Goal: Task Accomplishment & Management: Manage account settings

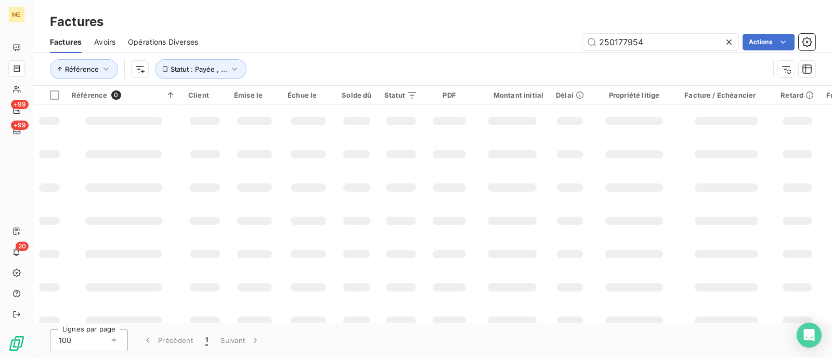
click at [646, 38] on input "250177954" at bounding box center [660, 42] width 156 height 17
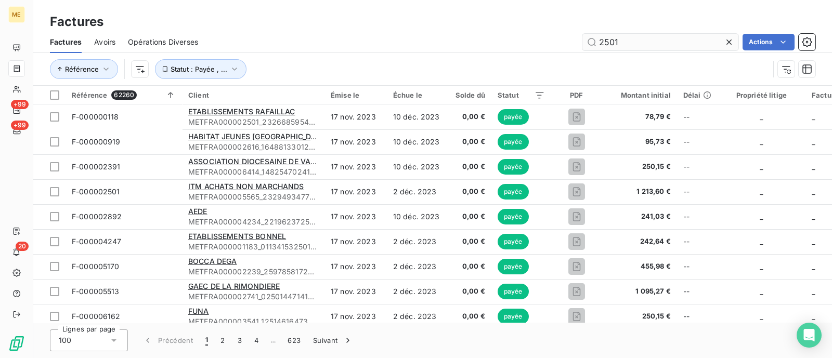
click at [634, 45] on input "2501" at bounding box center [660, 42] width 156 height 17
click at [632, 45] on input "2501" at bounding box center [660, 42] width 156 height 17
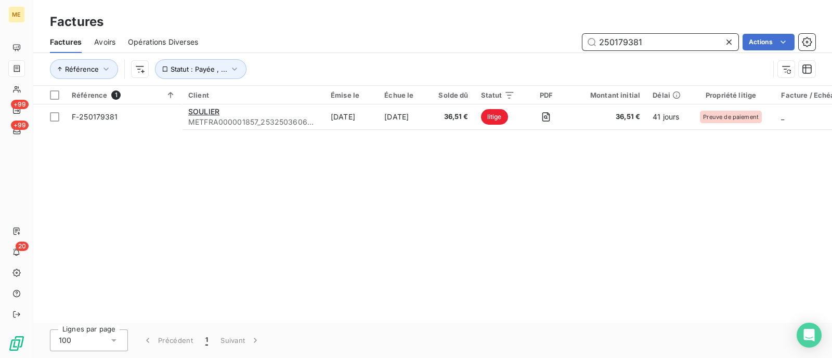
type input "250179381"
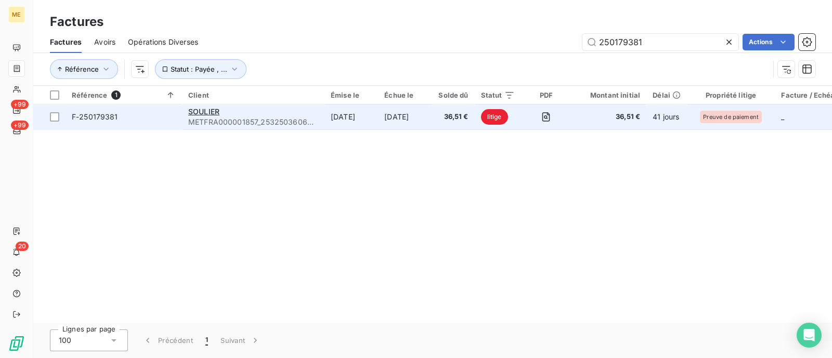
click at [298, 115] on div "SOULIER" at bounding box center [253, 112] width 130 height 10
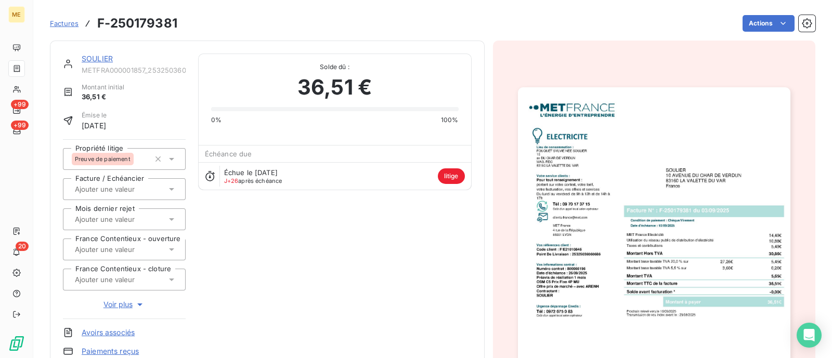
click at [99, 62] on link "SOULIER" at bounding box center [97, 58] width 31 height 9
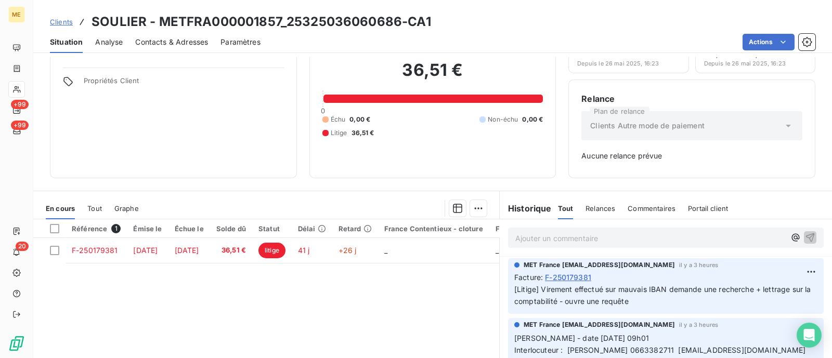
scroll to position [149, 0]
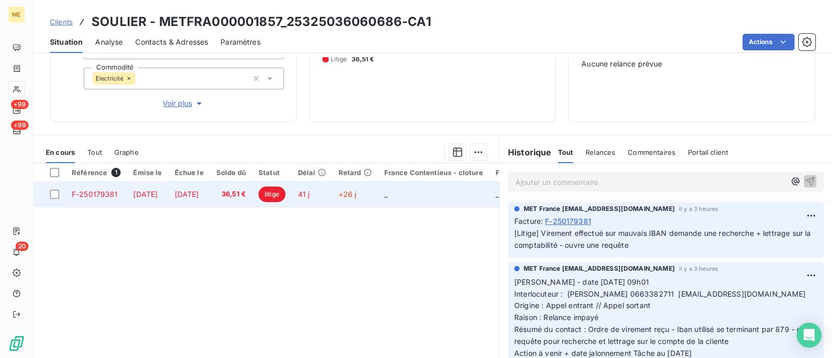
click at [285, 192] on span "litige" at bounding box center [271, 195] width 27 height 16
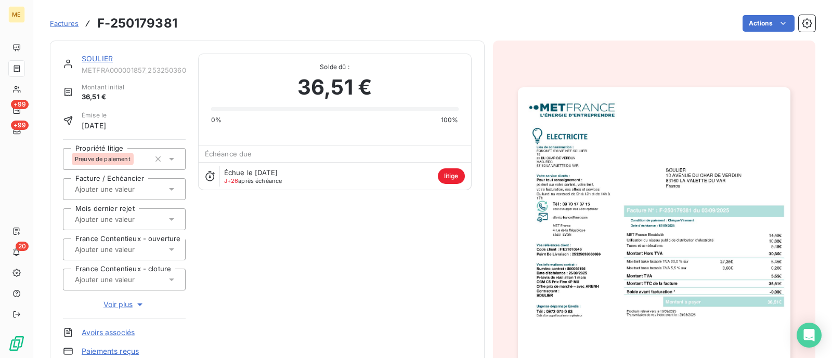
click at [95, 60] on link "SOULIER" at bounding box center [97, 58] width 31 height 9
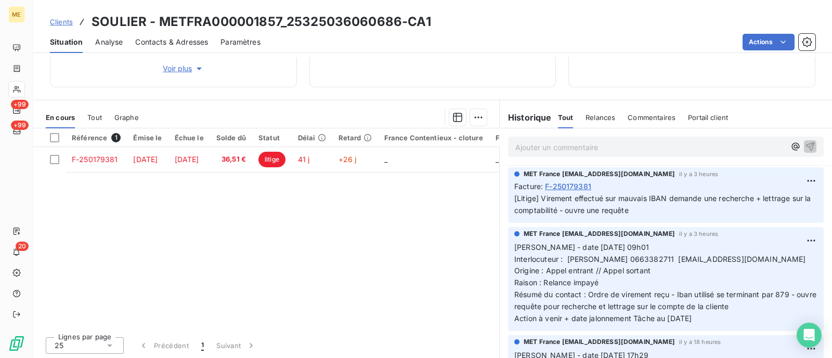
scroll to position [185, 0]
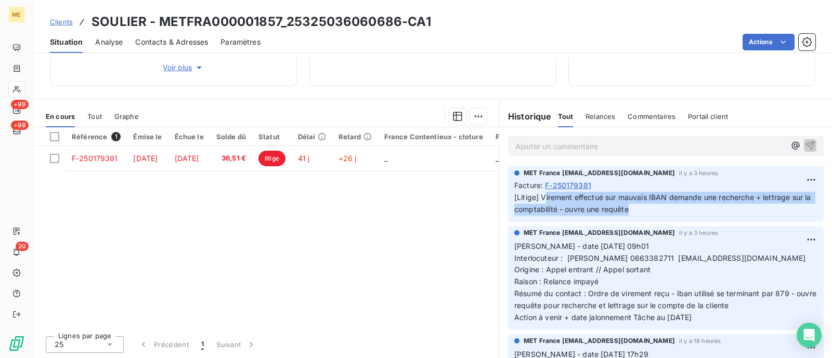
drag, startPoint x: 538, startPoint y: 198, endPoint x: 658, endPoint y: 209, distance: 120.1
click at [658, 209] on p "[Litige] Virement effectué sur mauvais IBAN demande une recherche + lettrage su…" at bounding box center [665, 204] width 303 height 24
click at [663, 209] on p "[Litige] Virement effectué sur mauvais IBAN demande une recherche + lettrage su…" at bounding box center [665, 204] width 303 height 24
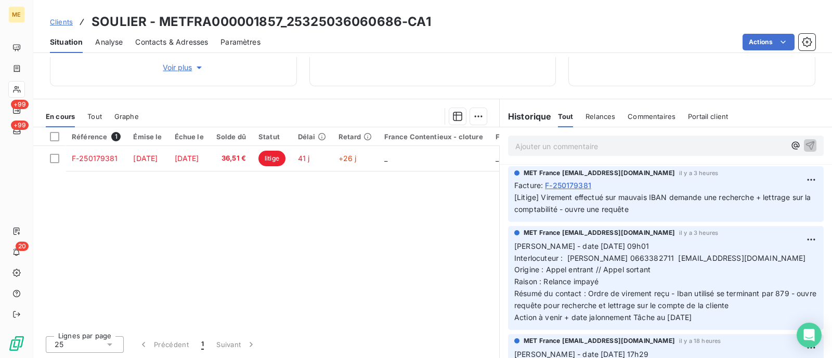
click at [347, 299] on div "Référence 1 Émise le Échue le Solde dû Statut Délai Retard France Contentieux -…" at bounding box center [266, 227] width 466 height 200
drag, startPoint x: 279, startPoint y: 22, endPoint x: 161, endPoint y: 22, distance: 117.5
click at [161, 22] on h3 "SOULIER - METFRA000001857_25325036060686-CA1" at bounding box center [260, 21] width 339 height 19
copy h3 "METFRA000001857"
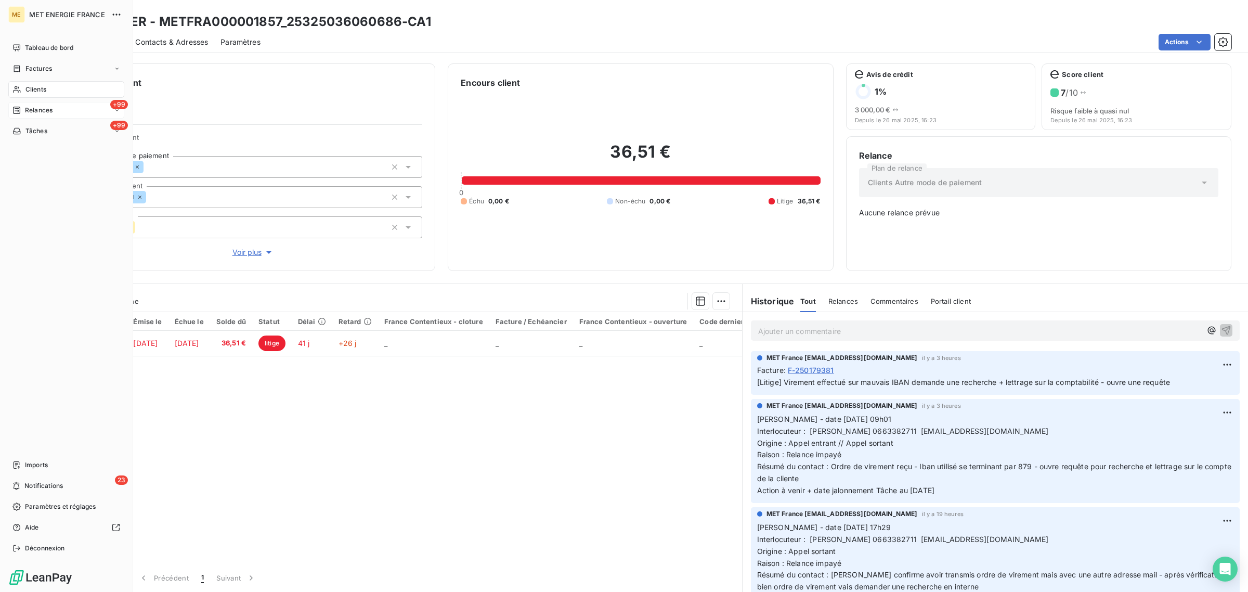
click at [19, 106] on div "Relances" at bounding box center [32, 110] width 40 height 9
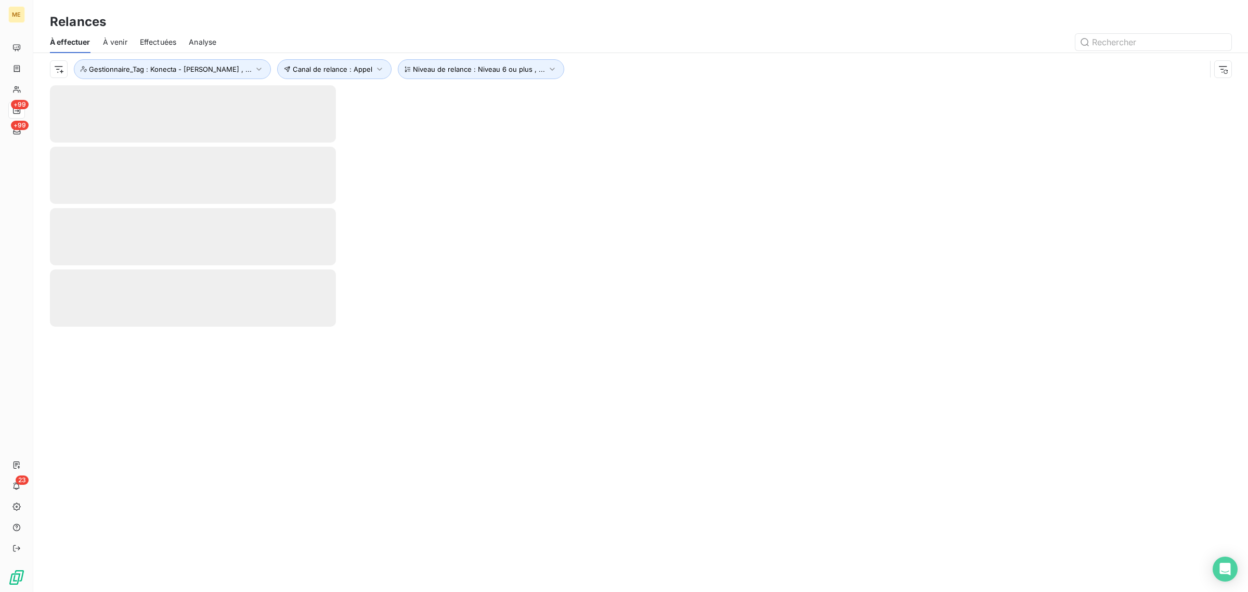
click at [165, 45] on span "Effectuées" at bounding box center [158, 42] width 37 height 10
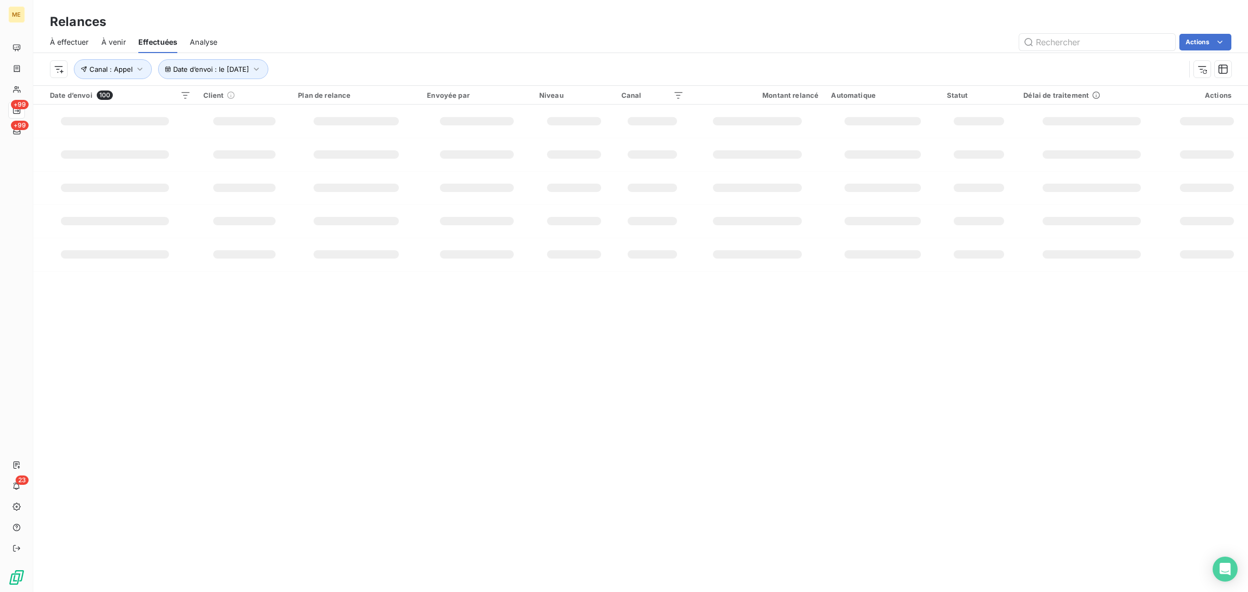
click at [51, 59] on div "Date d’envoi : le 13 oct. 2025 Canal : Appel" at bounding box center [617, 69] width 1135 height 20
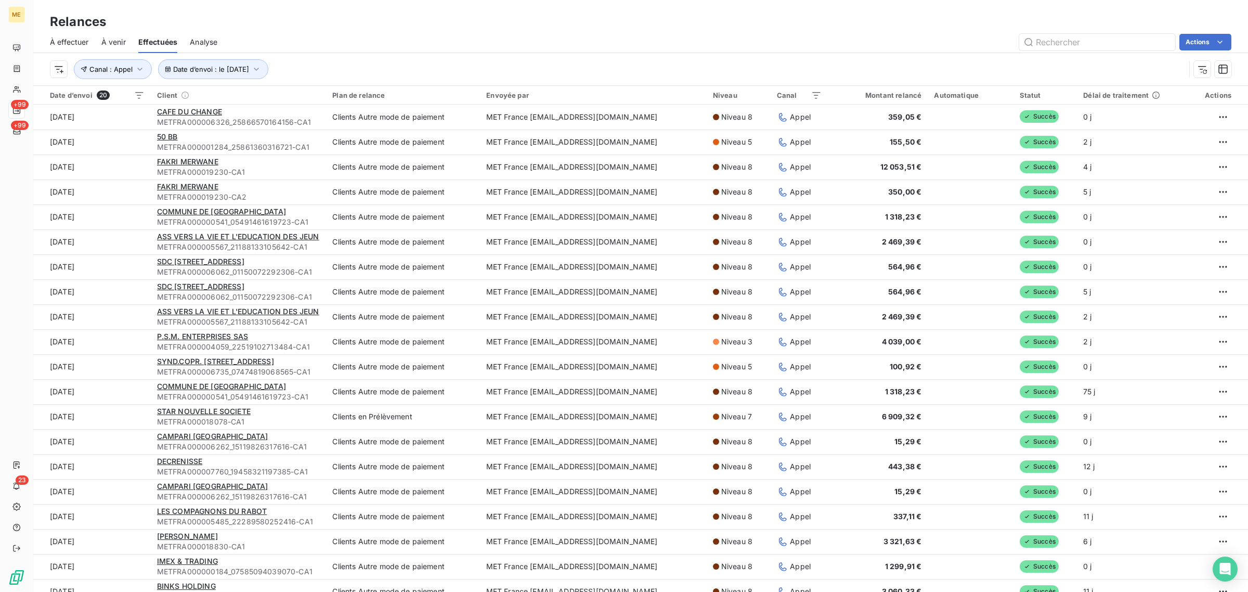
click at [66, 45] on span "À effectuer" at bounding box center [69, 42] width 39 height 10
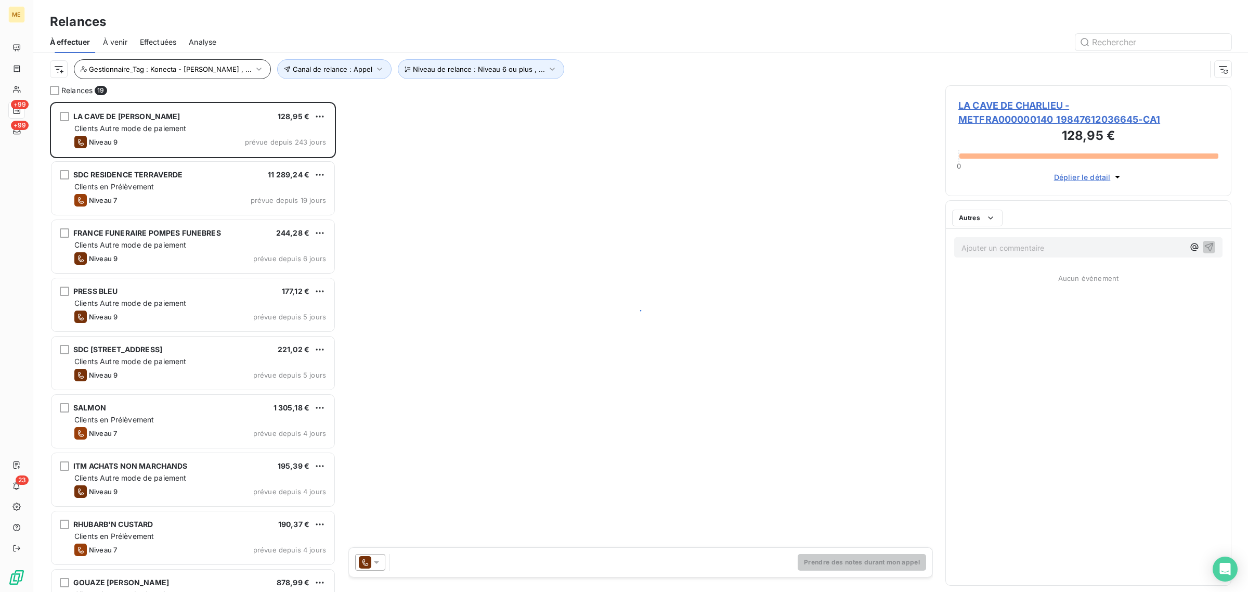
scroll to position [480, 276]
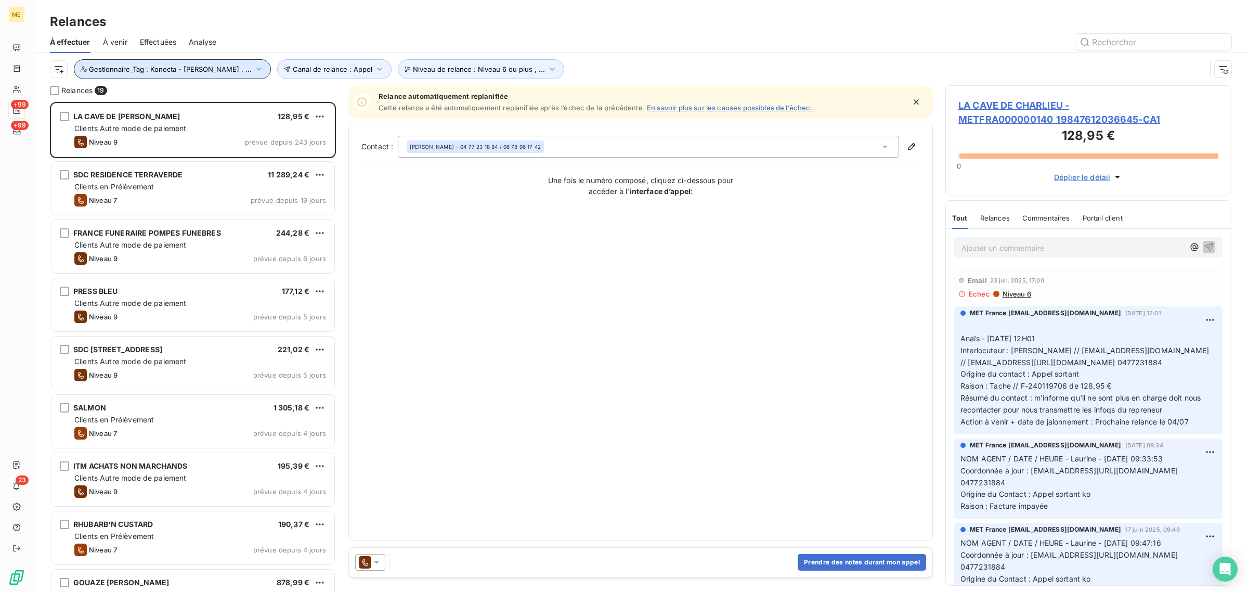
click at [180, 68] on span "Gestionnaire_Tag : Konecta - Anaïs , ..." at bounding box center [170, 69] width 163 height 8
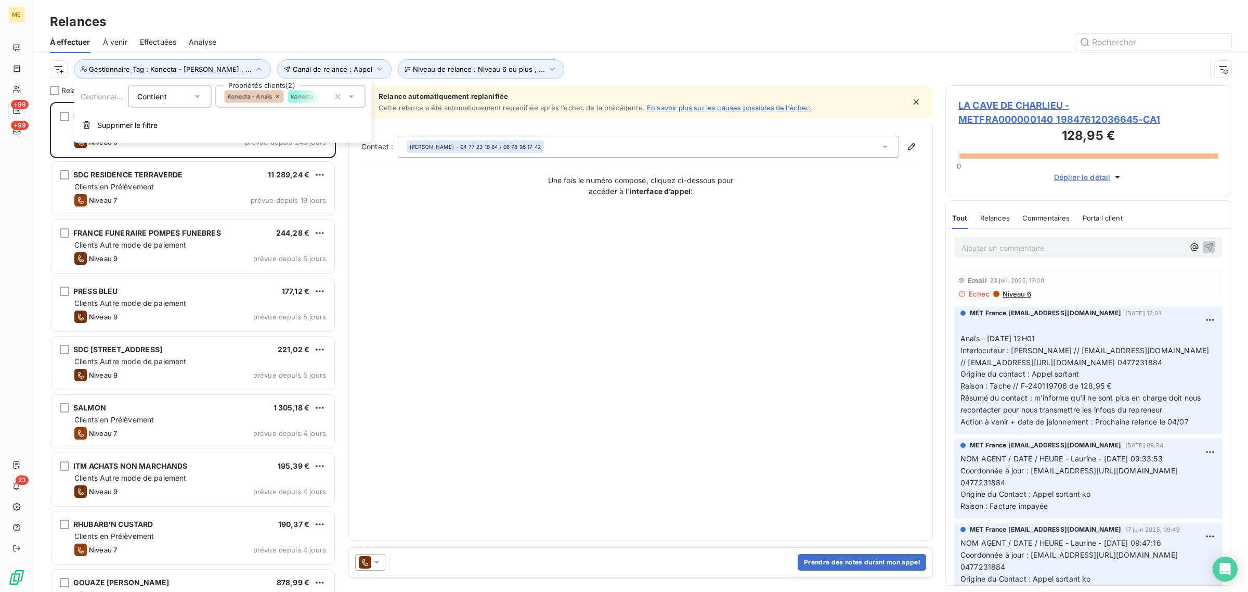
click at [268, 94] on span "Konecta - Anaïs" at bounding box center [250, 97] width 45 height 6
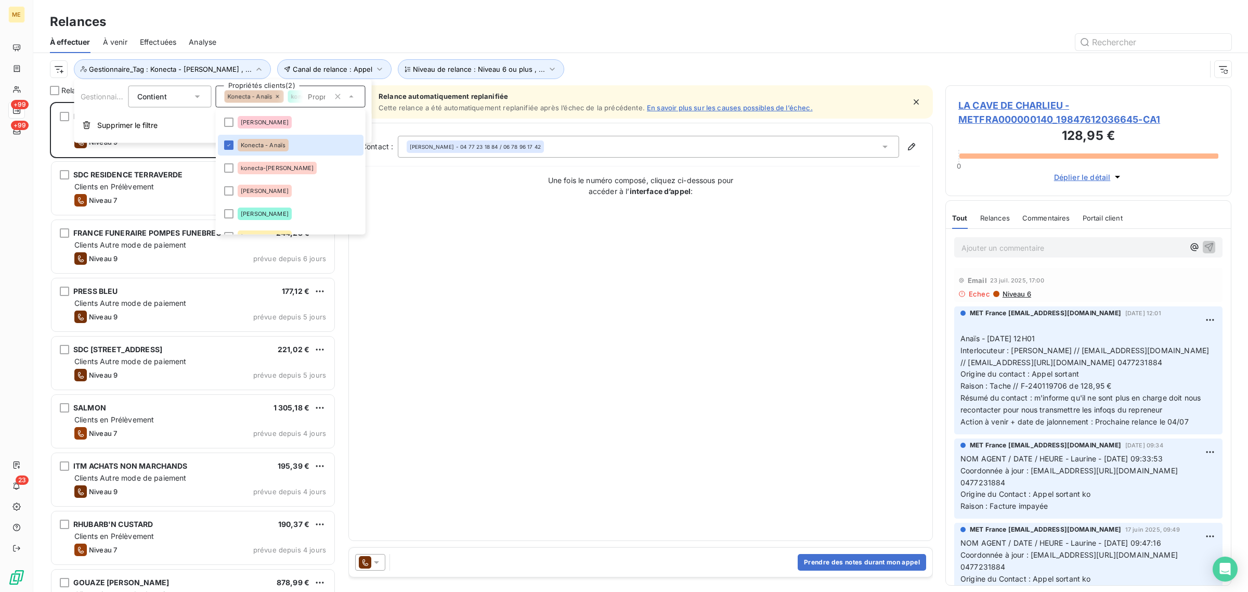
click at [274, 95] on icon at bounding box center [277, 97] width 6 height 6
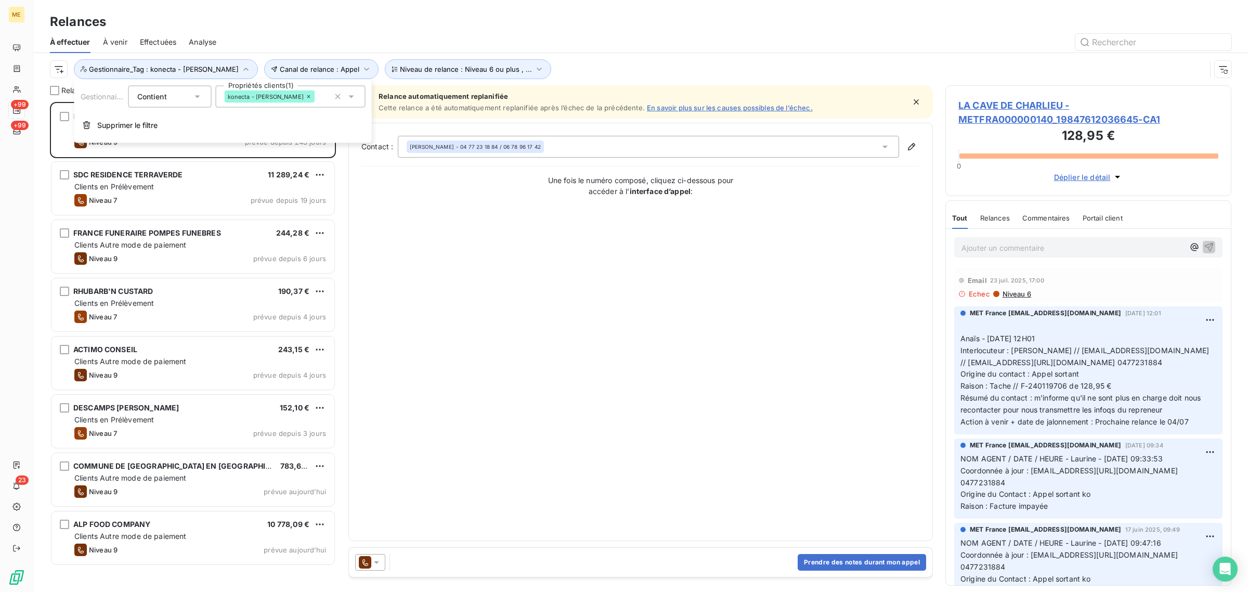
click at [306, 97] on icon at bounding box center [309, 97] width 6 height 6
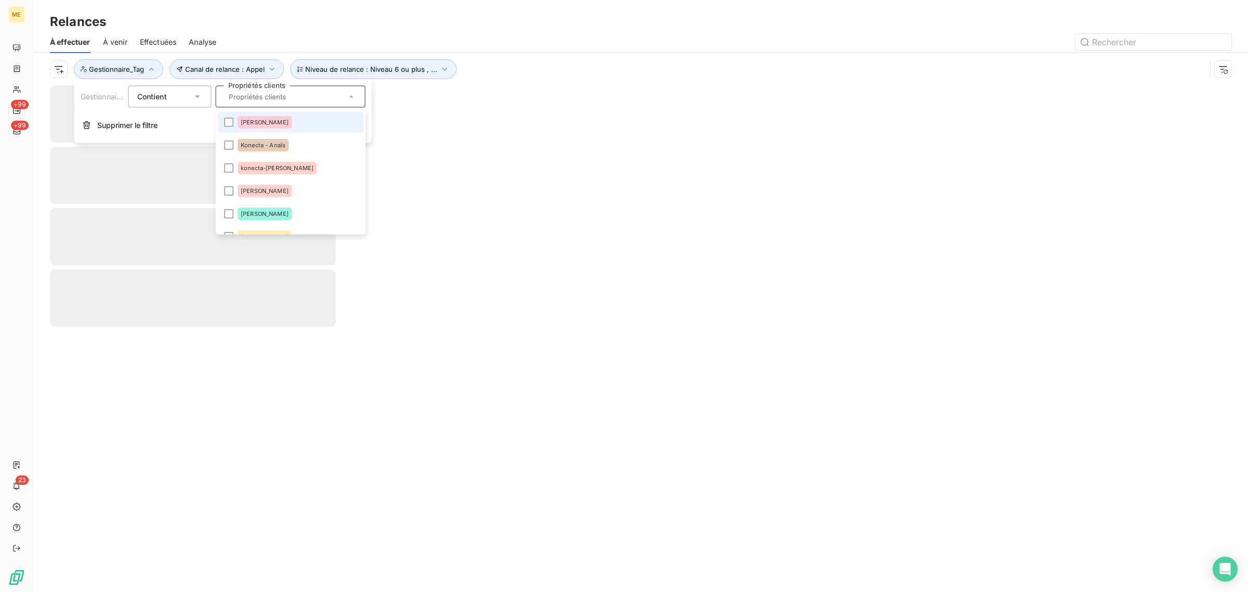
click at [261, 97] on input "text" at bounding box center [286, 96] width 122 height 9
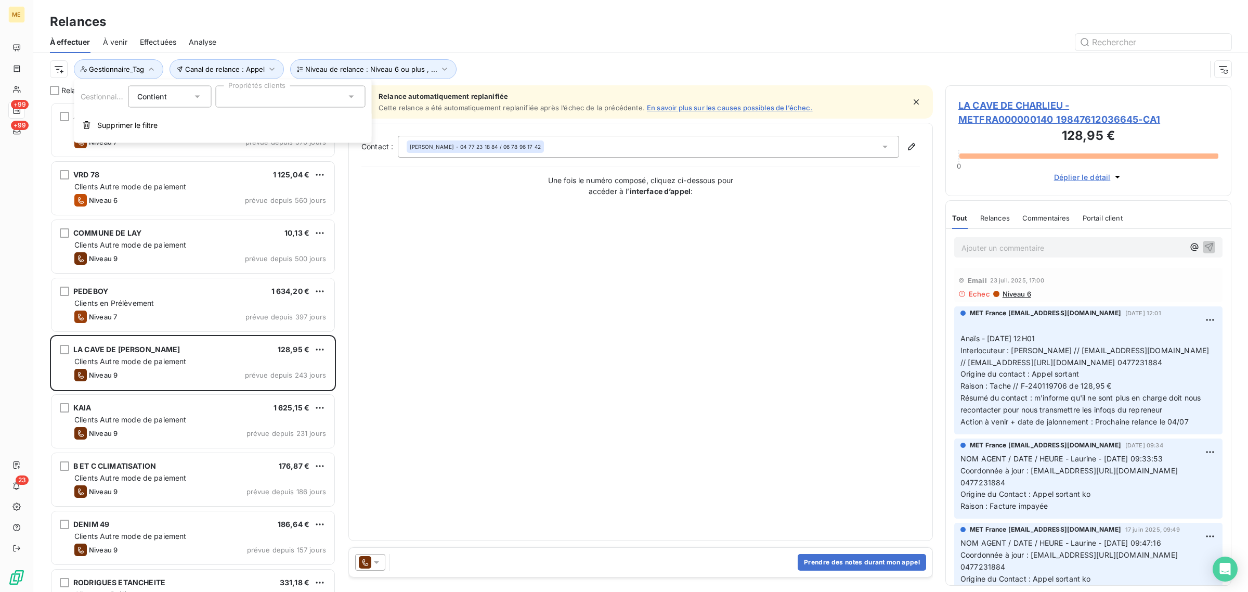
click at [261, 97] on div at bounding box center [291, 97] width 150 height 22
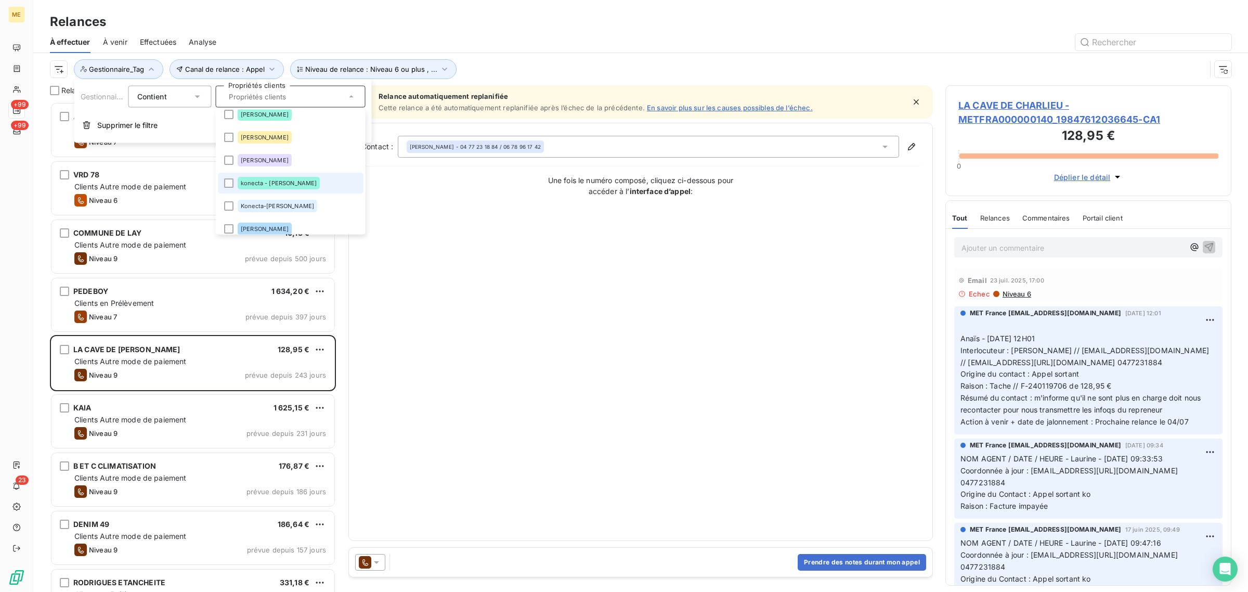
scroll to position [195, 0]
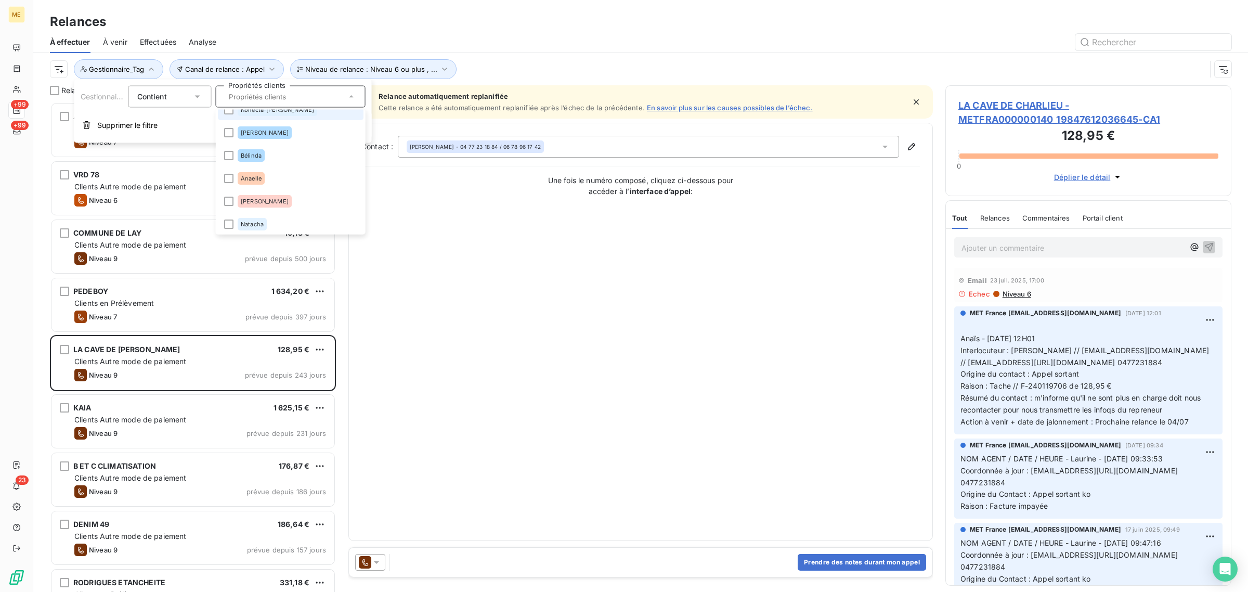
click at [268, 117] on li "Konecta-[PERSON_NAME]" at bounding box center [291, 110] width 146 height 21
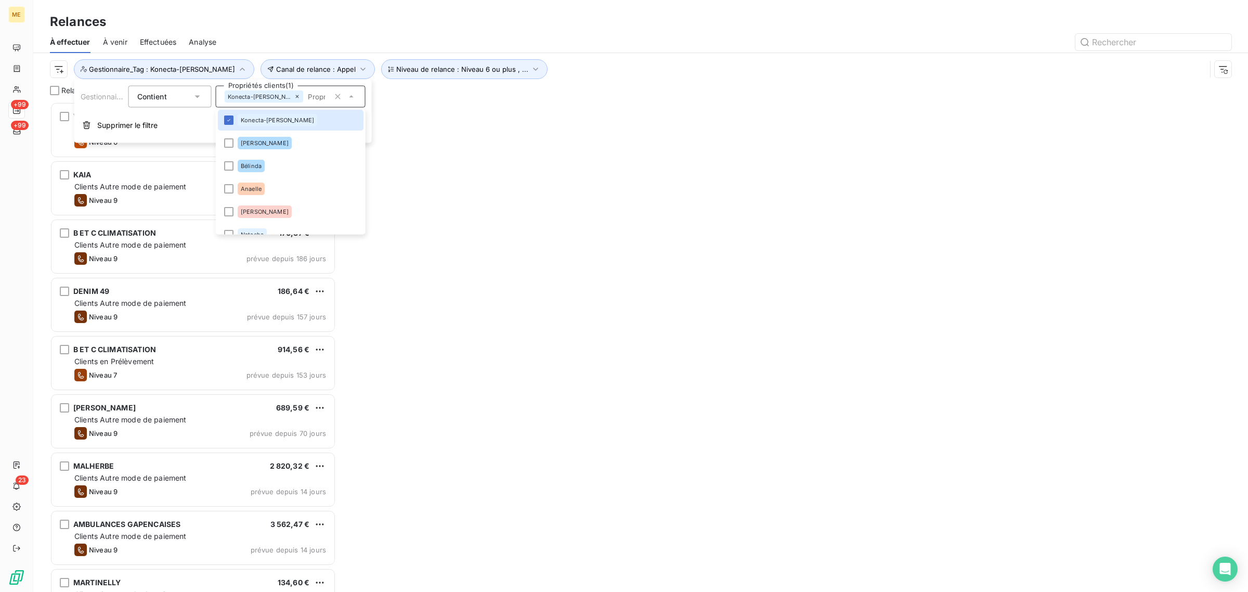
scroll to position [480, 276]
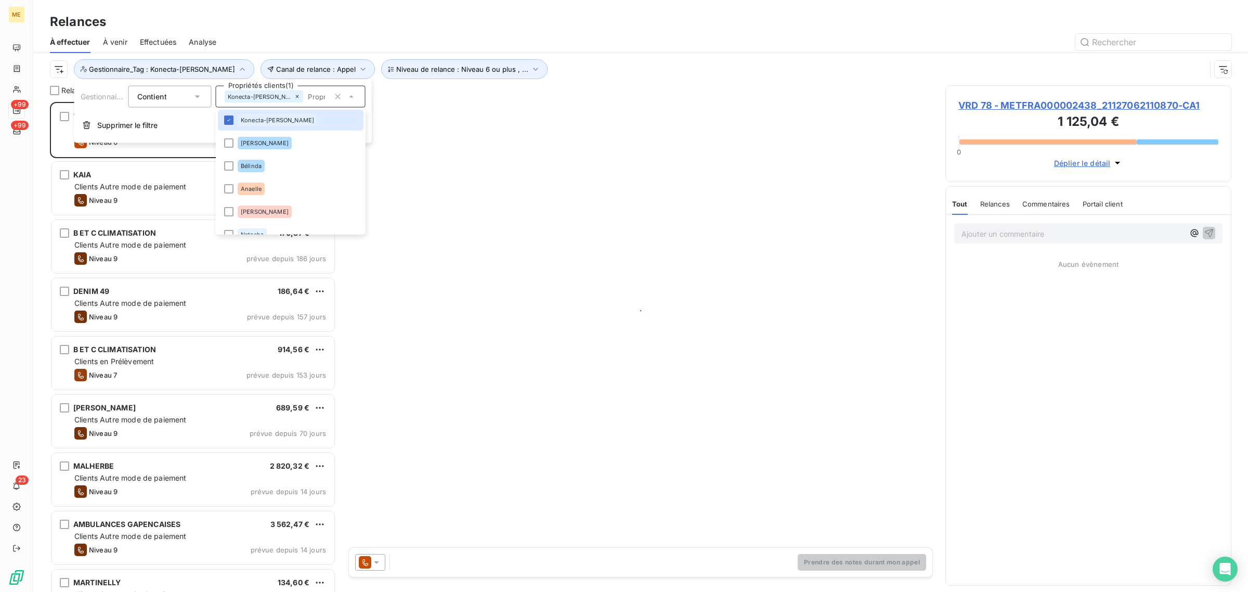
click at [604, 34] on div at bounding box center [730, 42] width 1002 height 17
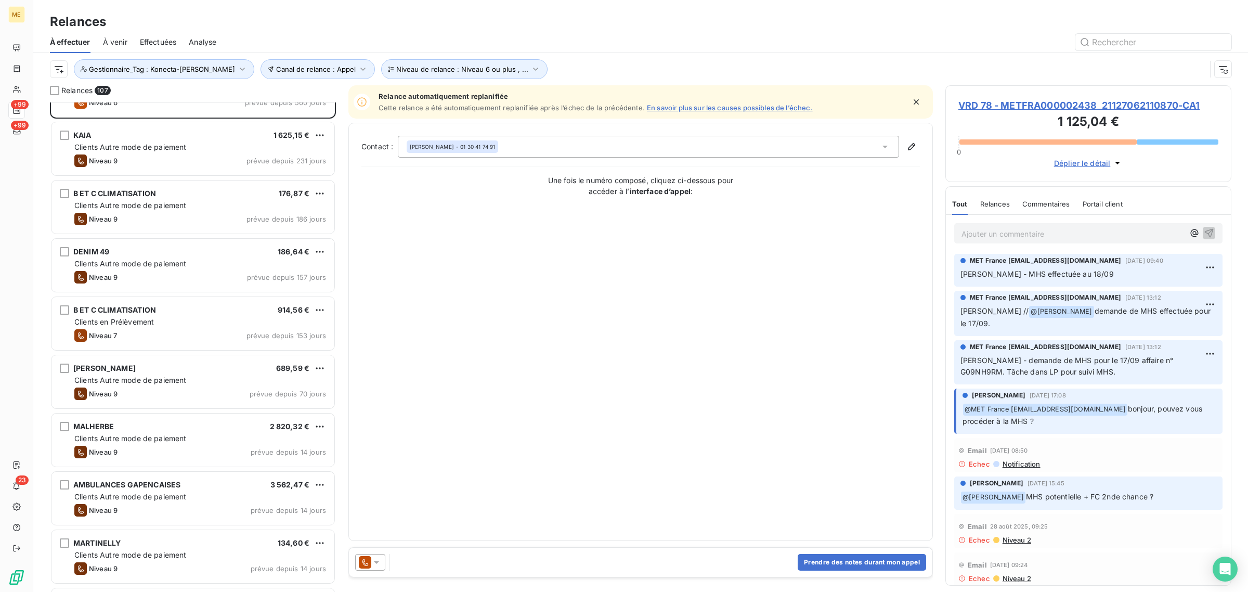
scroll to position [0, 0]
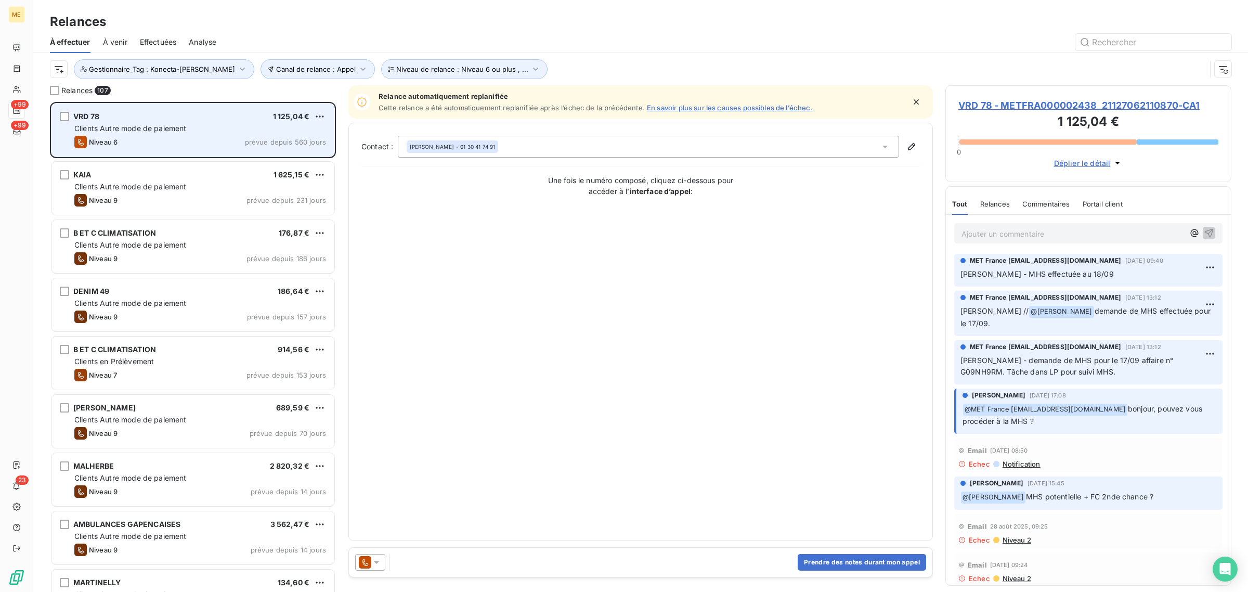
click at [213, 131] on div "Clients Autre mode de paiement" at bounding box center [200, 128] width 252 height 10
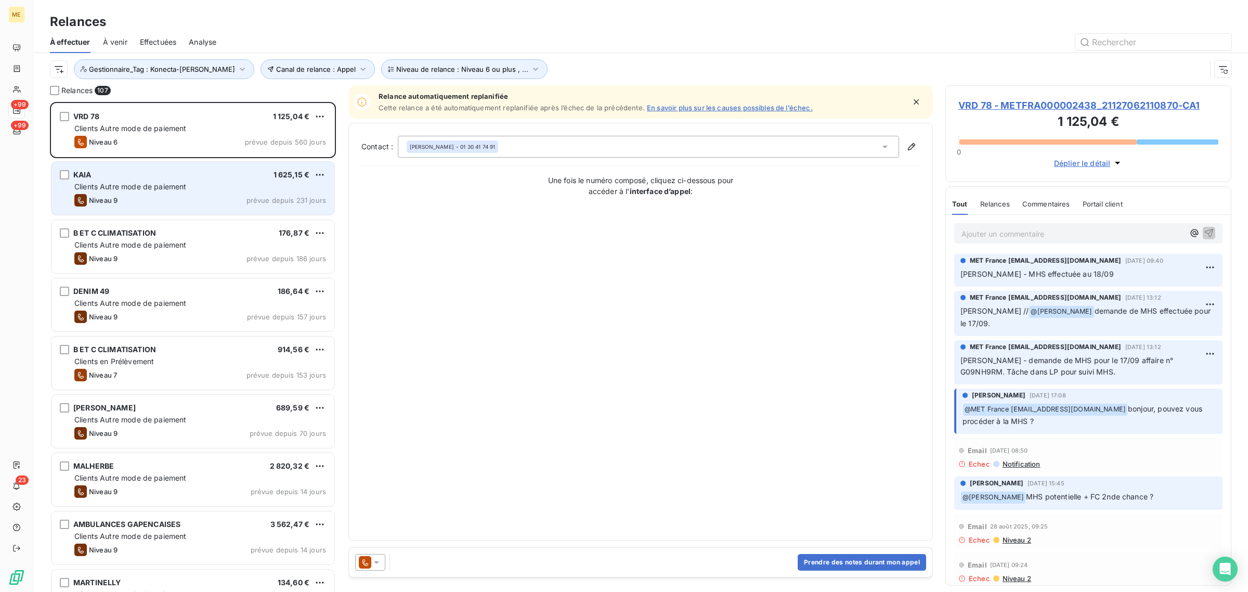
click at [209, 182] on div "Clients Autre mode de paiement" at bounding box center [200, 186] width 252 height 10
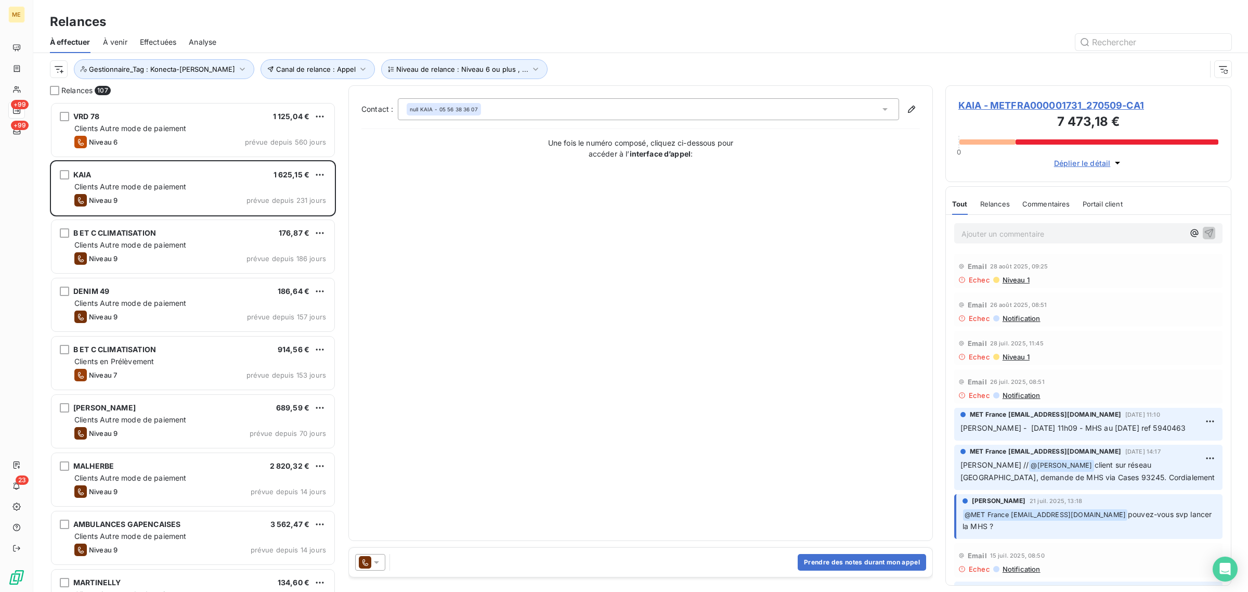
click at [831, 109] on span "KAIA - METFRA000001731_270509-CA1" at bounding box center [1088, 105] width 260 height 14
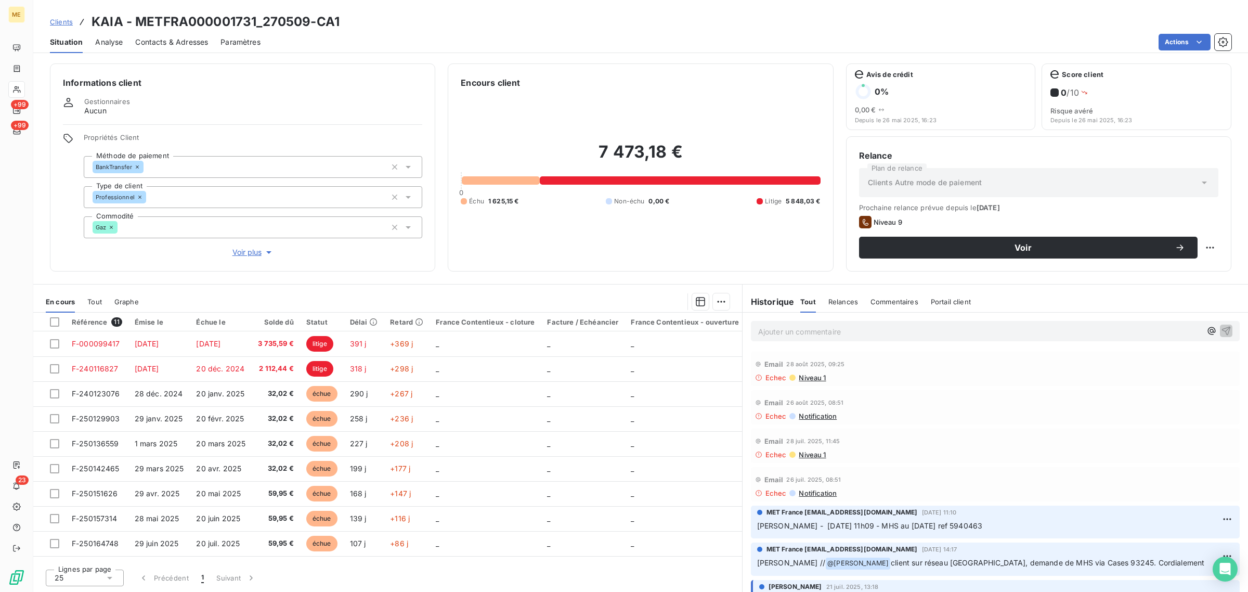
click at [246, 258] on div "Informations client Gestionnaires Aucun Propriétés Client Méthode de paiement B…" at bounding box center [242, 167] width 385 height 208
click at [243, 250] on span "Voir plus" at bounding box center [253, 252] width 42 height 10
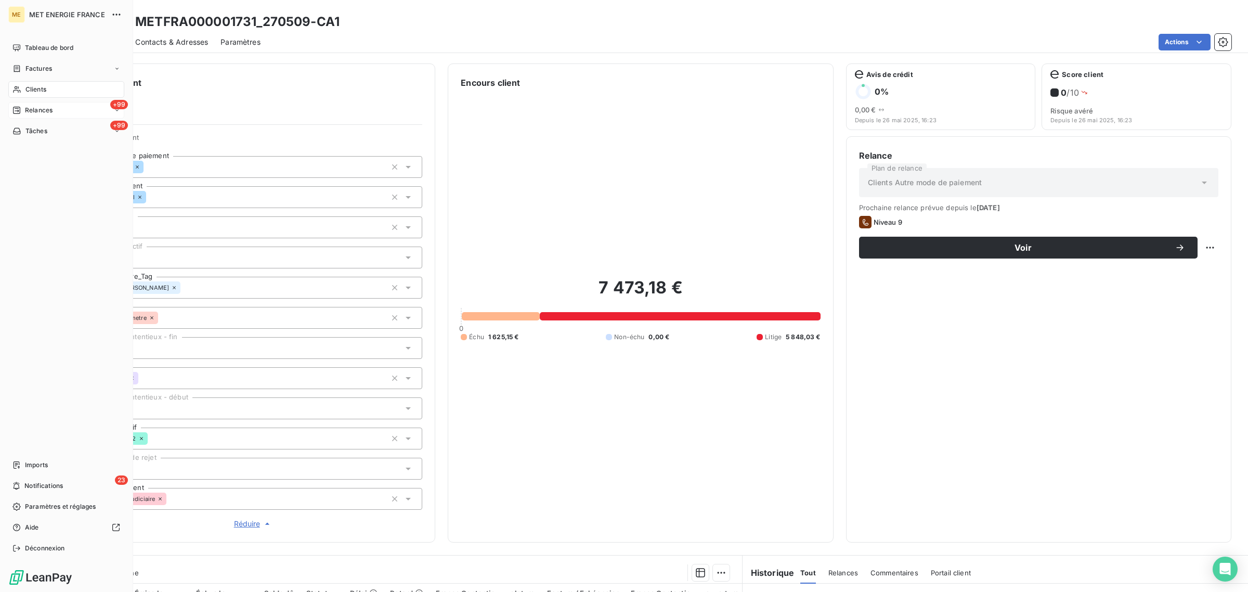
click at [48, 110] on span "Relances" at bounding box center [39, 110] width 28 height 9
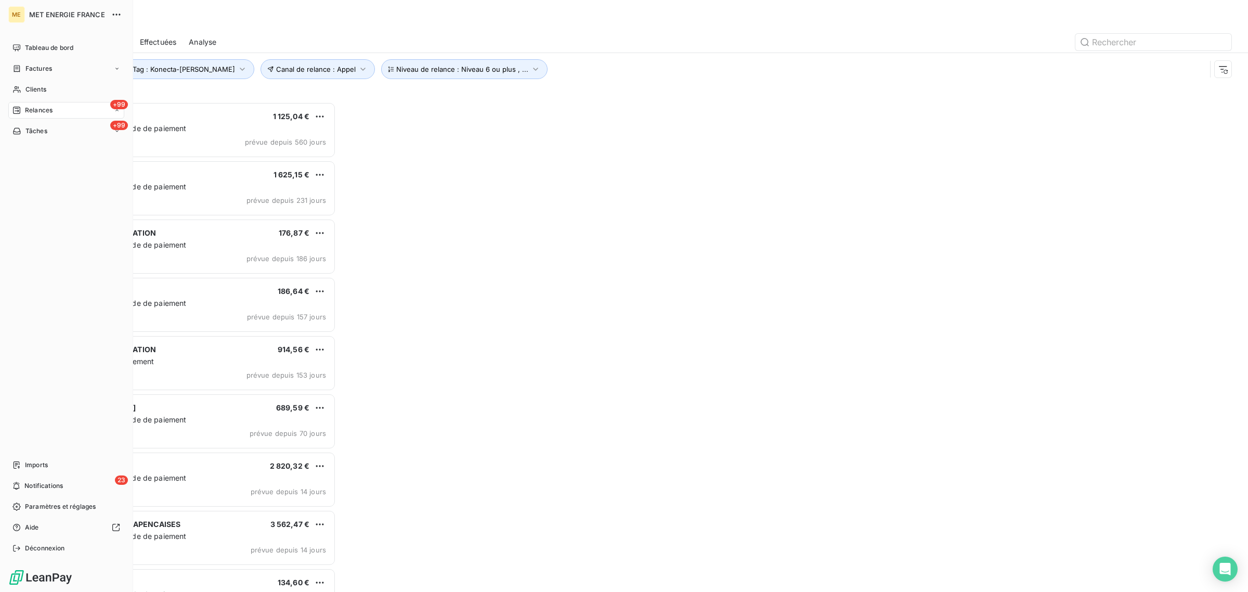
scroll to position [480, 276]
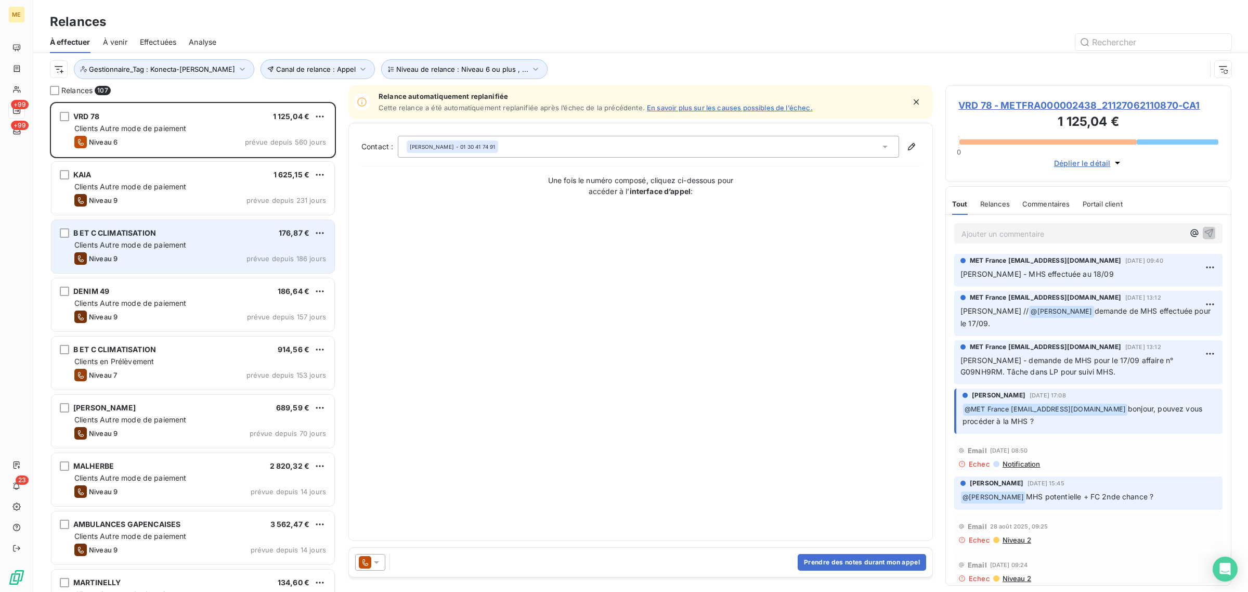
click at [207, 229] on div "B ET C CLIMATISATION 176,87 €" at bounding box center [200, 232] width 252 height 9
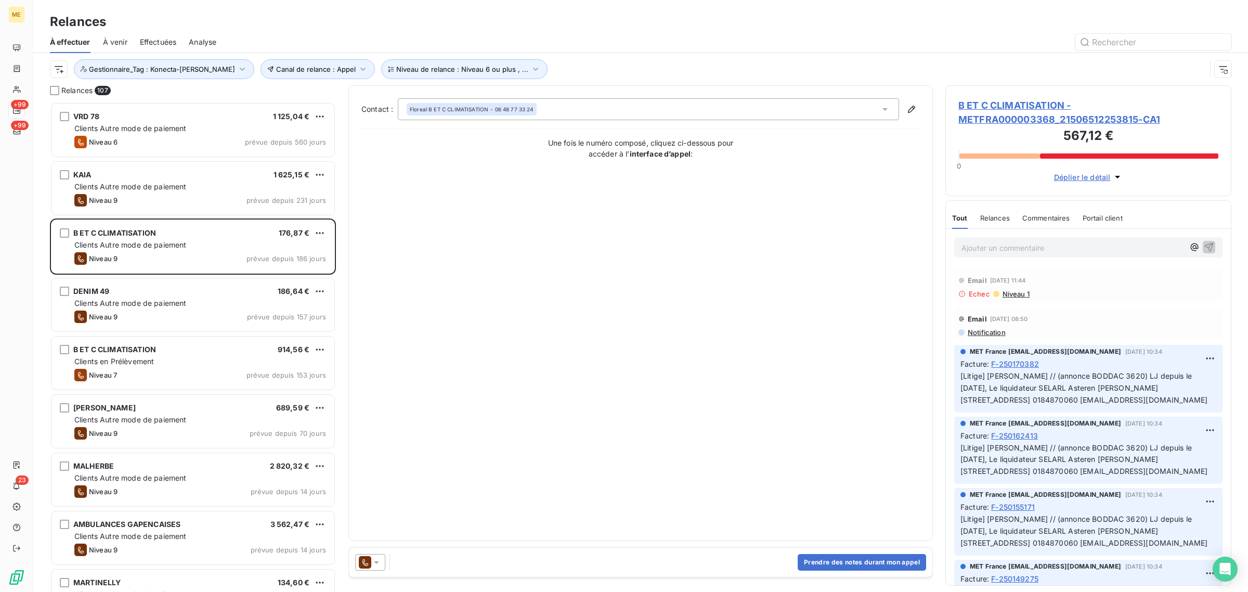
click at [831, 114] on span "B ET C CLIMATISATION - METFRA000003368_21506512253815-CA1" at bounding box center [1088, 112] width 260 height 28
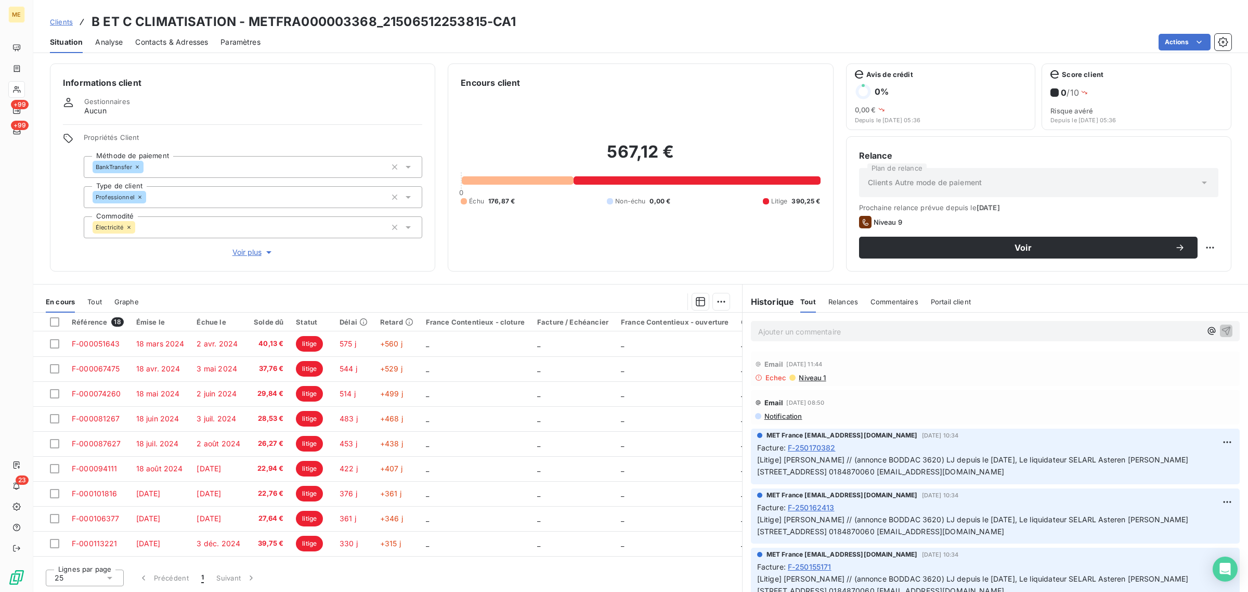
click at [250, 250] on span "Voir plus" at bounding box center [253, 252] width 42 height 10
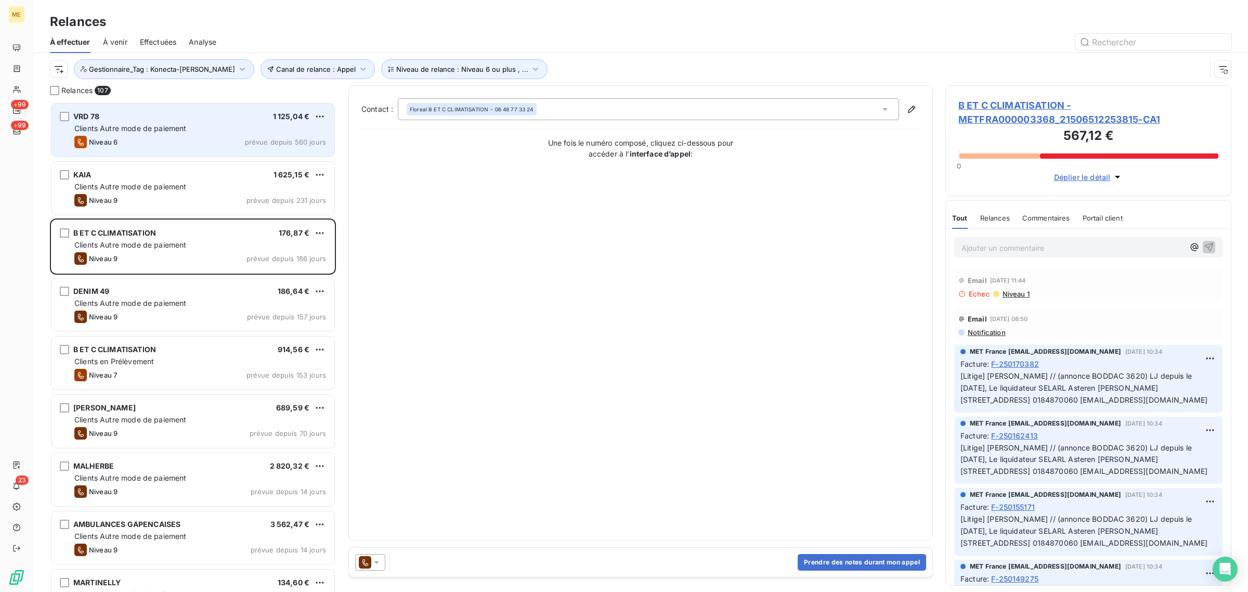
scroll to position [480, 276]
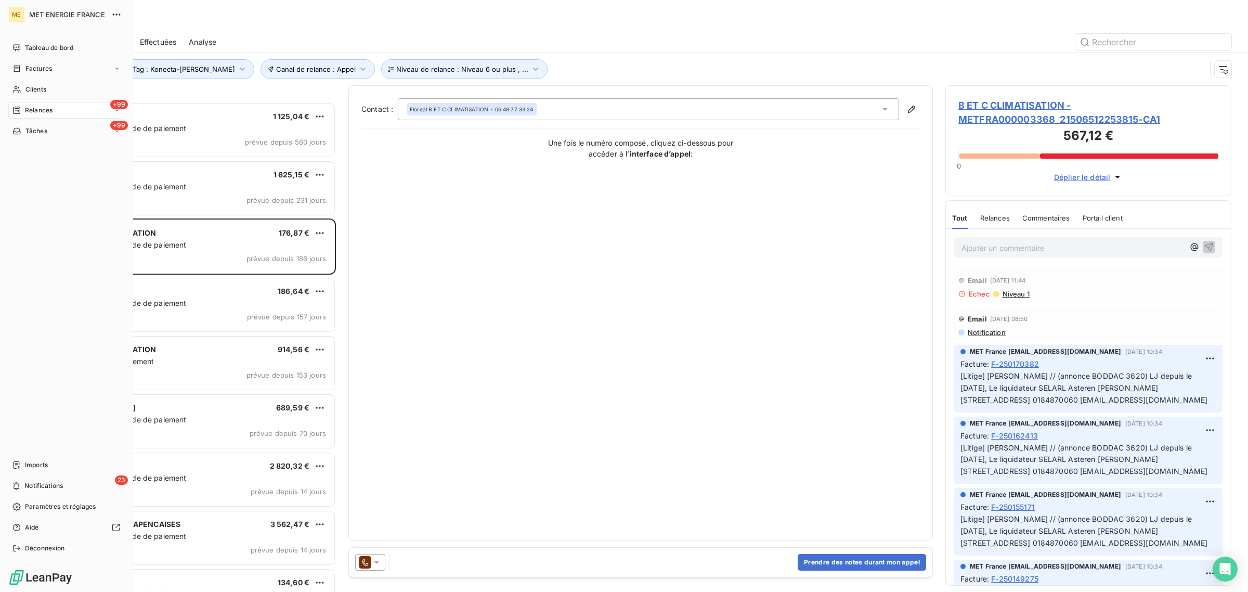
click at [21, 109] on div "Relances" at bounding box center [32, 110] width 40 height 9
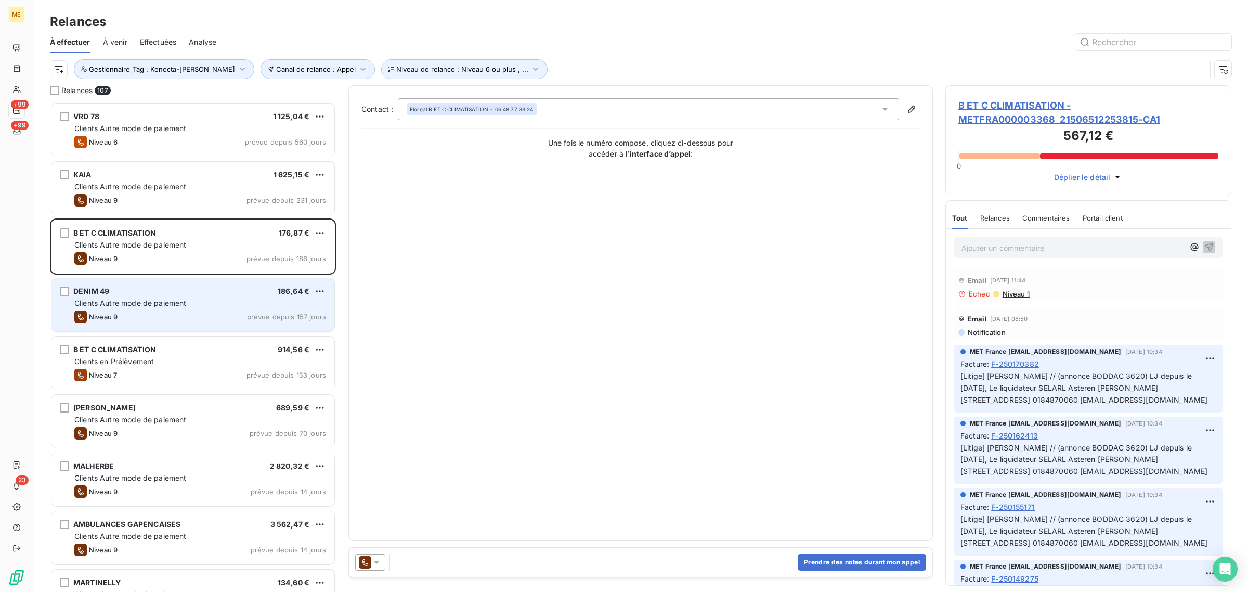
click at [151, 295] on div "DENIM 49 186,64 €" at bounding box center [200, 290] width 252 height 9
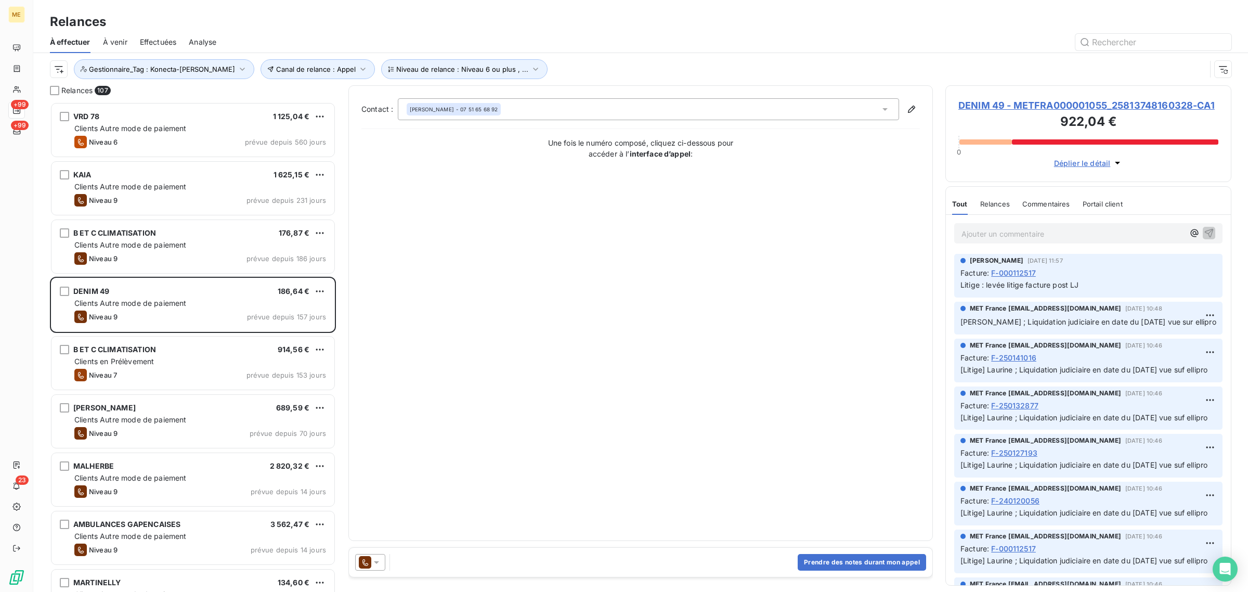
click at [831, 110] on span "DENIM 49 - METFRA000001055_25813748160328-CA1" at bounding box center [1088, 105] width 260 height 14
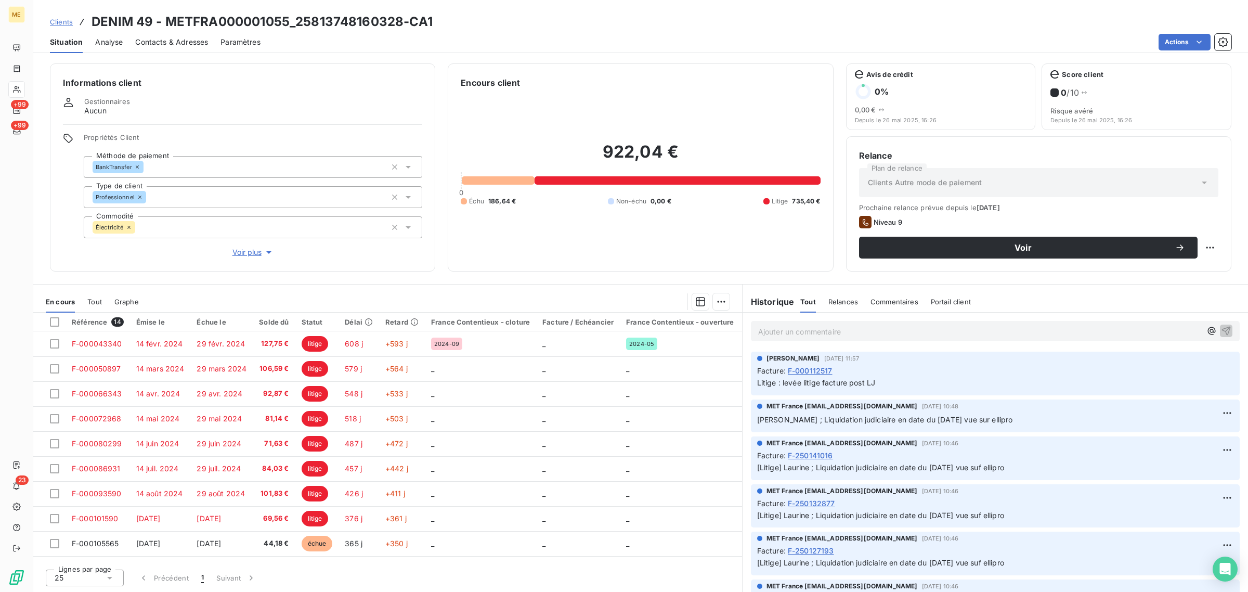
click at [243, 248] on span "Voir plus" at bounding box center [253, 252] width 42 height 10
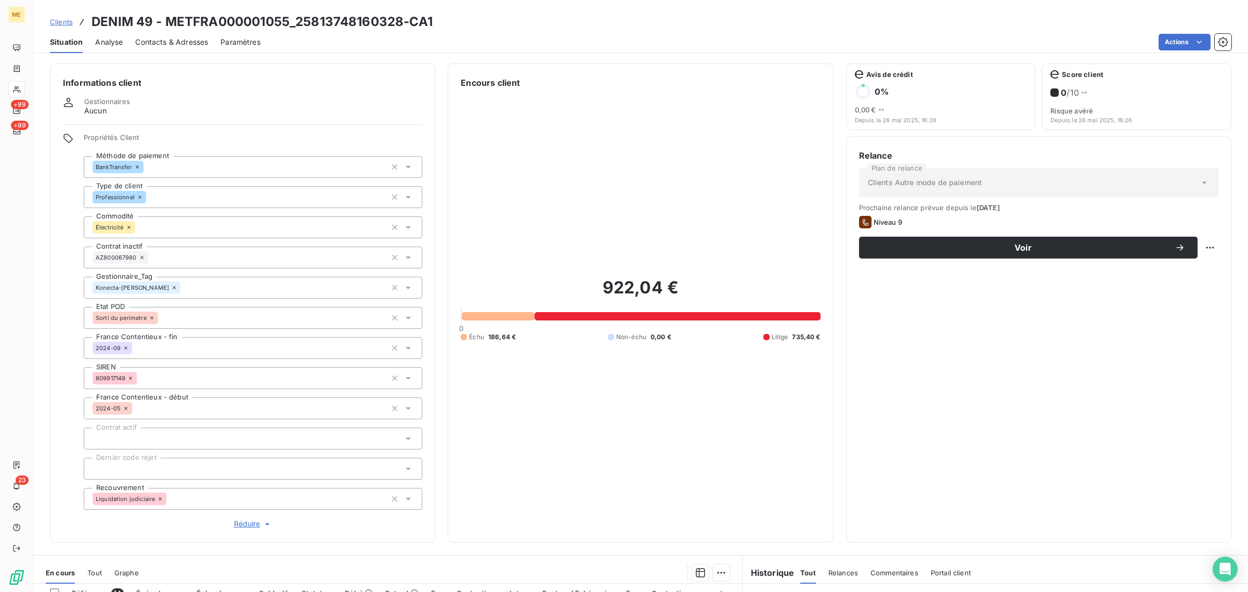
click at [63, 27] on link "Clients" at bounding box center [61, 22] width 23 height 10
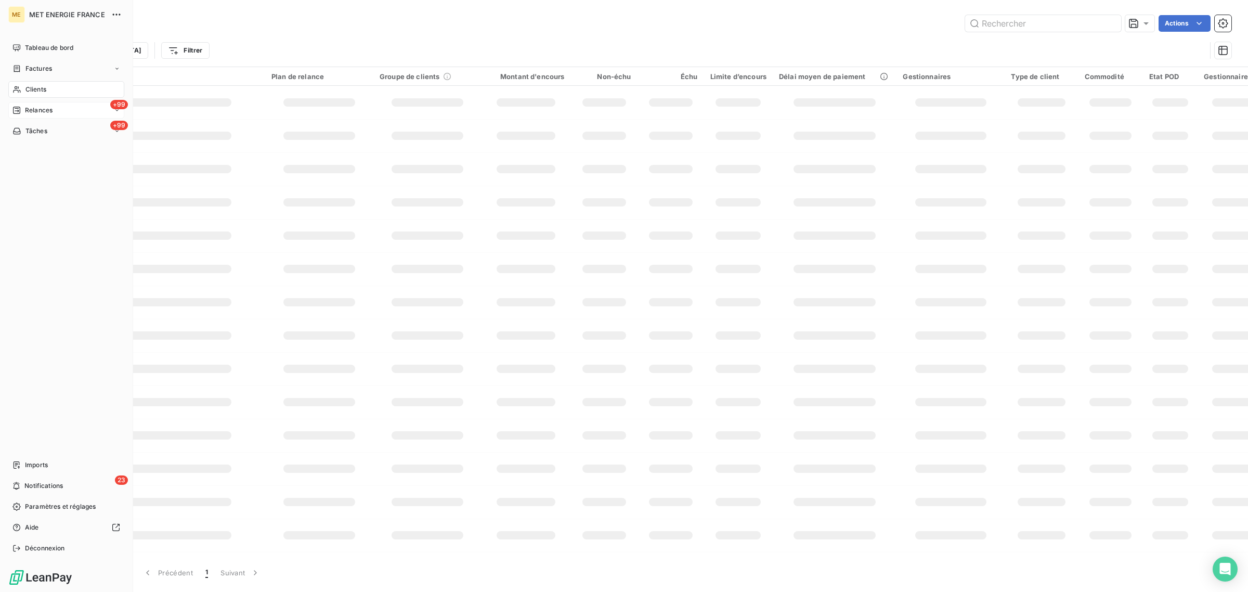
click at [24, 114] on div "Relances" at bounding box center [32, 110] width 40 height 9
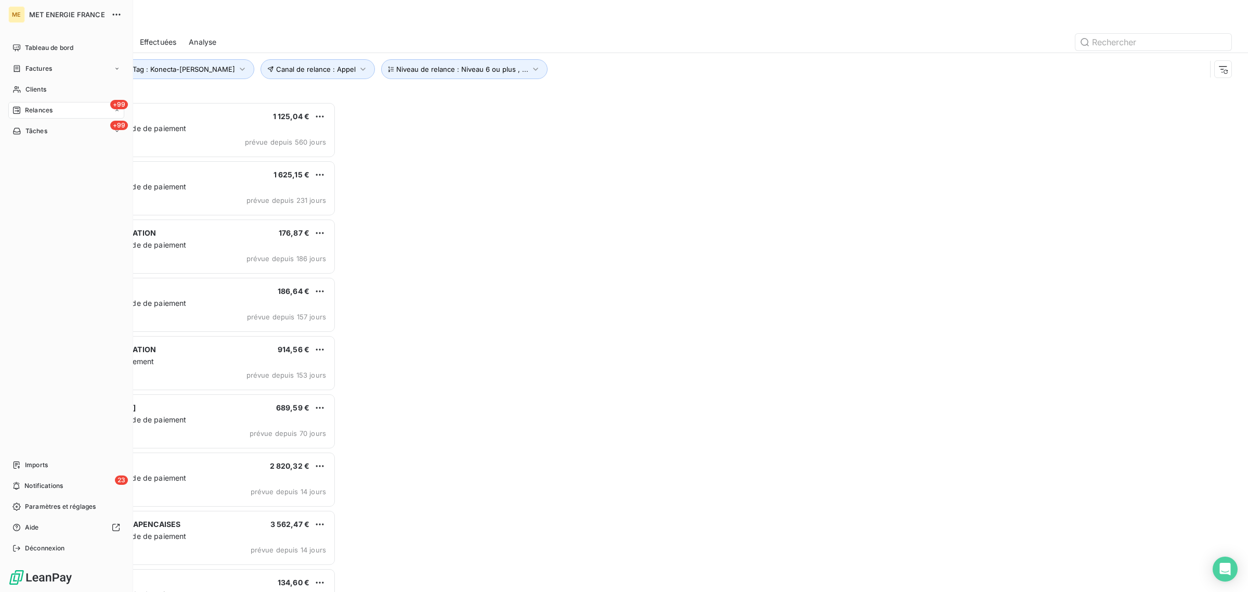
scroll to position [480, 276]
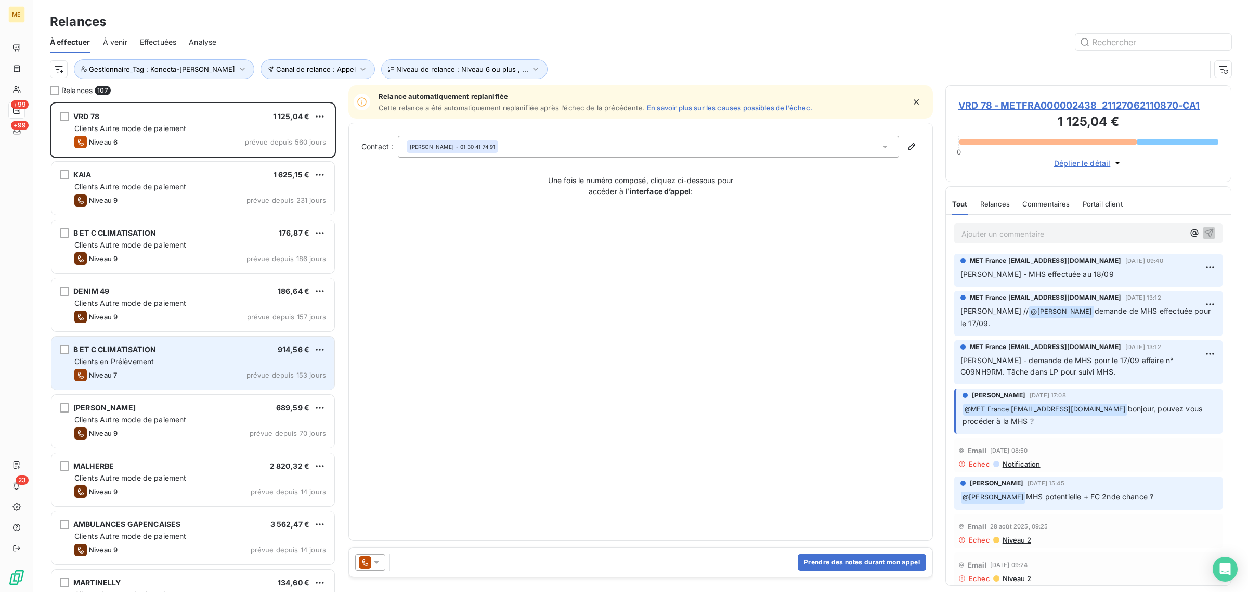
click at [166, 357] on div "Niveau 7 prévue depuis 153 jours" at bounding box center [200, 375] width 252 height 12
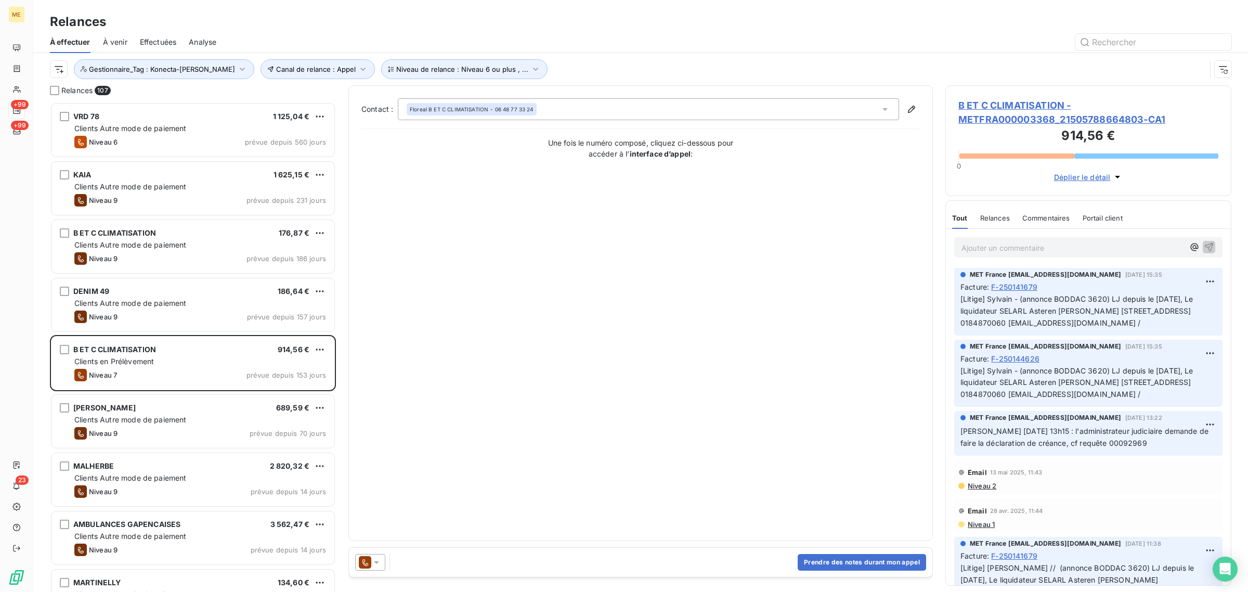
click at [831, 121] on span "B ET C CLIMATISATION - METFRA000003368_21505788664803-CA1" at bounding box center [1088, 112] width 260 height 28
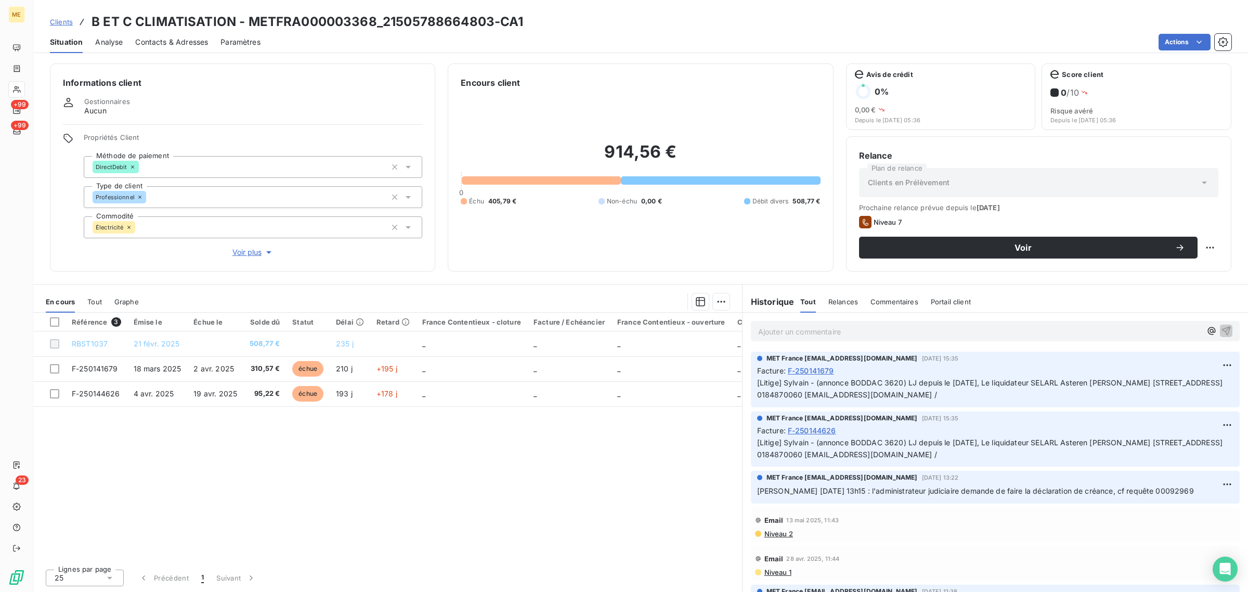
click at [243, 251] on span "Voir plus" at bounding box center [253, 252] width 42 height 10
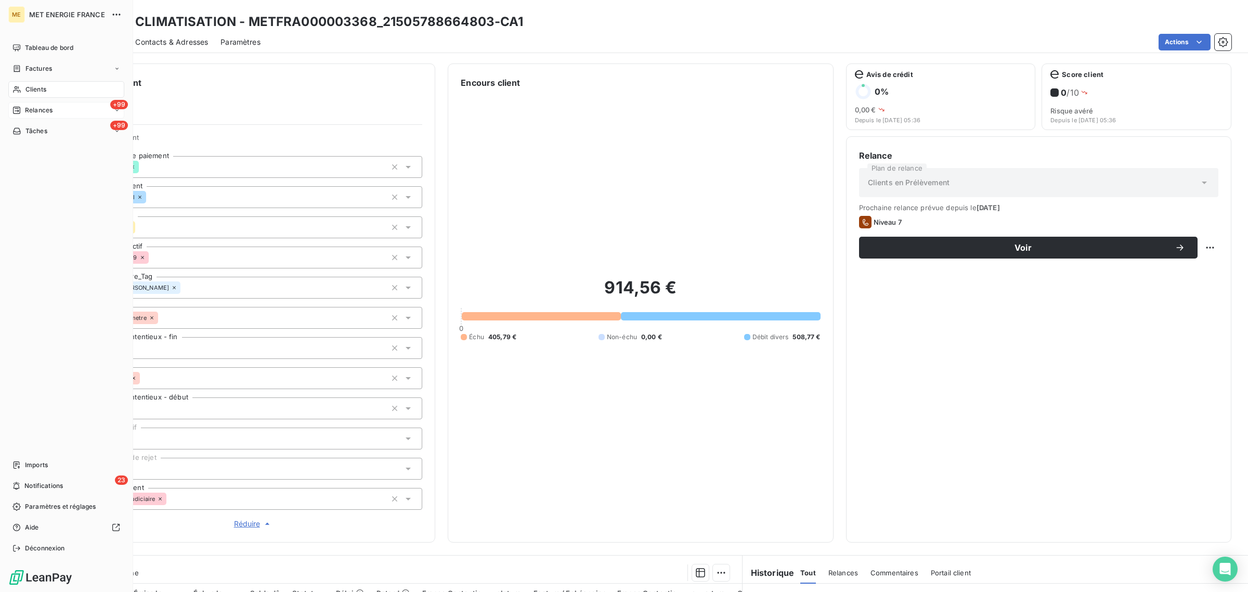
click at [23, 104] on div "+99 Relances" at bounding box center [66, 110] width 116 height 17
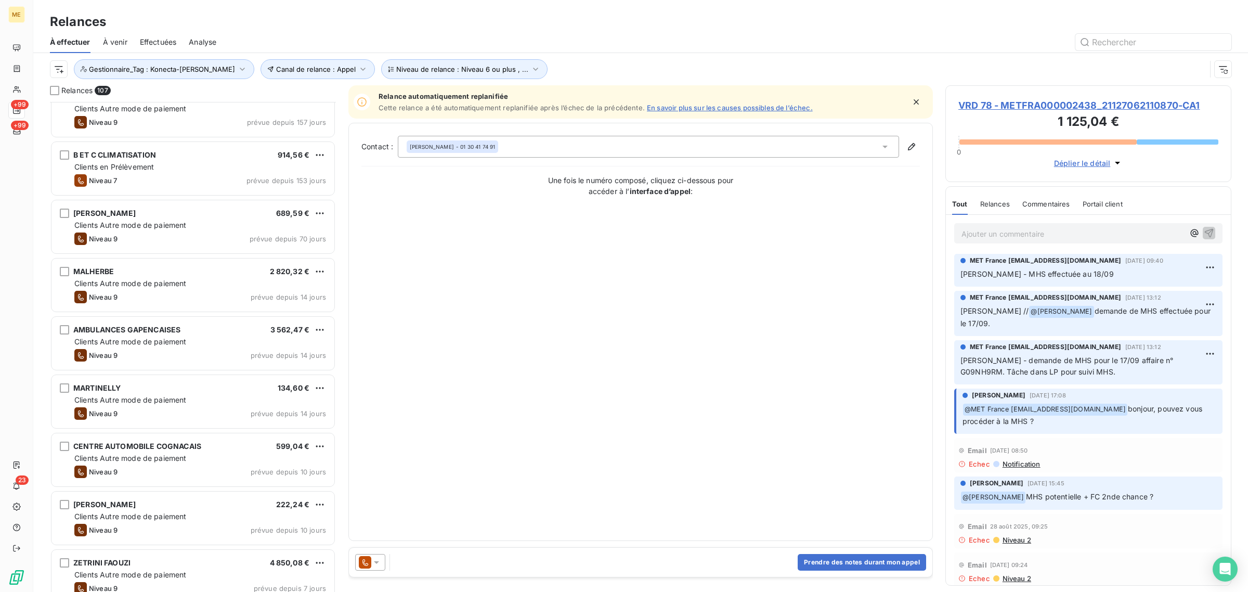
scroll to position [195, 0]
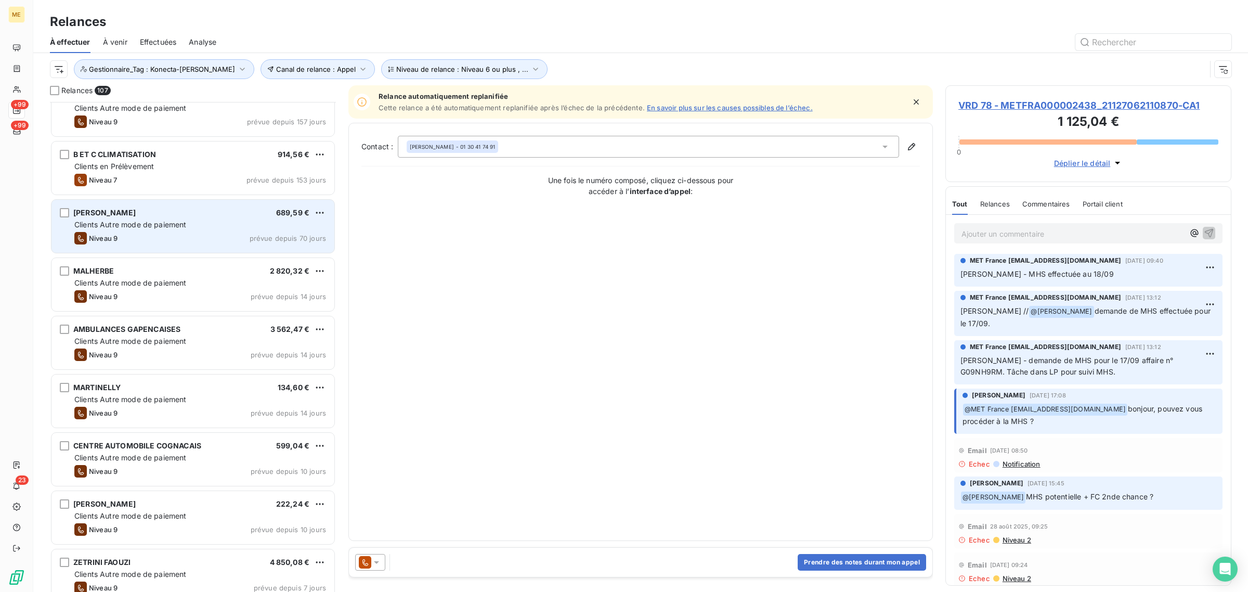
click at [169, 237] on div "Niveau 9 prévue depuis 70 jours" at bounding box center [200, 238] width 252 height 12
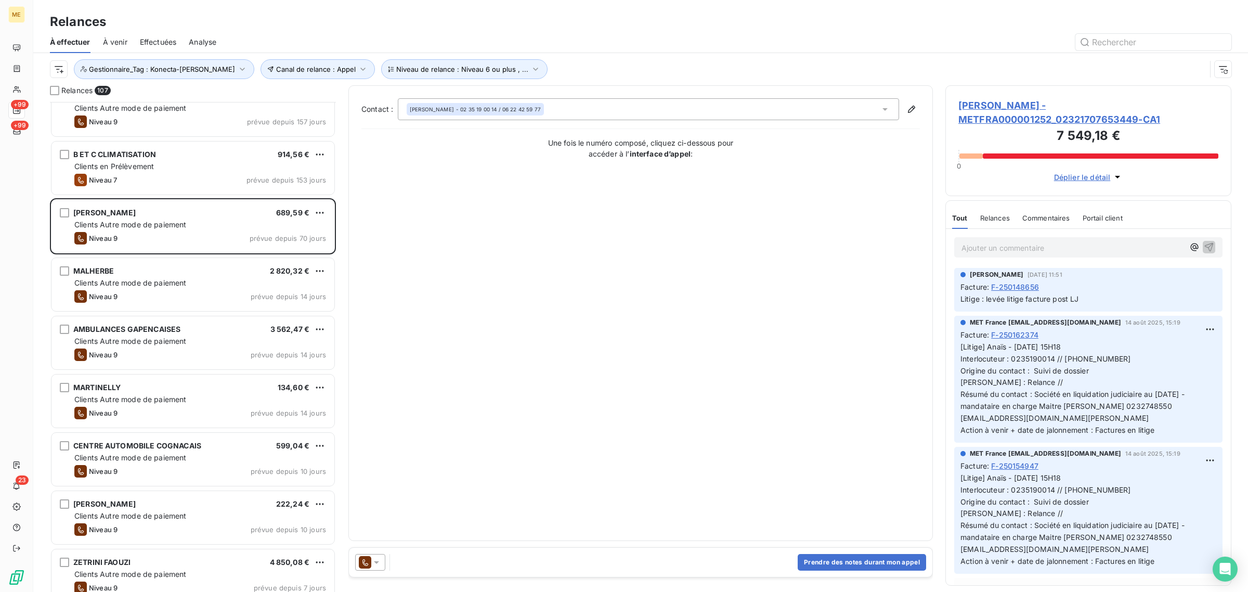
click at [831, 110] on span "EMMA - METFRA000001252_02321707653449-CA1" at bounding box center [1088, 112] width 260 height 28
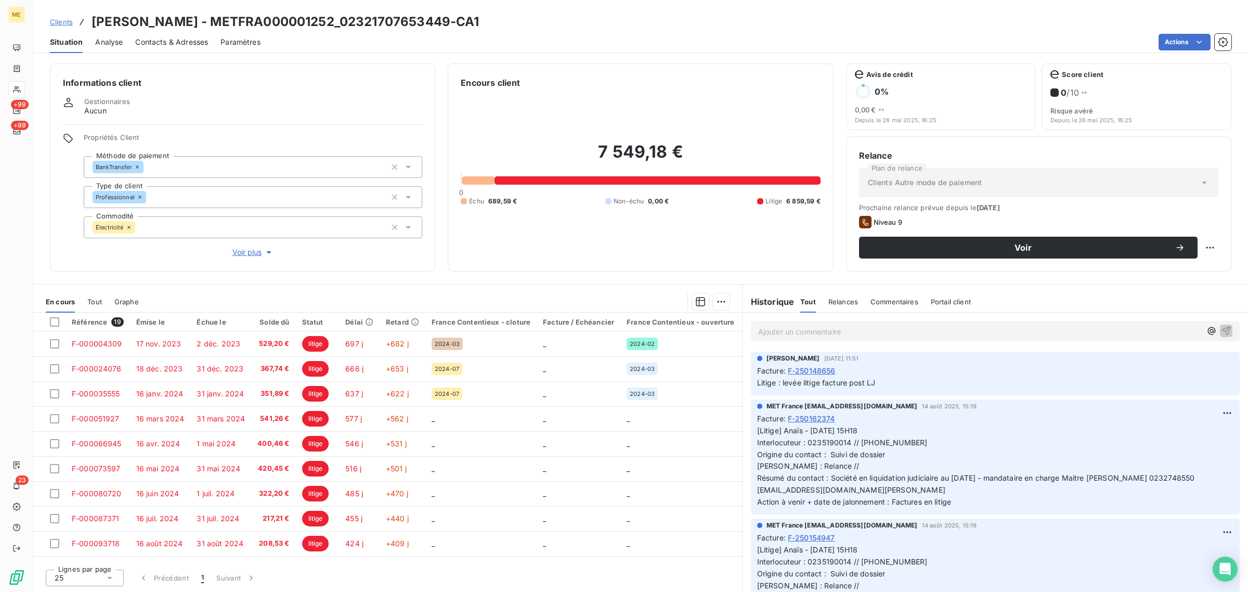
click at [240, 256] on span "Voir plus" at bounding box center [253, 252] width 42 height 10
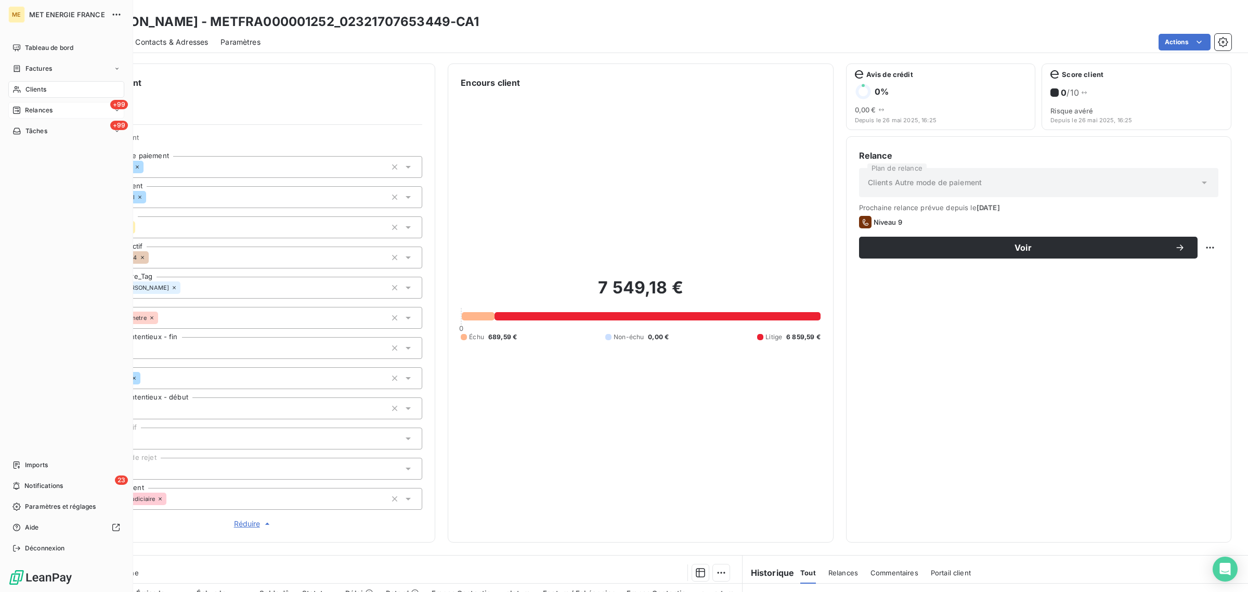
click at [30, 111] on span "Relances" at bounding box center [39, 110] width 28 height 9
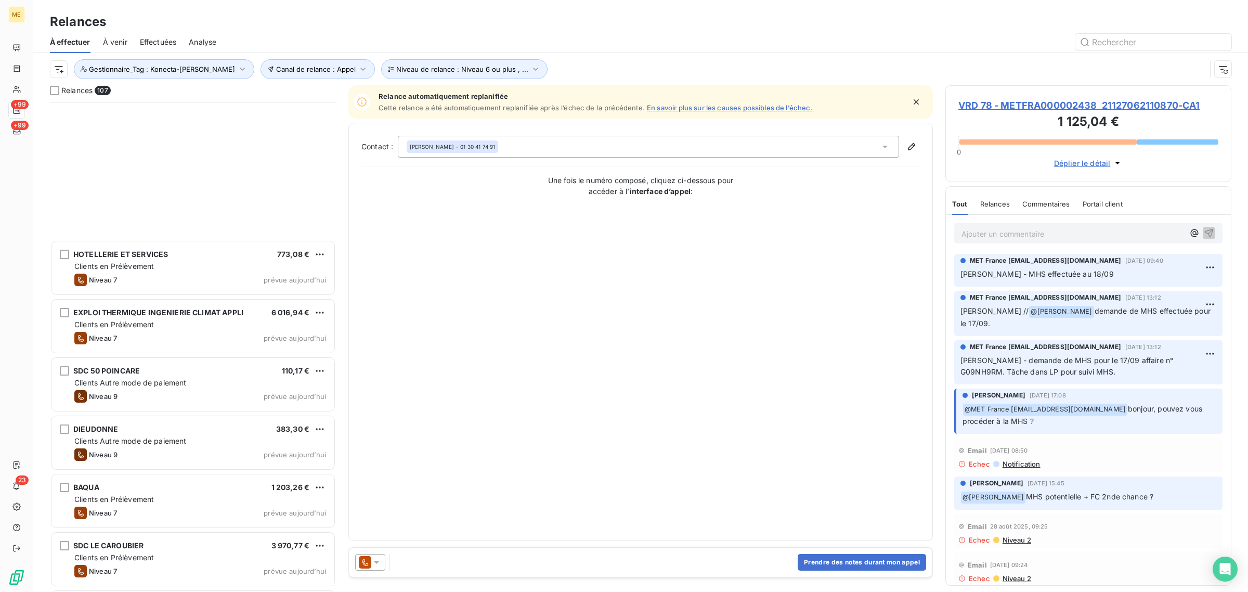
scroll to position [5740, 0]
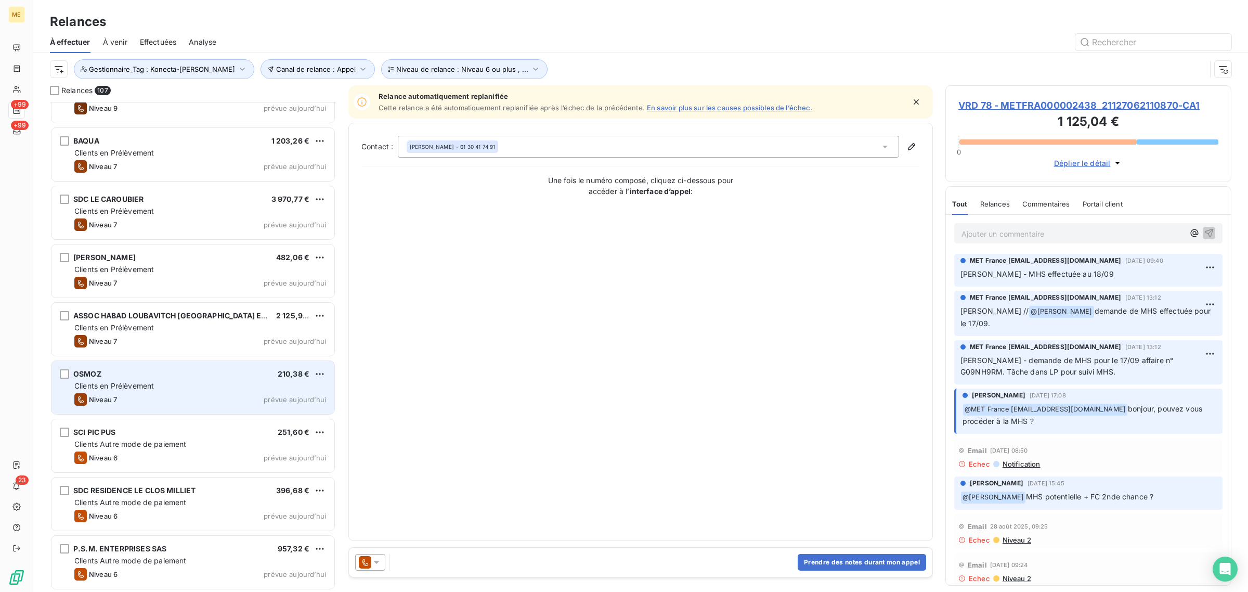
click at [173, 357] on div "OSMOZ 210,38 €" at bounding box center [200, 373] width 252 height 9
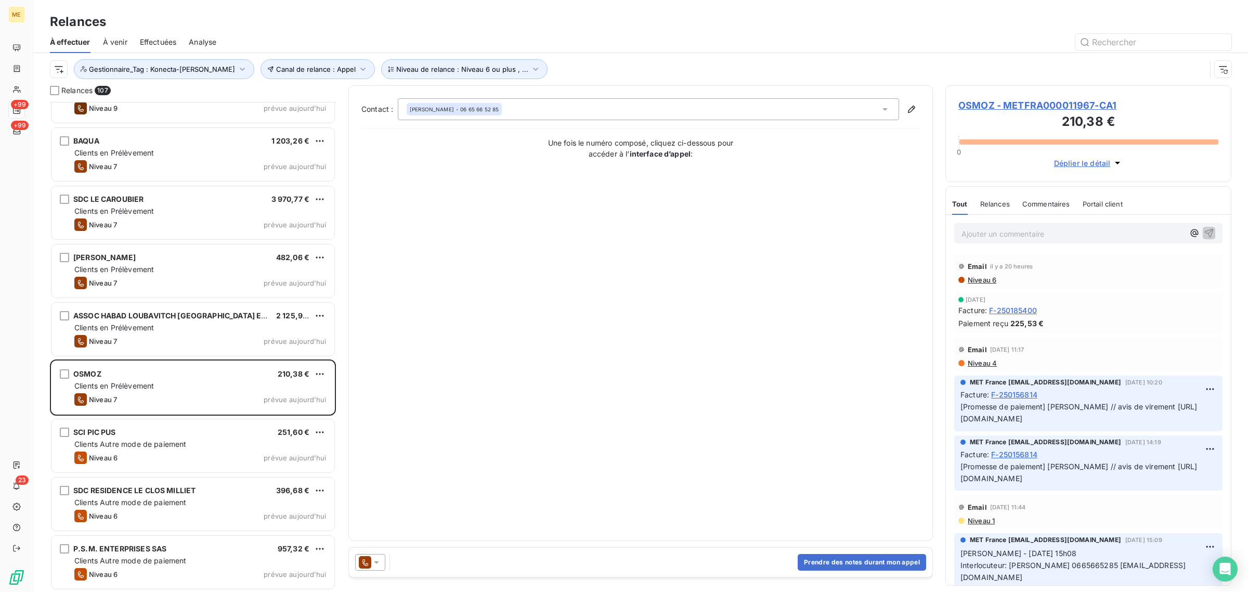
click at [831, 101] on span "OSMOZ - METFRA000011967-CA1" at bounding box center [1088, 105] width 260 height 14
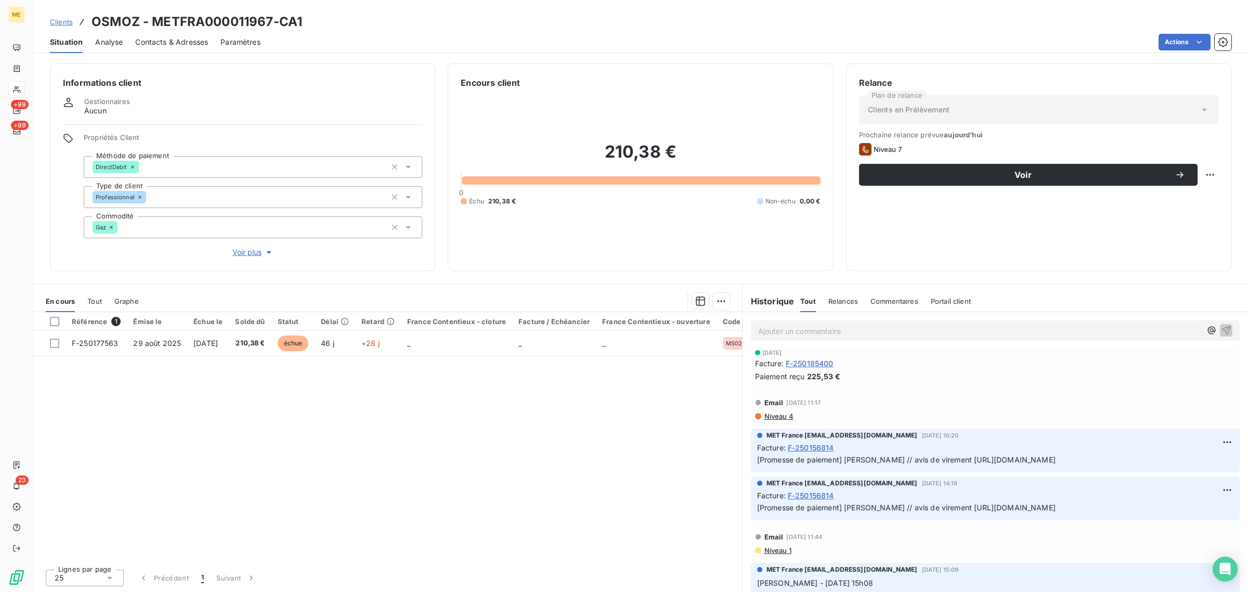
scroll to position [65, 0]
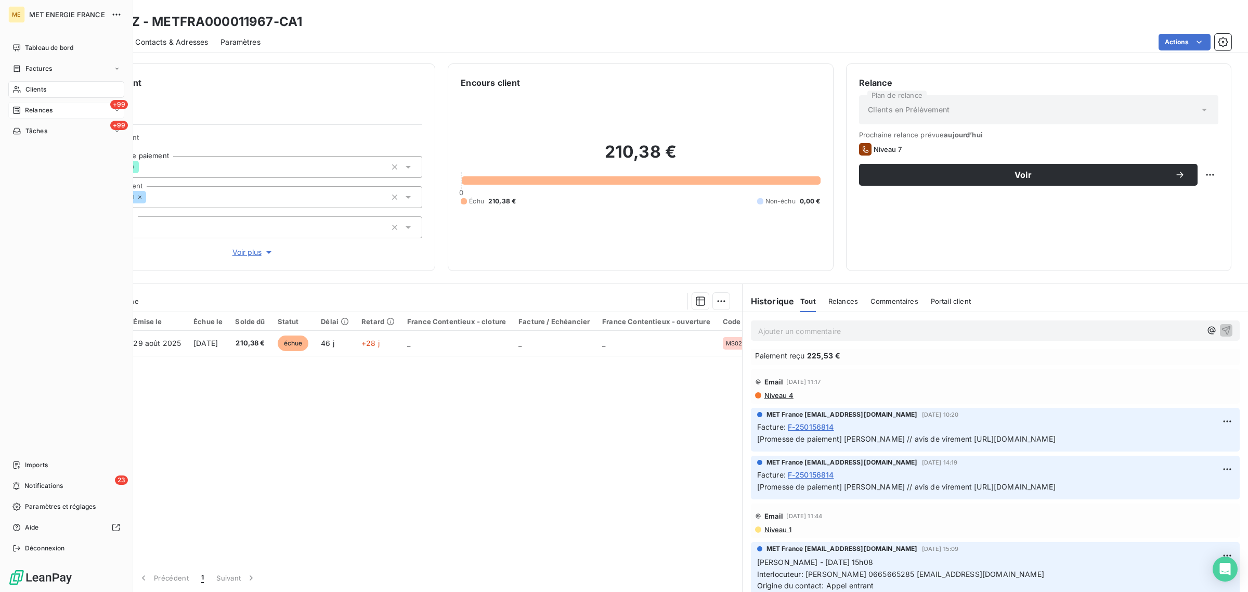
click at [9, 88] on div "Clients" at bounding box center [66, 89] width 116 height 17
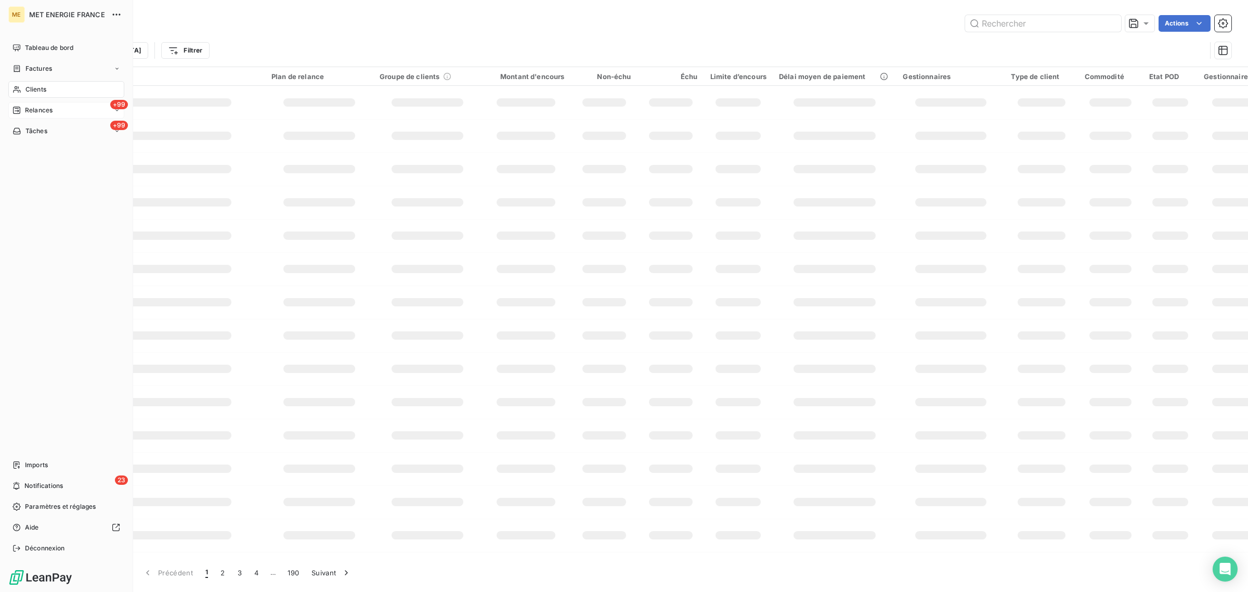
click at [22, 106] on div "Relances" at bounding box center [32, 110] width 40 height 9
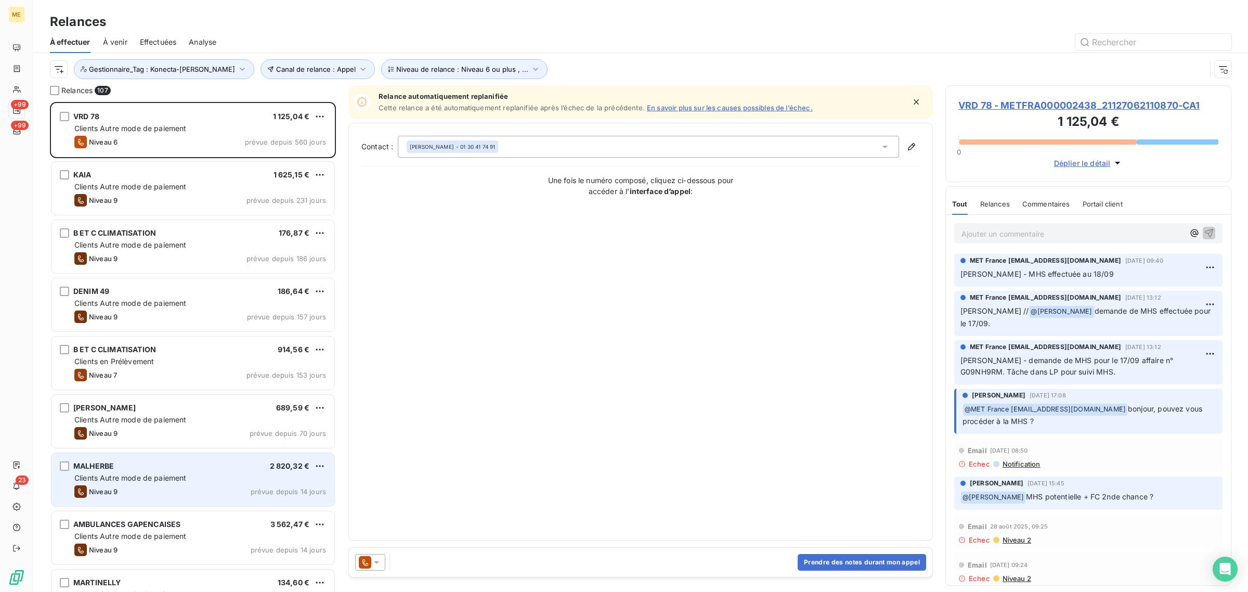
click at [156, 357] on div "Niveau 9 prévue depuis 14 jours" at bounding box center [200, 491] width 252 height 12
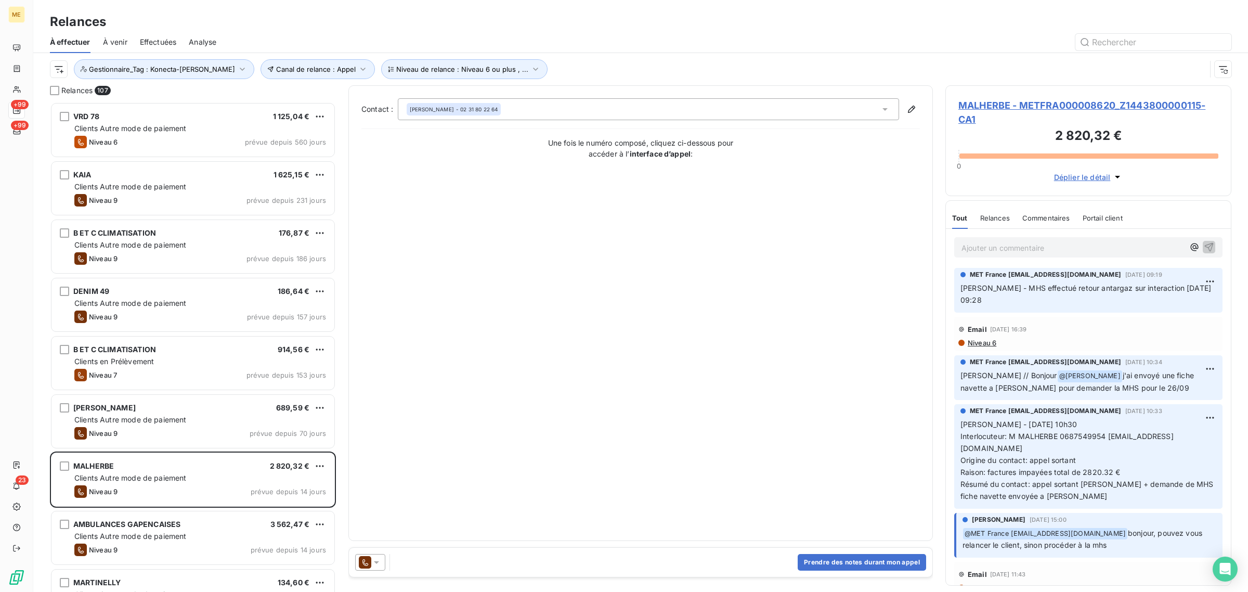
click at [831, 111] on span "MALHERBE - METFRA000008620_Z1443800000115-CA1" at bounding box center [1088, 112] width 260 height 28
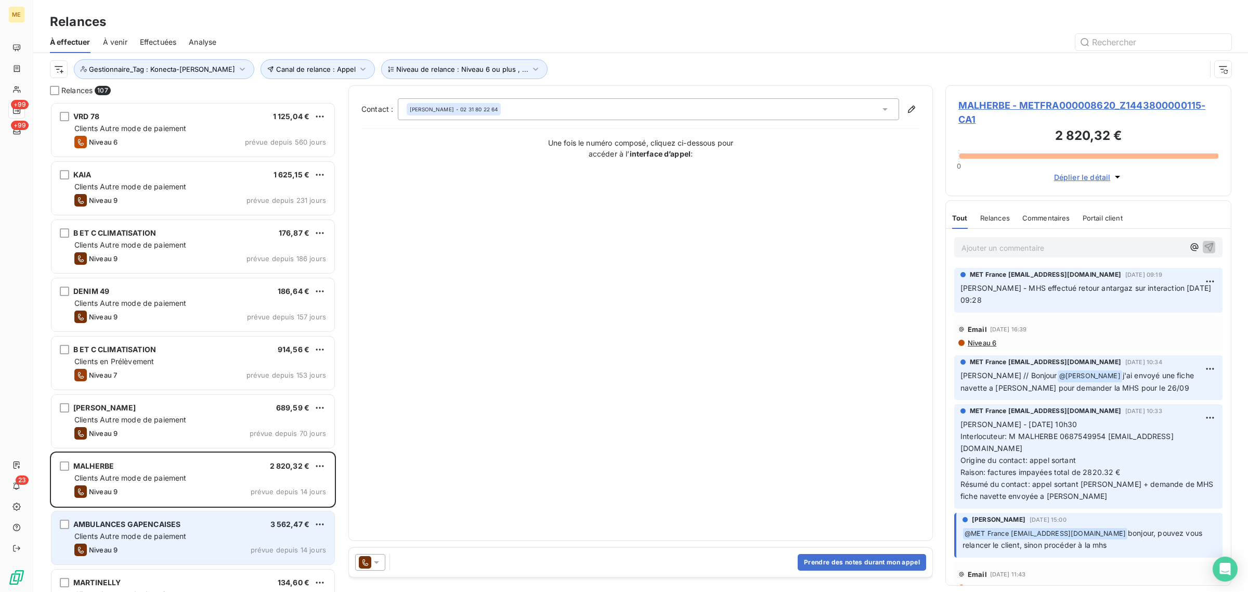
click at [174, 357] on span "AMBULANCES GAPENCAISES" at bounding box center [126, 523] width 107 height 9
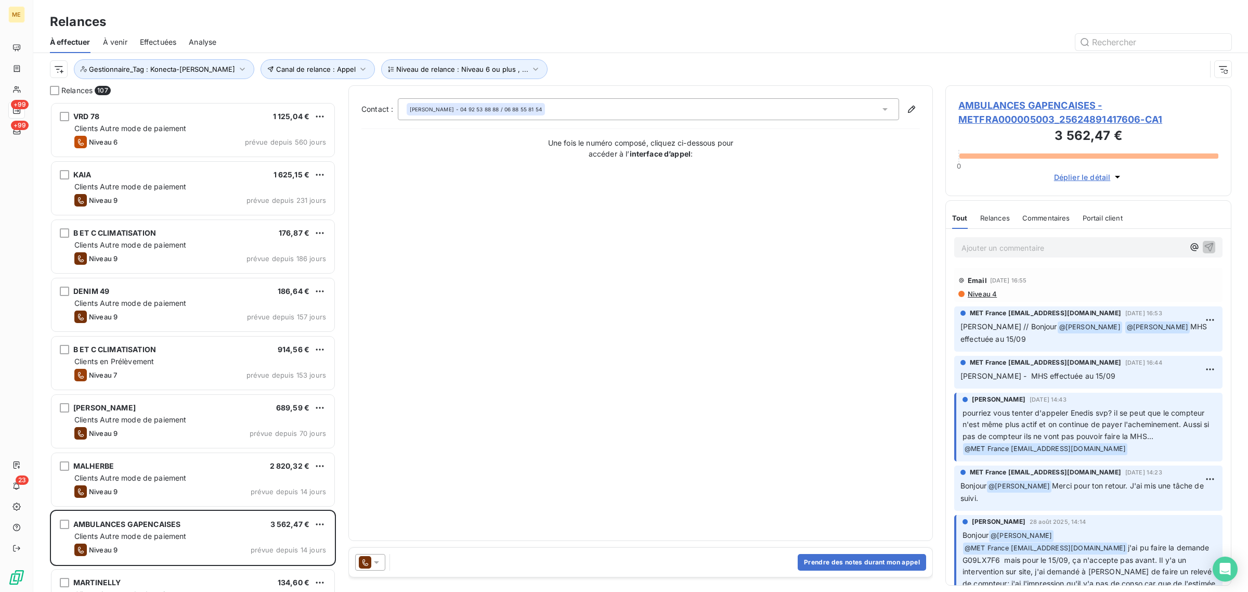
click at [831, 120] on span "AMBULANCES GAPENCAISES - METFRA000005003_25624891417606-CA1" at bounding box center [1088, 112] width 260 height 28
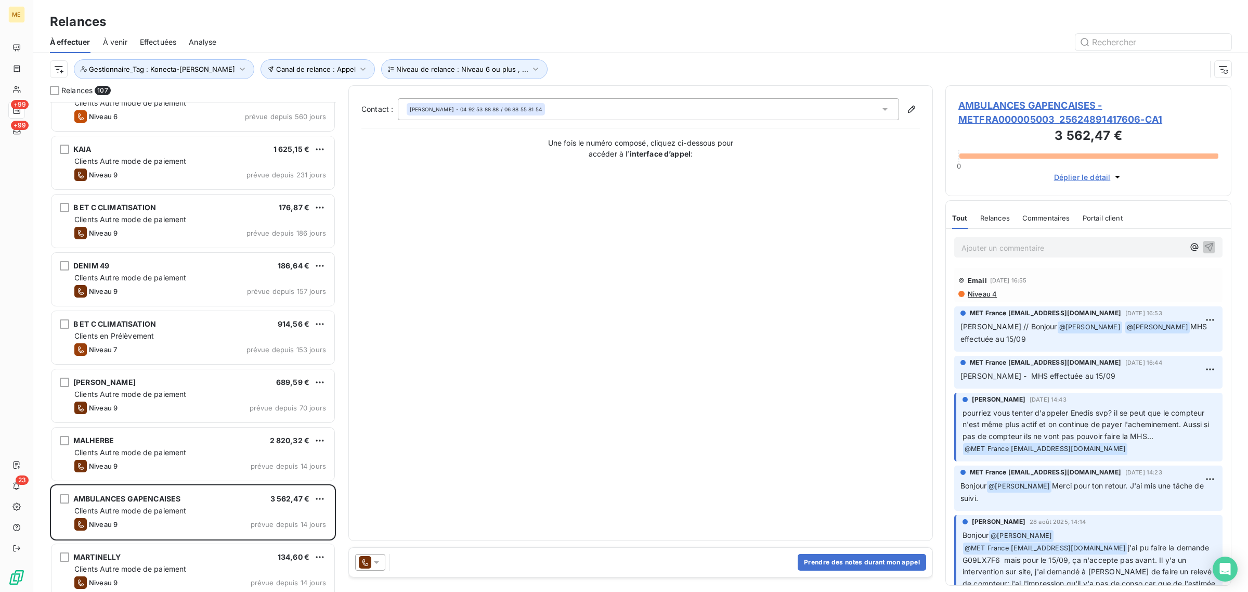
scroll to position [66, 0]
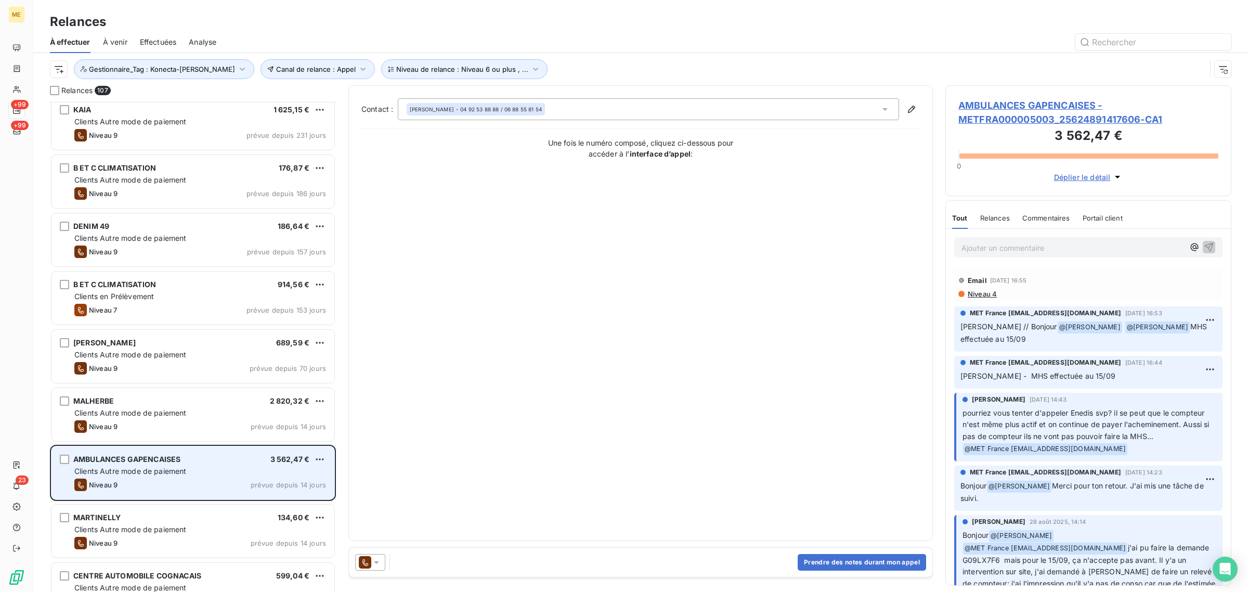
click at [126, 357] on div "AMBULANCES GAPENCAISES 3 562,47 € Clients Autre mode de paiement Niveau 9 prévu…" at bounding box center [192, 472] width 283 height 53
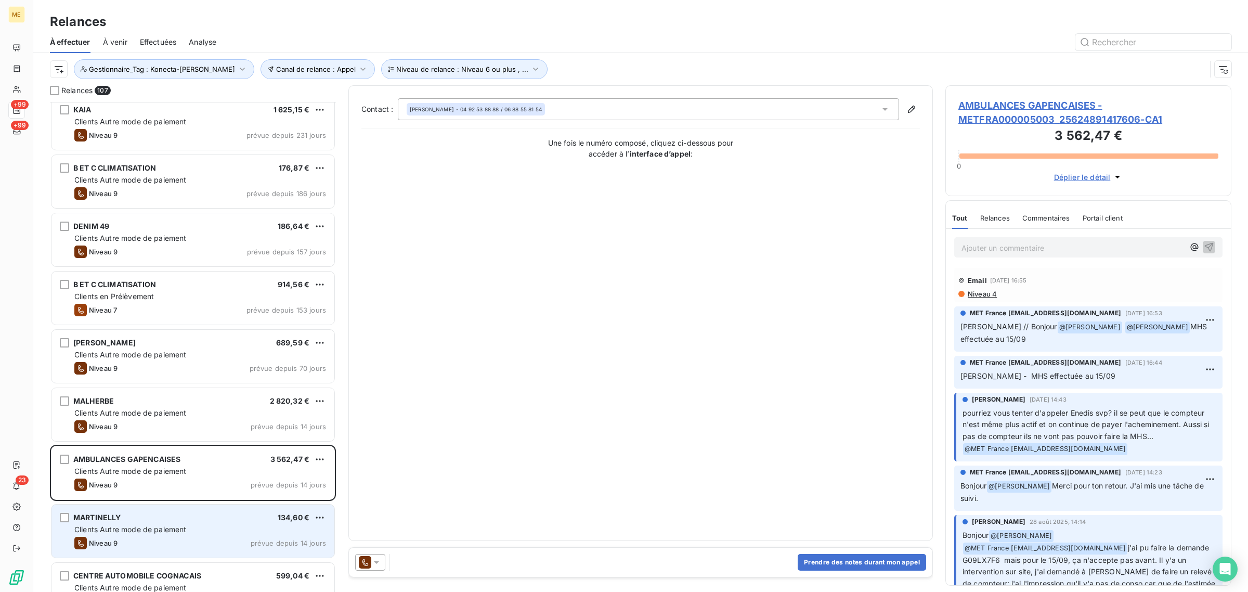
click at [116, 357] on div "MARTINELLY 134,60 € Clients Autre mode de paiement Niveau 9 prévue depuis 14 jo…" at bounding box center [192, 530] width 283 height 53
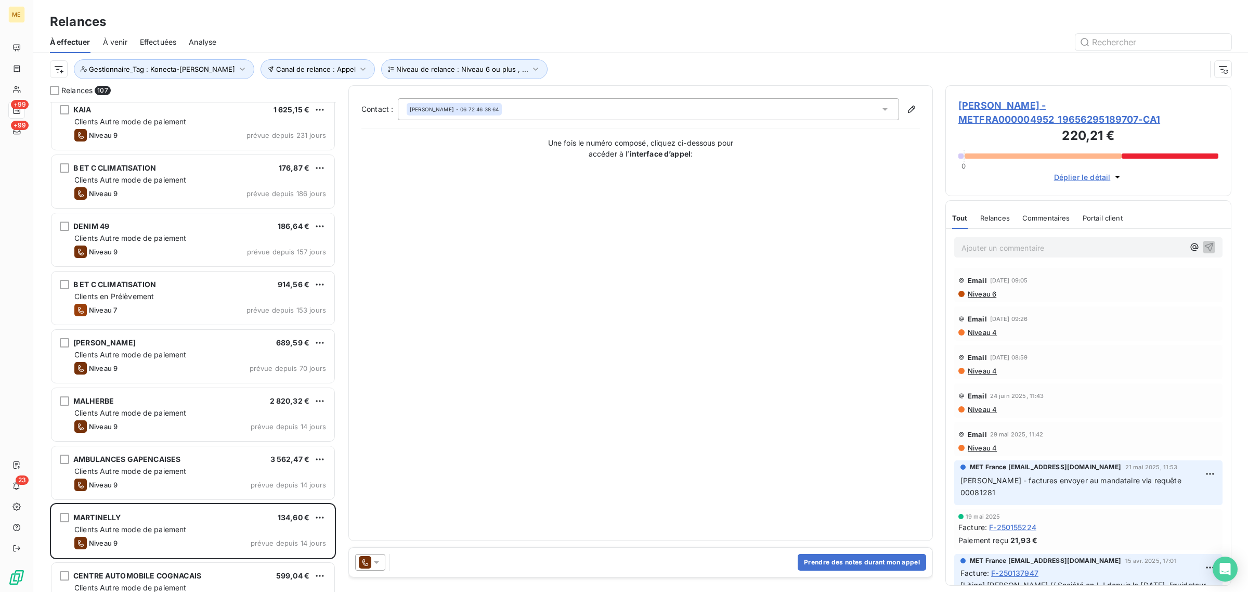
click at [831, 104] on span "MARTINELLY - METFRA000004952_19656295189707-CA1" at bounding box center [1088, 112] width 260 height 28
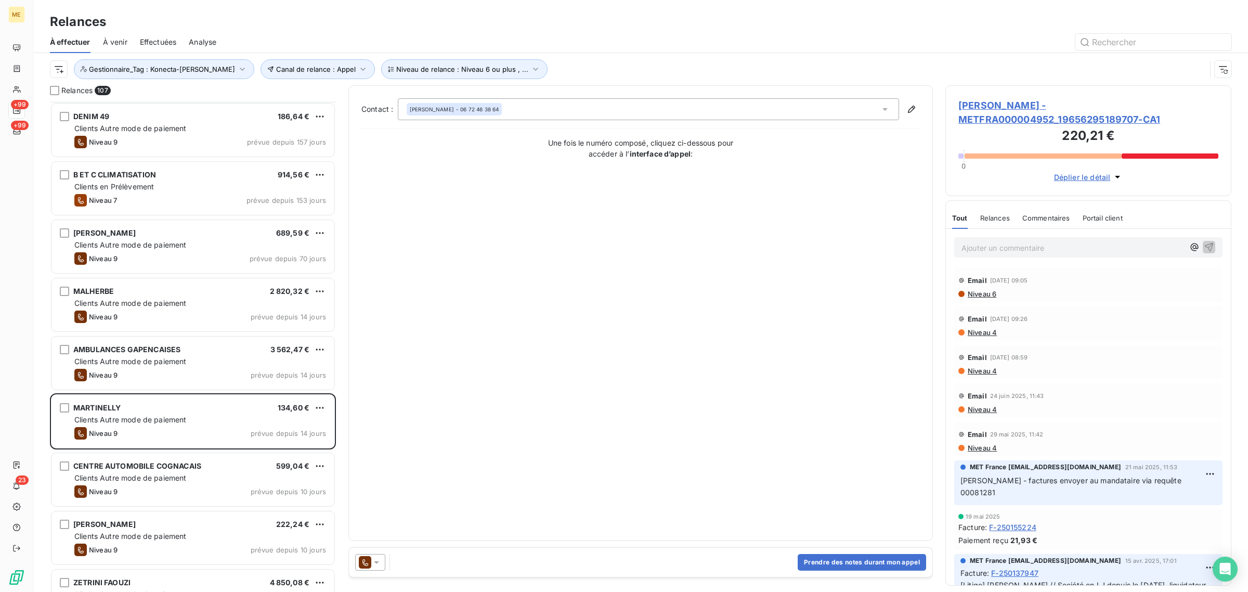
scroll to position [195, 0]
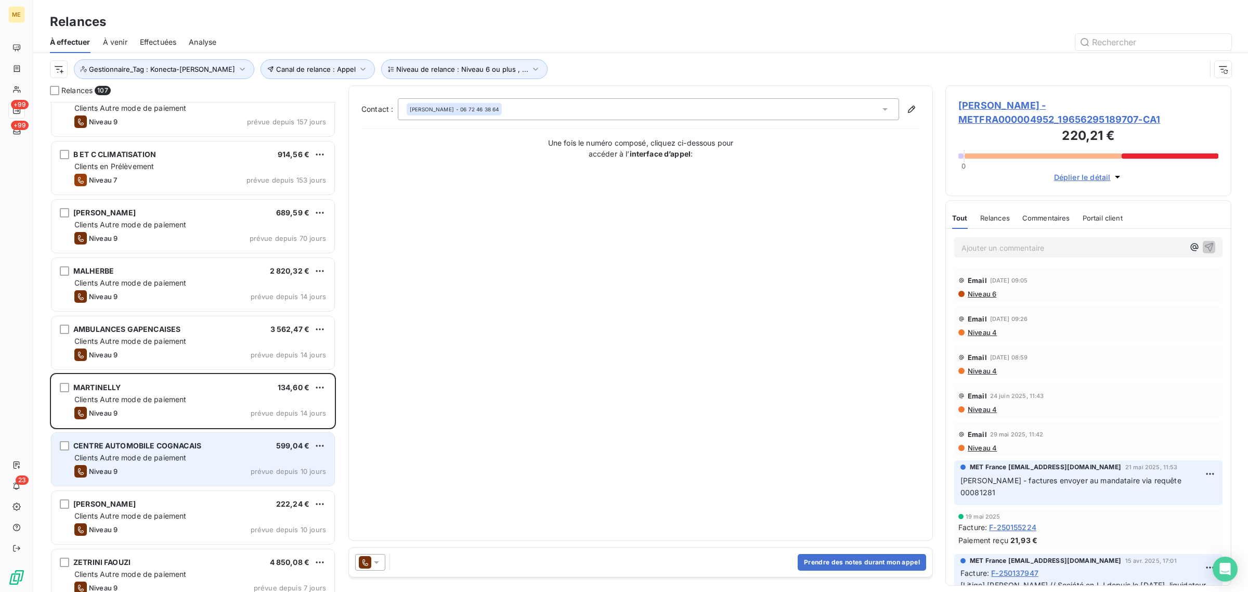
click at [162, 357] on div "CENTRE AUTOMOBILE COGNACAIS 599,04 € Clients Autre mode de paiement Niveau 9 pr…" at bounding box center [192, 459] width 283 height 53
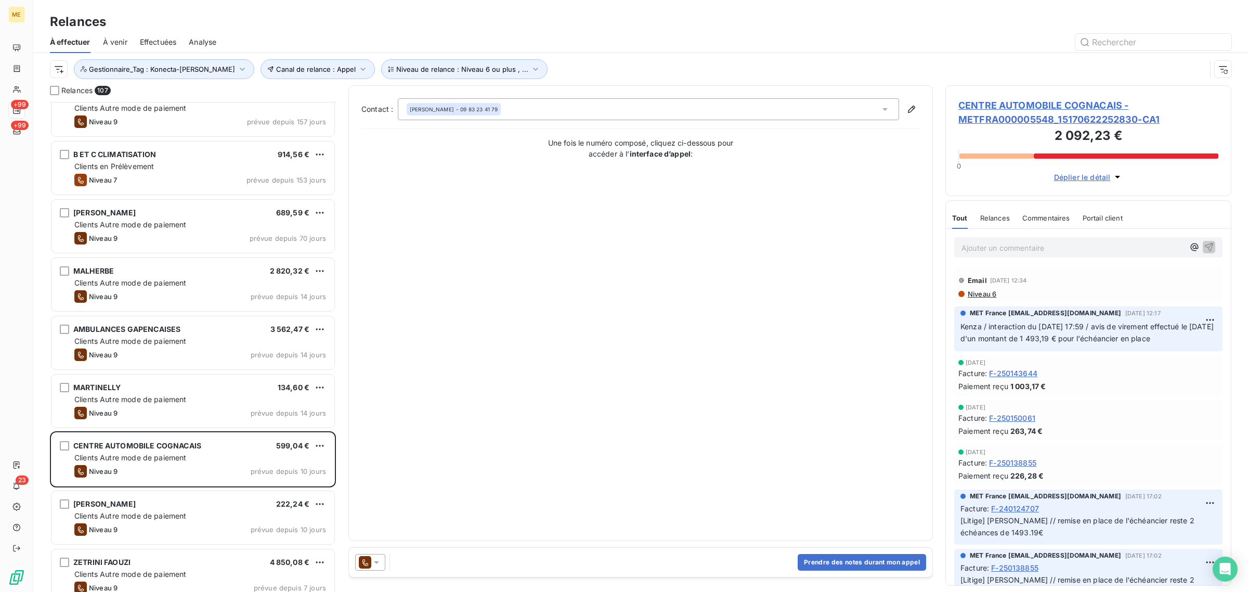
click at [831, 127] on h3 "2 092,23 €" at bounding box center [1088, 136] width 260 height 21
click at [831, 114] on span "CENTRE AUTOMOBILE COGNACAIS - METFRA000005548_15170622252830-CA1" at bounding box center [1088, 112] width 260 height 28
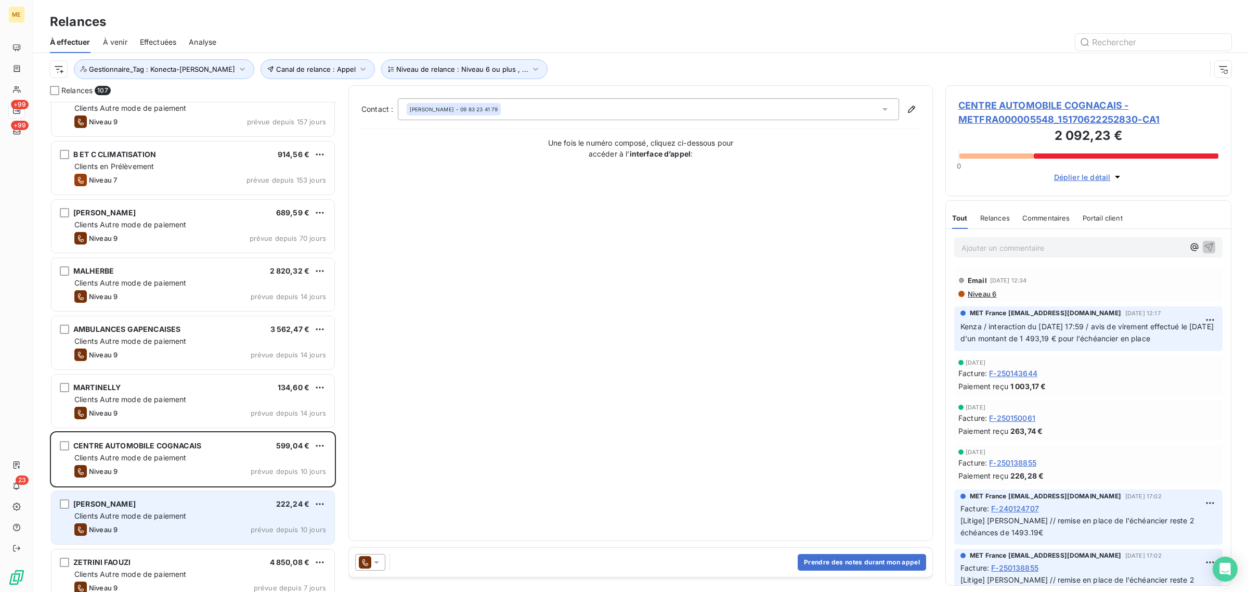
click at [136, 357] on div "[PERSON_NAME]" at bounding box center [104, 504] width 62 height 10
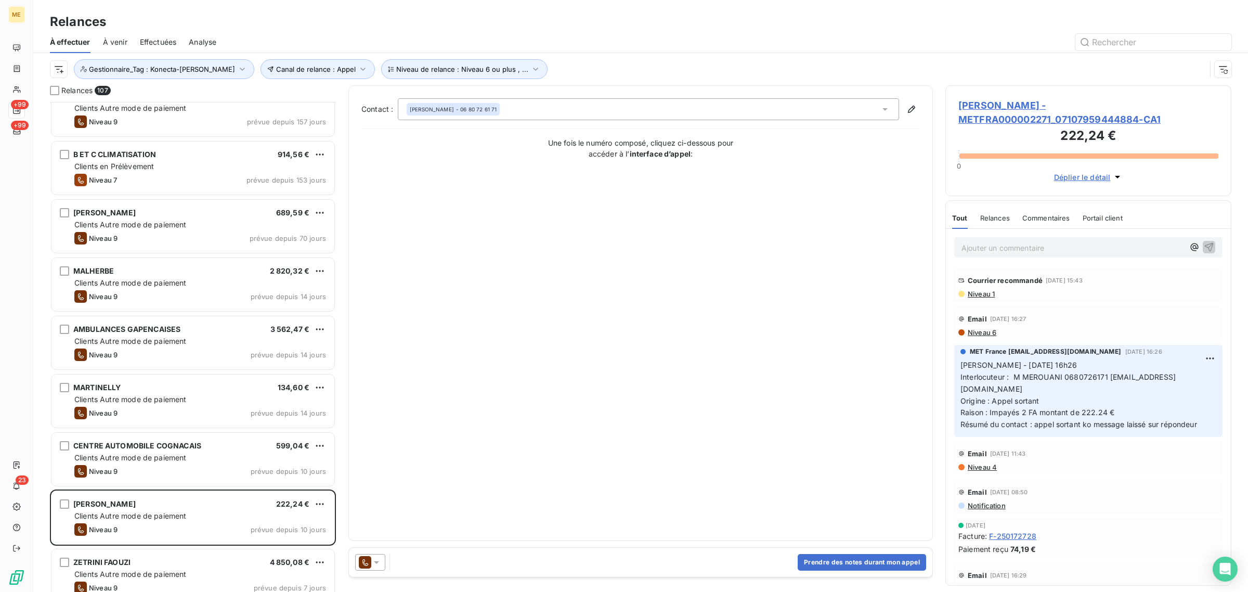
click at [831, 122] on span "SARL EDOUARD VII - METFRA000002271_07107959444884-CA1" at bounding box center [1088, 112] width 260 height 28
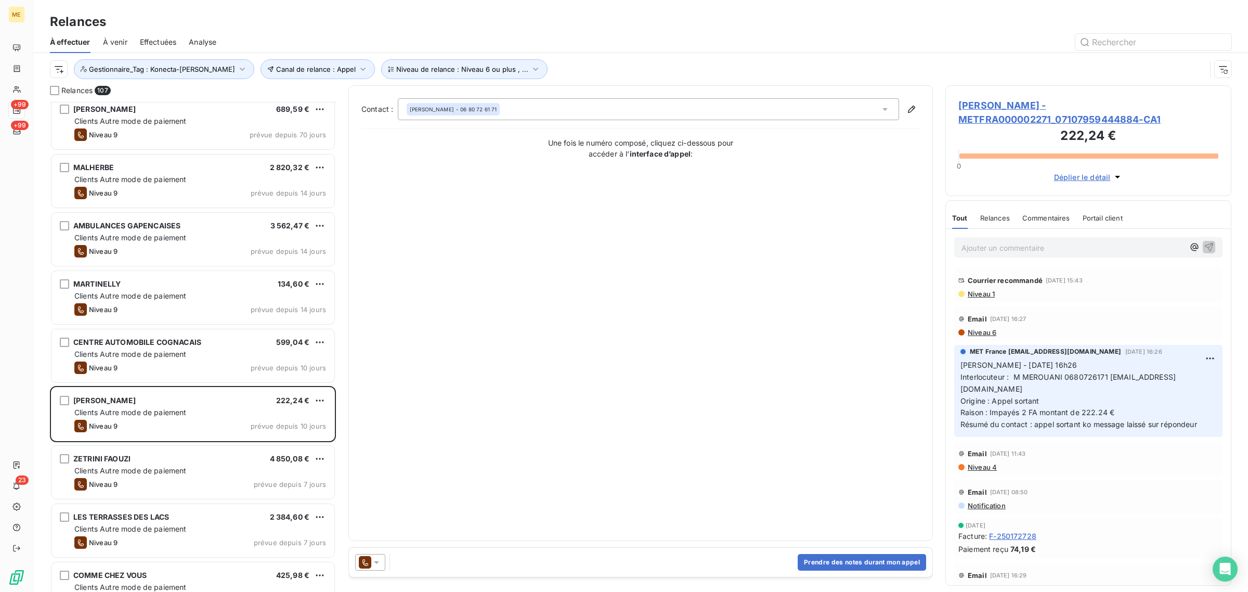
scroll to position [325, 0]
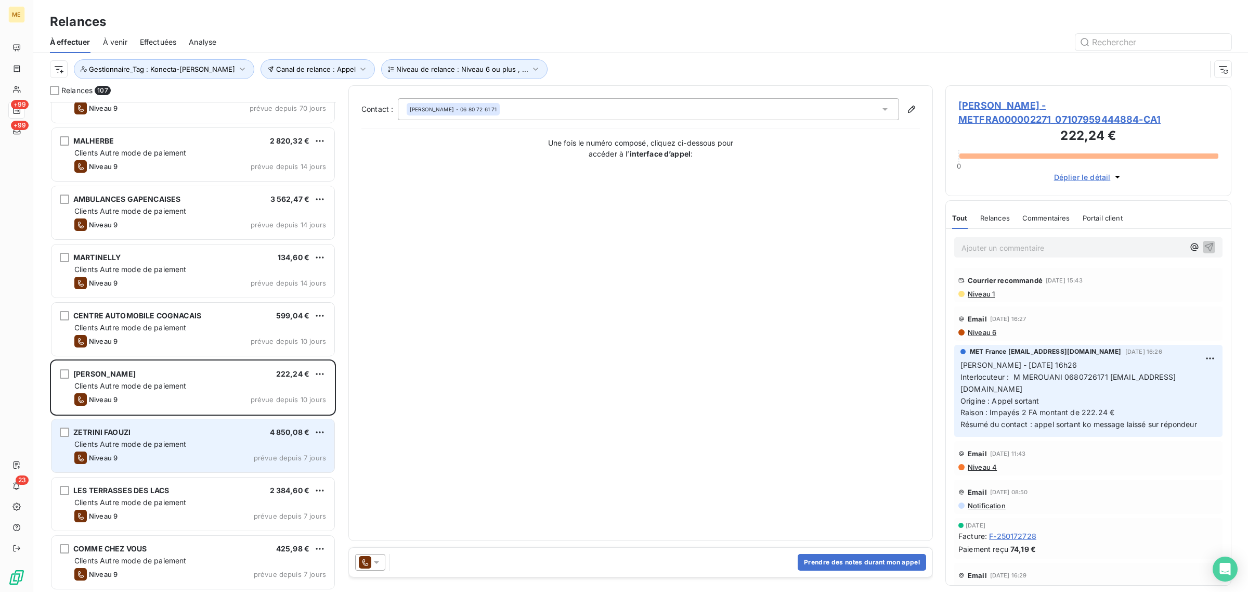
click at [196, 357] on div "Clients Autre mode de paiement" at bounding box center [200, 444] width 252 height 10
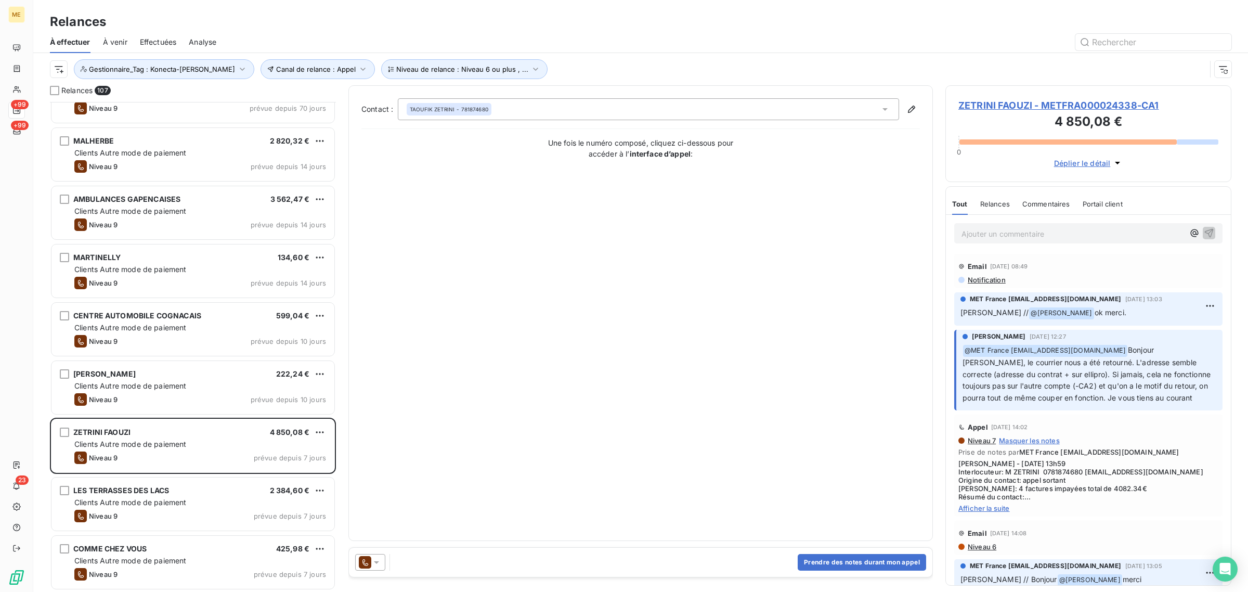
click at [831, 110] on span "ZETRINI FAOUZI - METFRA000024338-CA1" at bounding box center [1088, 105] width 260 height 14
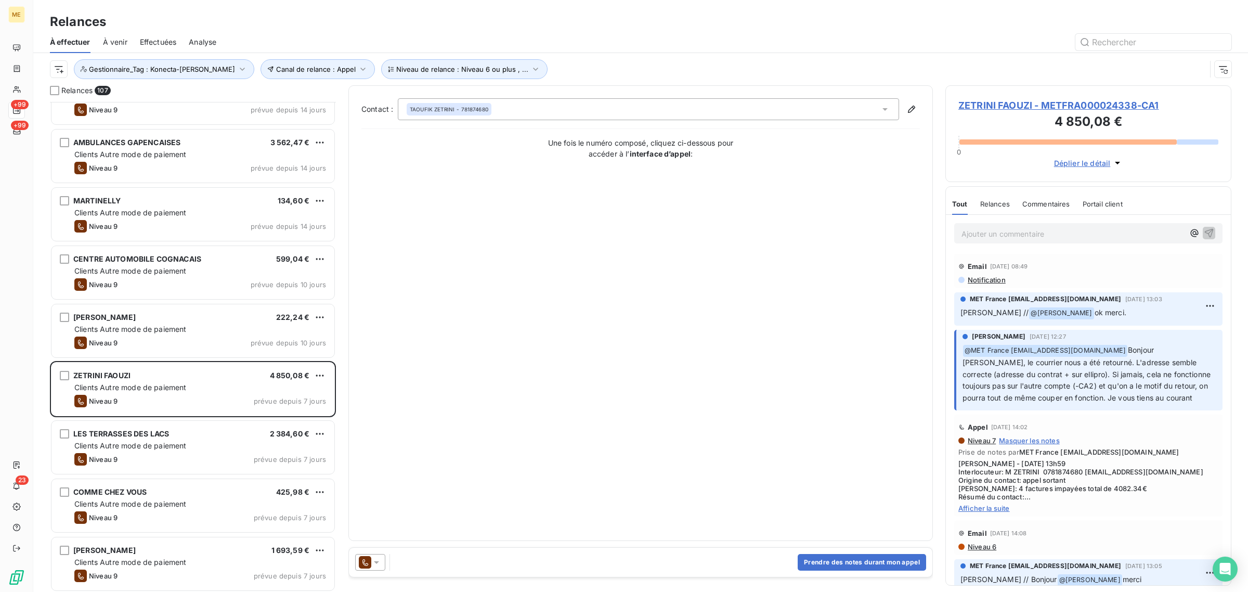
scroll to position [390, 0]
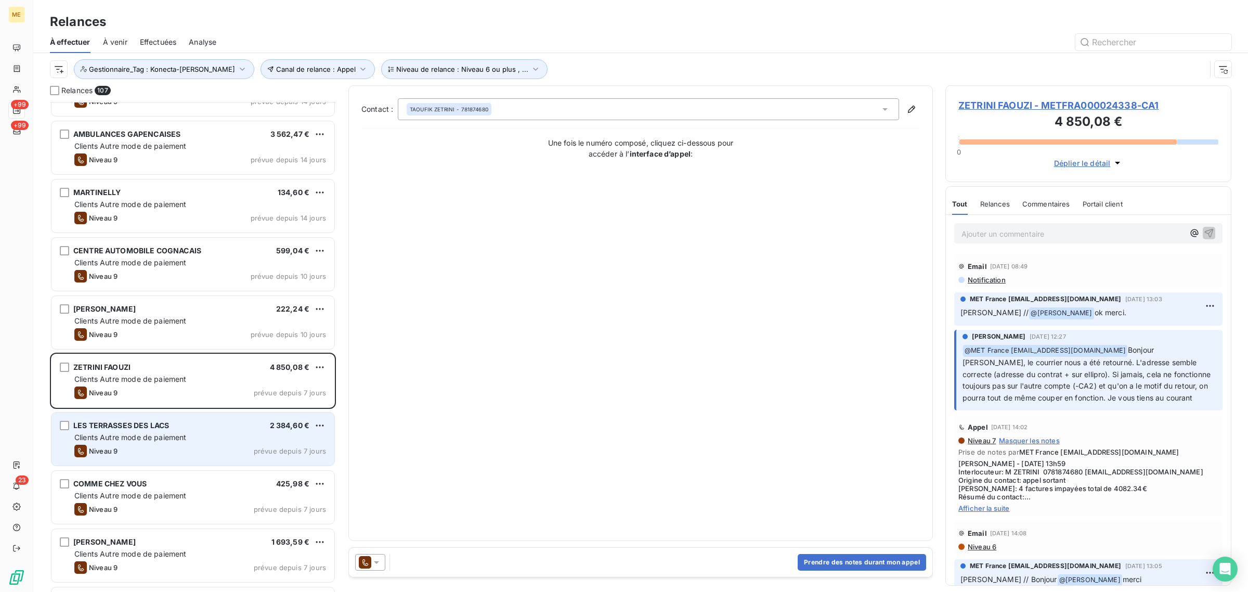
click at [177, 357] on span "Clients Autre mode de paiement" at bounding box center [130, 437] width 112 height 9
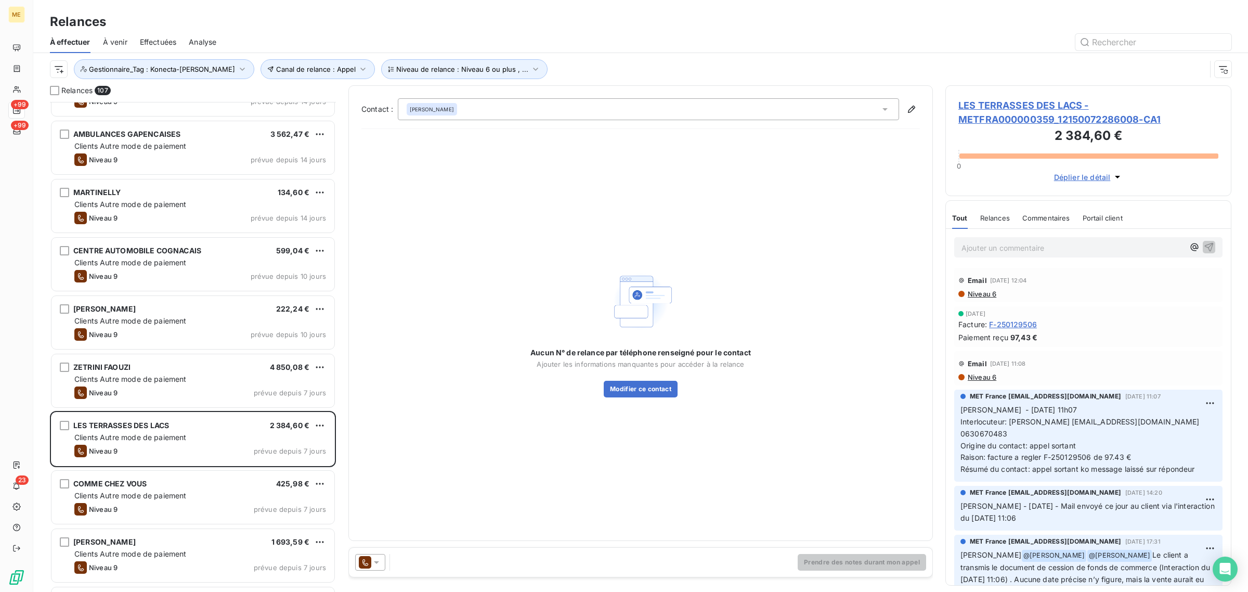
click at [831, 115] on span "LES TERRASSES DES LACS - METFRA000000359_12150072286008-CA1" at bounding box center [1088, 112] width 260 height 28
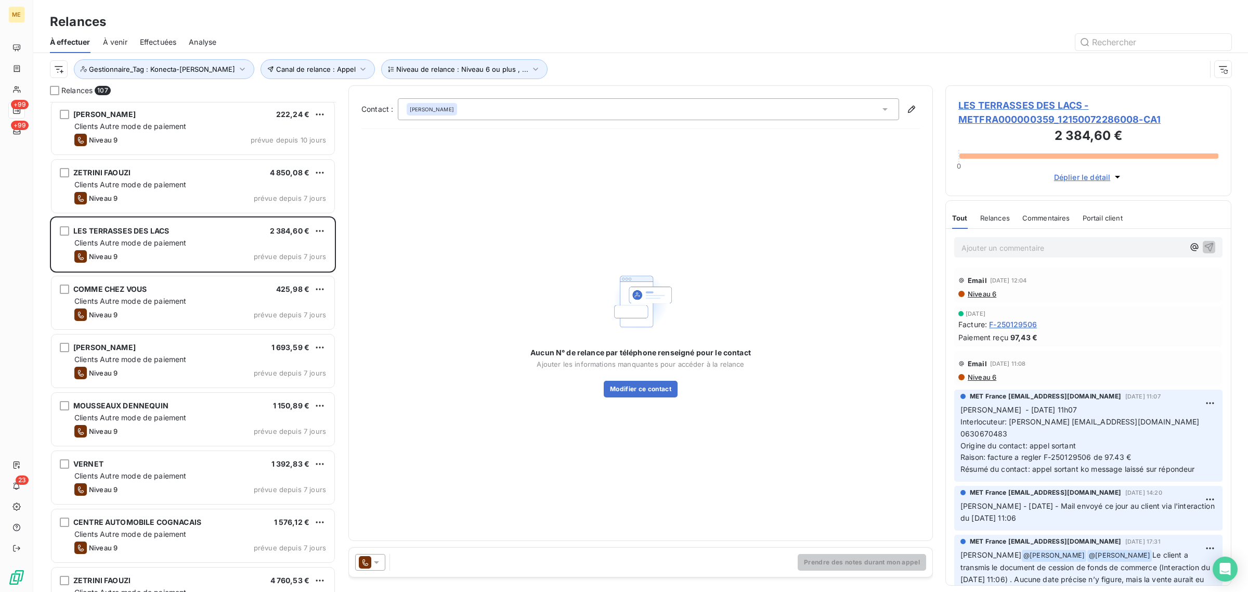
scroll to position [585, 0]
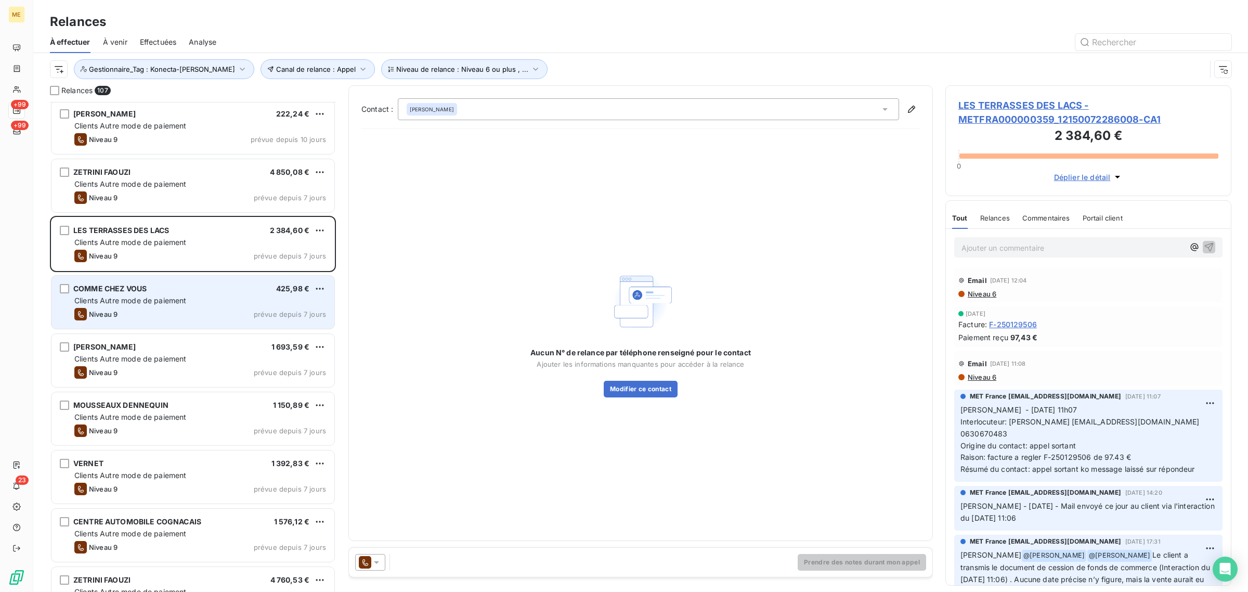
click at [134, 310] on div "Niveau 9 prévue depuis 7 jours" at bounding box center [200, 314] width 252 height 12
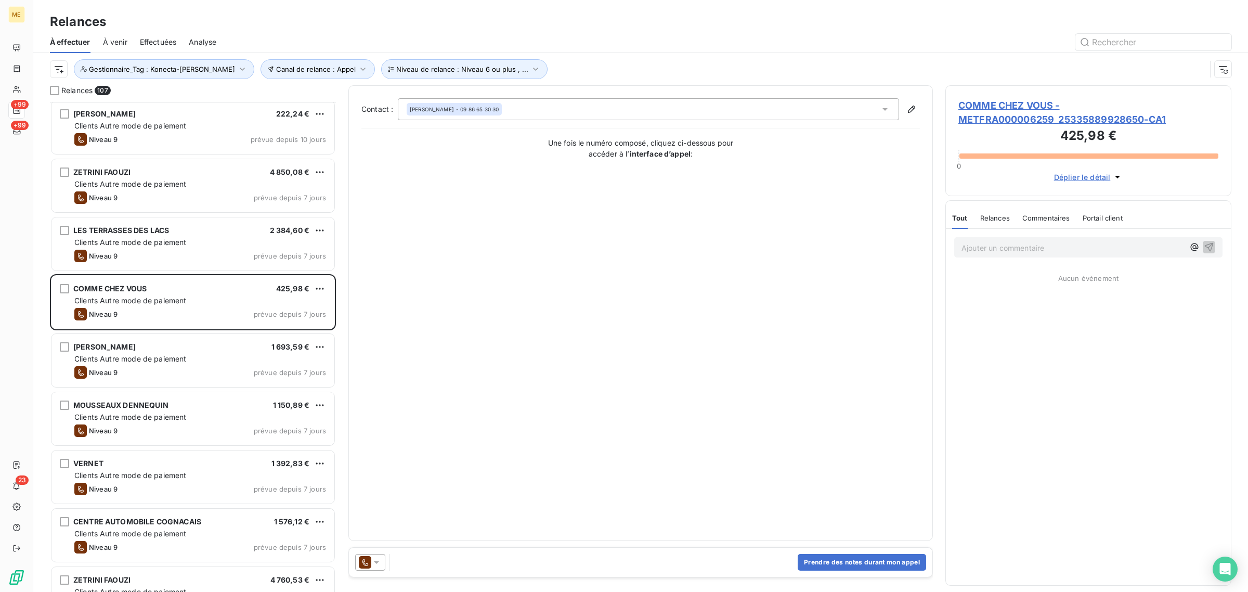
click at [831, 112] on span "COMME CHEZ VOUS - METFRA000006259_25335889928650-CA1" at bounding box center [1088, 112] width 260 height 28
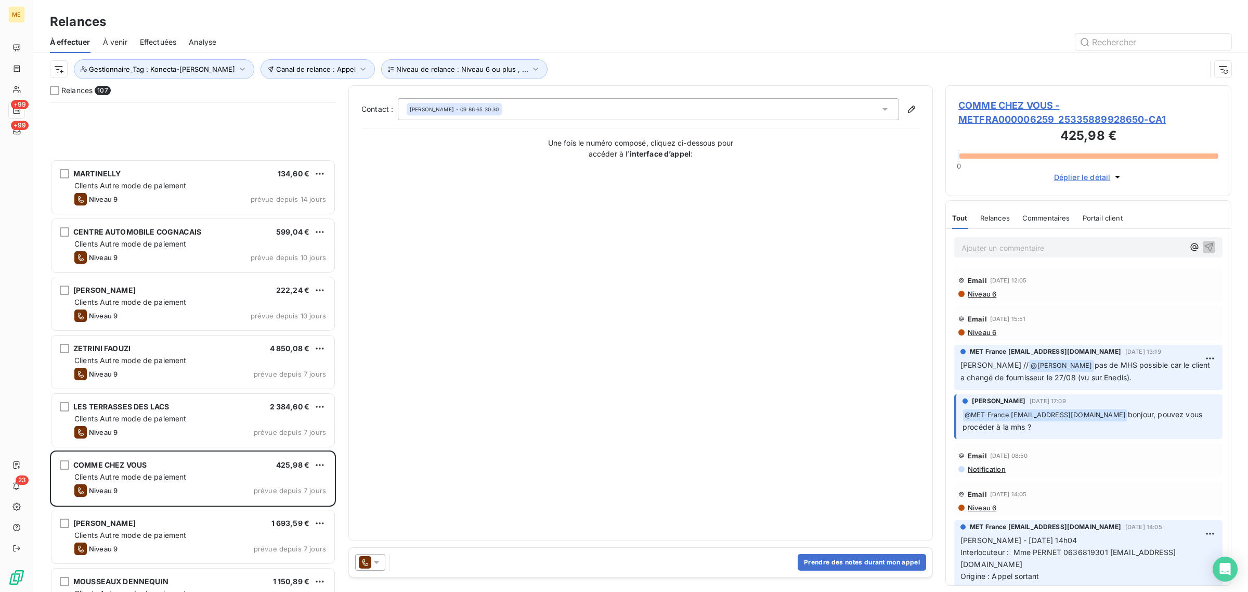
scroll to position [585, 0]
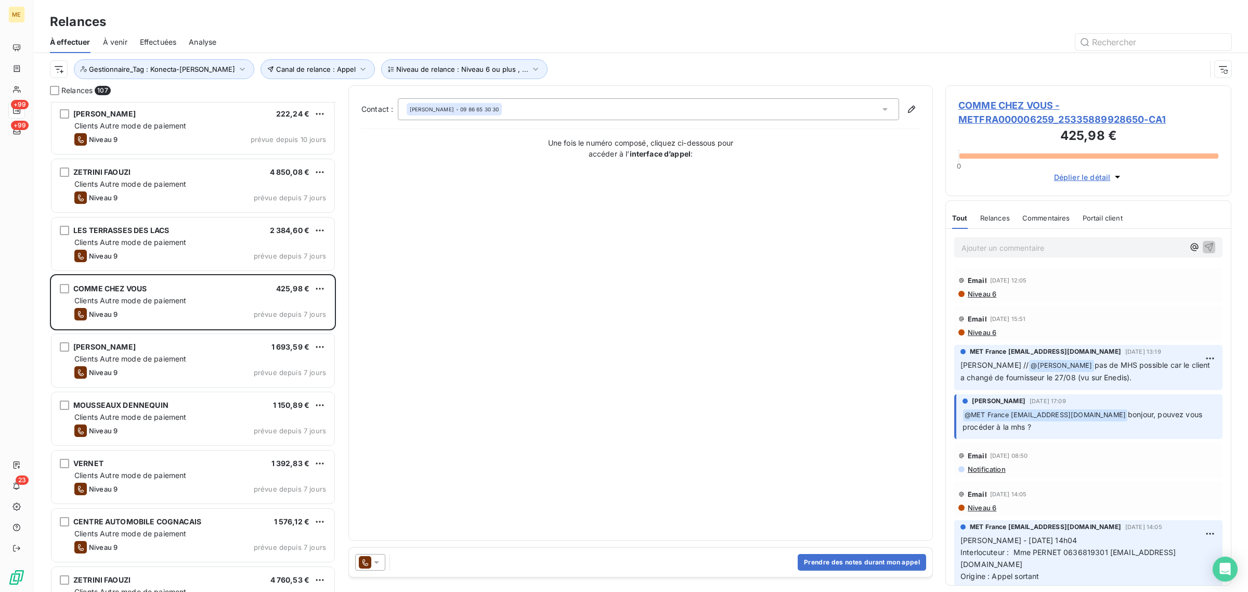
click at [154, 357] on span "Clients Autre mode de paiement" at bounding box center [130, 358] width 112 height 9
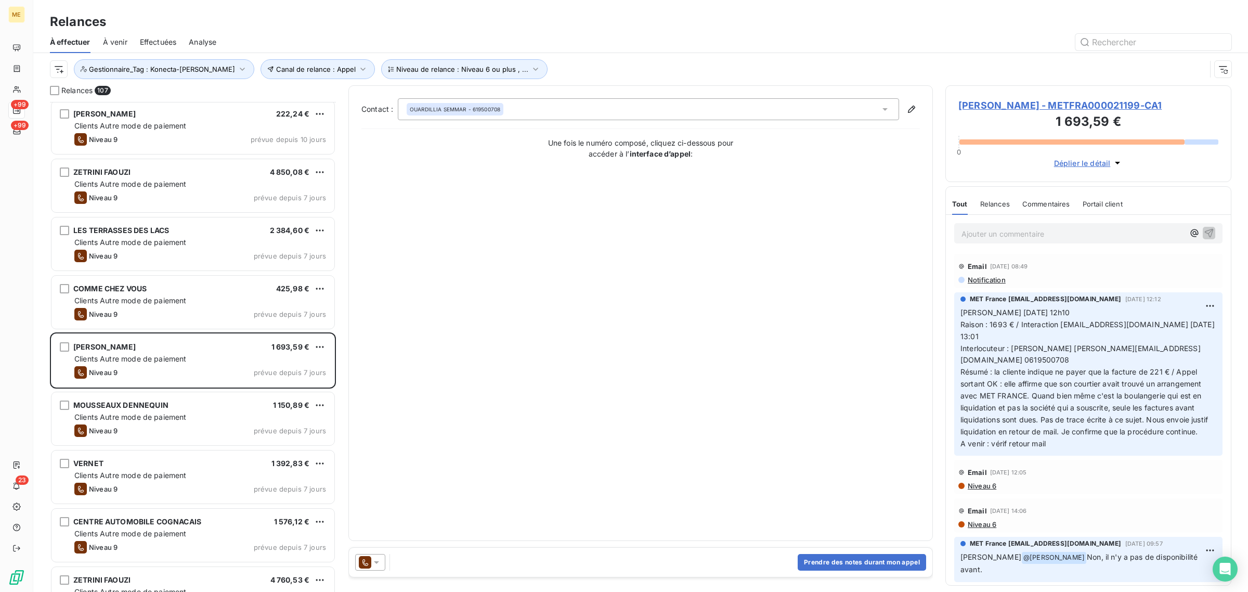
click at [831, 101] on span "SEMMAR Vanessa - METFRA000021199-CA1" at bounding box center [1088, 105] width 260 height 14
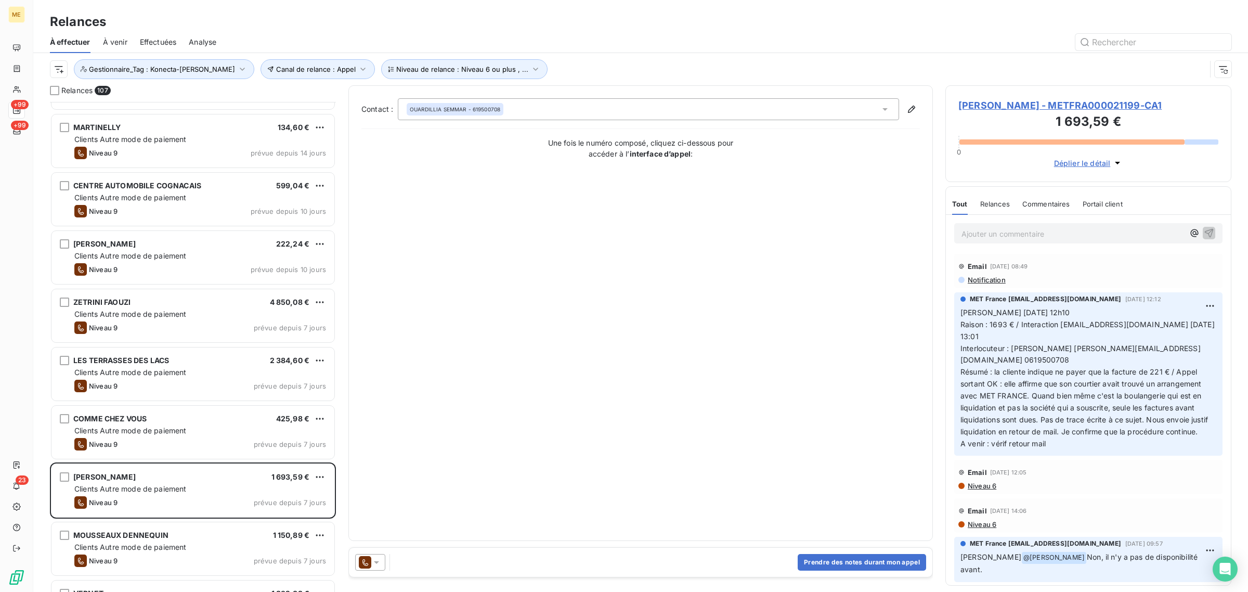
scroll to position [650, 0]
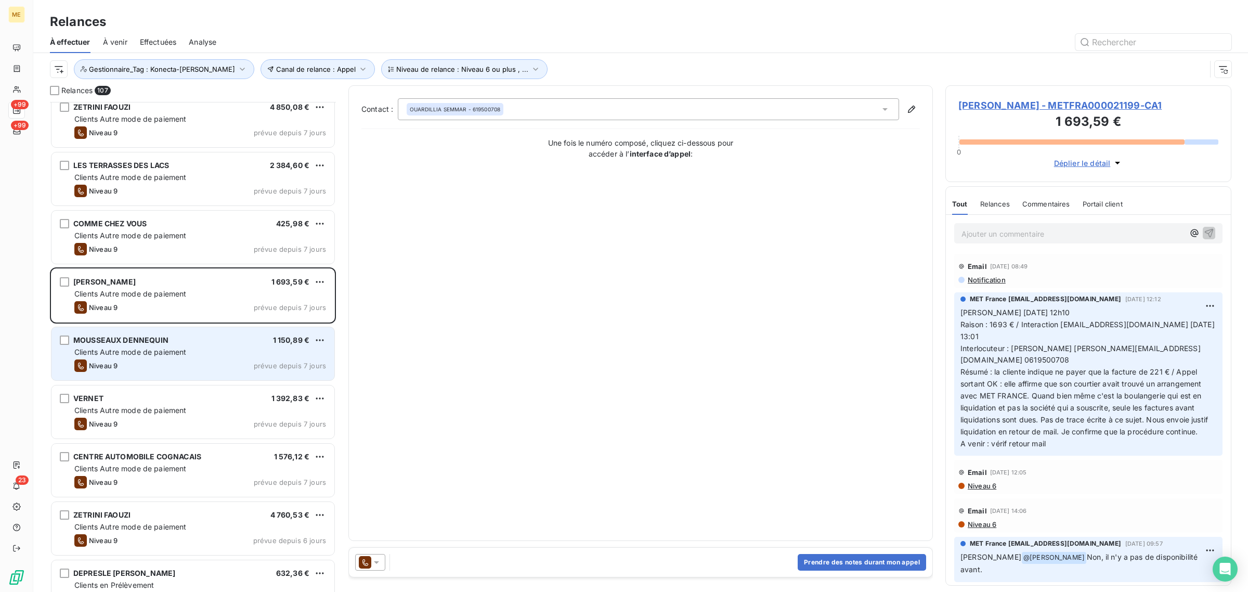
click at [131, 357] on div "Niveau 9 prévue depuis 7 jours" at bounding box center [200, 365] width 252 height 12
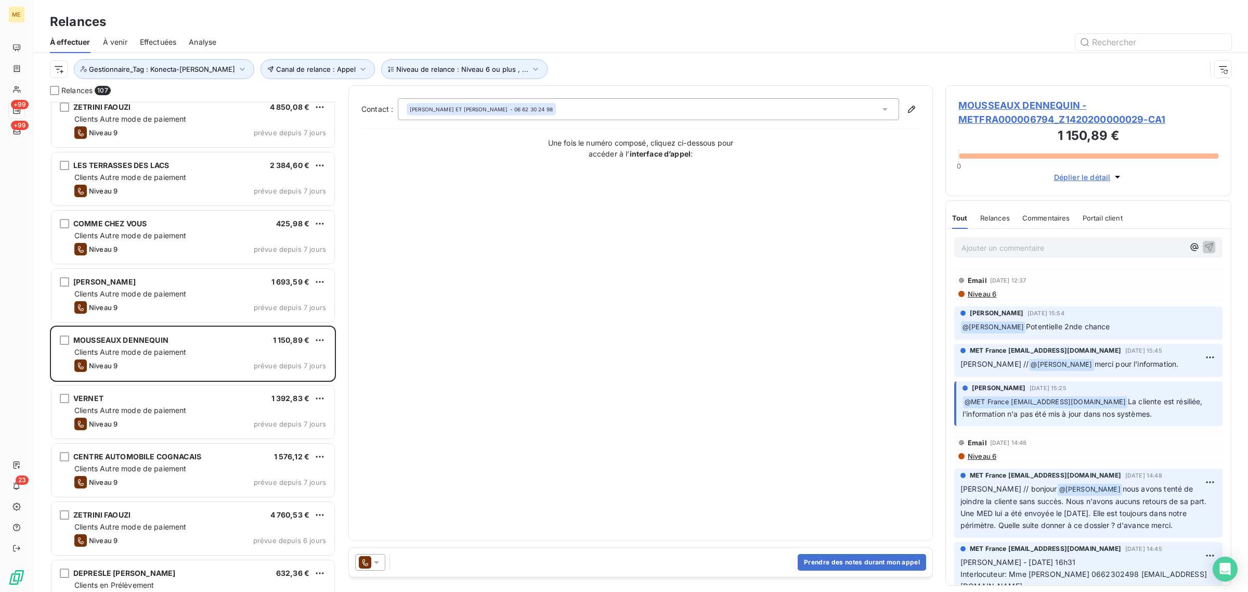
click at [831, 123] on span "MOUSSEAUX DENNEQUIN - METFRA000006794_Z1420200000029-CA1" at bounding box center [1088, 112] width 260 height 28
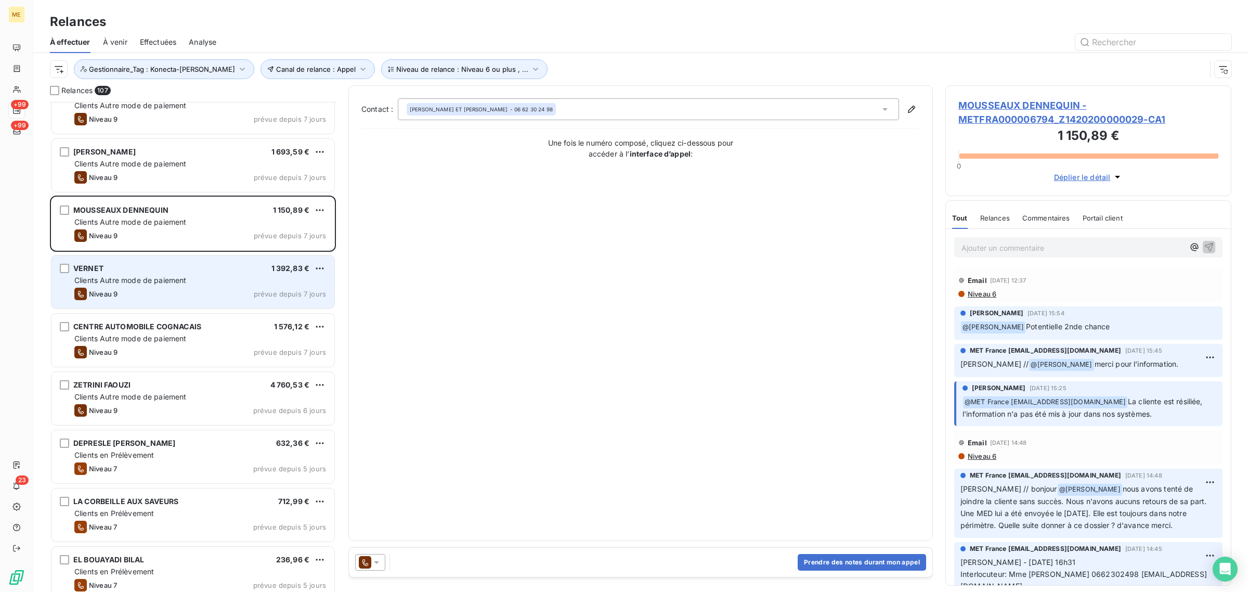
click at [156, 292] on div "Niveau 9 prévue depuis 7 jours" at bounding box center [200, 293] width 252 height 12
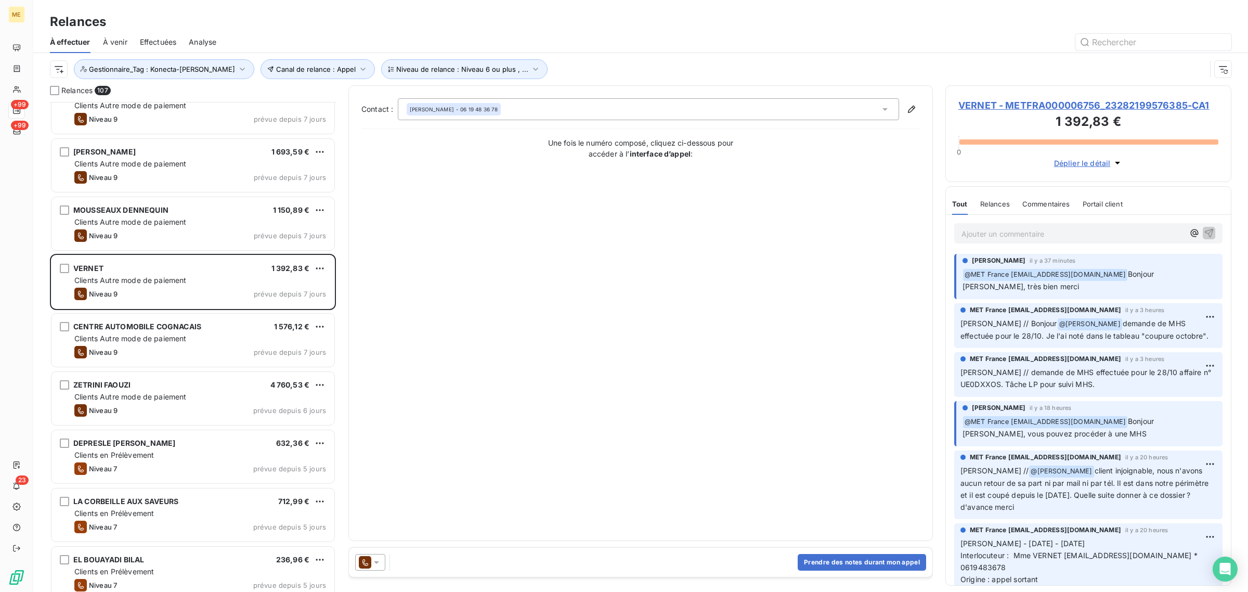
click at [831, 110] on span "VERNET - METFRA000006756_23282199576385-CA1" at bounding box center [1088, 105] width 260 height 14
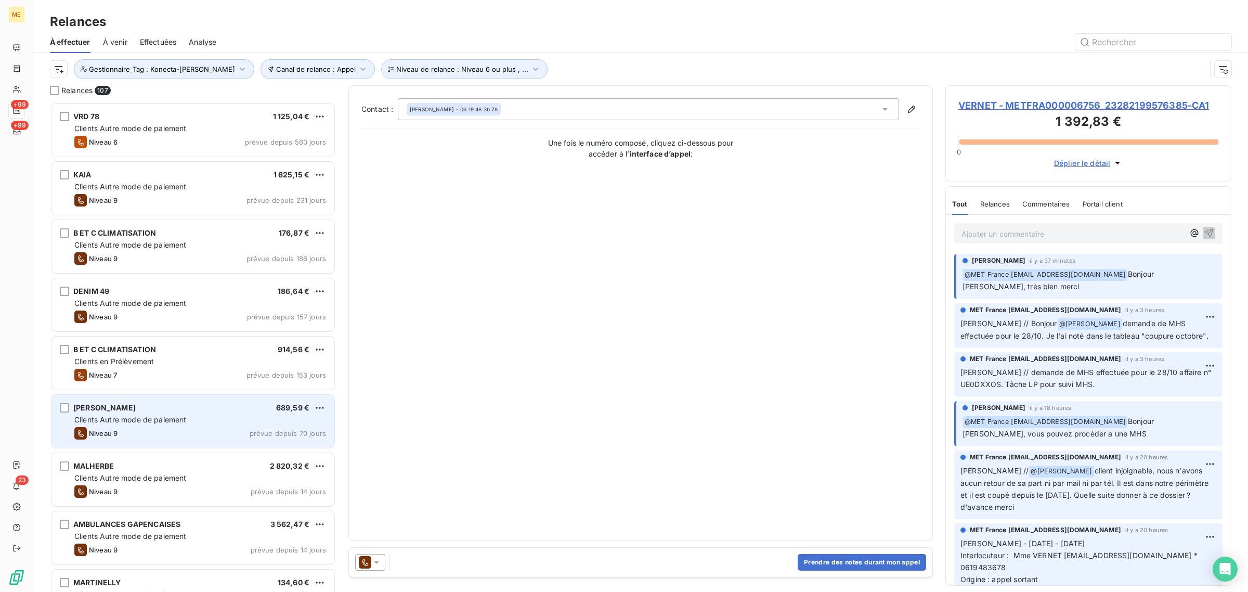
scroll to position [9, 10]
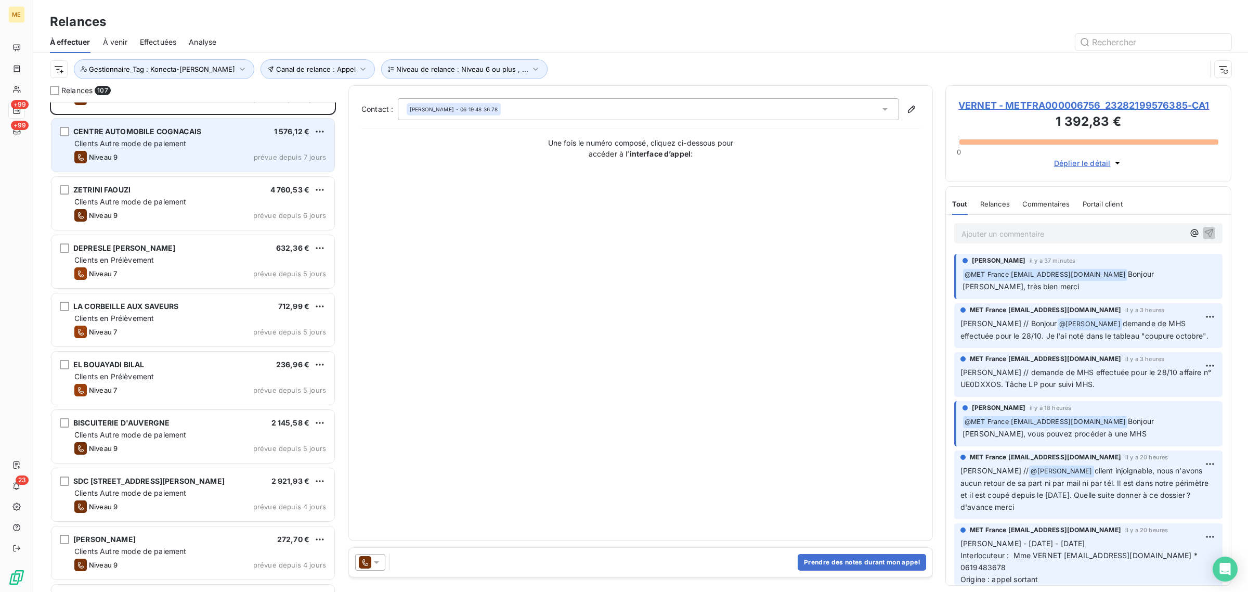
click at [146, 147] on span "Clients Autre mode de paiement" at bounding box center [130, 143] width 112 height 9
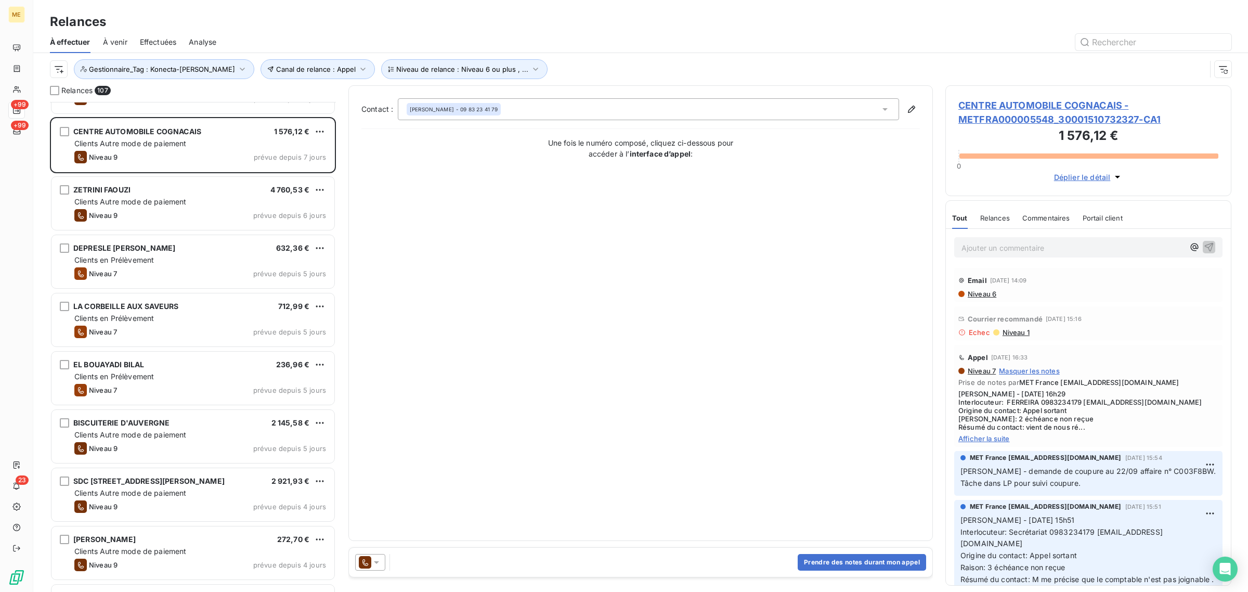
click at [831, 103] on span "CENTRE AUTOMOBILE COGNACAIS - METFRA000005548_30001510732327-CA1" at bounding box center [1088, 112] width 260 height 28
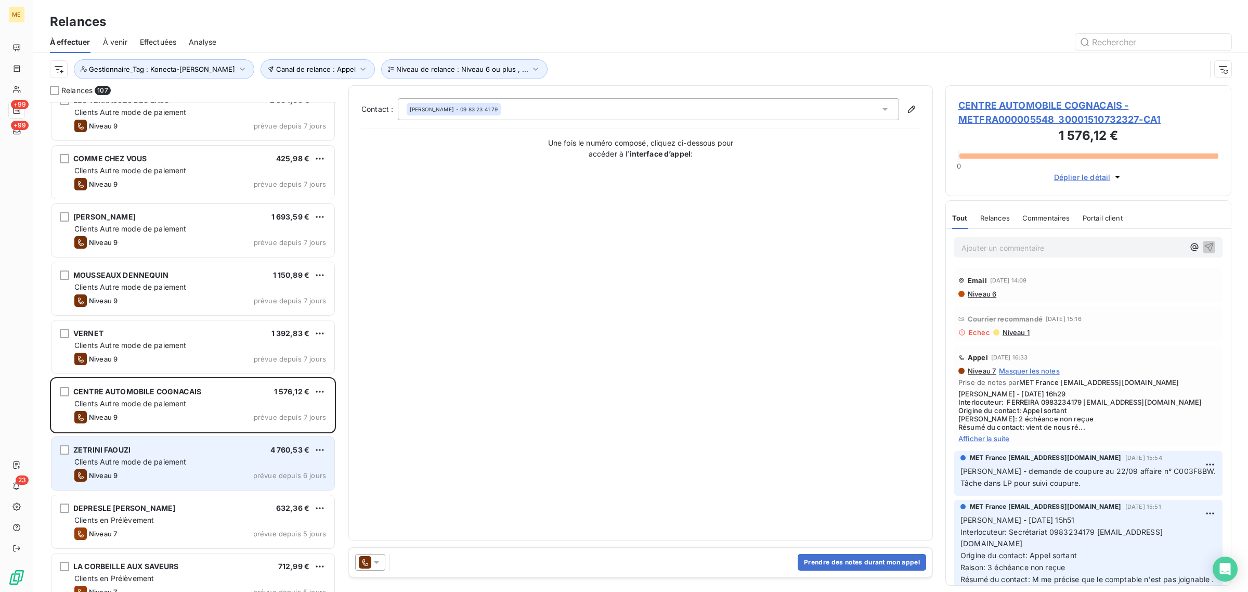
click at [144, 357] on div "ZETRINI FAOUZI 4 760,53 € Clients Autre mode de paiement Niveau 9 prévue depuis…" at bounding box center [192, 463] width 283 height 53
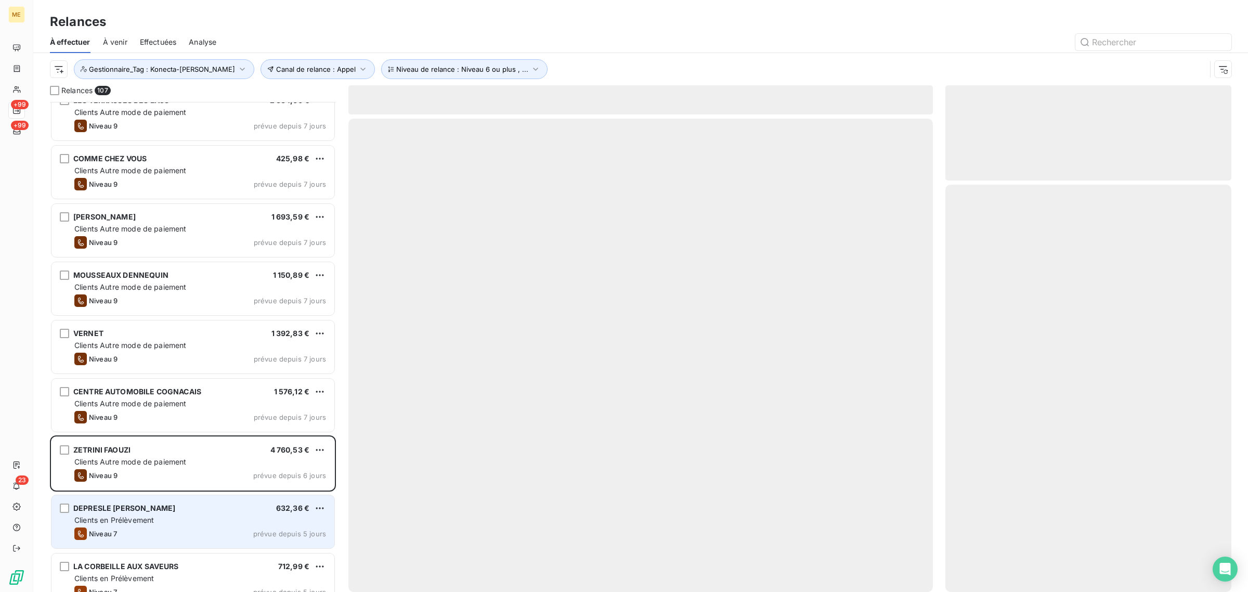
click at [126, 357] on span "DEPRESLE CELINE GINETTE BERNADETTE NEE FERNANDEZ" at bounding box center [124, 507] width 102 height 9
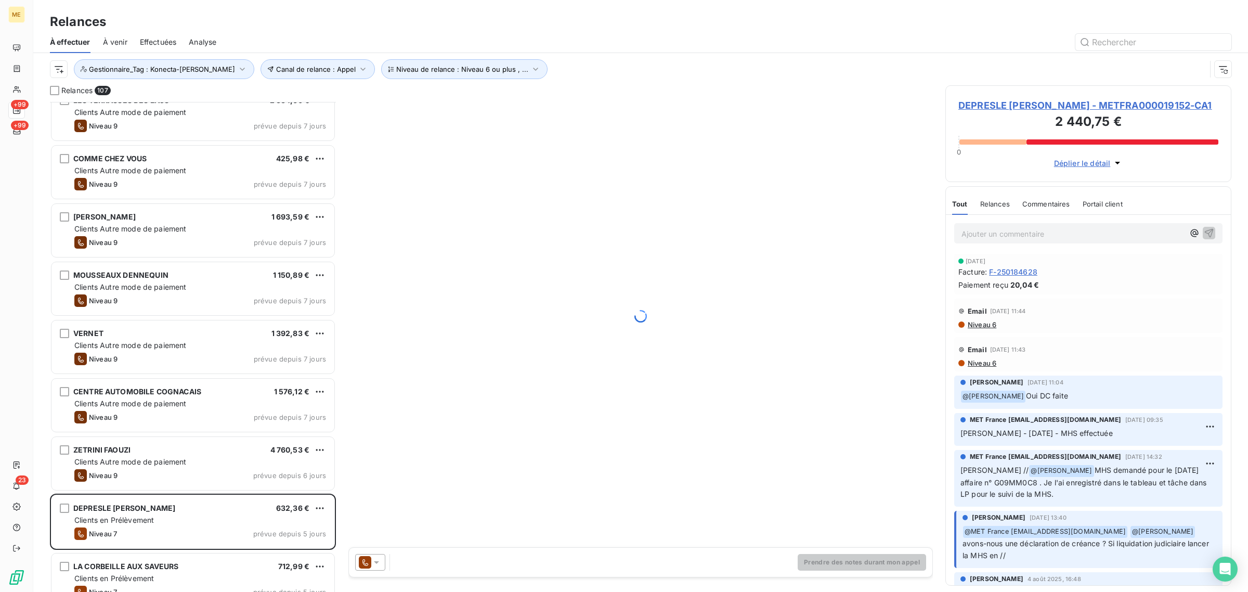
click at [831, 109] on span "DEPRESLE CELINE GINETTE BERNADETTE NEE FERNANDEZ - METFRA000019152-CA1" at bounding box center [1088, 105] width 260 height 14
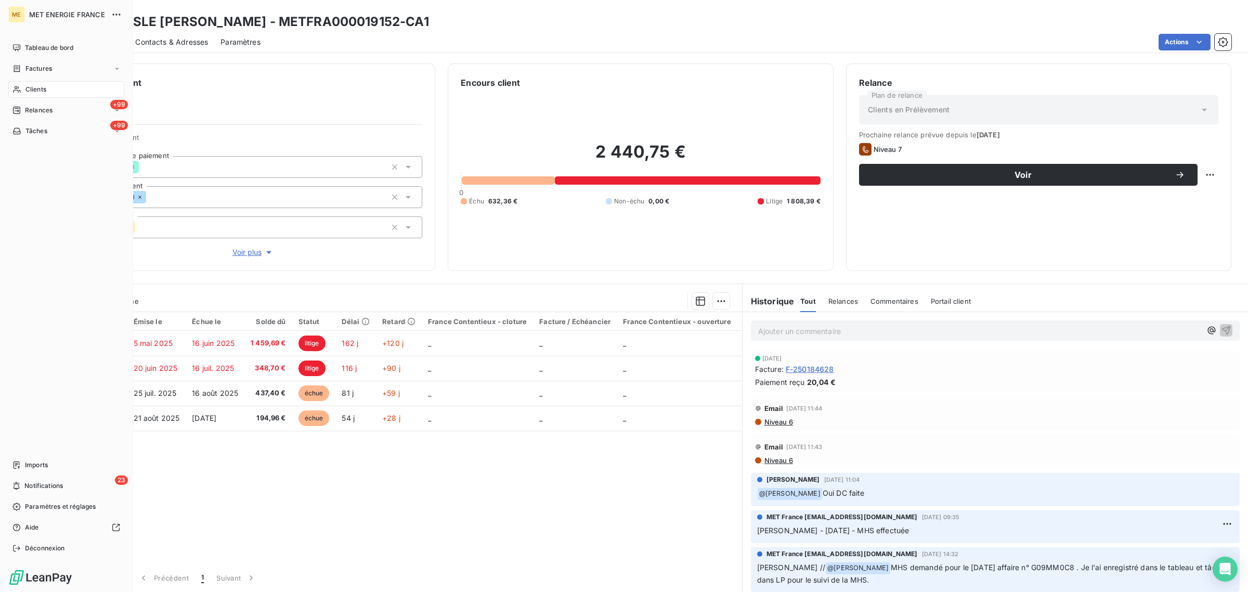
click at [18, 89] on icon at bounding box center [16, 89] width 9 height 8
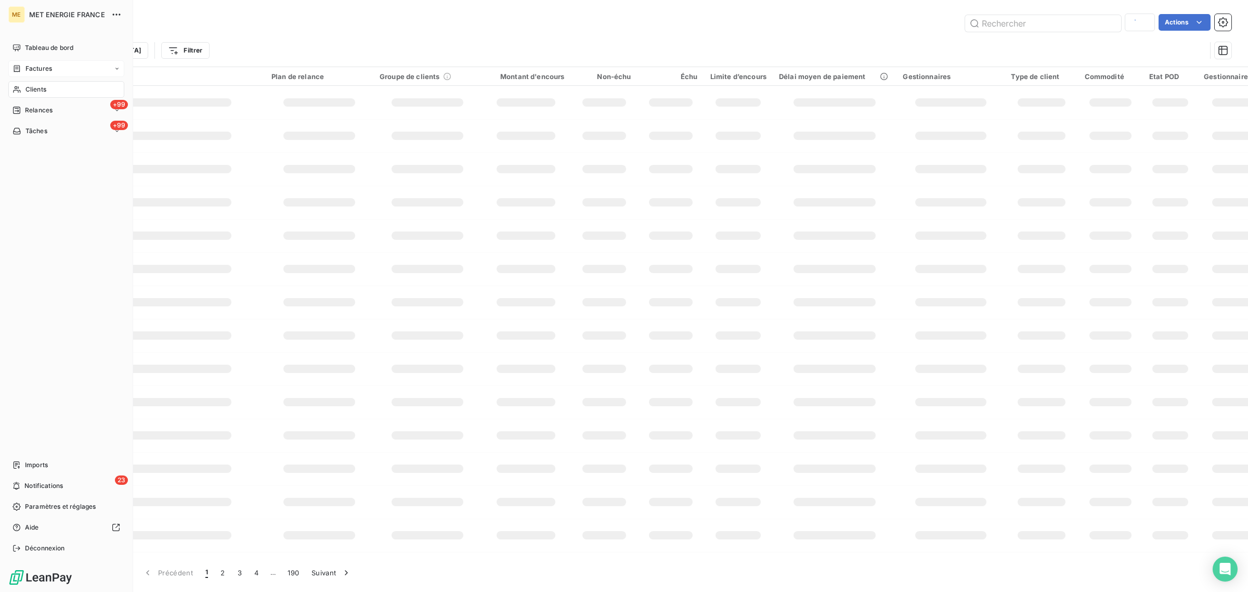
click at [30, 61] on div "Factures" at bounding box center [66, 68] width 116 height 17
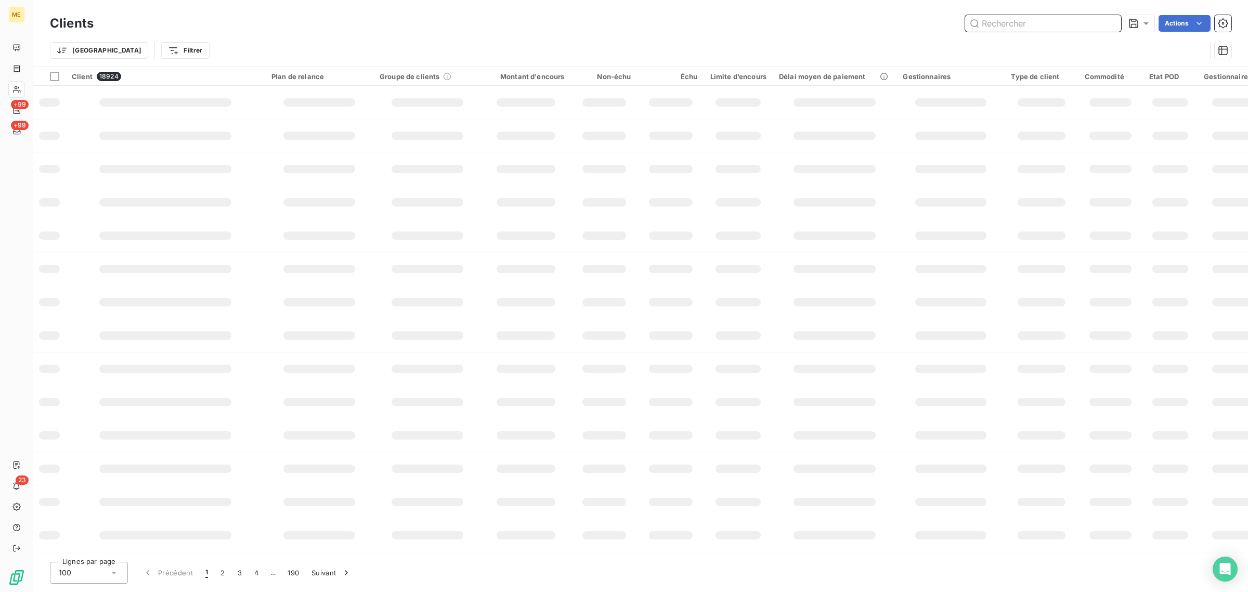
click at [831, 22] on input "text" at bounding box center [1043, 23] width 156 height 17
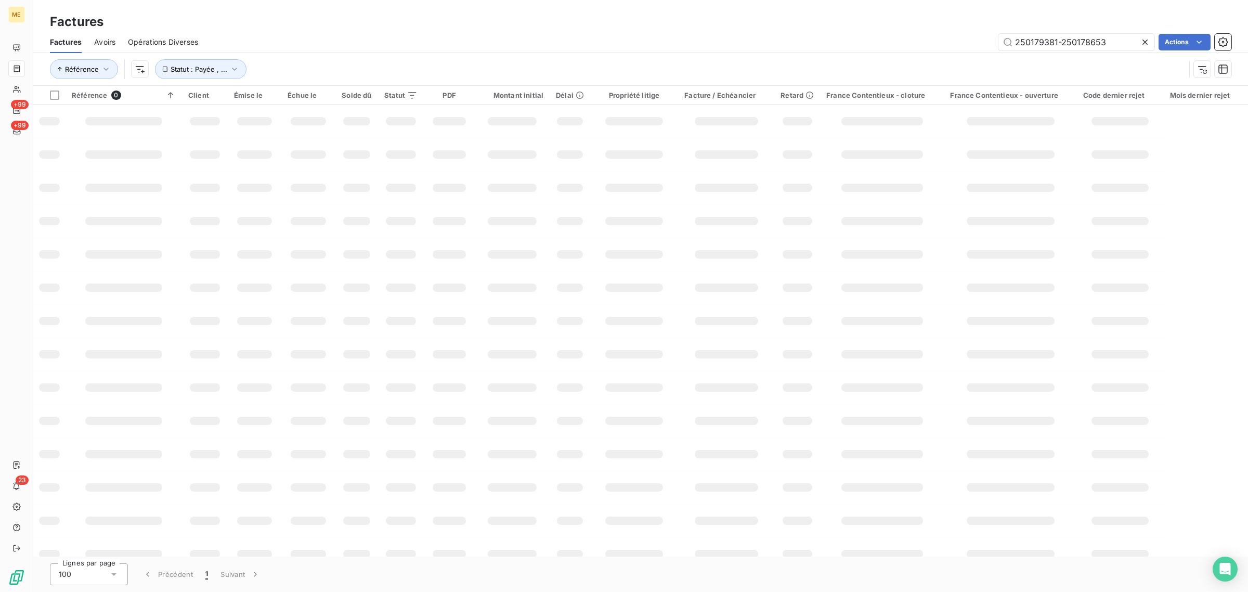
drag, startPoint x: 1059, startPoint y: 44, endPoint x: 942, endPoint y: 39, distance: 117.1
click at [831, 39] on div "250179381-250178653 Actions" at bounding box center [721, 42] width 1020 height 17
type input "250178653"
click at [395, 32] on div "Factures Avoirs Opérations Diverses 250178653 Actions" at bounding box center [640, 42] width 1214 height 22
click at [330, 55] on div "Référence Statut : Payée , ..." at bounding box center [640, 69] width 1181 height 32
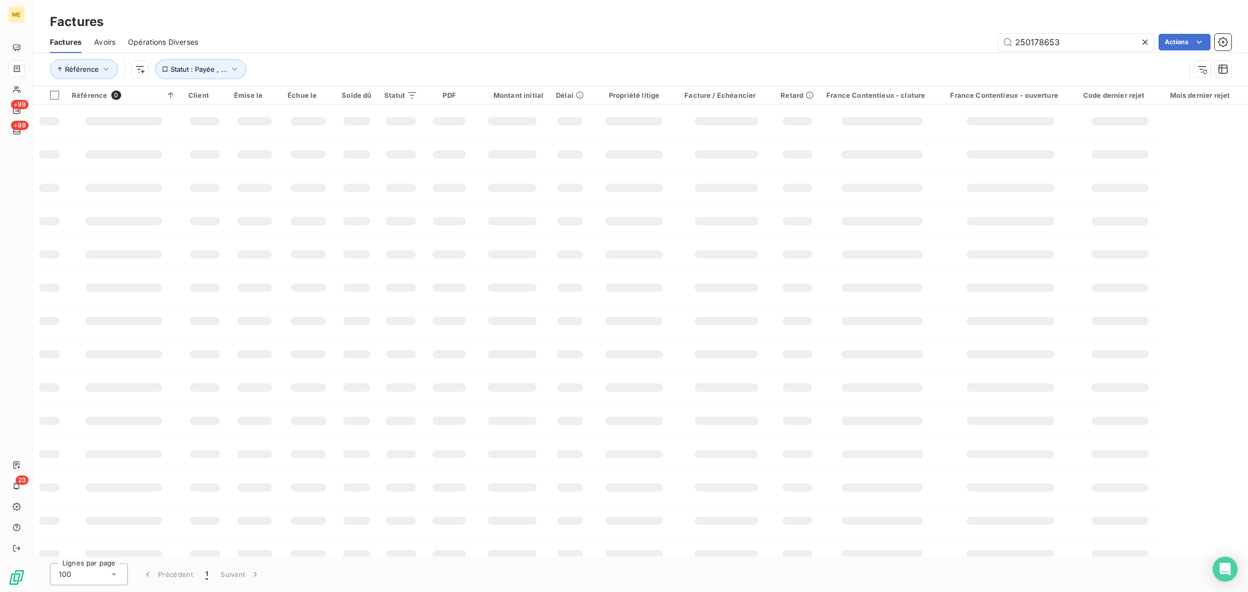
click at [310, 74] on div "Référence Statut : Payée , ..." at bounding box center [617, 69] width 1135 height 20
click at [361, 56] on div "Référence Statut : Payée , ..." at bounding box center [640, 69] width 1181 height 32
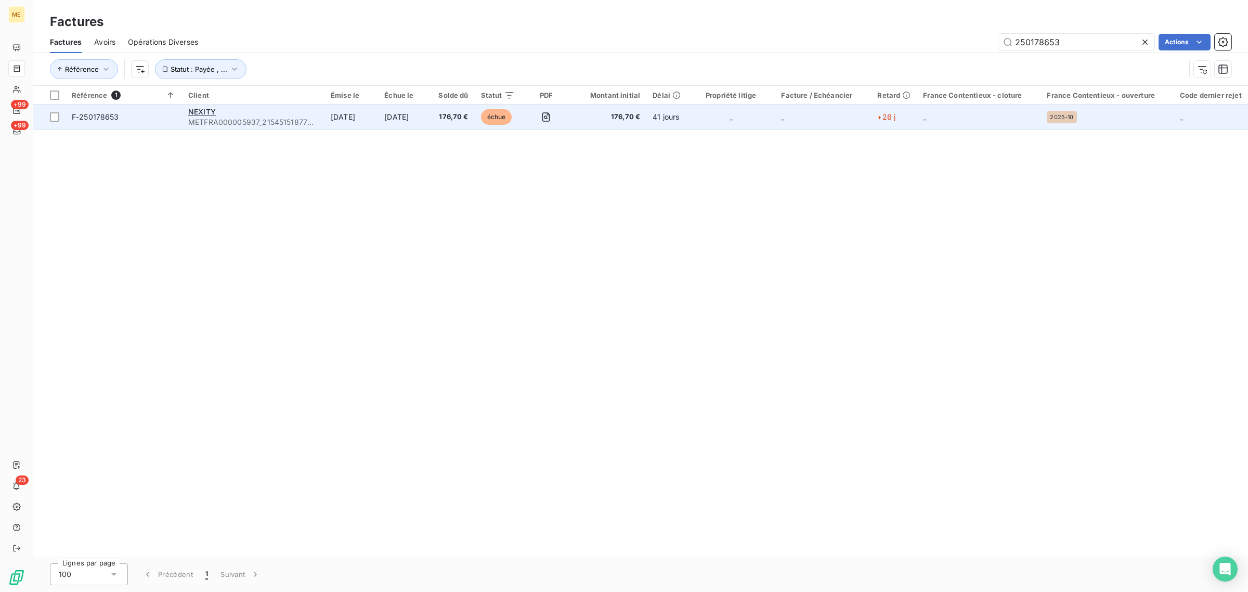
click at [360, 121] on td "[DATE]" at bounding box center [351, 116] width 54 height 25
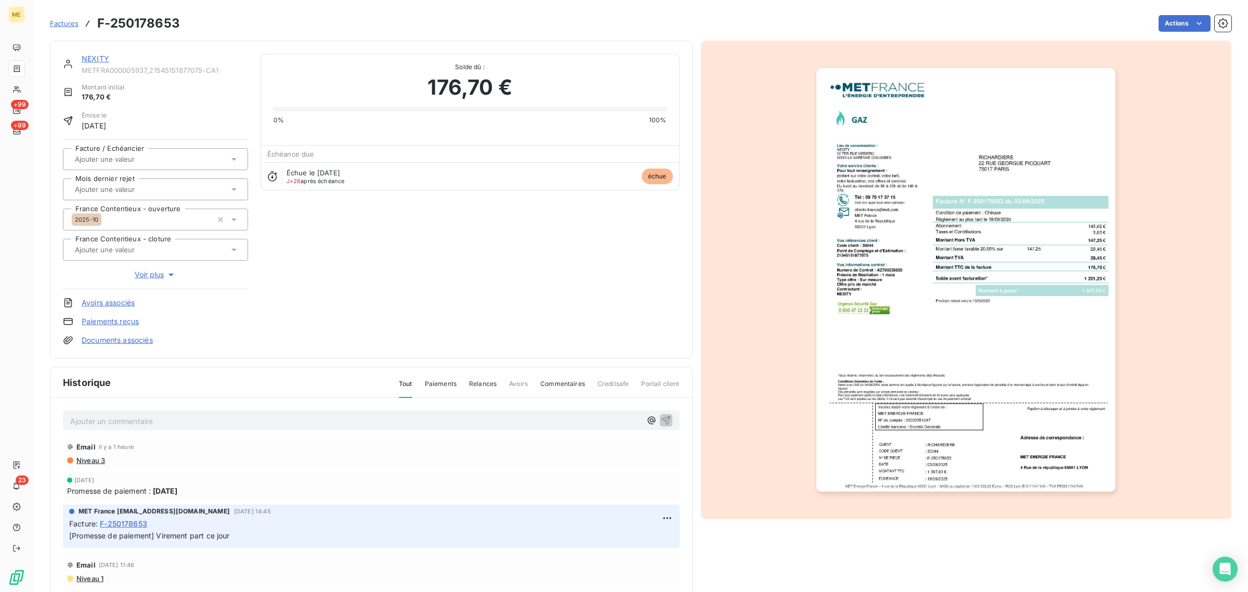
click at [99, 57] on link "NEXITY" at bounding box center [96, 58] width 28 height 9
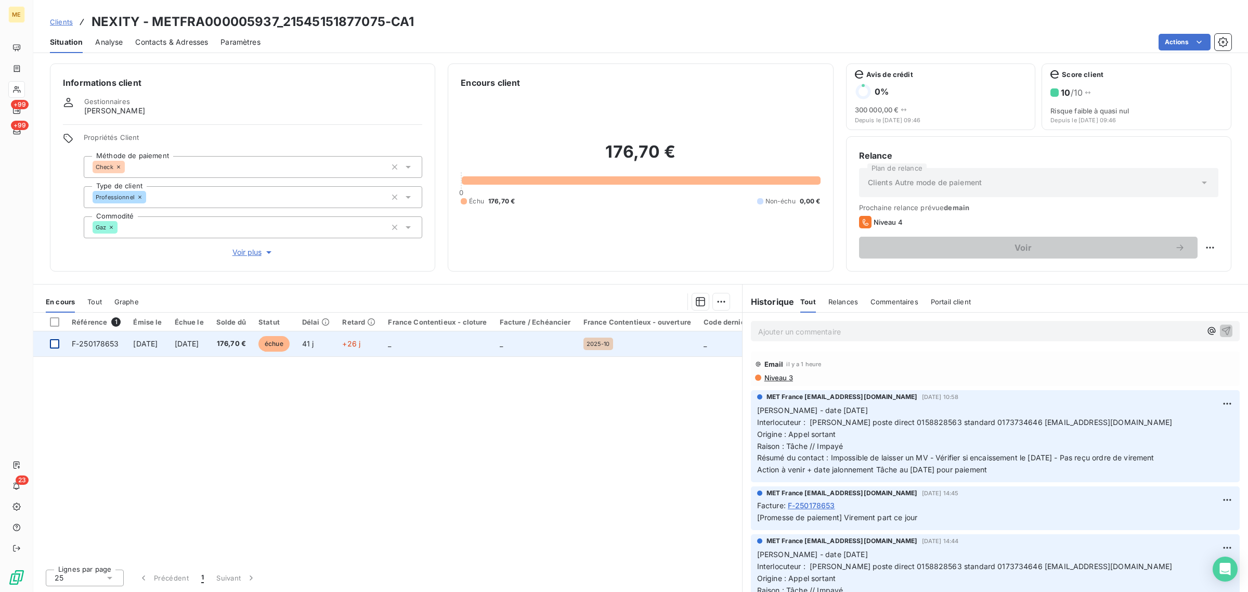
click at [56, 343] on div at bounding box center [54, 343] width 9 height 9
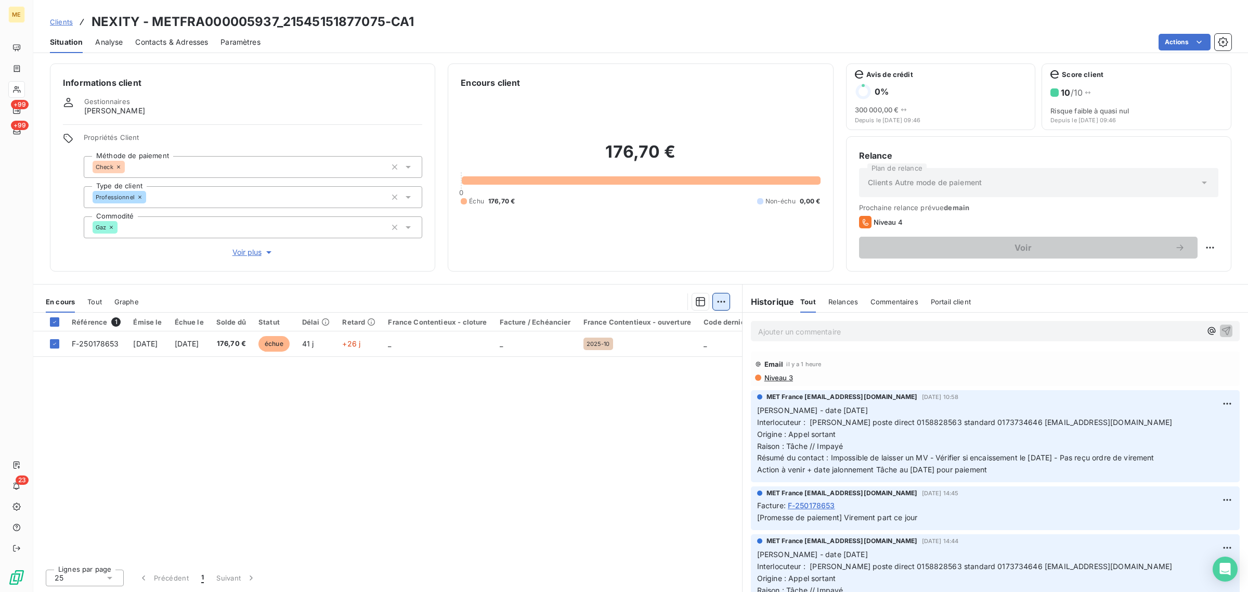
click at [721, 305] on html "ME +99 +99 23 Clients NEXITY - METFRA000005937_21545151877075-CA1 Situation Ana…" at bounding box center [624, 296] width 1248 height 592
click at [697, 349] on div "Ajouter une promesse de paiement (1 facture)" at bounding box center [633, 343] width 184 height 17
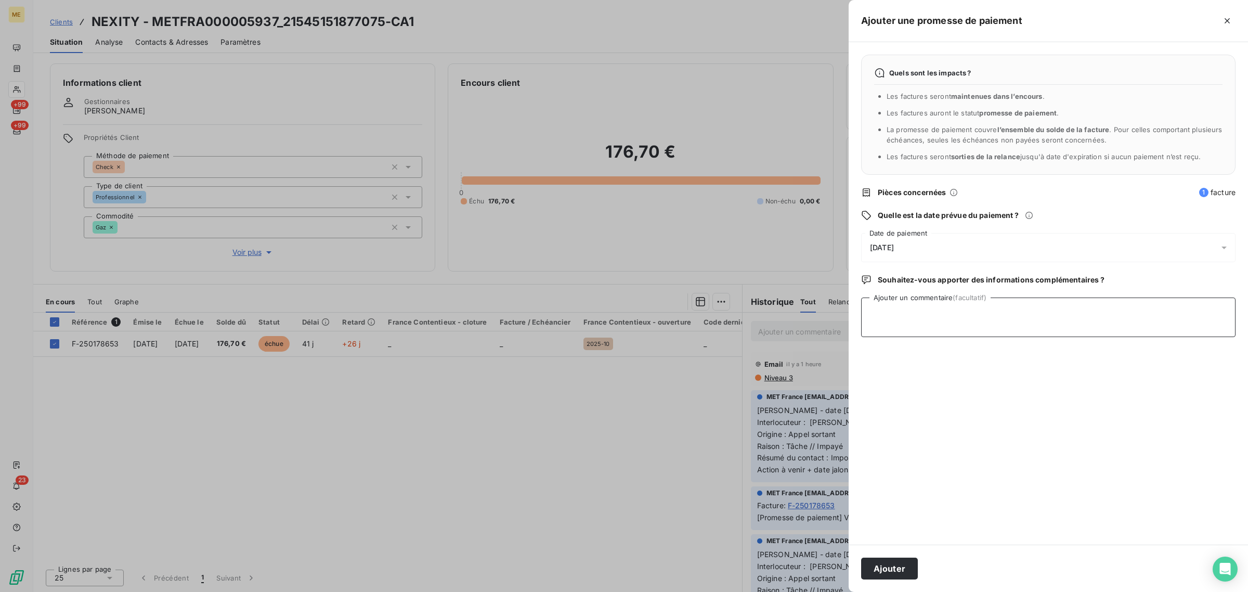
click at [831, 319] on textarea "Ajouter un commentaire (facultatif)" at bounding box center [1048, 317] width 374 height 40
click at [831, 320] on textarea "Avis de paiement -" at bounding box center [1048, 317] width 374 height 40
paste textarea "https://metholdingag.lightning.force.com/lightning/r/vlocity_cmt__CustomerInter…"
click at [831, 312] on textarea "Avis de paiement - https://metholdingag.lightning.force.com/lightning/r/vlocity…" at bounding box center [1048, 317] width 374 height 40
type textarea "Avis de paiement - 176,70€ - https://metholdingag.lightning.force.com/lightning…"
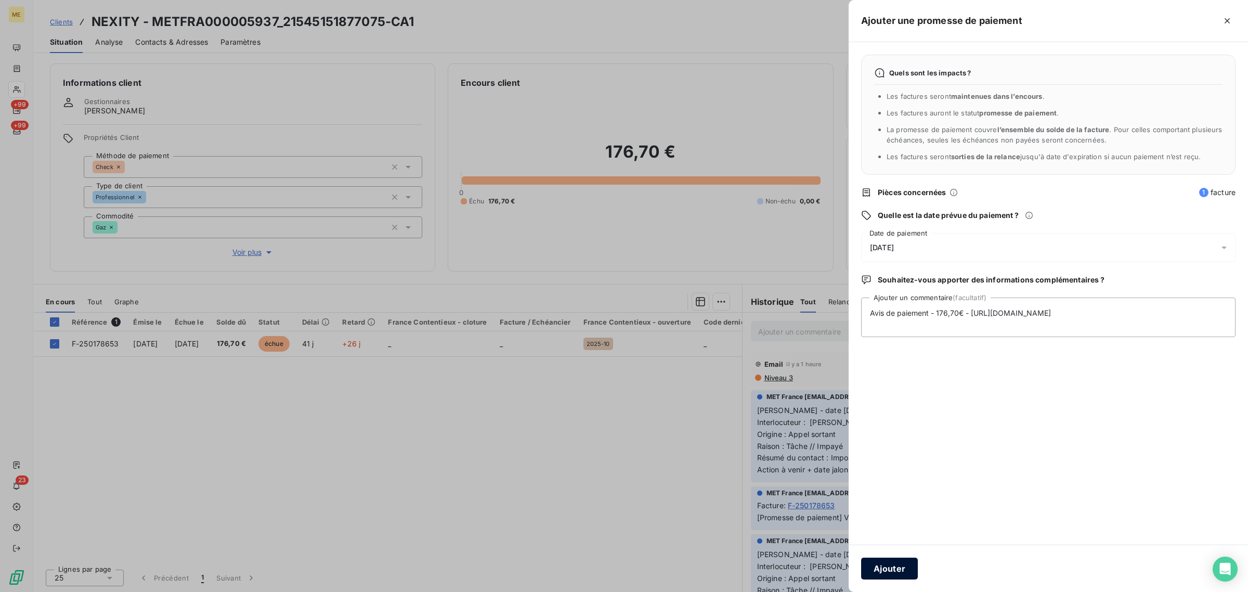
click at [831, 357] on button "Ajouter" at bounding box center [889, 568] width 57 height 22
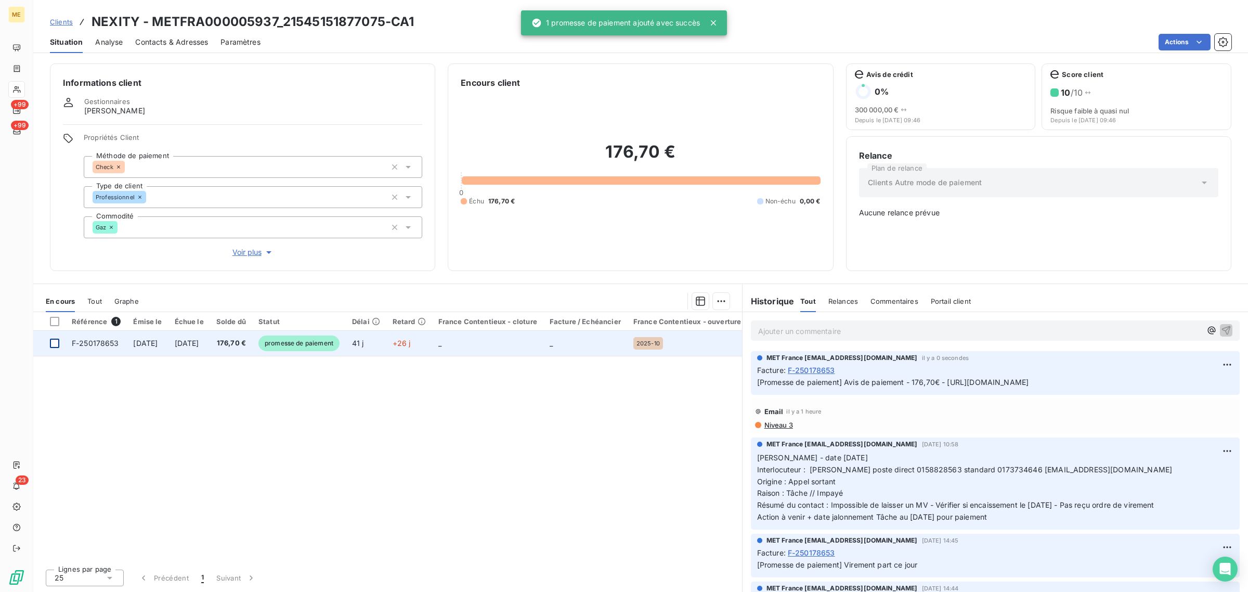
click at [55, 344] on div at bounding box center [54, 342] width 9 height 9
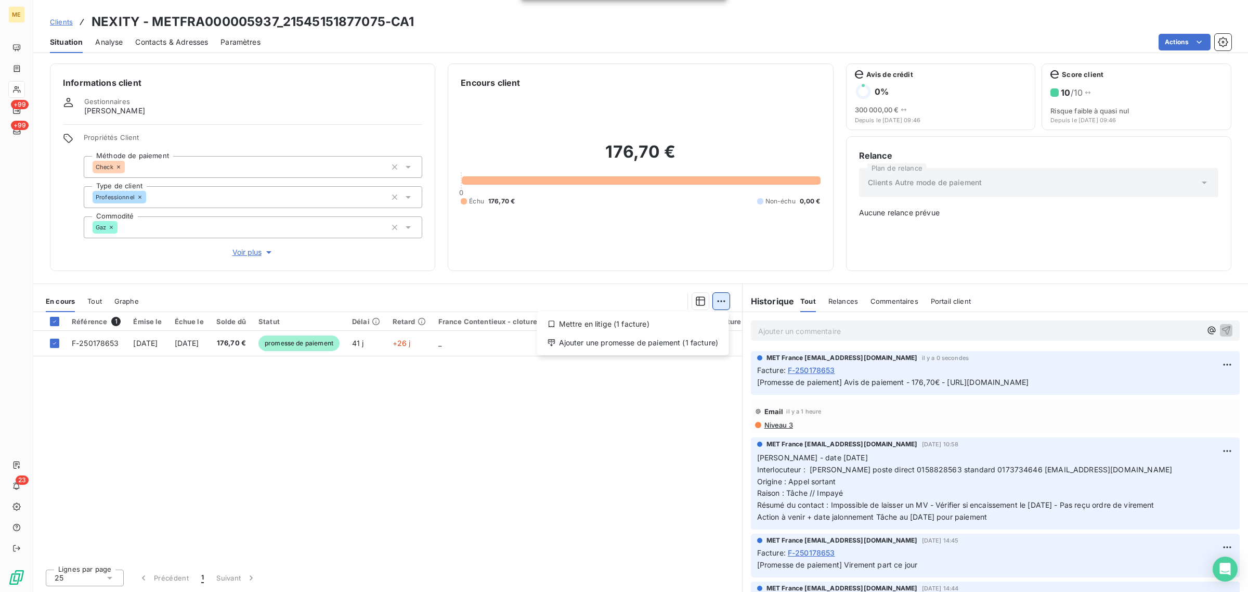
click at [727, 297] on html "ME +99 +99 23 Clients NEXITY - METFRA000005937_21545151877075-CA1 Situation Ana…" at bounding box center [624, 296] width 1248 height 592
click at [691, 339] on div "Ajouter une promesse de paiement (1 facture)" at bounding box center [633, 342] width 184 height 17
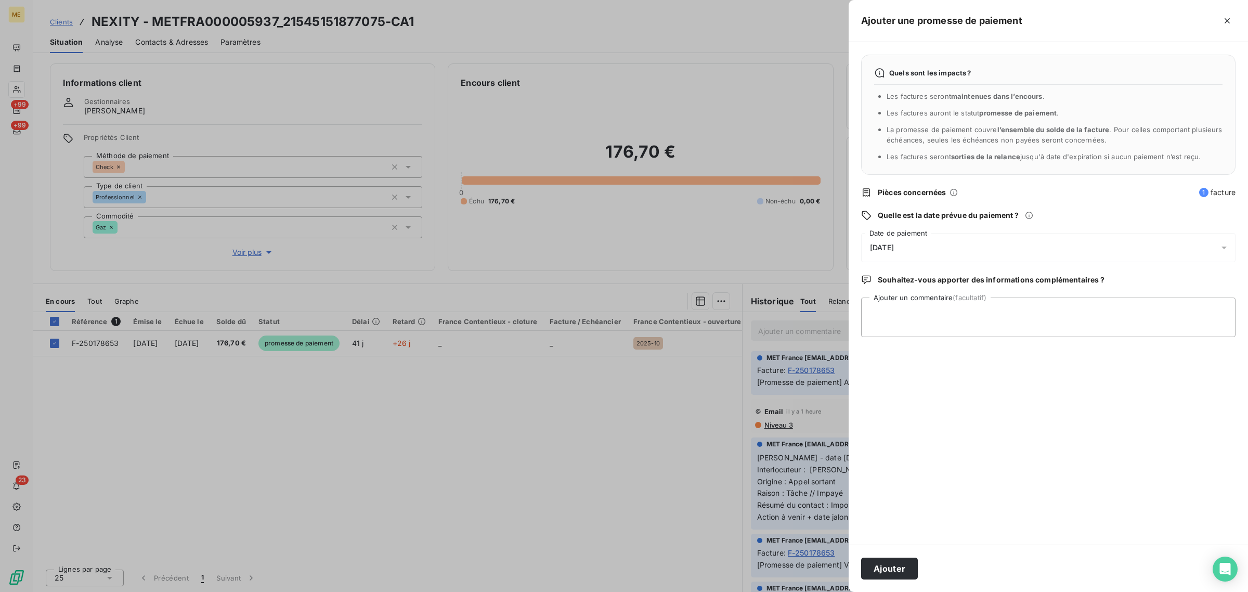
click at [831, 248] on span "[DATE]" at bounding box center [882, 247] width 24 height 8
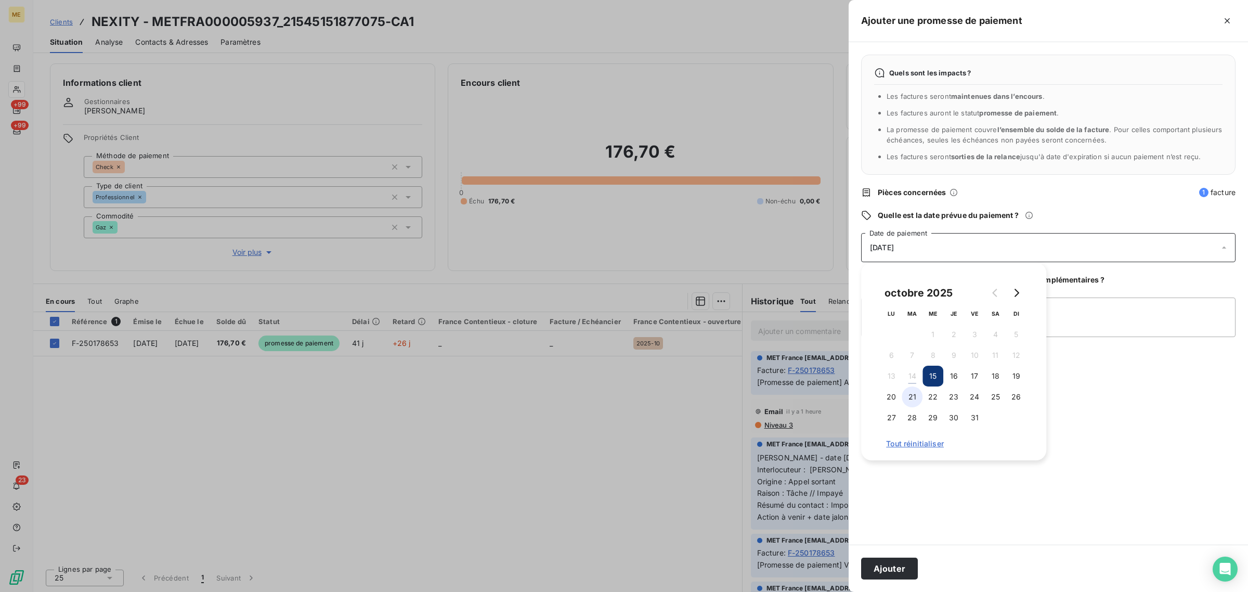
click at [831, 357] on button "21" at bounding box center [911, 396] width 21 height 21
click at [831, 357] on button "22" at bounding box center [932, 396] width 21 height 21
click at [831, 357] on button "Ajouter" at bounding box center [889, 568] width 57 height 22
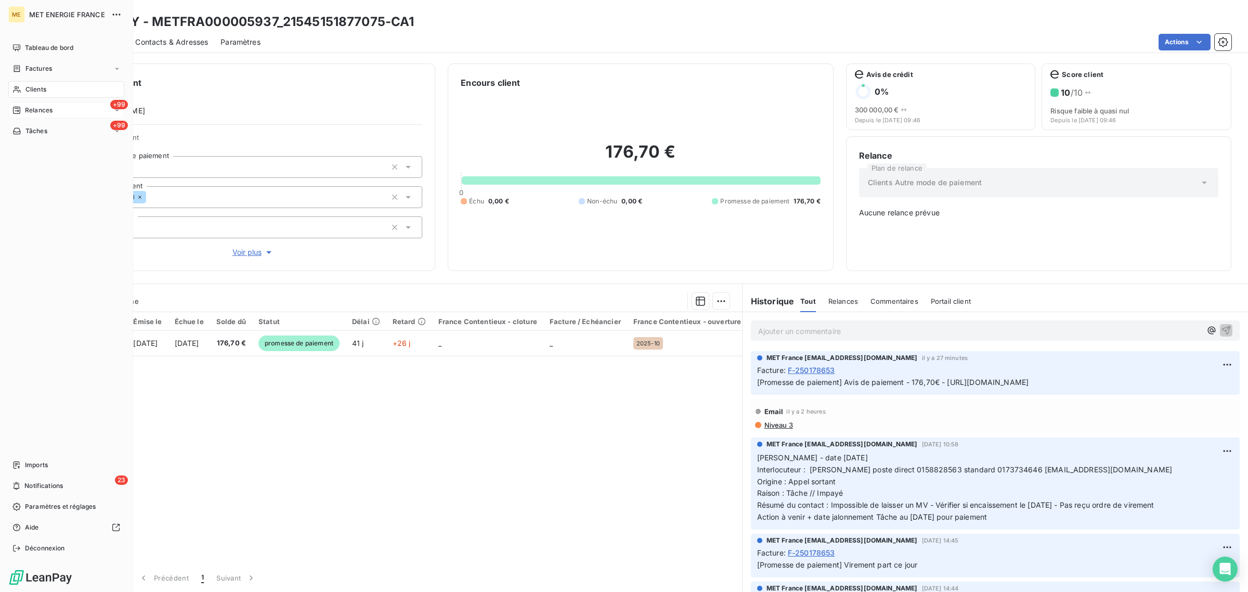
click at [31, 113] on span "Relances" at bounding box center [39, 110] width 28 height 9
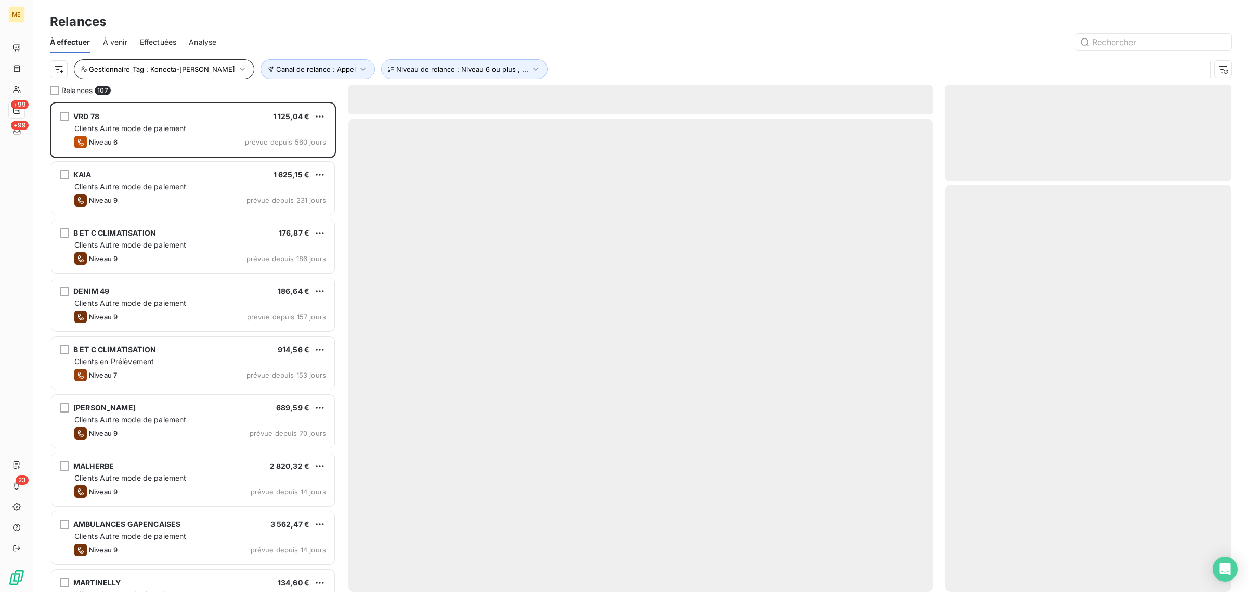
scroll to position [480, 276]
click at [182, 66] on span "Gestionnaire_Tag : Konecta-[PERSON_NAME]" at bounding box center [162, 69] width 146 height 8
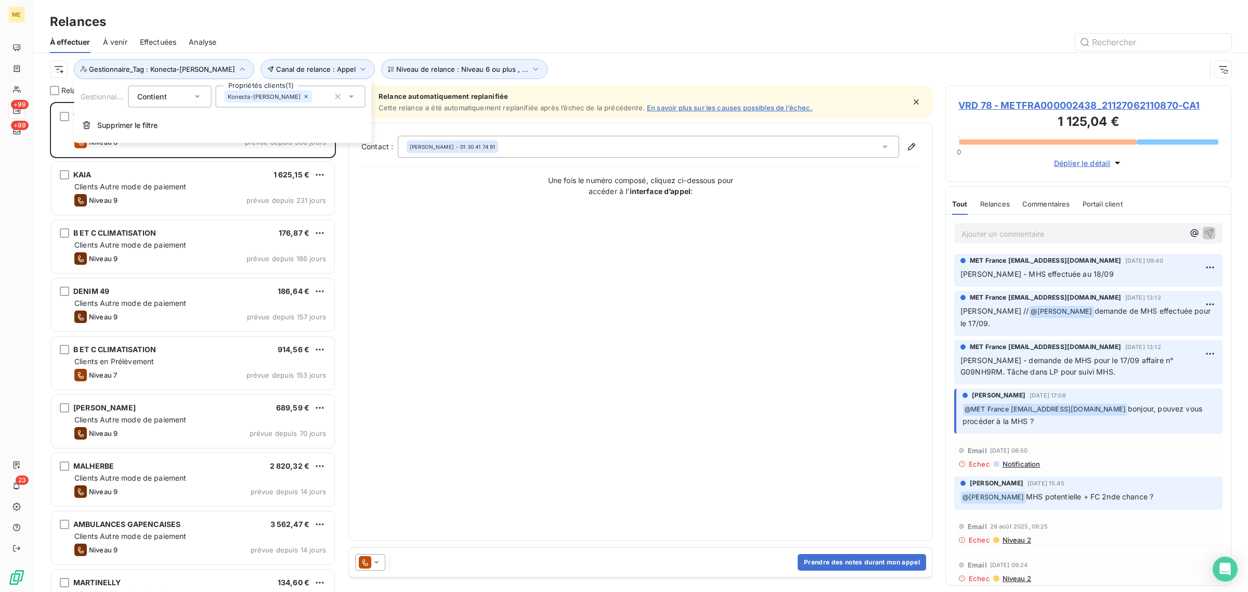
click at [303, 96] on icon at bounding box center [306, 97] width 6 height 6
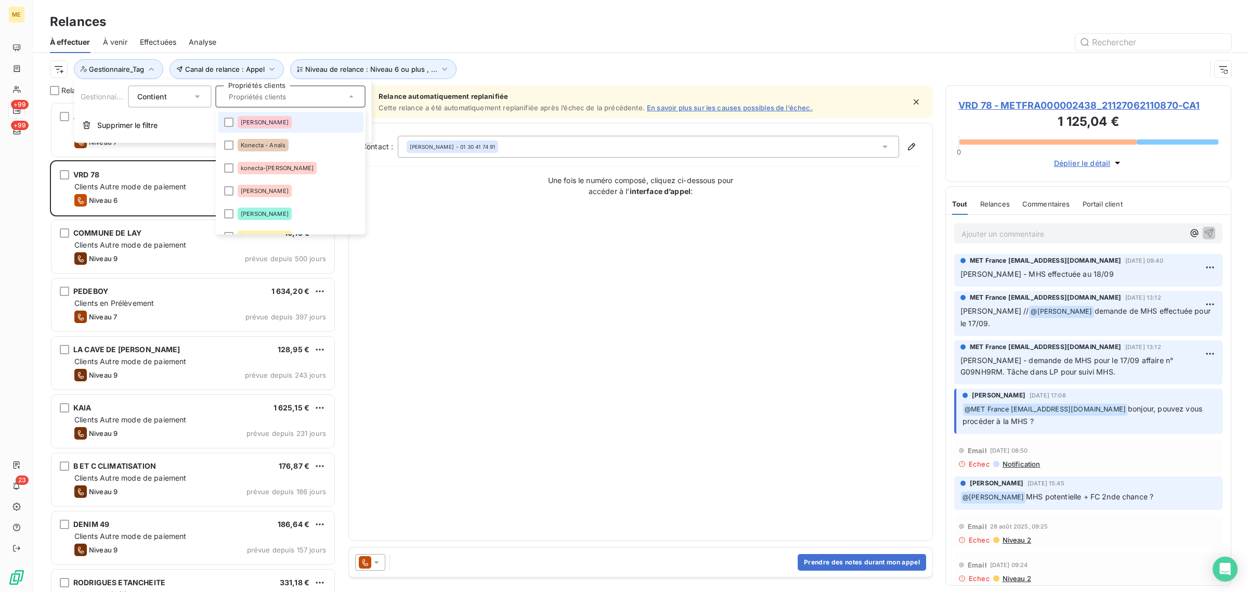
click at [264, 96] on input "text" at bounding box center [286, 96] width 122 height 9
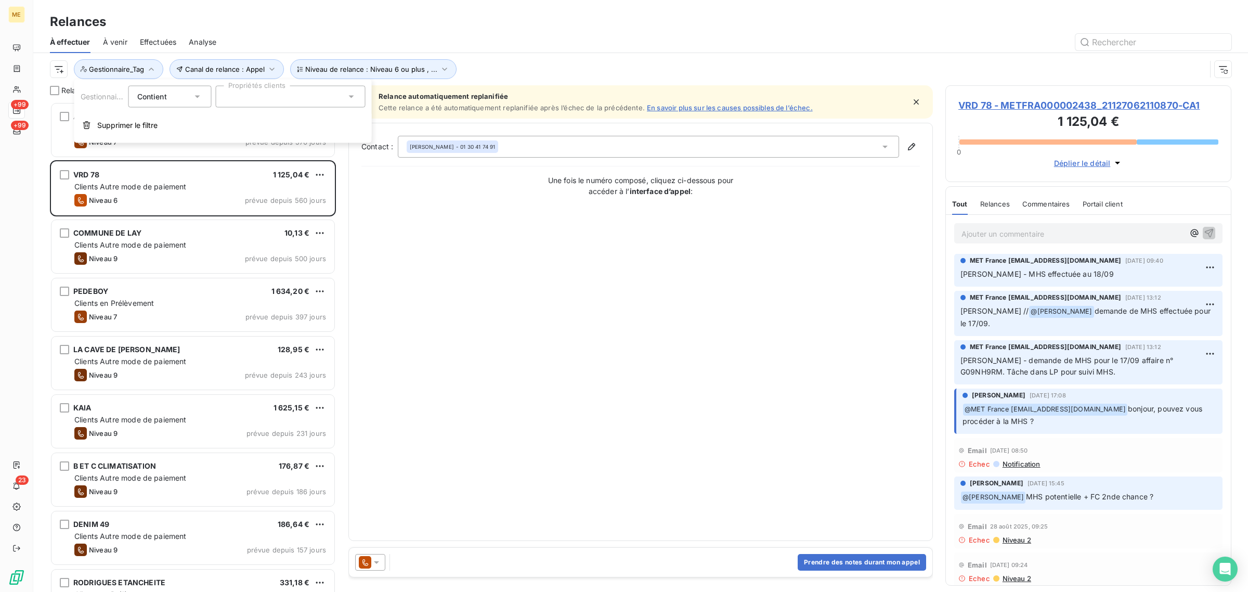
click at [264, 97] on div at bounding box center [291, 97] width 150 height 22
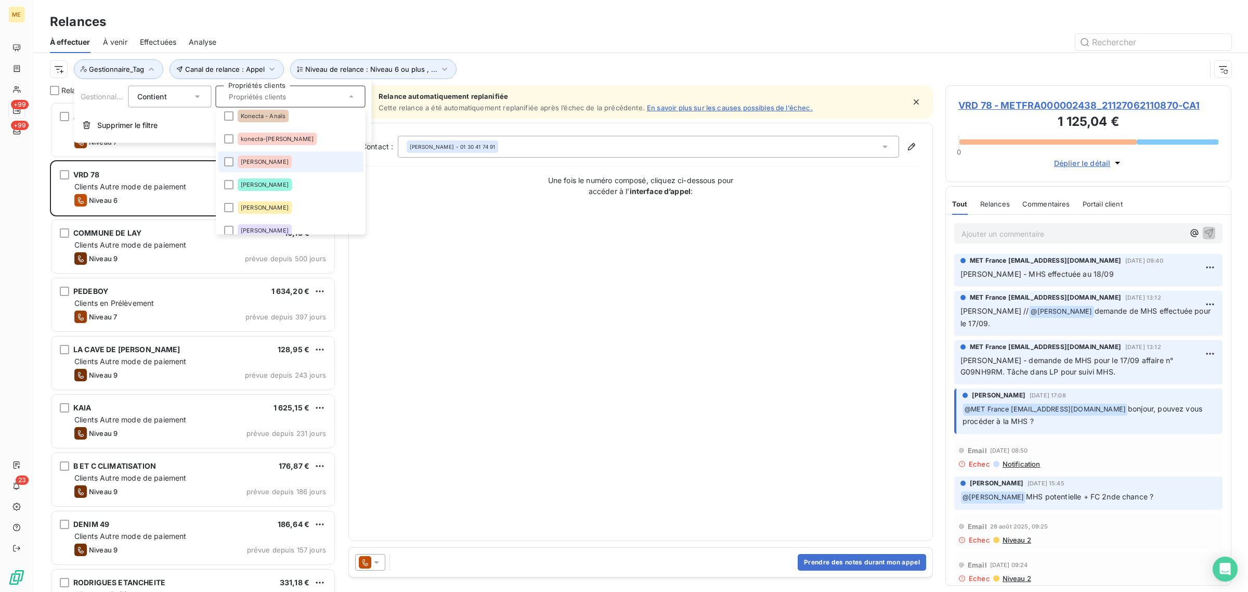
scroll to position [0, 0]
click at [266, 166] on span "konecta-[PERSON_NAME]" at bounding box center [277, 168] width 73 height 6
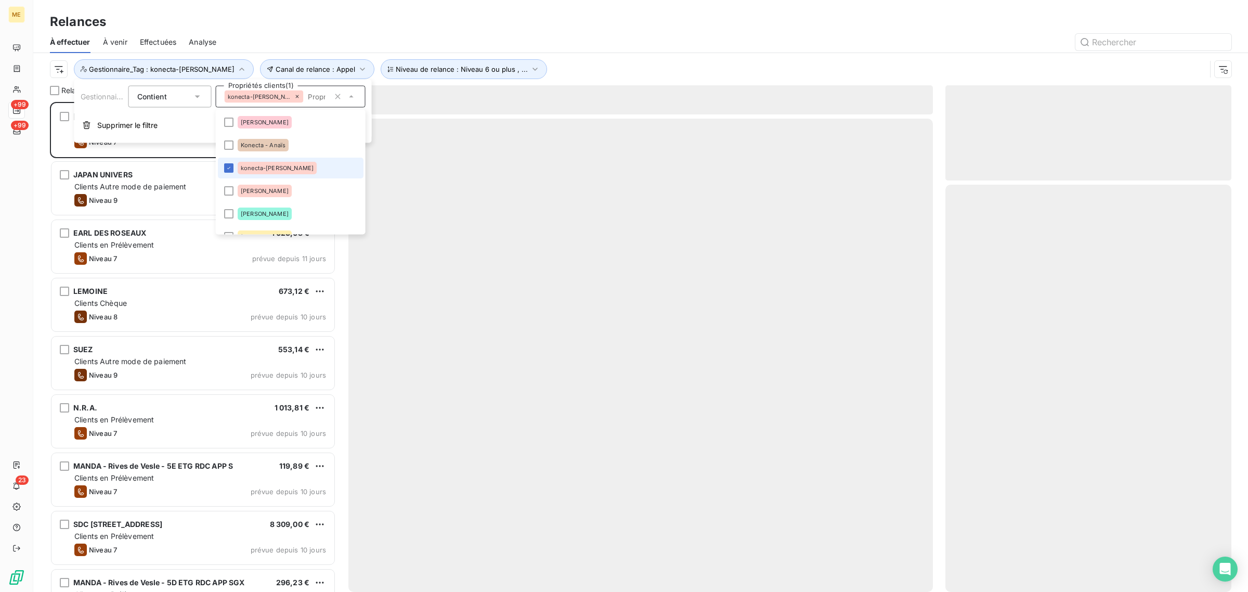
scroll to position [480, 276]
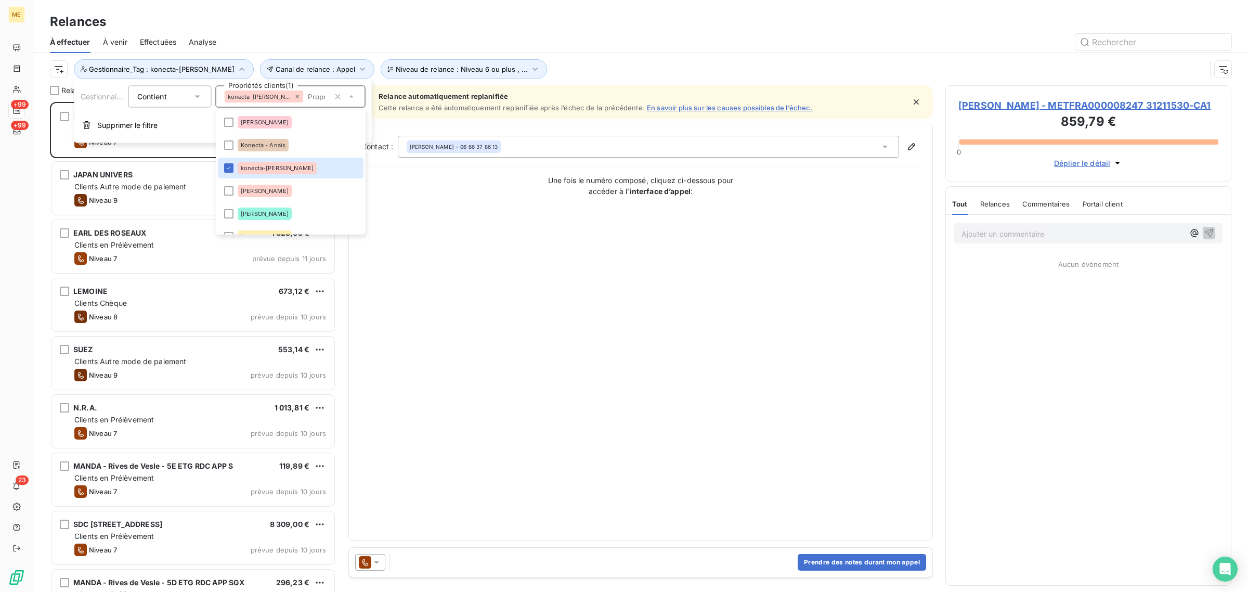
click at [552, 48] on div at bounding box center [730, 42] width 1002 height 17
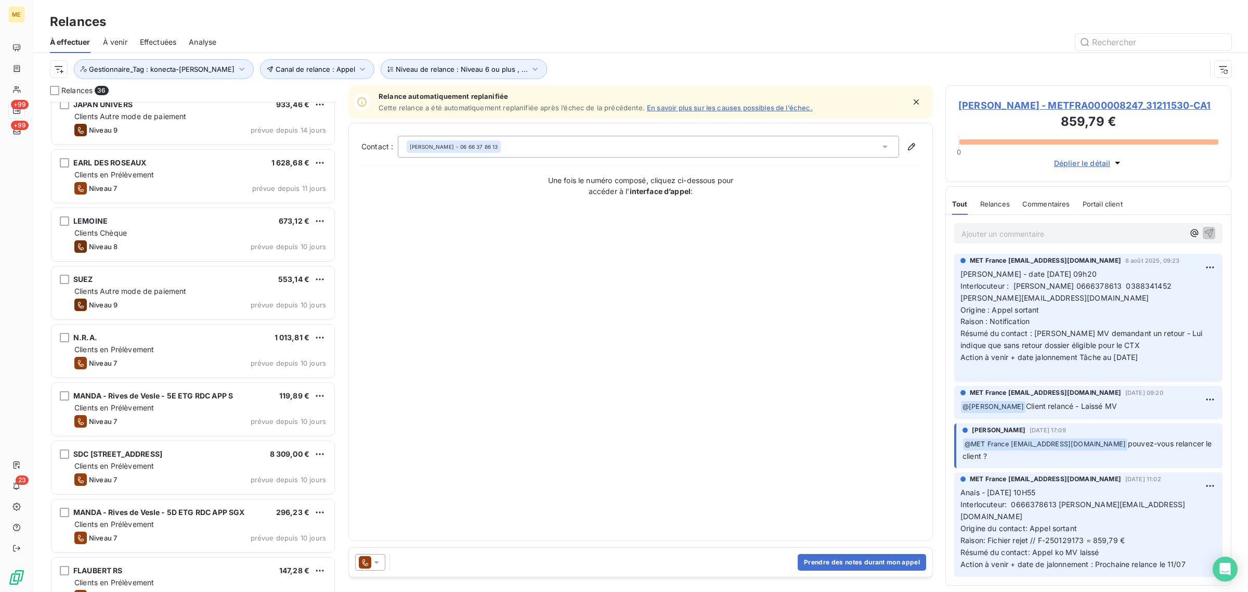
scroll to position [0, 0]
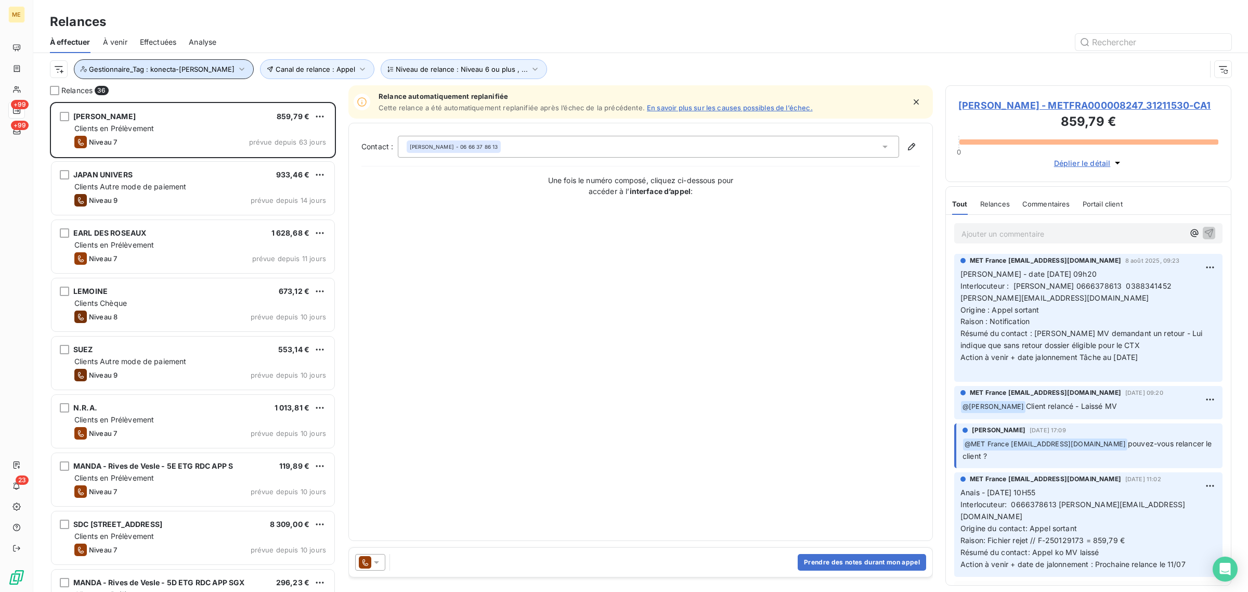
click at [142, 69] on span "Gestionnaire_Tag : konecta-[PERSON_NAME]" at bounding box center [162, 69] width 146 height 8
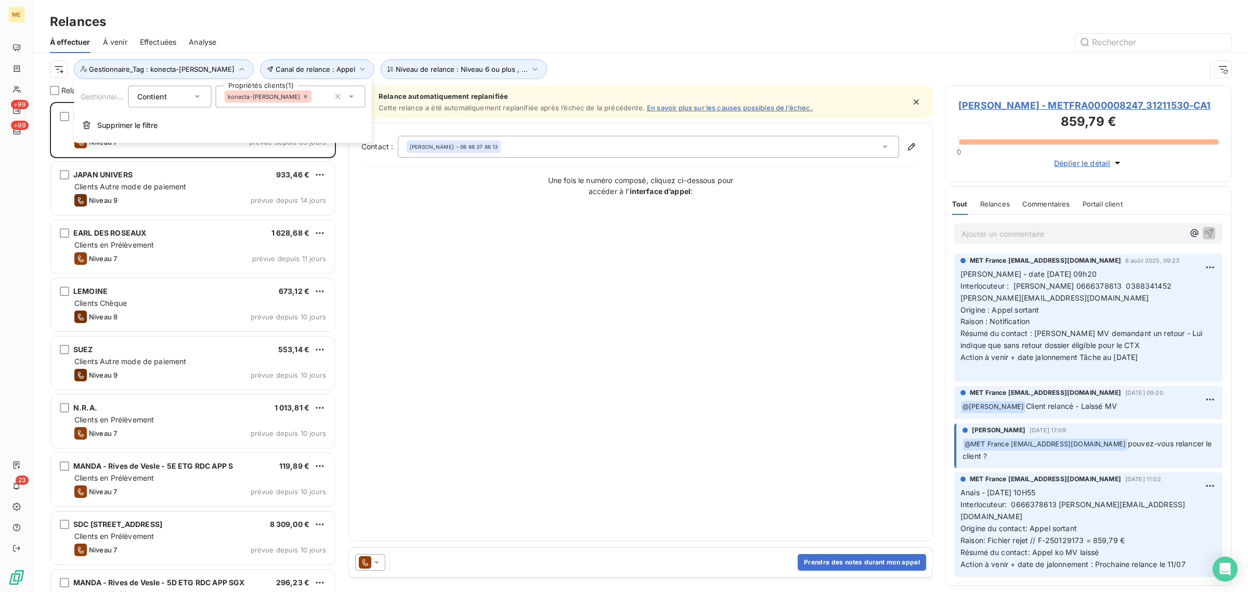
click at [303, 99] on icon at bounding box center [306, 97] width 6 height 6
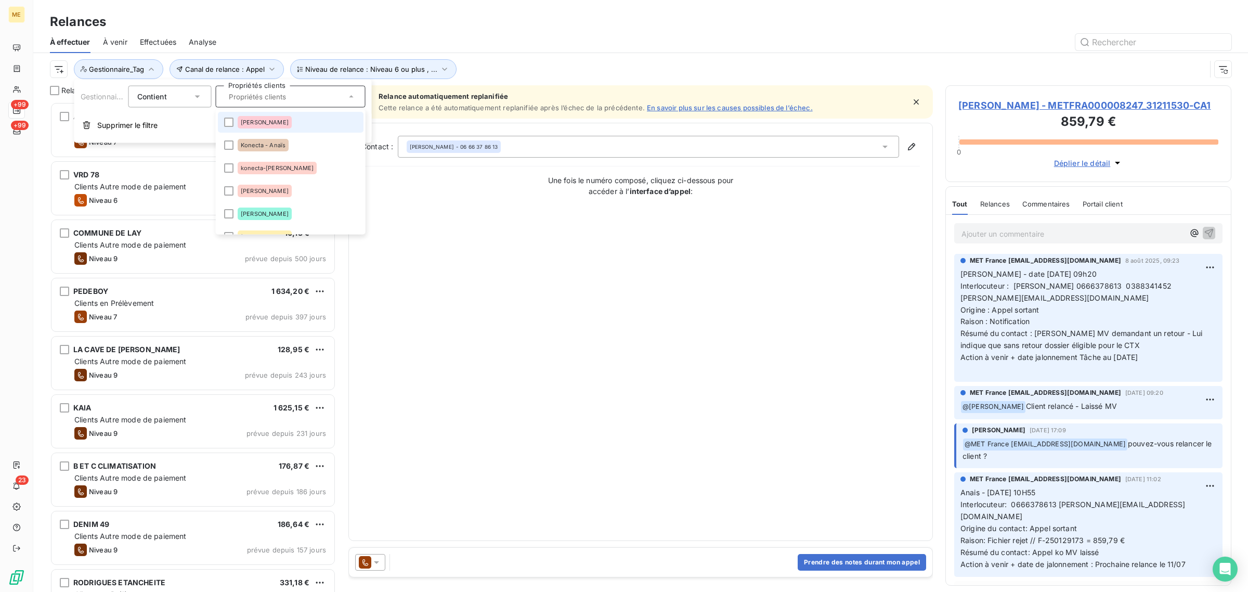
click at [269, 97] on input "text" at bounding box center [286, 96] width 122 height 9
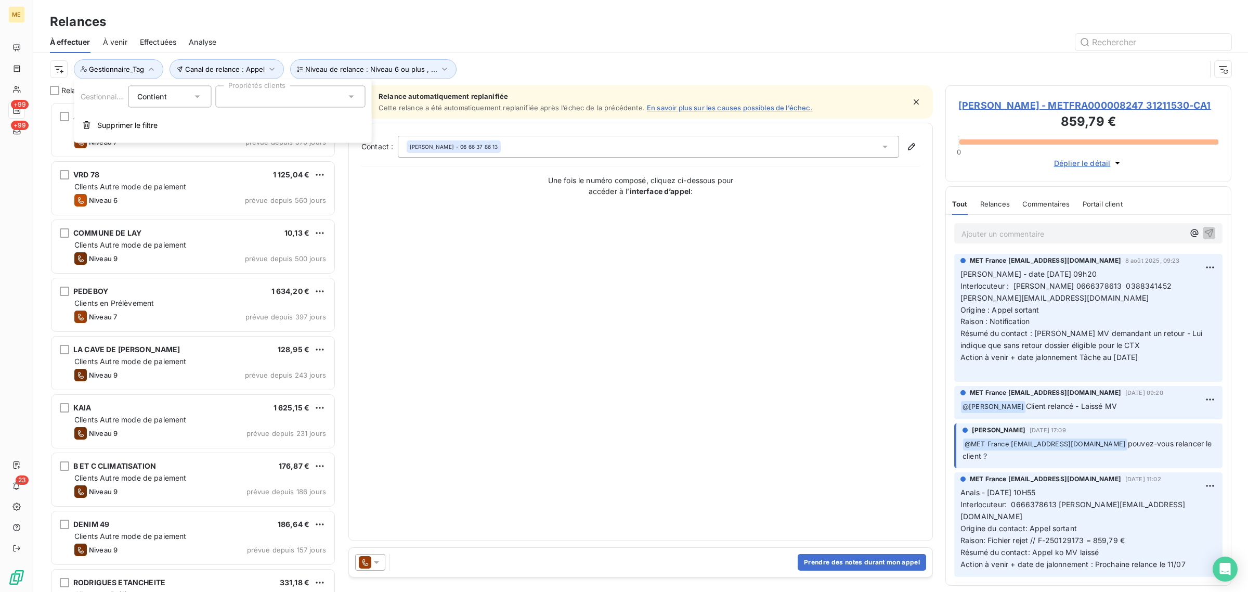
click at [269, 99] on div at bounding box center [291, 97] width 150 height 22
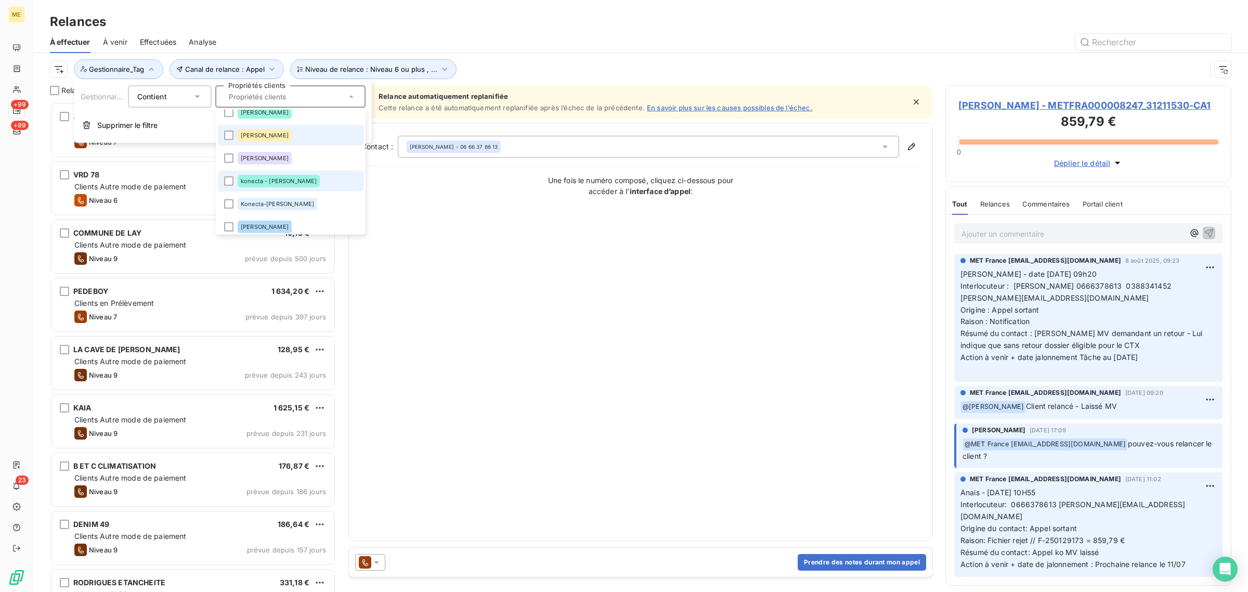
scroll to position [130, 0]
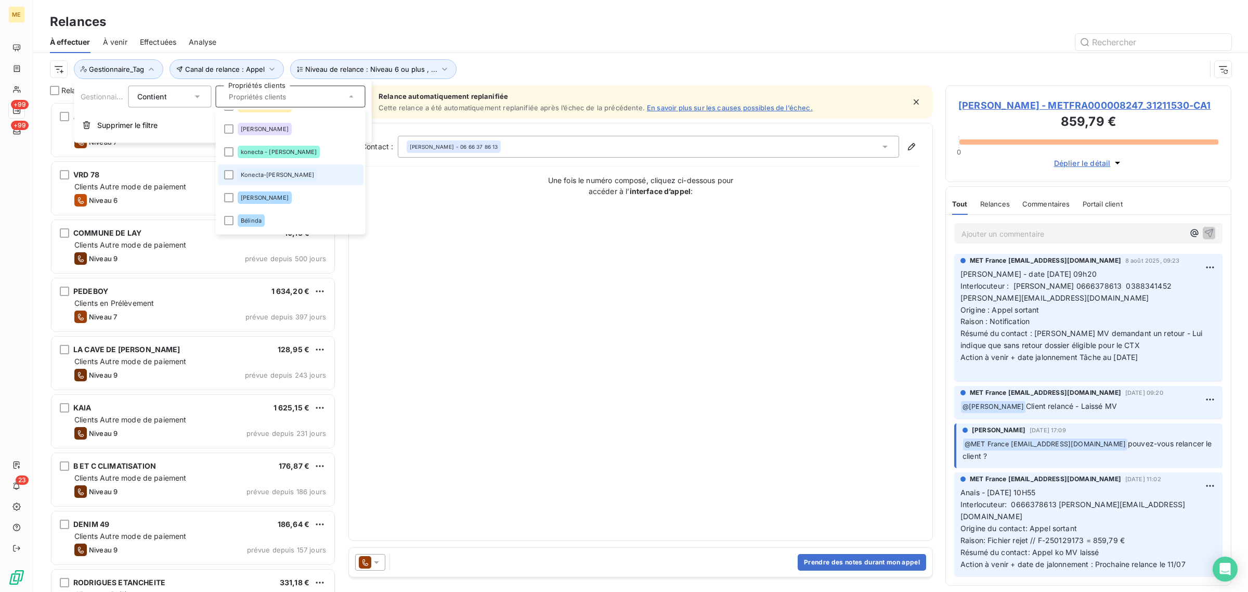
click at [269, 178] on div "Konecta-[PERSON_NAME]" at bounding box center [278, 175] width 80 height 12
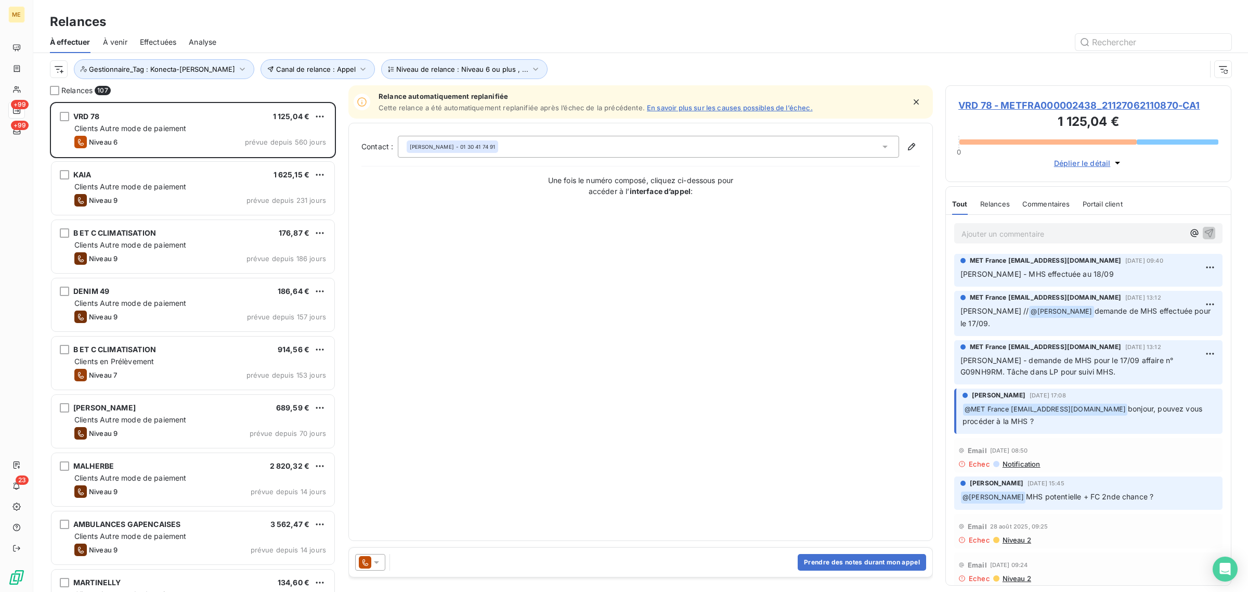
click at [446, 240] on div "Contact : [PERSON_NAME] - 01 30 41 74 91 Une fois le numéro composé, cliquez ci…" at bounding box center [640, 332] width 558 height 392
click at [192, 67] on span "Gestionnaire_Tag : Konecta-[PERSON_NAME]" at bounding box center [162, 69] width 146 height 8
click at [303, 96] on icon at bounding box center [306, 97] width 6 height 6
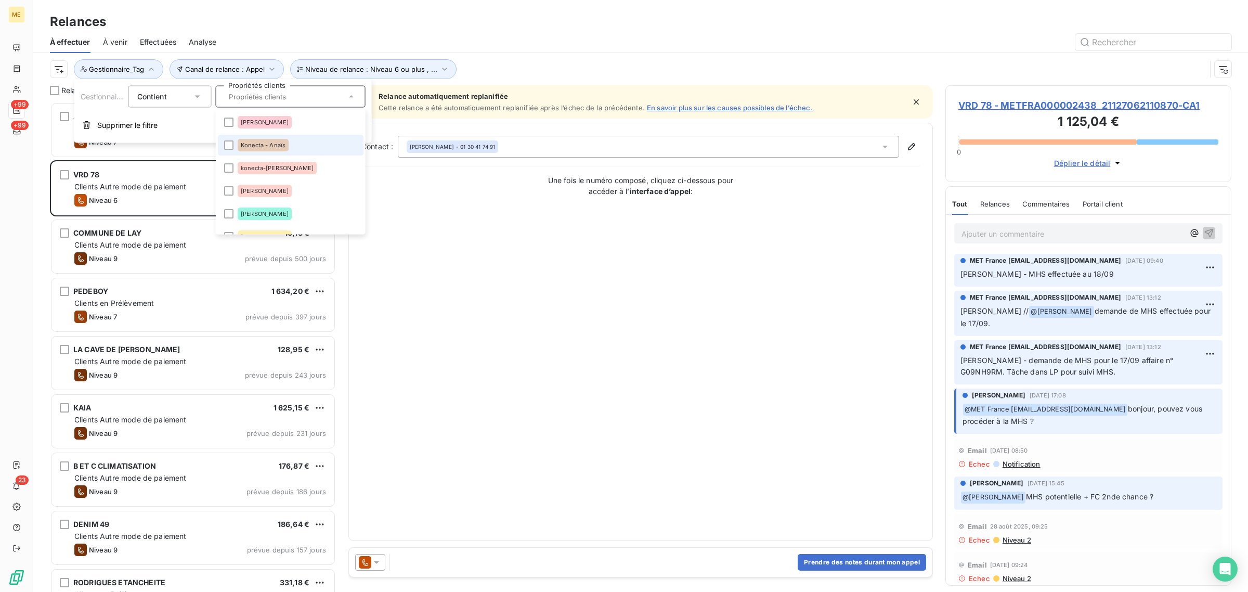
click at [258, 140] on div "Konecta - Anaïs" at bounding box center [263, 145] width 51 height 12
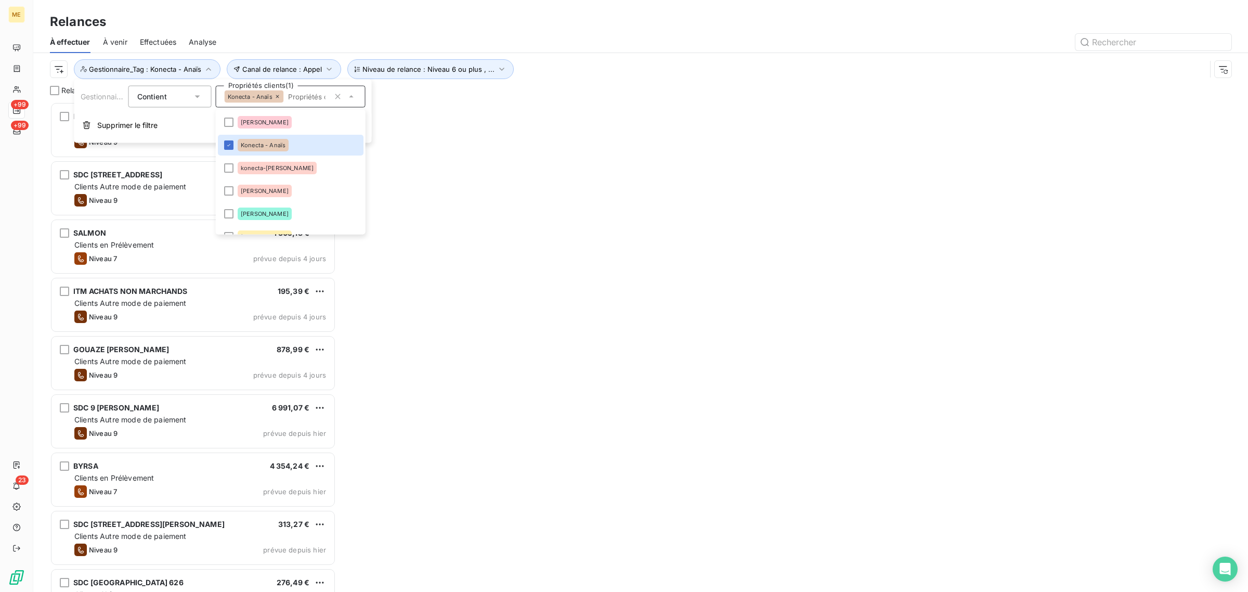
scroll to position [480, 276]
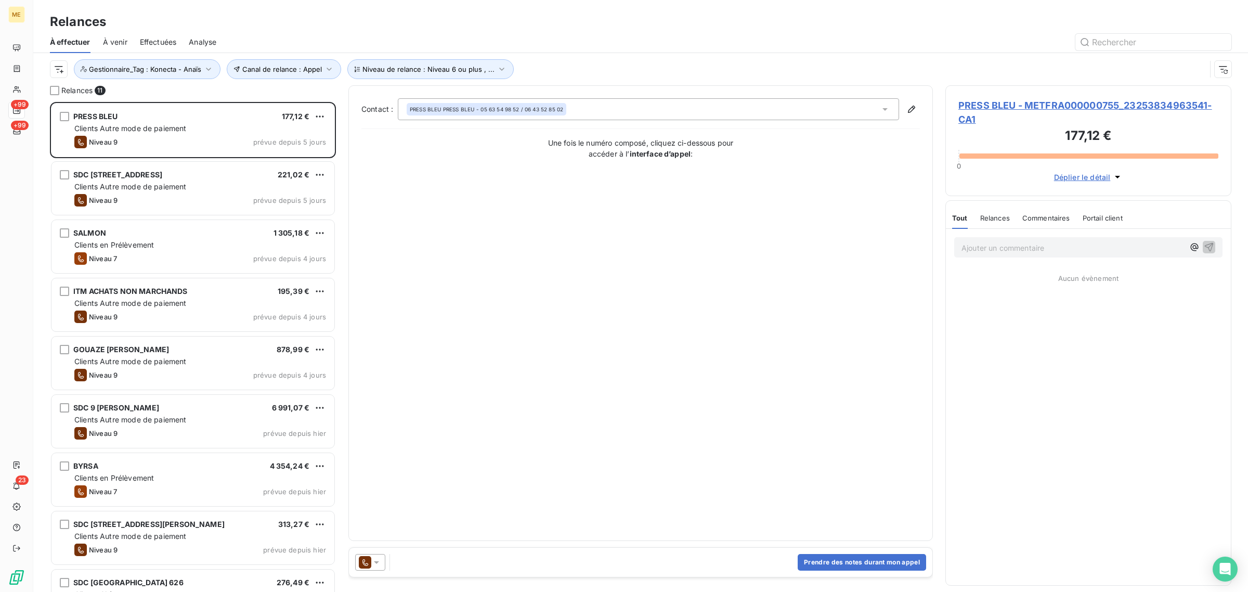
click at [465, 221] on div "Contact : PRESS BLEU PRESS BLEU - 05 63 54 98 52 / 06 43 52 85 02 Une fois le n…" at bounding box center [640, 312] width 558 height 429
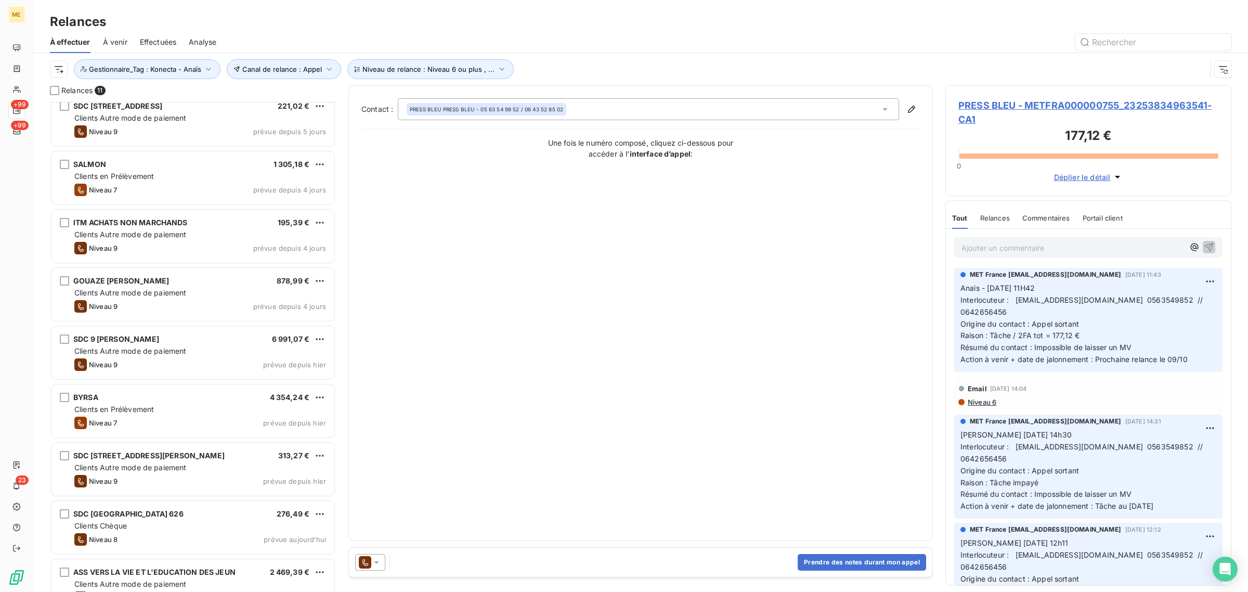
scroll to position [151, 0]
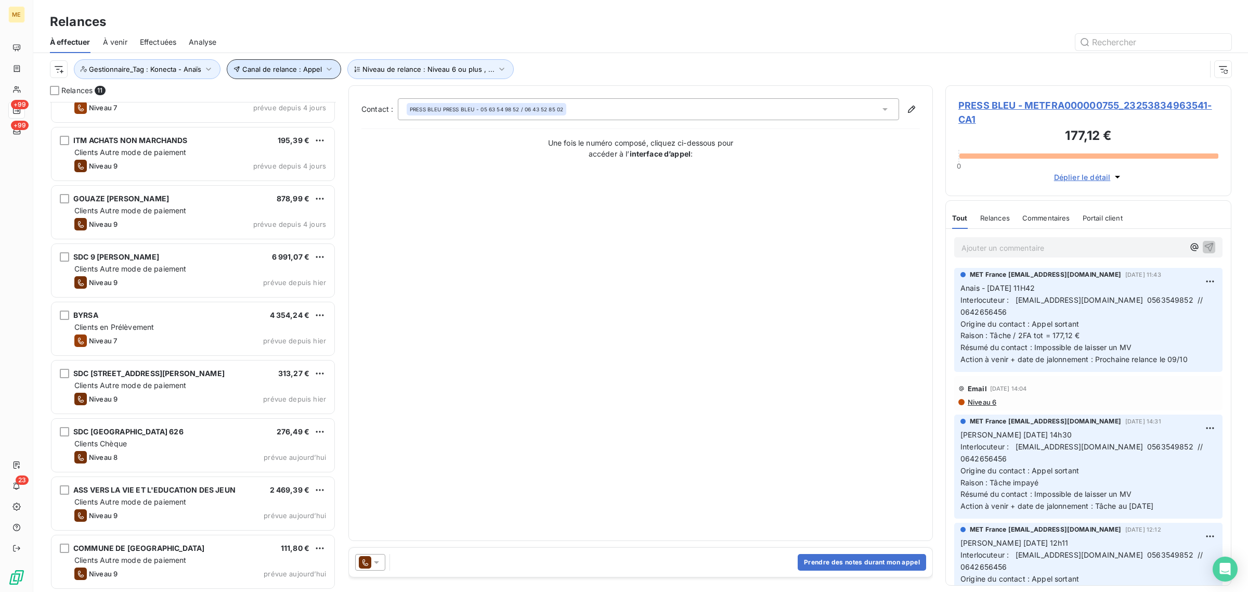
click at [272, 73] on button "Canal de relance : Appel" at bounding box center [284, 69] width 114 height 20
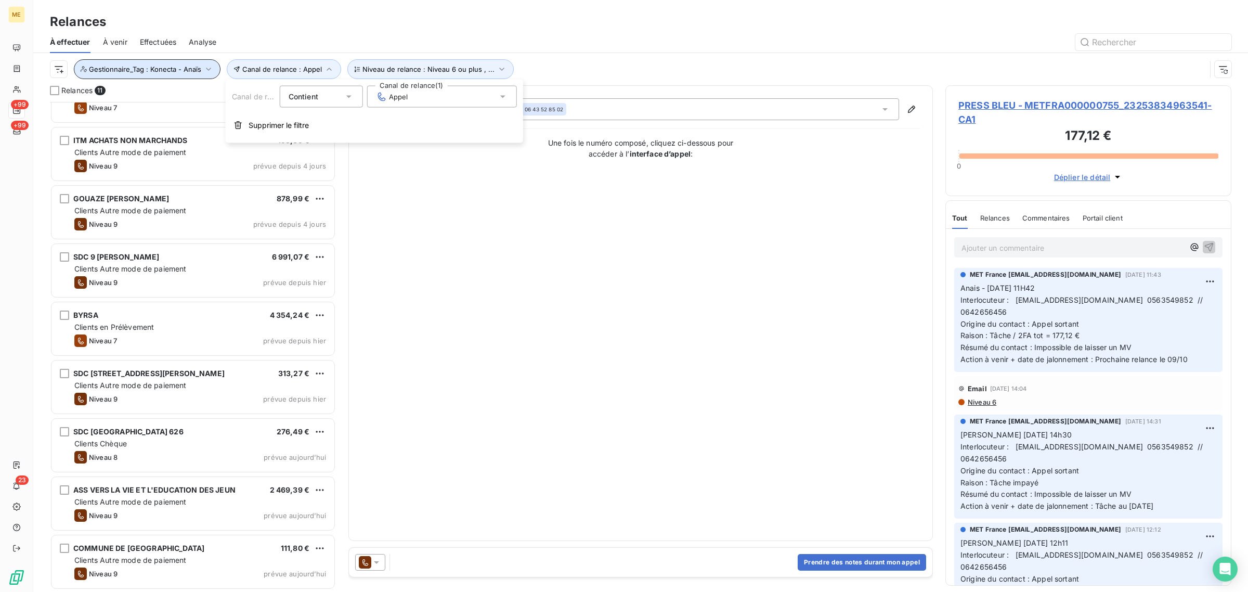
click at [130, 66] on span "Gestionnaire_Tag : Konecta - Anaïs" at bounding box center [145, 69] width 112 height 8
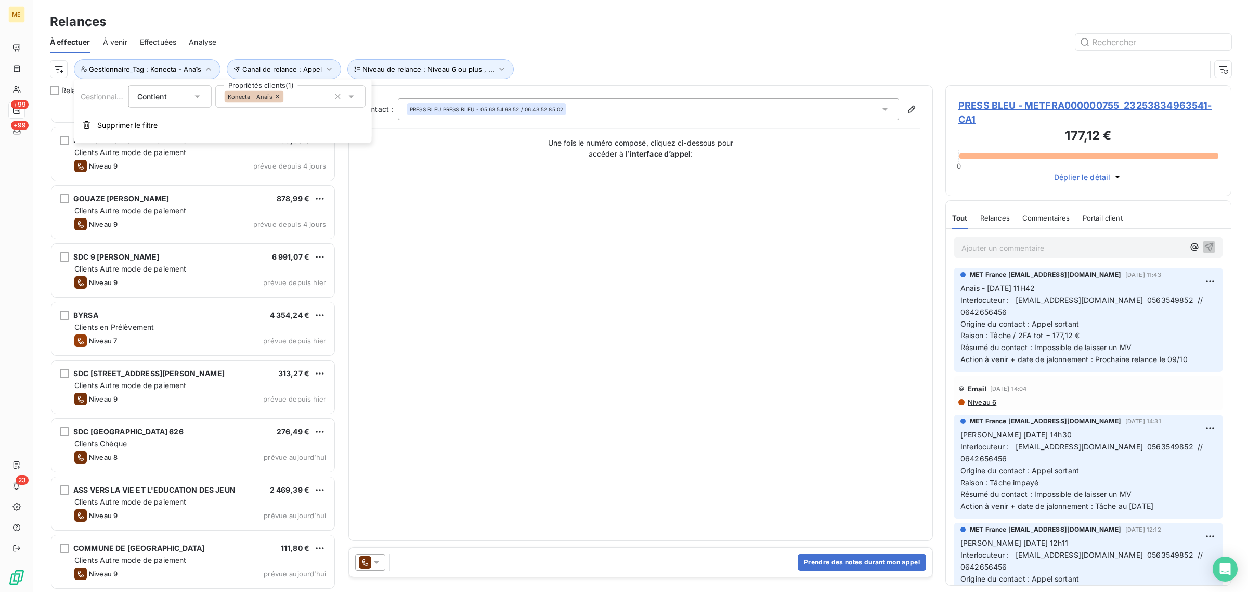
click at [277, 96] on icon at bounding box center [277, 96] width 3 height 3
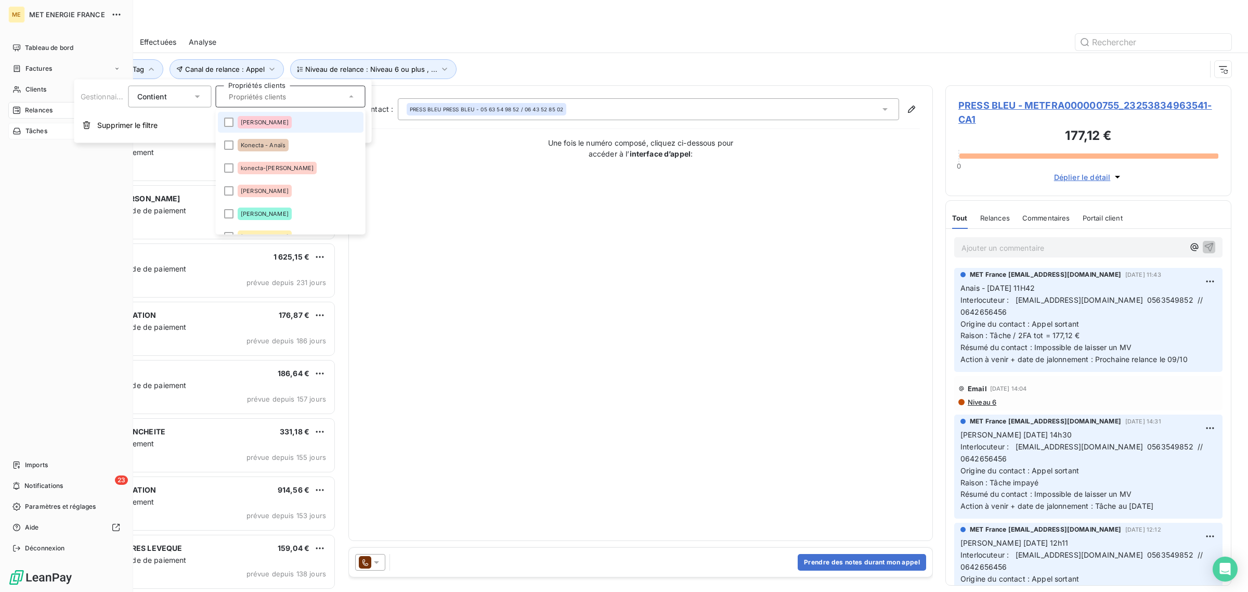
click at [27, 130] on span "Tâches" at bounding box center [36, 130] width 22 height 9
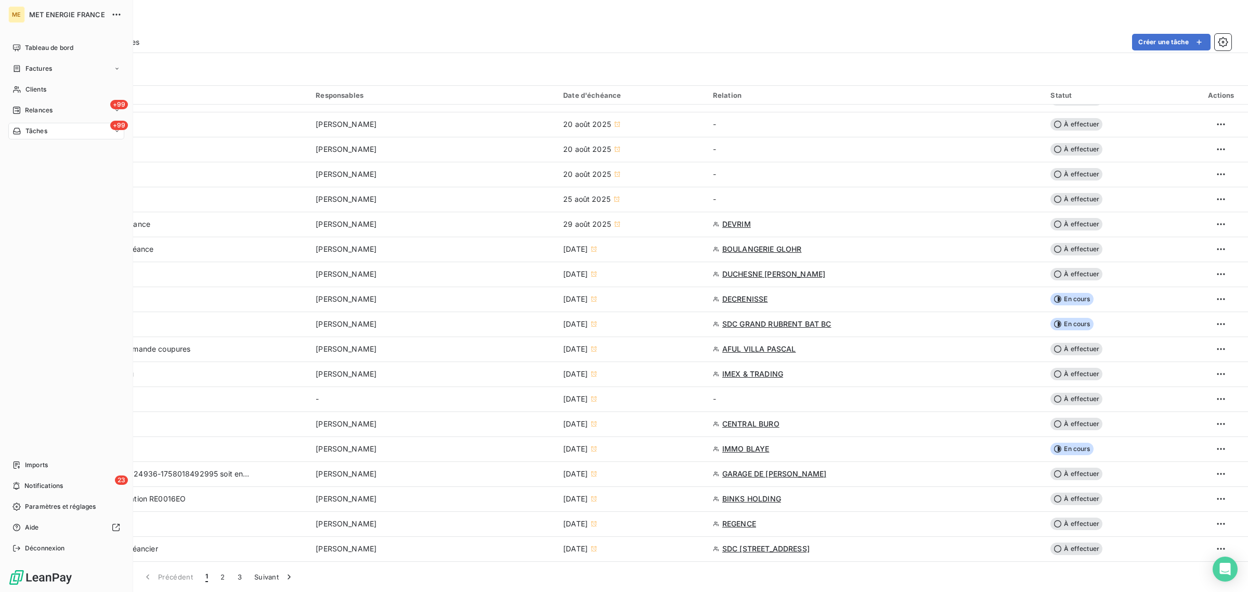
scroll to position [585, 0]
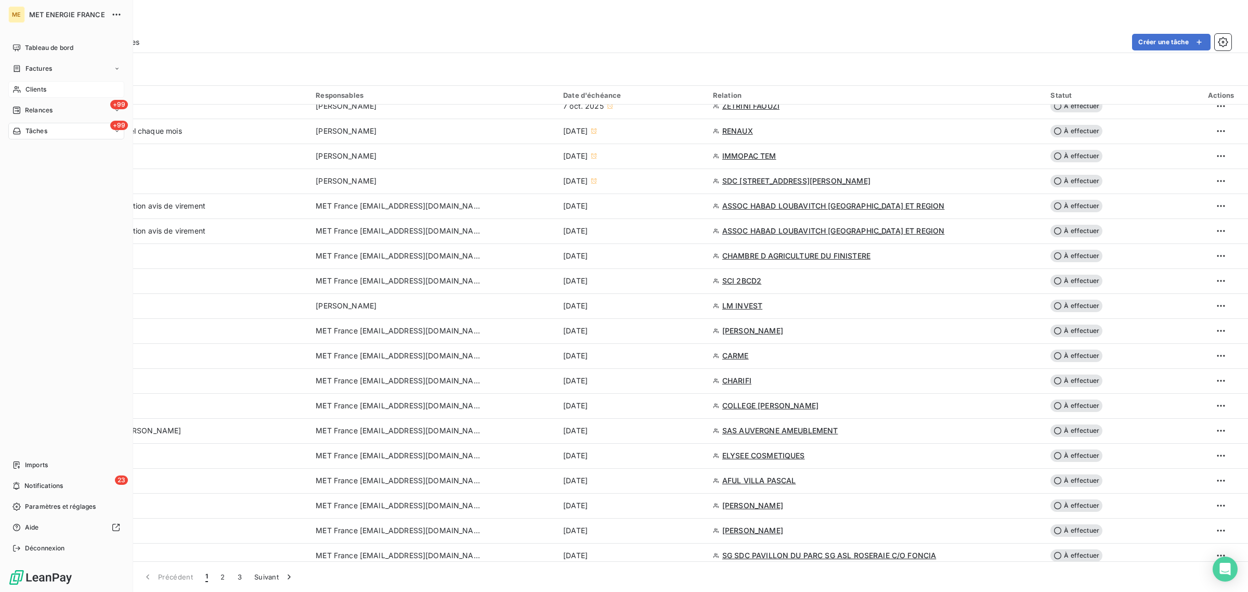
click at [22, 89] on div "Clients" at bounding box center [66, 89] width 116 height 17
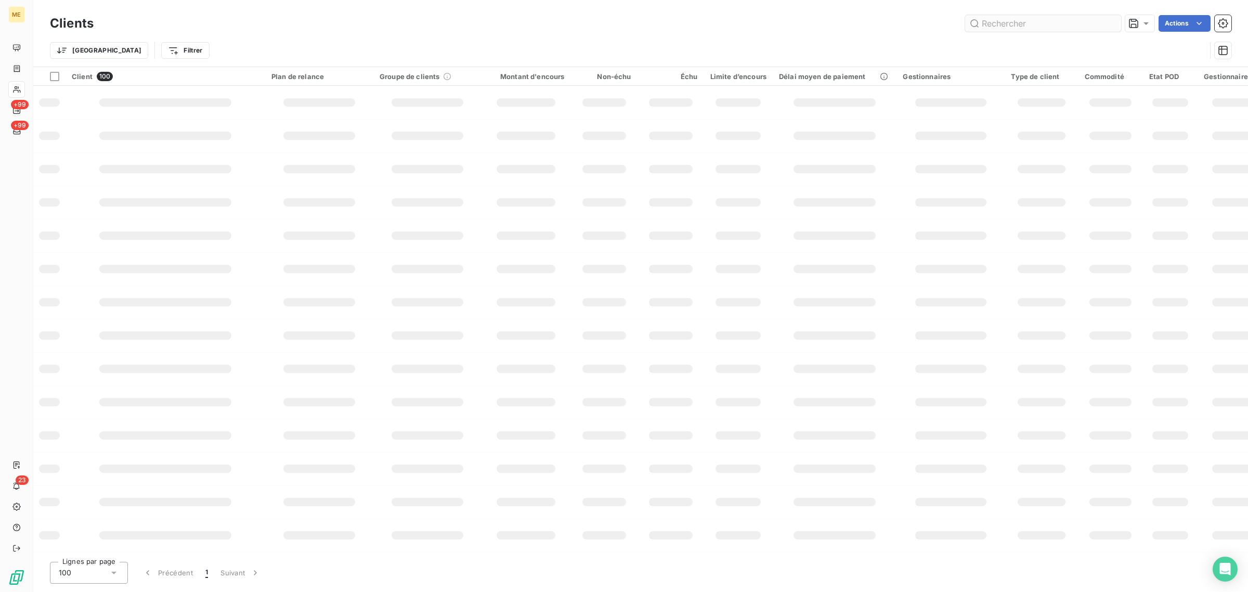
click at [1014, 19] on input "text" at bounding box center [1043, 23] width 156 height 17
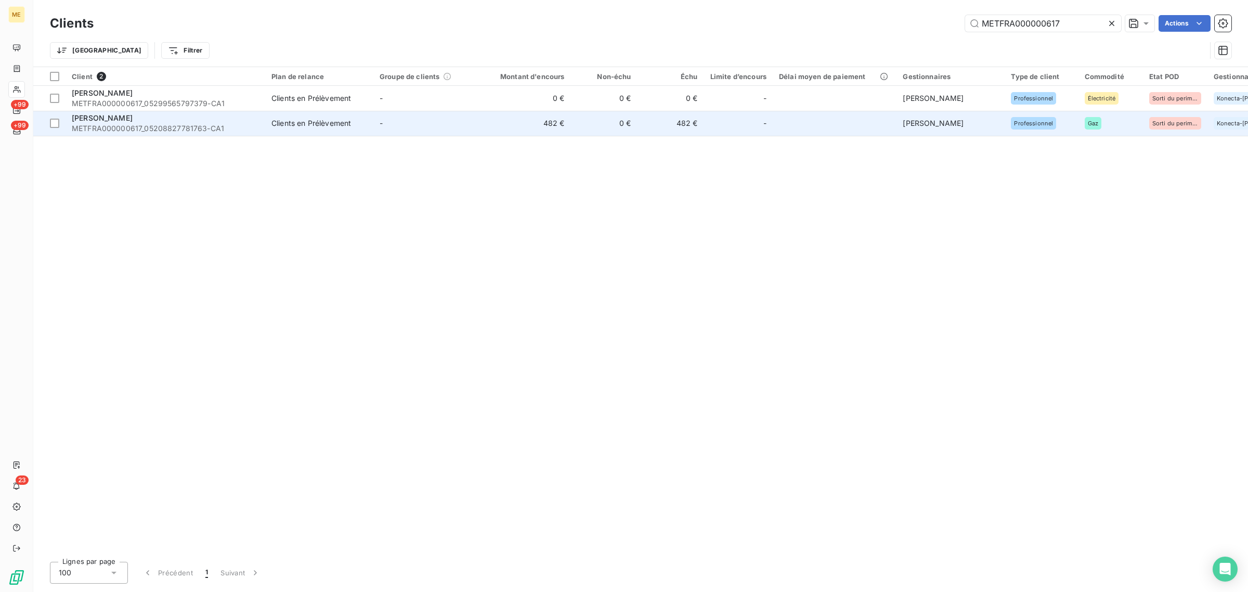
type input "METFRA000000617"
click at [515, 123] on td "482 €" at bounding box center [525, 123] width 89 height 25
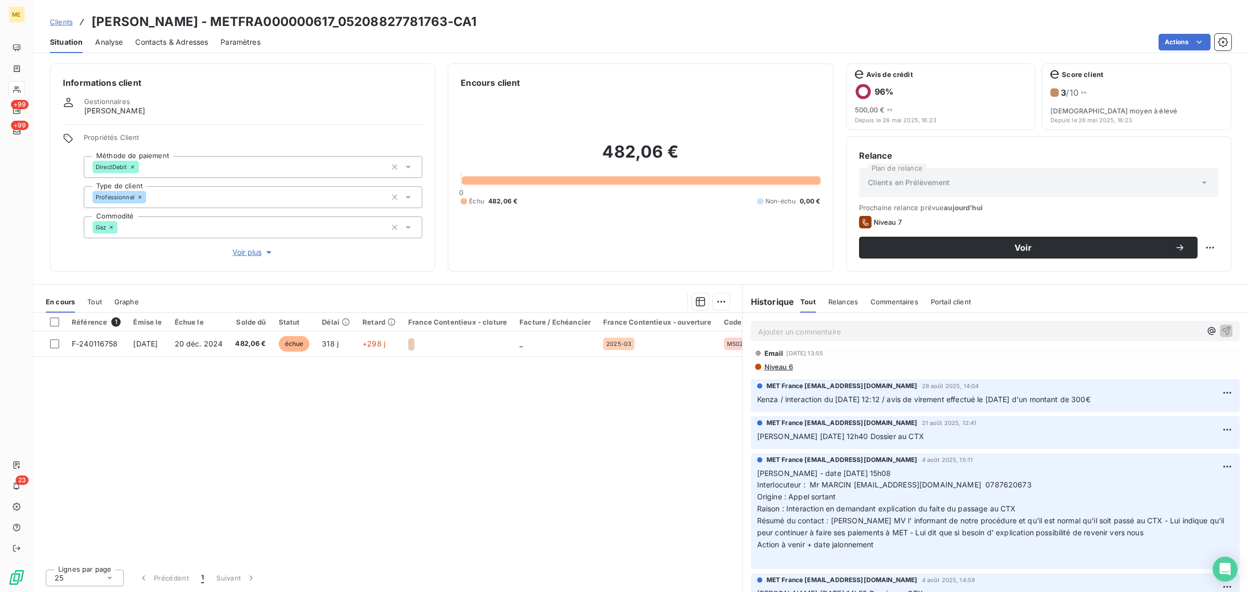
scroll to position [130, 0]
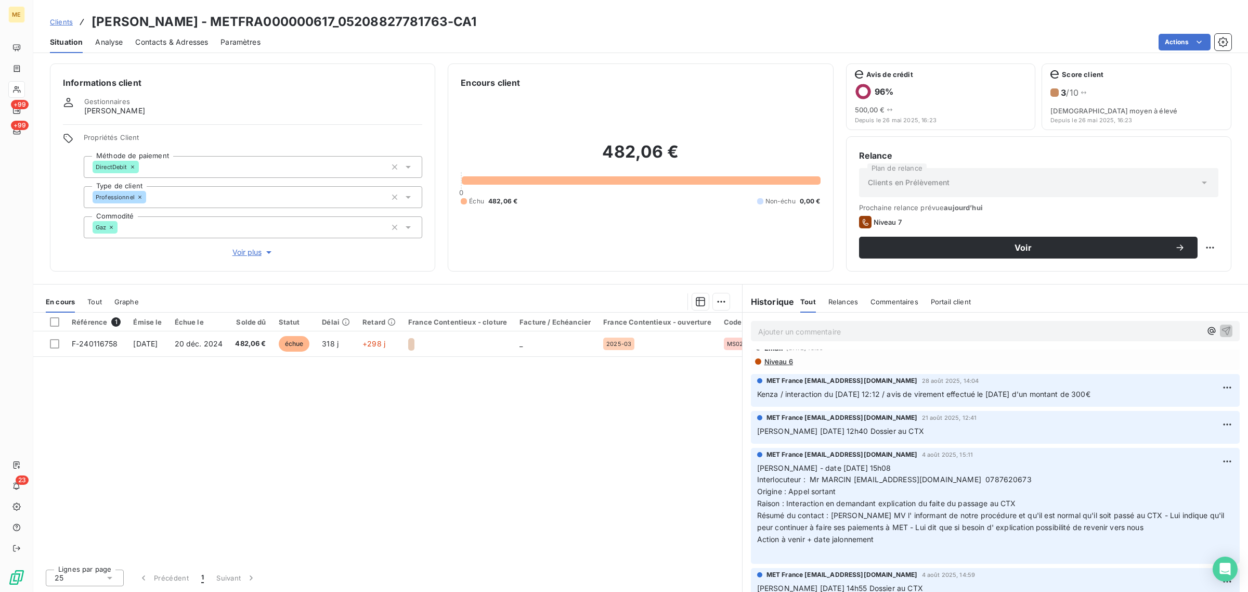
drag, startPoint x: 877, startPoint y: 515, endPoint x: 898, endPoint y: 539, distance: 31.3
click at [898, 539] on p "[PERSON_NAME] - date [DATE] 15h08 Interlocuteur : Mr MARCIN [EMAIL_ADDRESS][DOM…" at bounding box center [995, 509] width 476 height 95
click at [897, 540] on p "[PERSON_NAME] - date [DATE] 15h08 Interlocuteur : Mr MARCIN [EMAIL_ADDRESS][DOM…" at bounding box center [995, 509] width 476 height 95
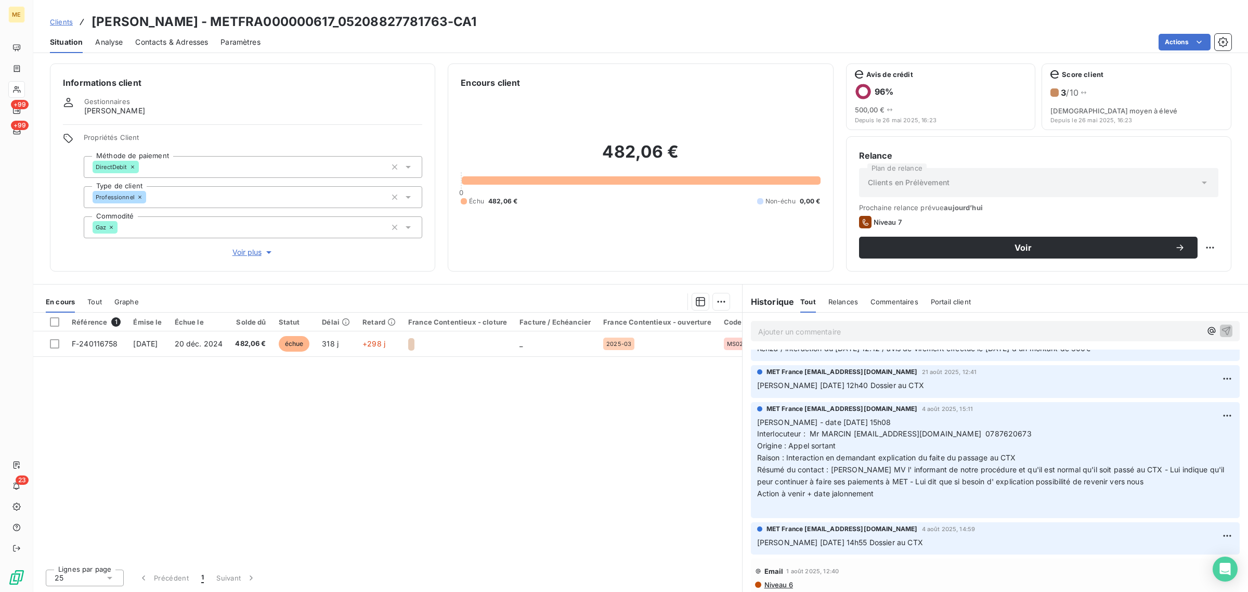
scroll to position [0, 0]
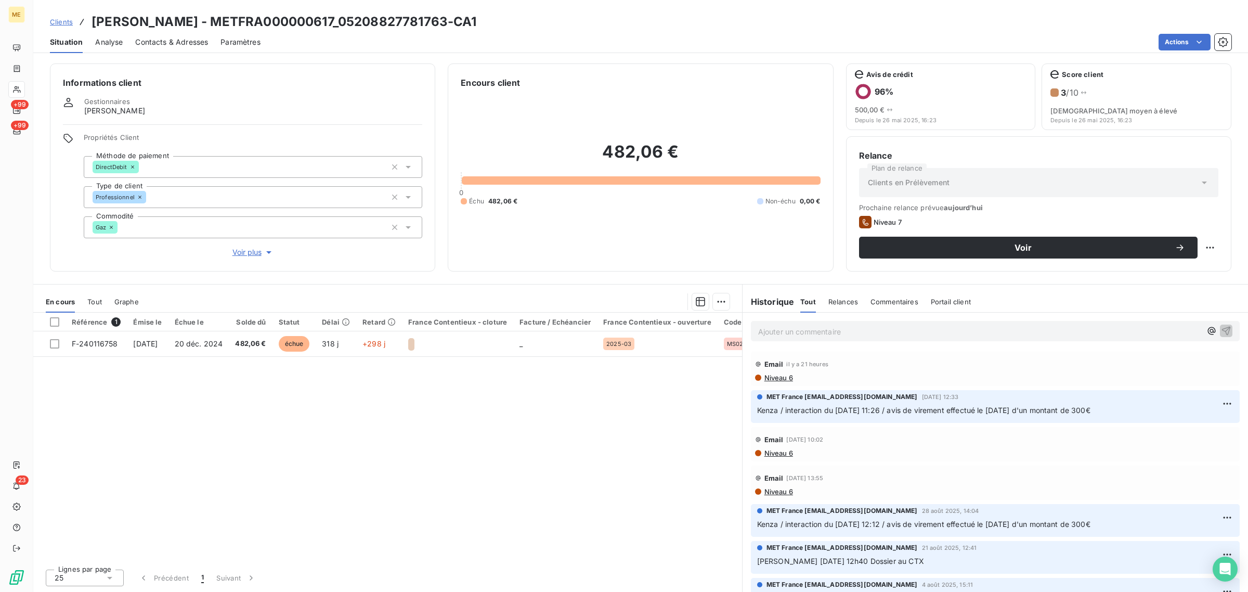
click at [85, 305] on div "En cours Tout Graphe" at bounding box center [387, 302] width 709 height 22
click at [96, 305] on span "Tout" at bounding box center [94, 301] width 15 height 8
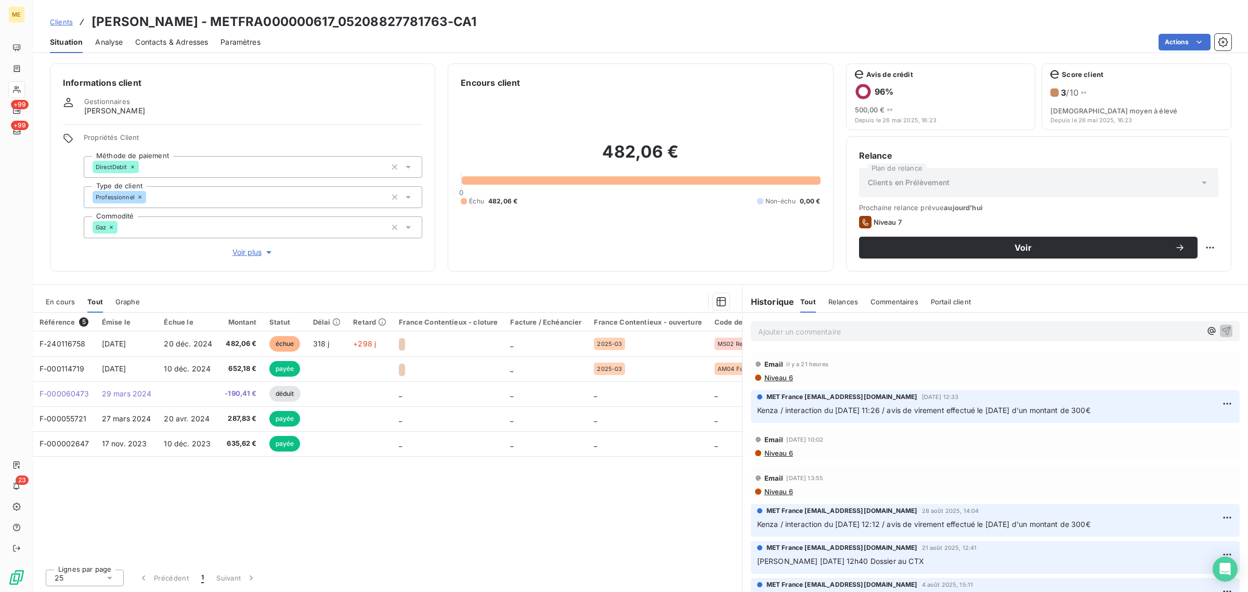
click at [60, 305] on span "En cours" at bounding box center [60, 301] width 29 height 8
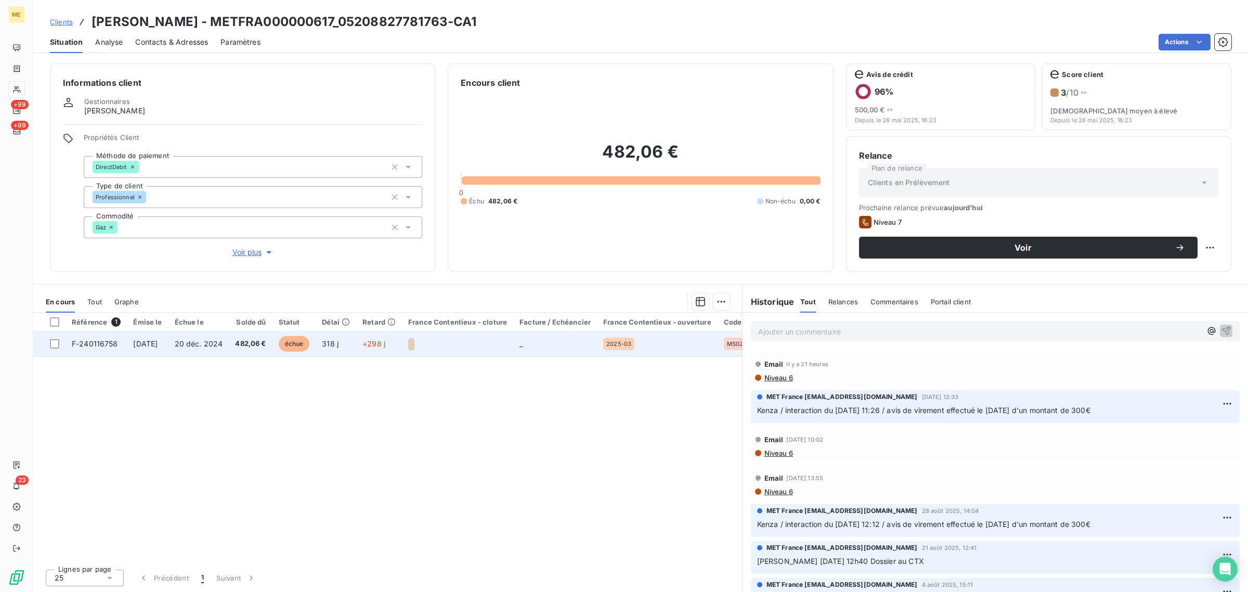
click at [81, 339] on span "F-240116758" at bounding box center [95, 343] width 46 height 9
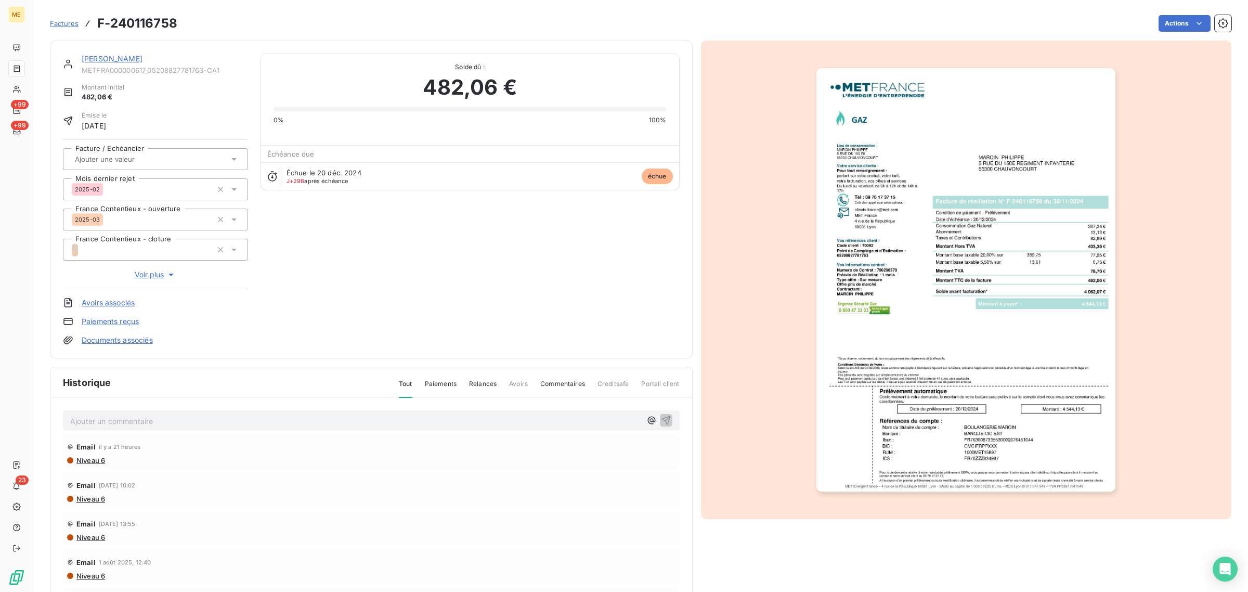
click at [61, 22] on span "Factures" at bounding box center [64, 23] width 29 height 8
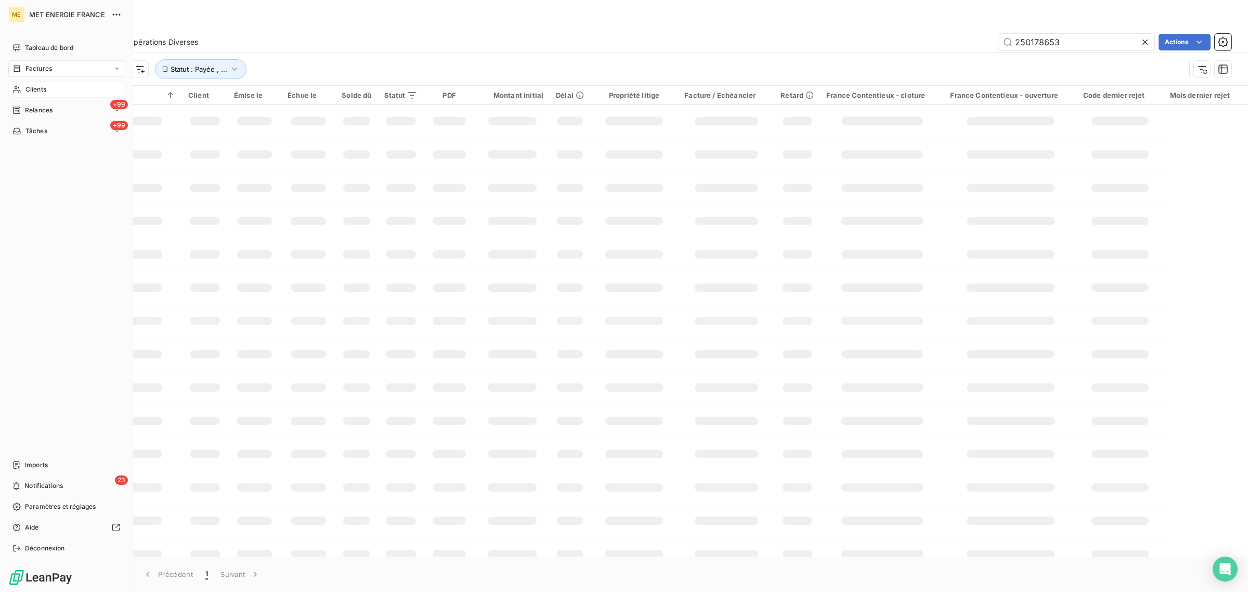
click at [17, 91] on icon at bounding box center [16, 89] width 9 height 8
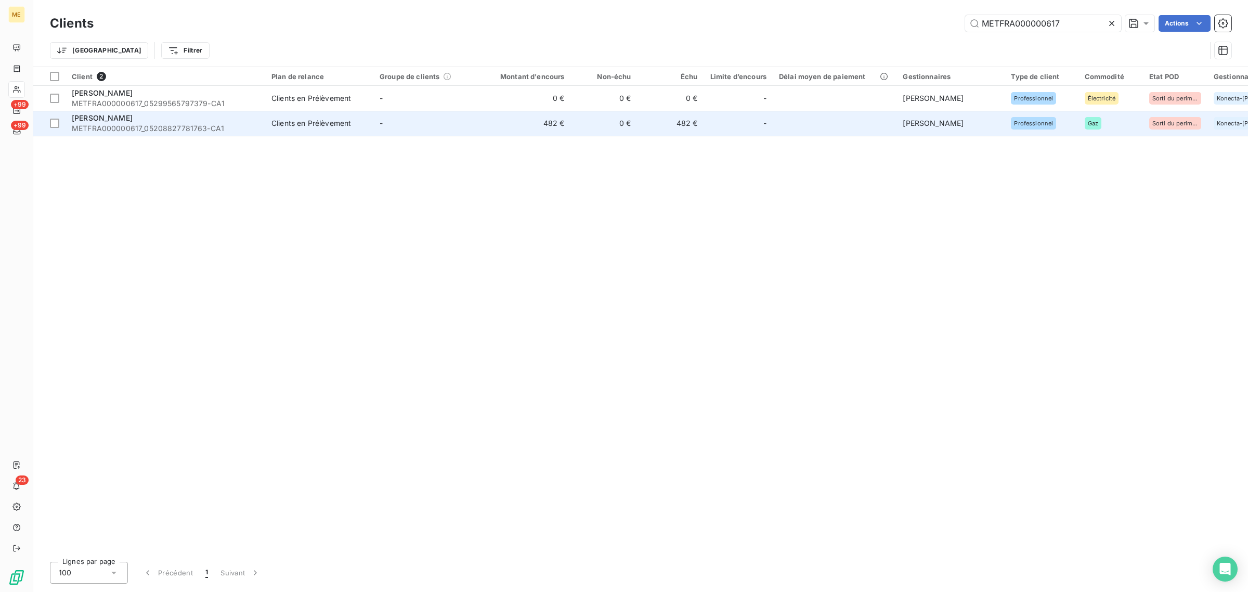
click at [443, 121] on td "-" at bounding box center [427, 123] width 108 height 25
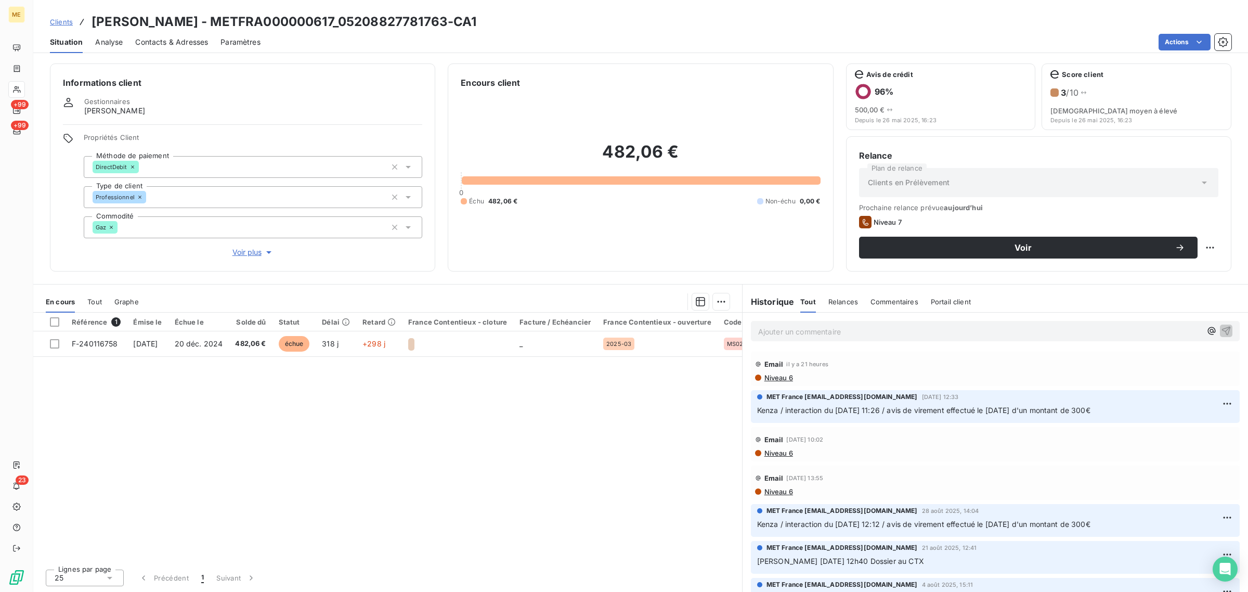
click at [69, 20] on span "Clients" at bounding box center [61, 22] width 23 height 8
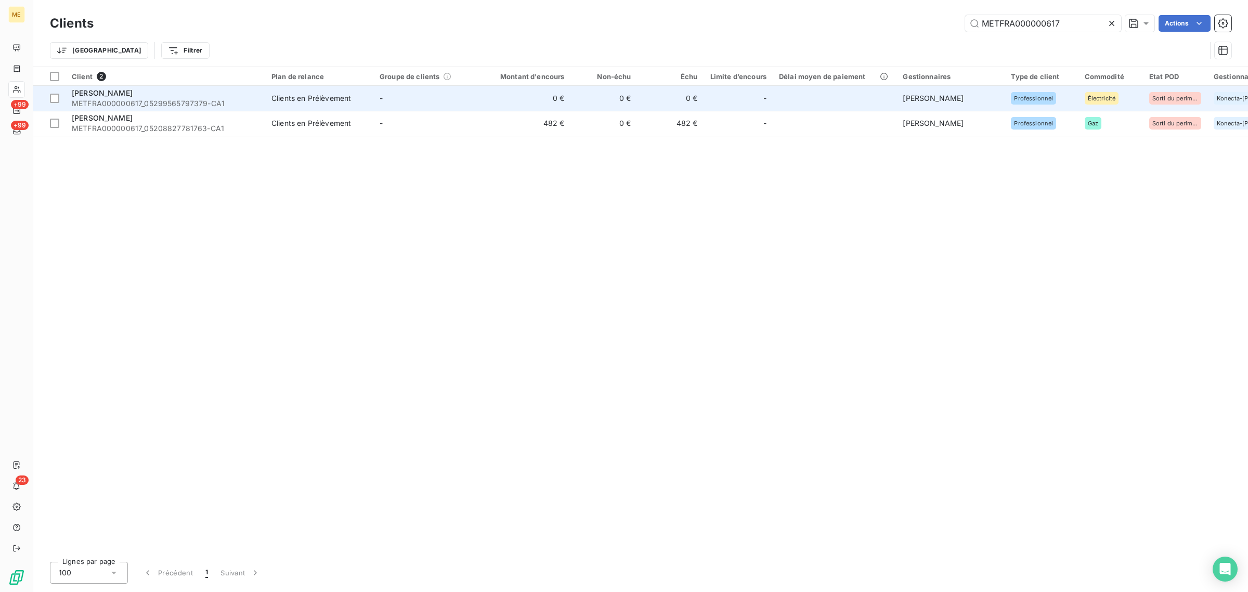
click at [403, 107] on td "-" at bounding box center [427, 98] width 108 height 25
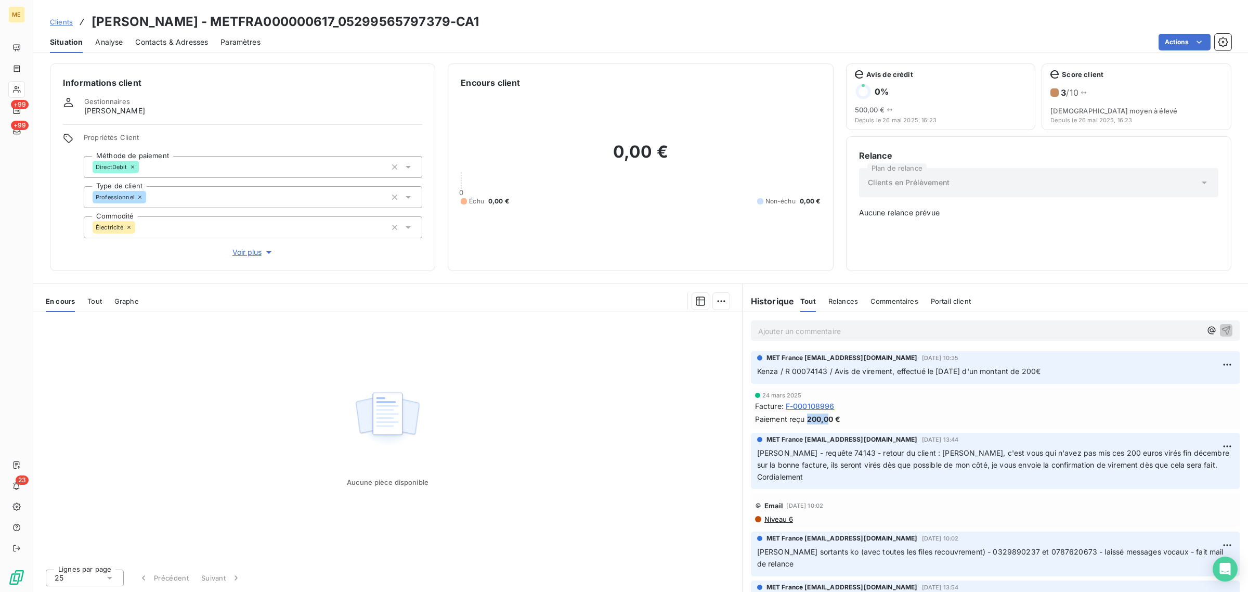
drag, startPoint x: 809, startPoint y: 424, endPoint x: 840, endPoint y: 424, distance: 30.7
click at [837, 424] on div "Paiement reçu 200,00 €" at bounding box center [995, 418] width 480 height 11
click at [879, 407] on div "Facture : F-000108996" at bounding box center [995, 405] width 480 height 11
click at [105, 303] on div "En cours Tout Graphe" at bounding box center [387, 301] width 709 height 22
click at [100, 304] on span "Tout" at bounding box center [94, 301] width 15 height 8
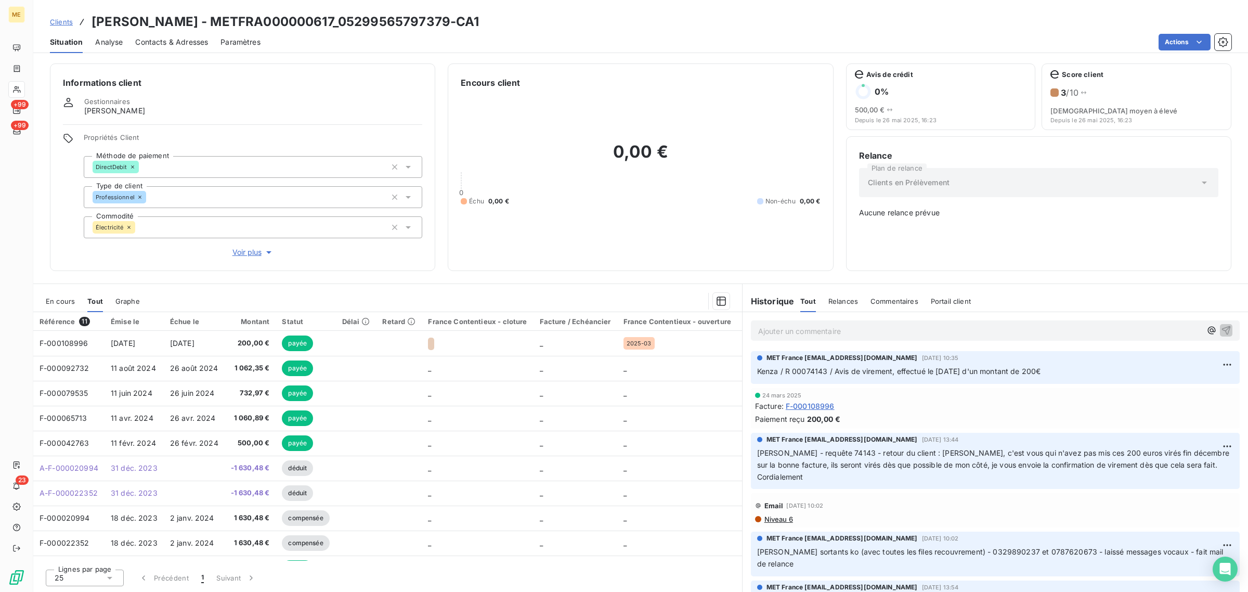
click at [575, 239] on div "0,00 € 0 Échu 0,00 € Non-échu 0,00 €" at bounding box center [640, 173] width 359 height 169
click at [237, 257] on span "Voir plus" at bounding box center [253, 252] width 42 height 10
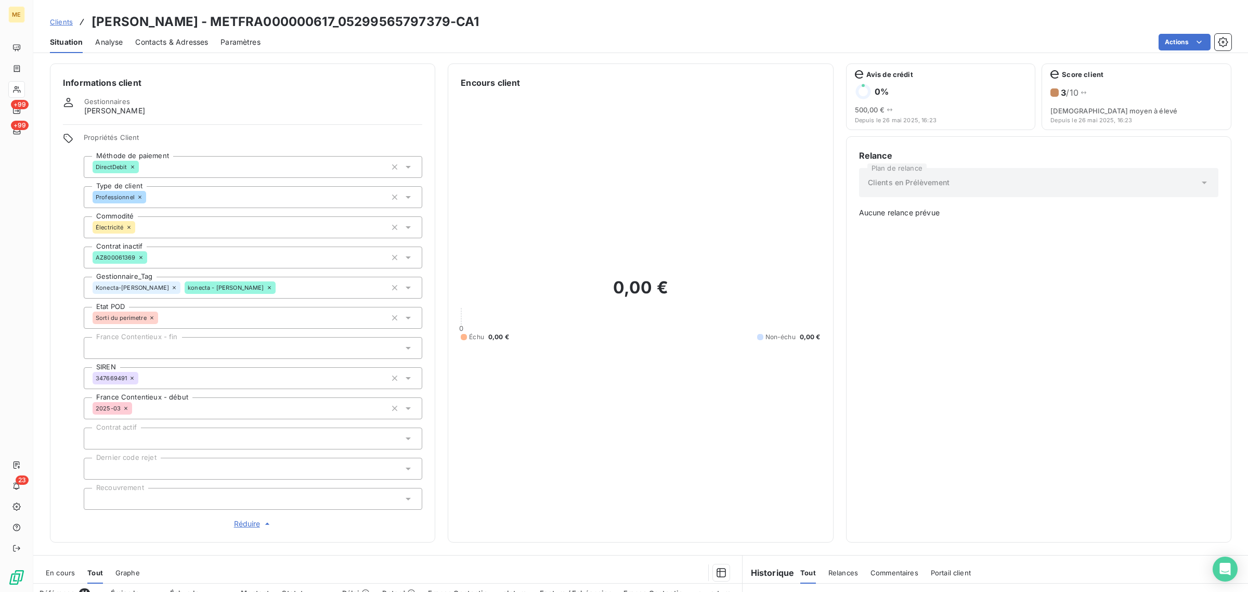
click at [55, 23] on span "Clients" at bounding box center [61, 22] width 23 height 8
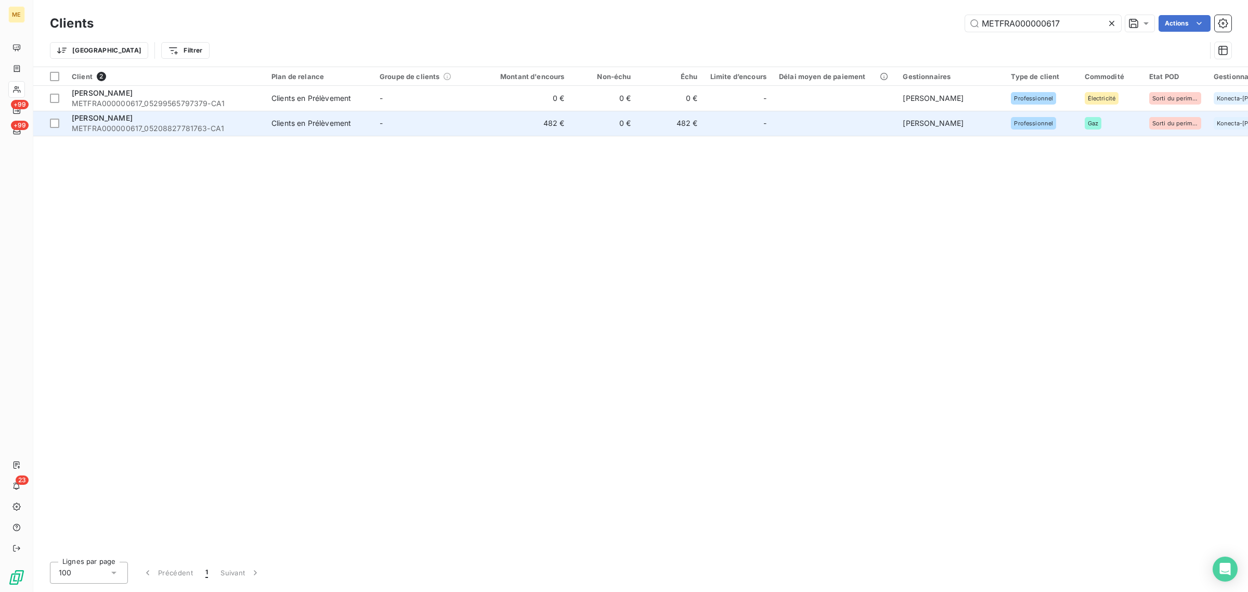
click at [227, 125] on span "METFRA000000617_05208827781763-CA1" at bounding box center [165, 128] width 187 height 10
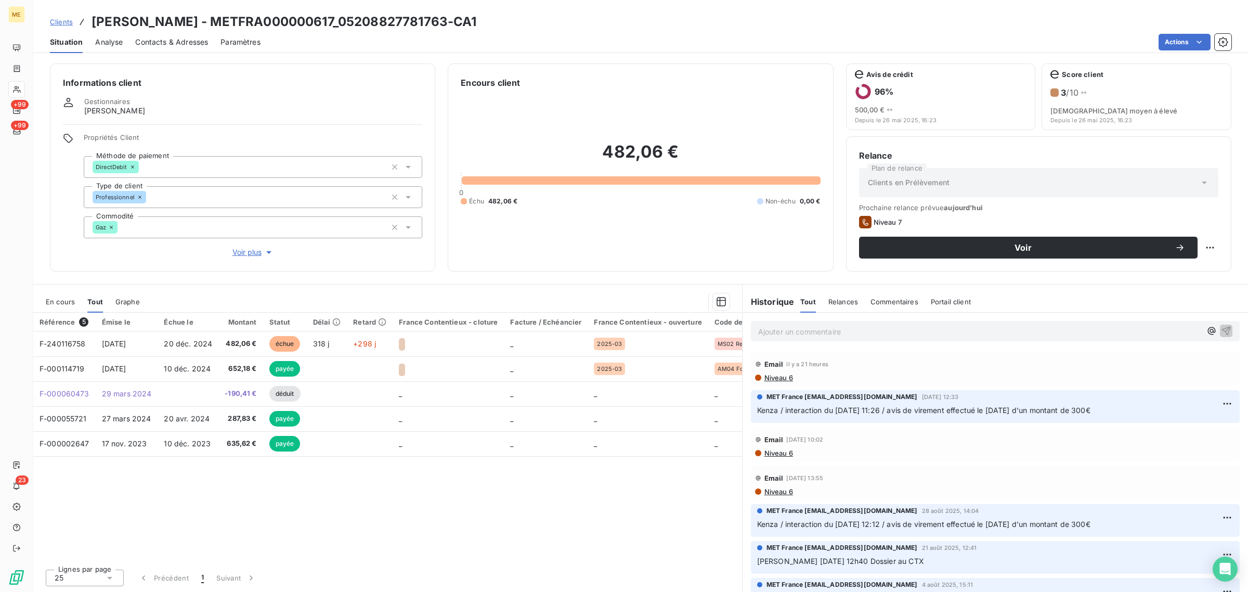
click at [235, 247] on span "Voir plus" at bounding box center [253, 252] width 42 height 10
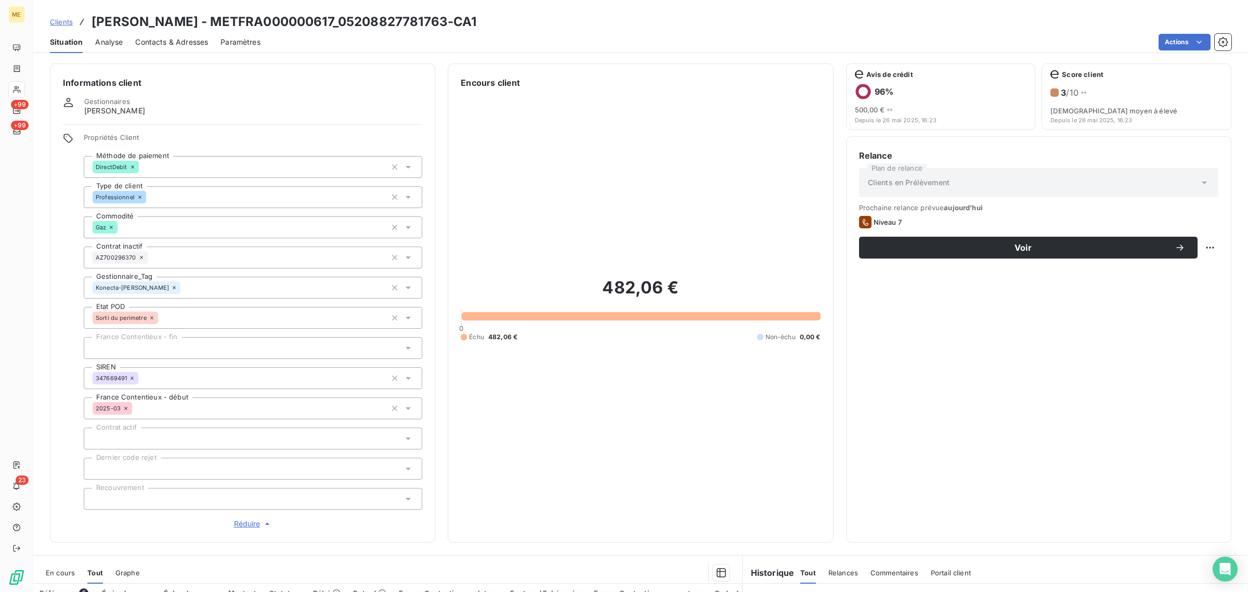
click at [476, 196] on div "482,06 € 0 Échu 482,06 € Non-échu 0,00 €" at bounding box center [640, 309] width 359 height 440
click at [22, 84] on div at bounding box center [16, 89] width 17 height 17
click at [20, 85] on icon at bounding box center [16, 89] width 9 height 8
click at [13, 86] on icon at bounding box center [16, 89] width 9 height 8
click at [16, 89] on icon at bounding box center [16, 89] width 9 height 8
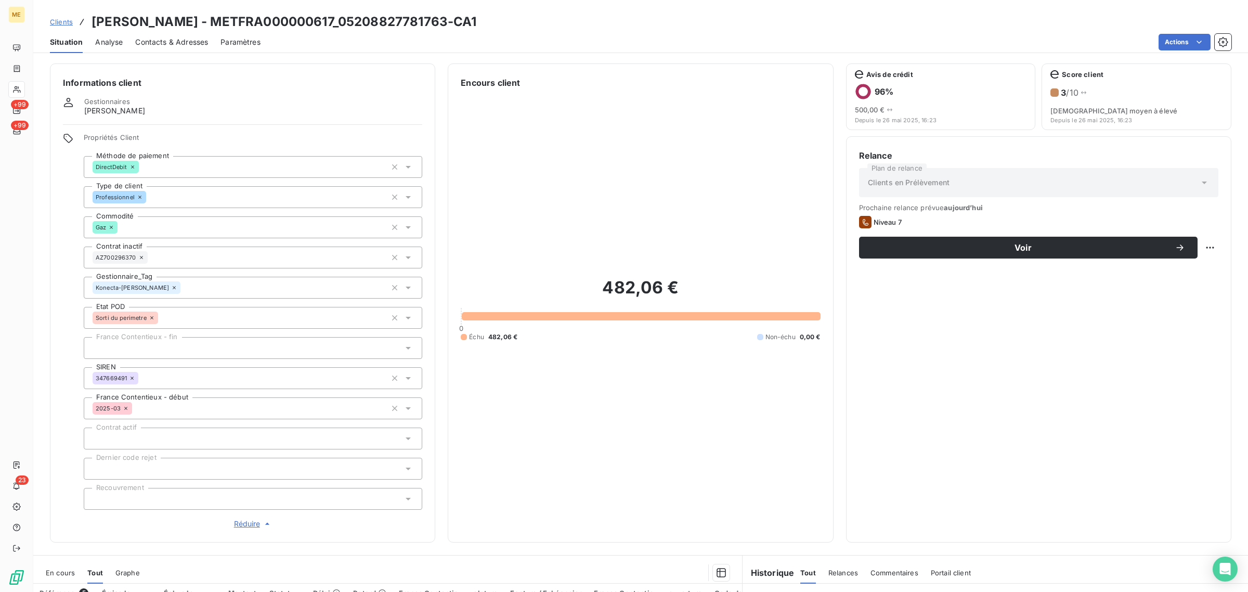
click at [16, 89] on icon at bounding box center [16, 89] width 9 height 8
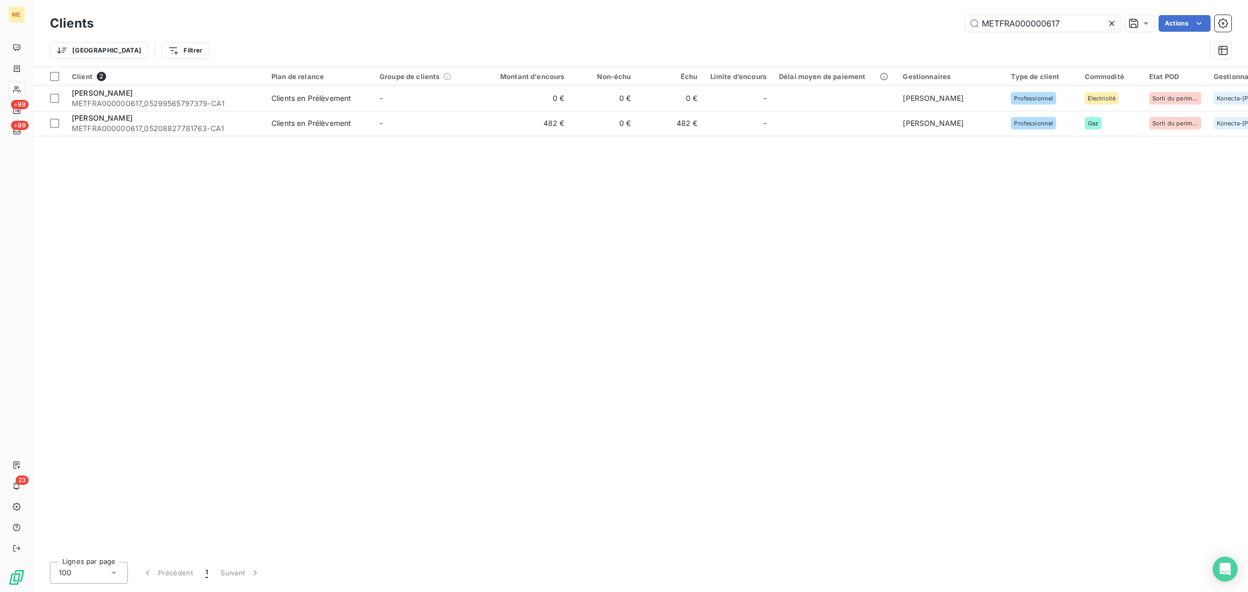
drag, startPoint x: 1067, startPoint y: 24, endPoint x: 817, endPoint y: 21, distance: 250.6
click at [817, 21] on div "METFRA000000617 Actions" at bounding box center [668, 23] width 1125 height 17
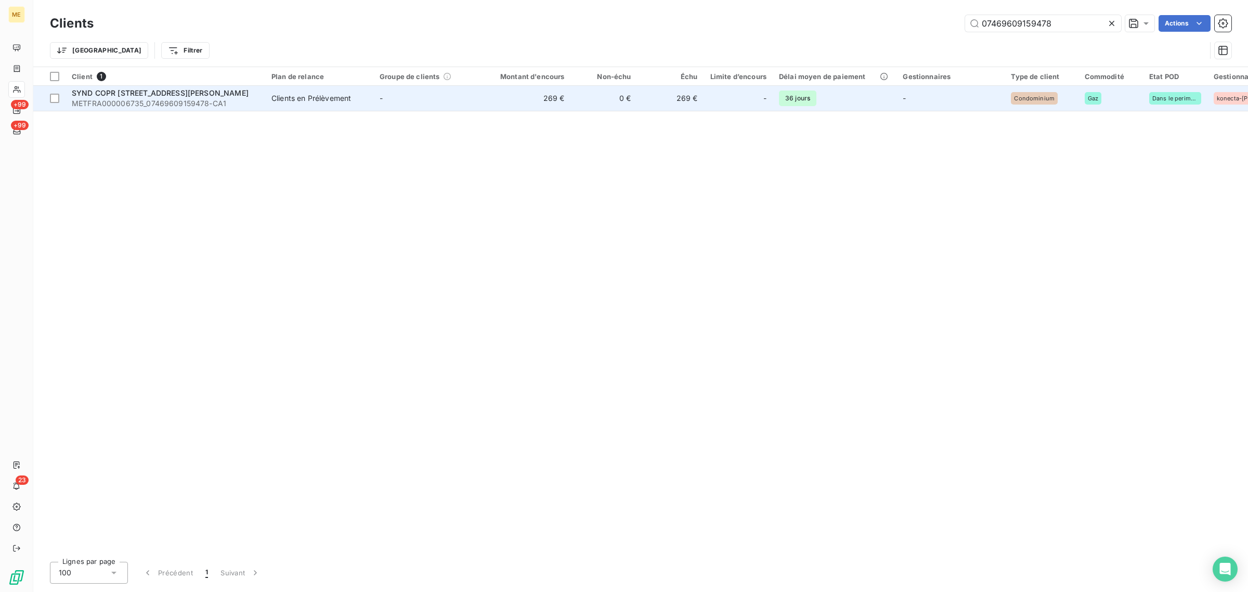
type input "07469609159478"
click at [511, 105] on td "269 €" at bounding box center [525, 98] width 89 height 25
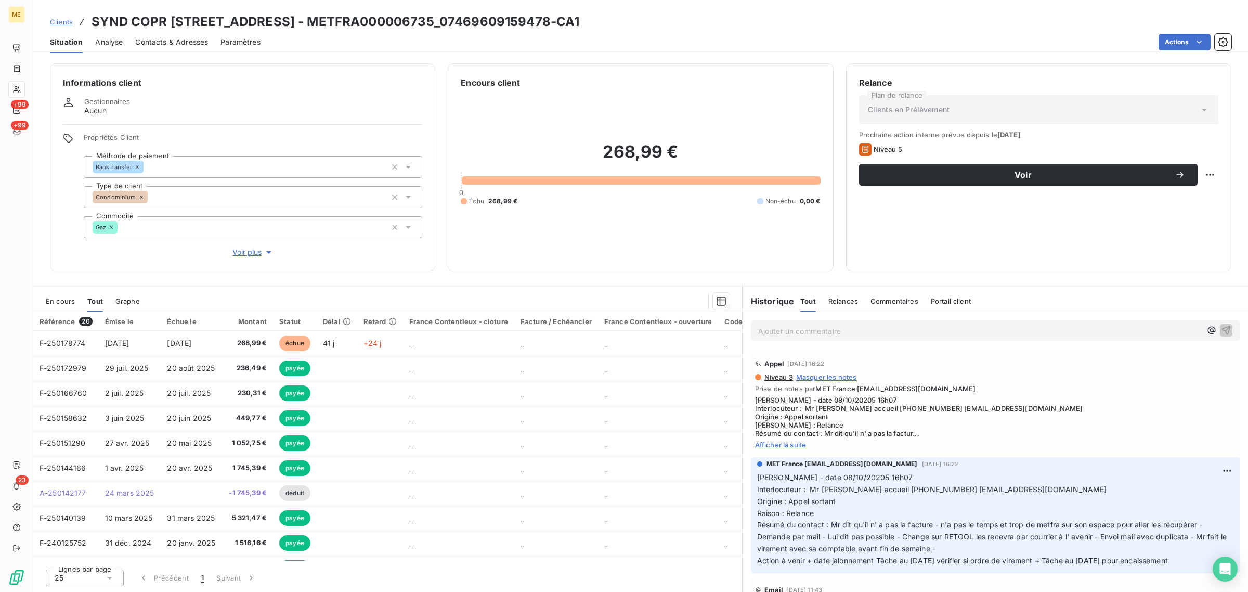
click at [246, 251] on span "Voir plus" at bounding box center [253, 252] width 42 height 10
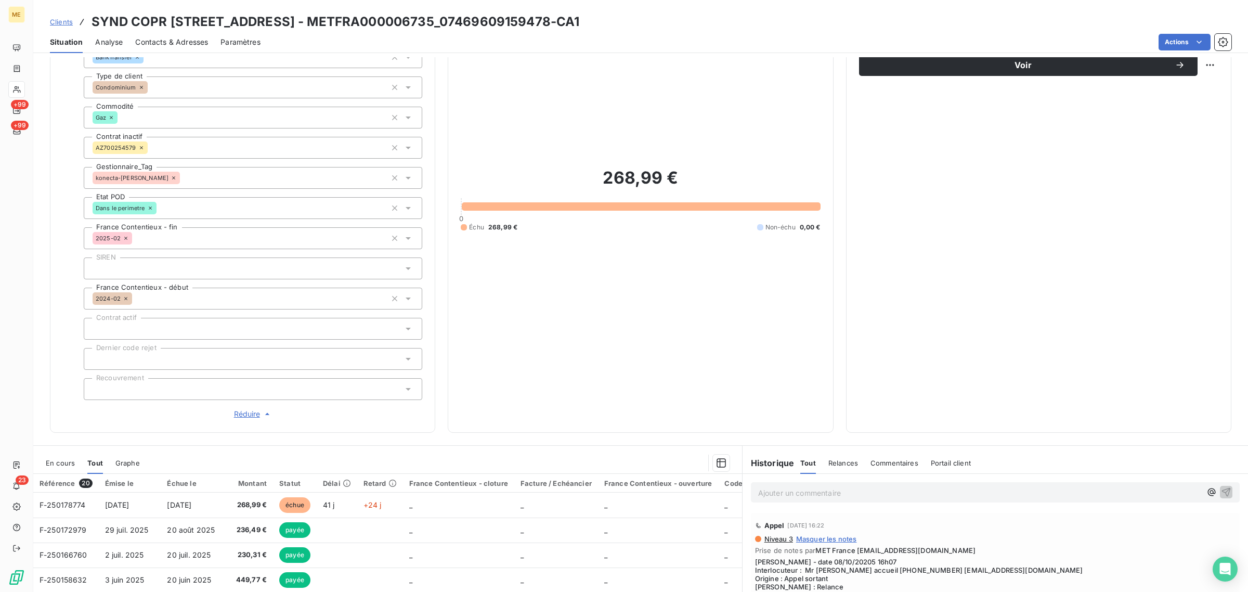
scroll to position [222, 0]
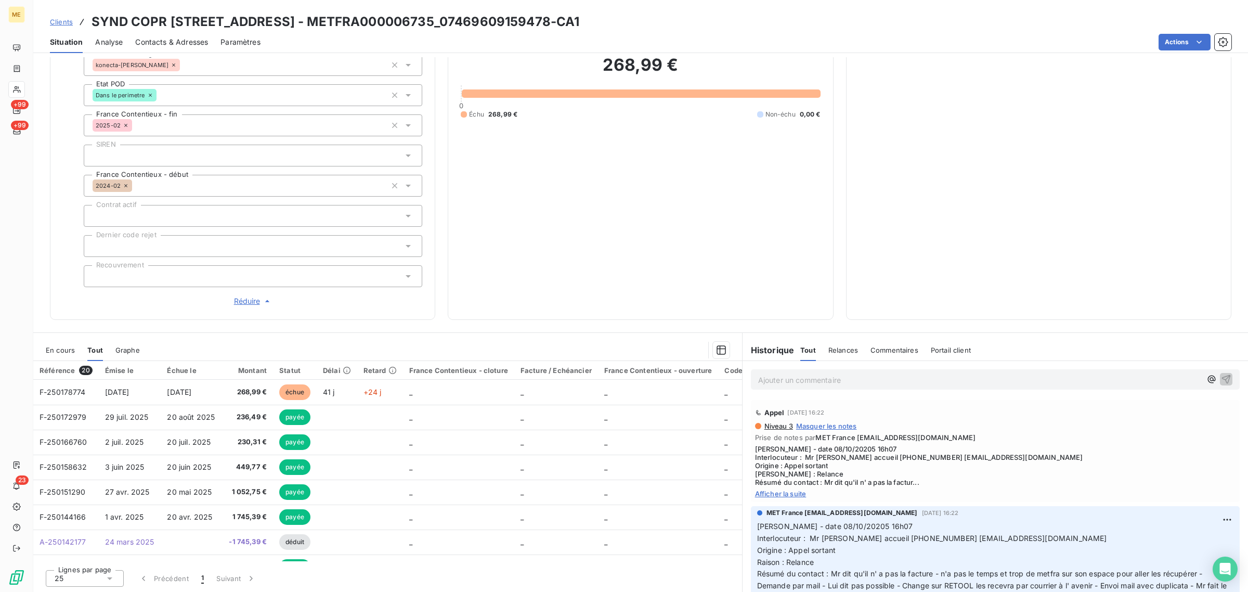
click at [783, 495] on span "Afficher la suite" at bounding box center [995, 493] width 480 height 8
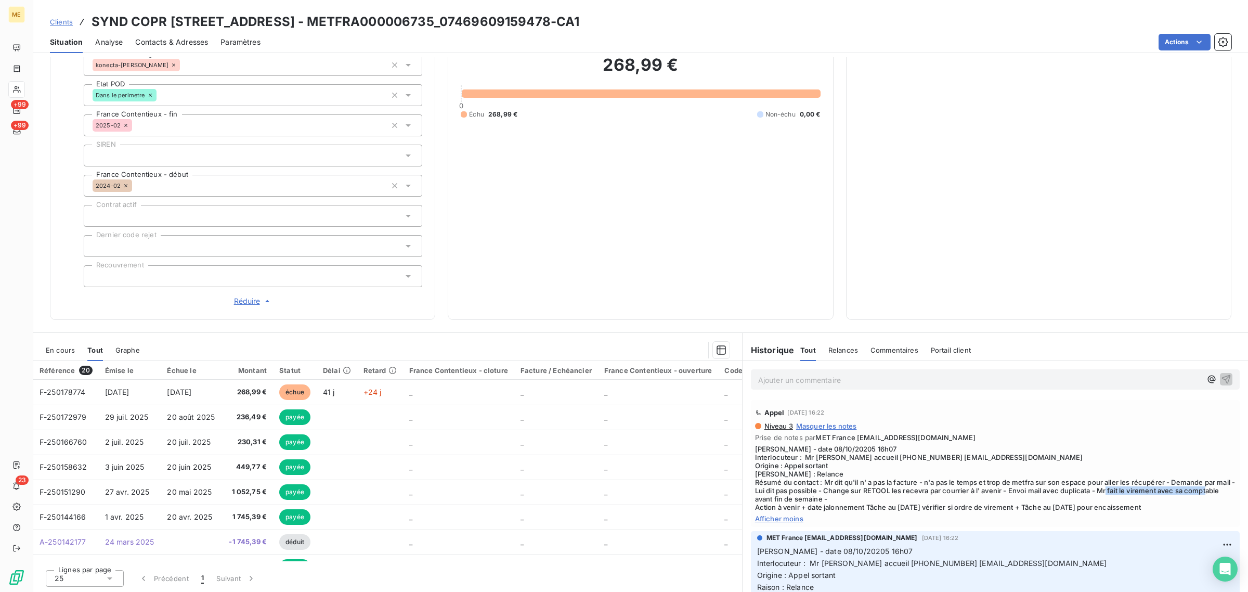
drag, startPoint x: 757, startPoint y: 500, endPoint x: 889, endPoint y: 500, distance: 132.0
click at [886, 500] on span "[PERSON_NAME] - date 08/10/20205 16h07 Interlocuteur : Mr [PERSON_NAME] accueil…" at bounding box center [995, 477] width 480 height 67
click at [867, 513] on div "Niveau 3 Masquer les notes Prise de notes par MET France [EMAIL_ADDRESS][DOMAIN…" at bounding box center [995, 472] width 480 height 101
click at [769, 519] on span "Afficher moins" at bounding box center [995, 518] width 480 height 8
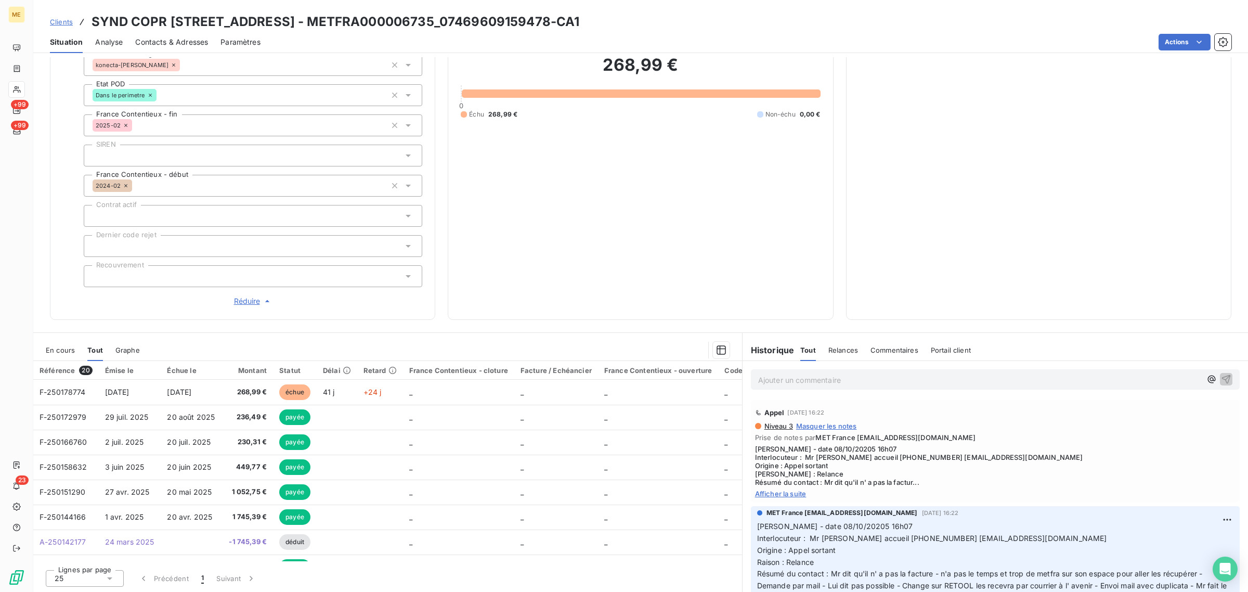
click at [765, 495] on span "Afficher la suite" at bounding box center [995, 493] width 480 height 8
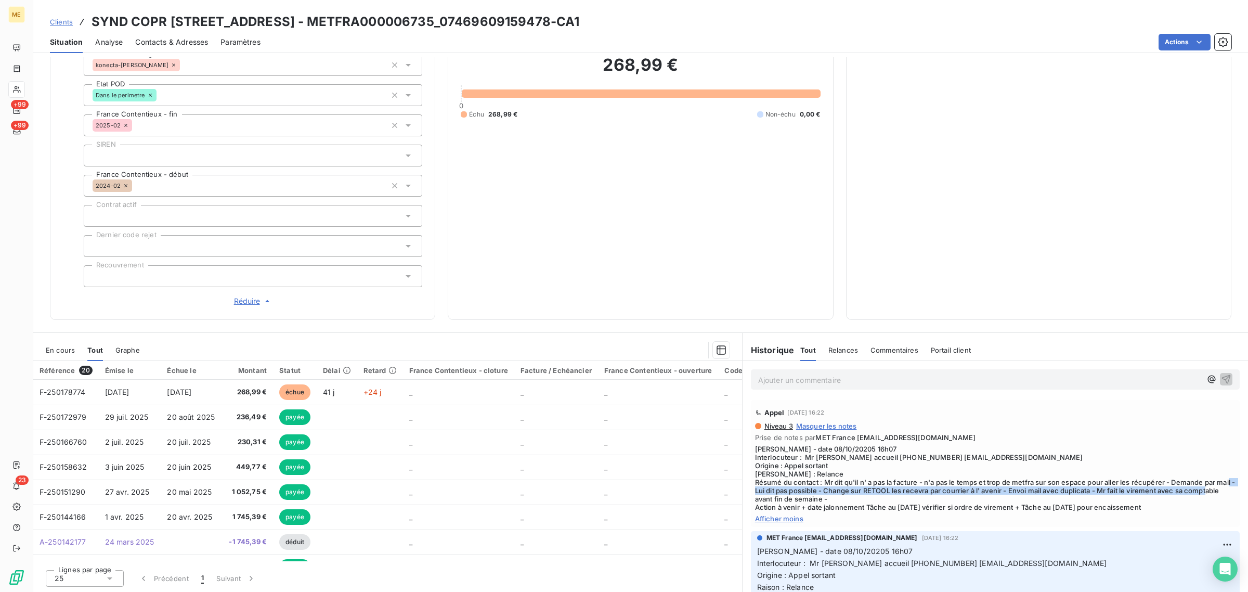
drag, startPoint x: 843, startPoint y: 487, endPoint x: 867, endPoint y: 499, distance: 26.5
click at [867, 499] on span "[PERSON_NAME] - date 08/10/20205 16h07 Interlocuteur : Mr [PERSON_NAME] accueil…" at bounding box center [995, 477] width 480 height 67
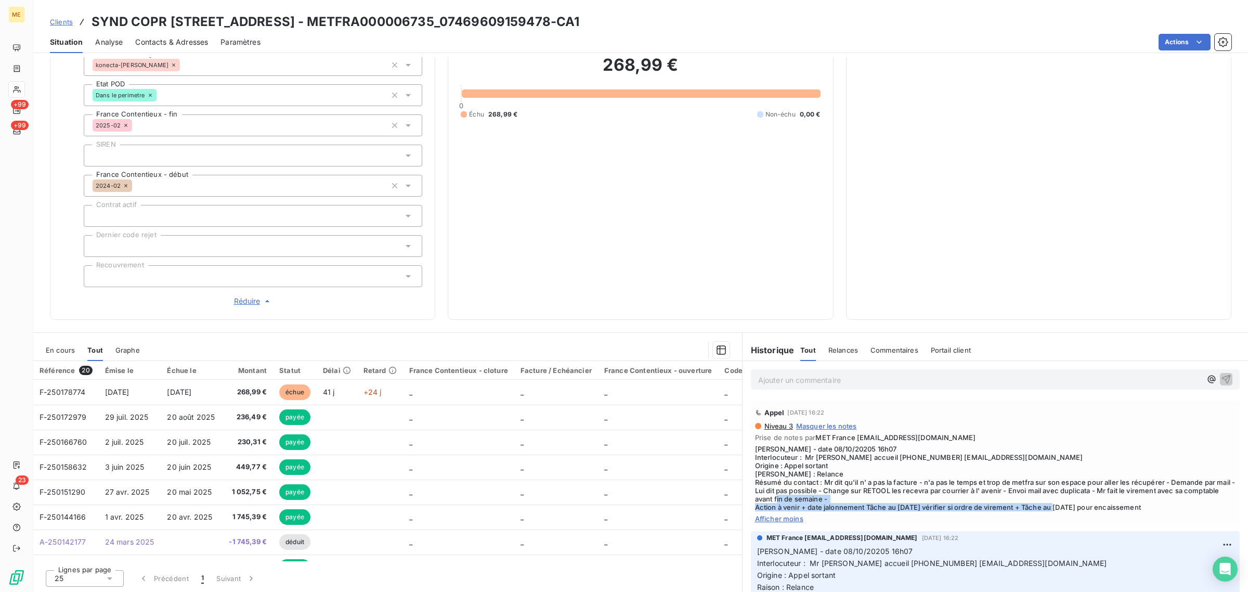
drag, startPoint x: 785, startPoint y: 504, endPoint x: 1152, endPoint y: 511, distance: 367.6
click at [1152, 511] on div "Niveau 3 Masquer les notes Prise de notes par MET France [EMAIL_ADDRESS][DOMAIN…" at bounding box center [995, 472] width 480 height 101
click at [925, 471] on span "[PERSON_NAME] - date 08/10/20205 16h07 Interlocuteur : Mr [PERSON_NAME] accueil…" at bounding box center [995, 477] width 480 height 67
click at [991, 458] on span "[PERSON_NAME] - date 08/10/20205 16h07 Interlocuteur : Mr [PERSON_NAME] accueil…" at bounding box center [995, 477] width 480 height 67
drag, startPoint x: 994, startPoint y: 457, endPoint x: 910, endPoint y: 459, distance: 84.7
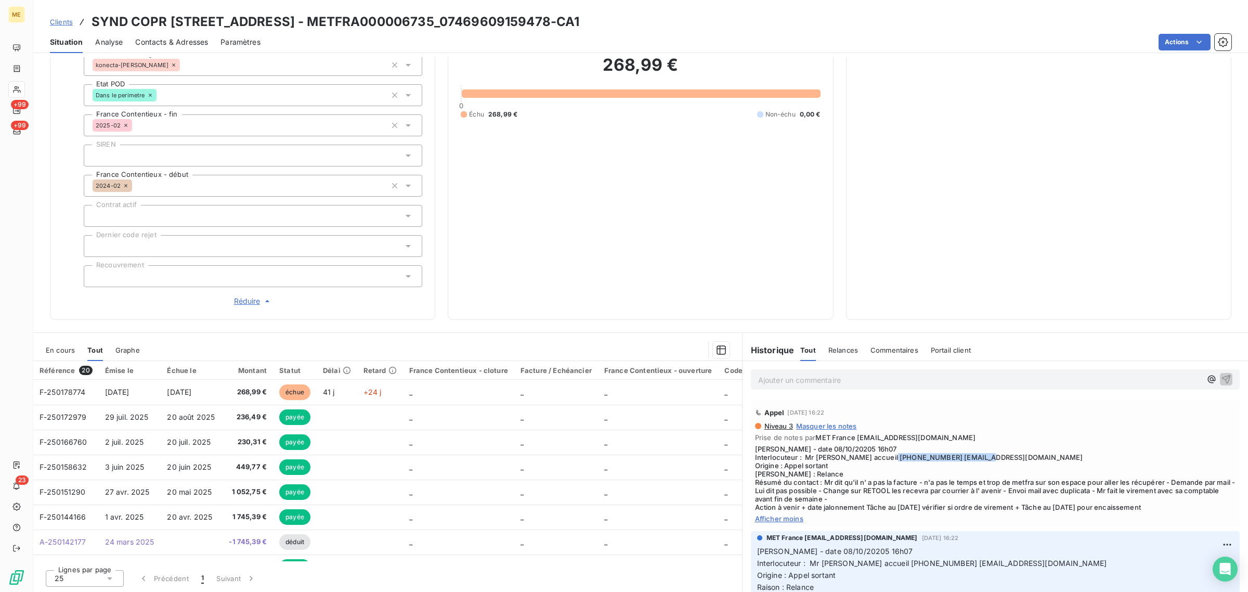
click at [910, 459] on span "[PERSON_NAME] - date 08/10/20205 16h07 Interlocuteur : Mr [PERSON_NAME] accueil…" at bounding box center [995, 477] width 480 height 67
copy span "[EMAIL_ADDRESS][DOMAIN_NAME]"
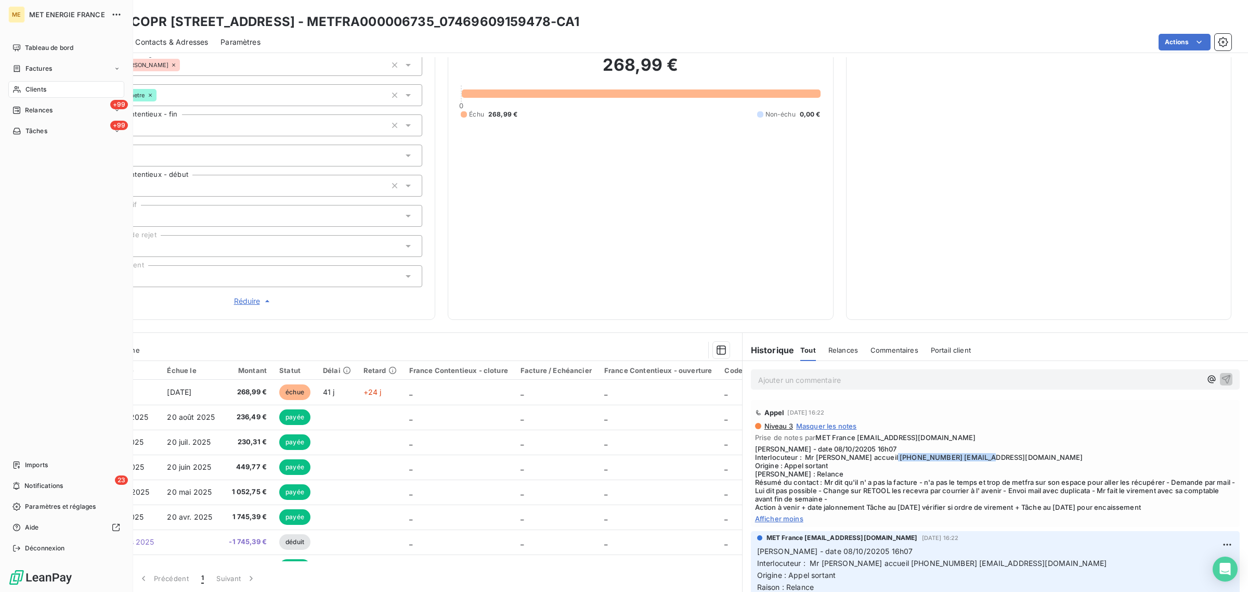
click at [21, 84] on div "Clients" at bounding box center [66, 89] width 116 height 17
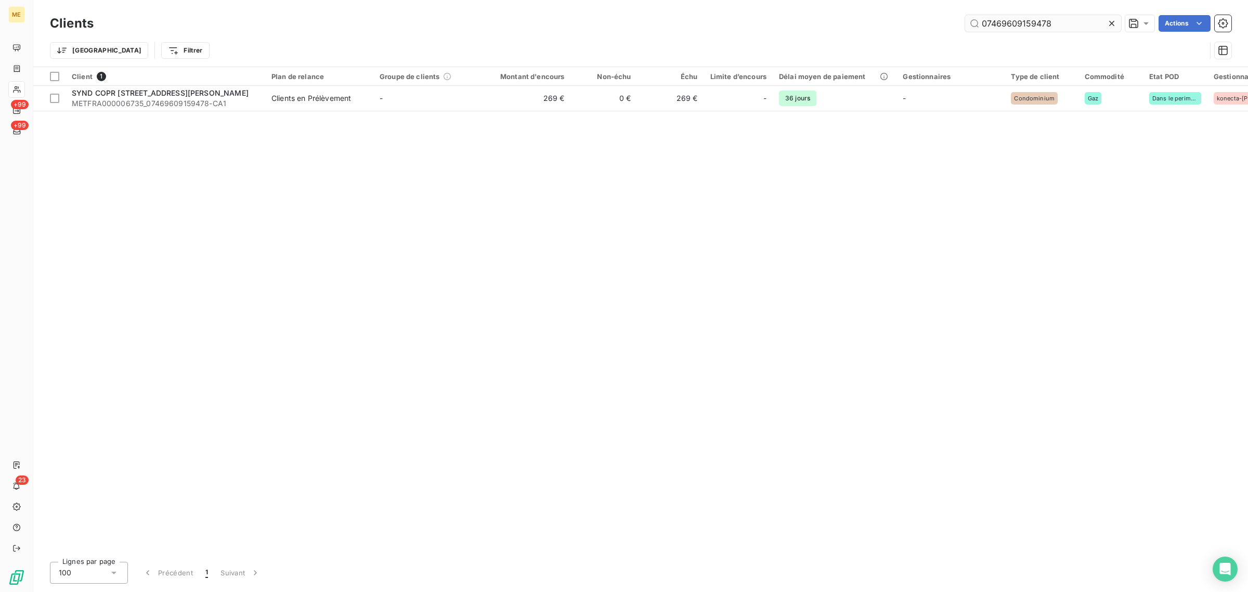
click at [1050, 23] on input "07469609159478" at bounding box center [1043, 23] width 156 height 17
drag, startPoint x: 1057, startPoint y: 22, endPoint x: 884, endPoint y: 16, distance: 172.7
click at [884, 16] on div "07469609159478 Actions" at bounding box center [668, 23] width 1125 height 17
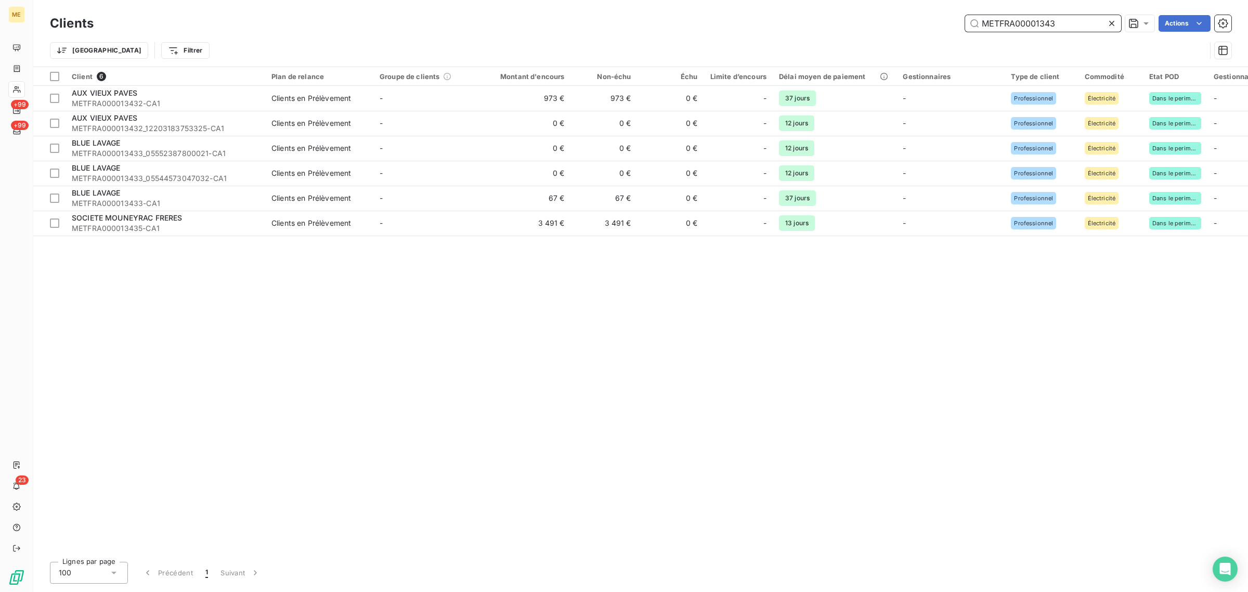
click at [1061, 22] on input "METFRA00001343" at bounding box center [1043, 23] width 156 height 17
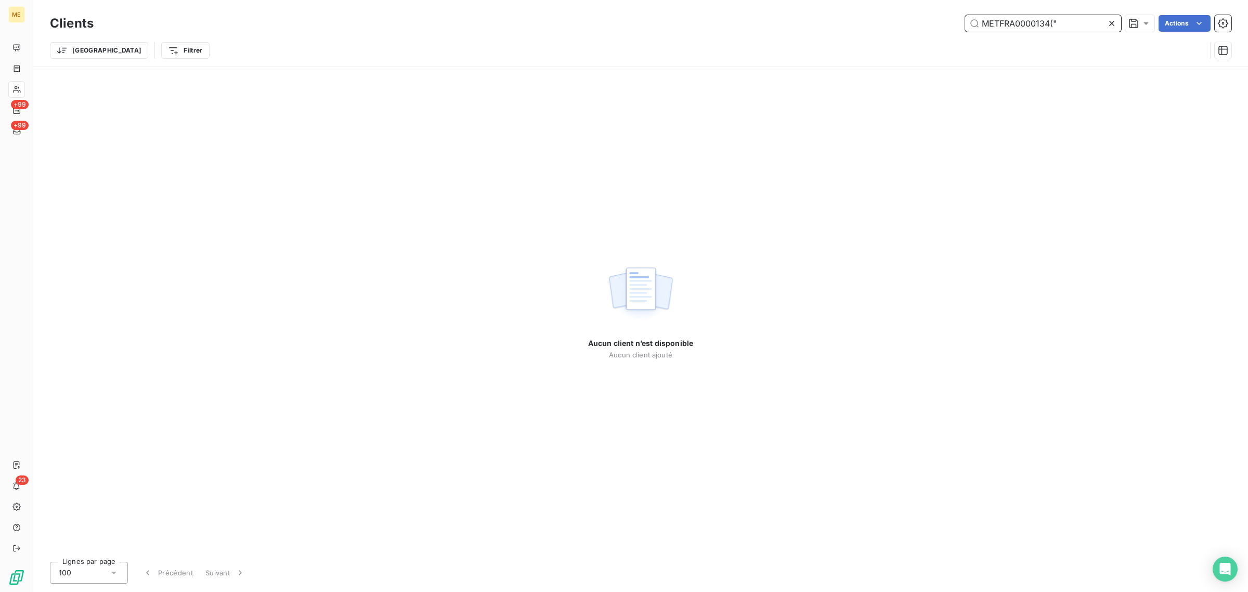
click at [1068, 21] on input "METFRA0000134("" at bounding box center [1043, 23] width 156 height 17
click at [1035, 24] on input "METFRA000013453" at bounding box center [1043, 23] width 156 height 17
click at [215, 200] on div "Aucun client n’est disponible Aucun client ajouté" at bounding box center [640, 310] width 1214 height 486
click at [1020, 26] on input "METFRA00013453" at bounding box center [1043, 23] width 156 height 17
click at [1067, 17] on input "METFRA000013453" at bounding box center [1043, 23] width 156 height 17
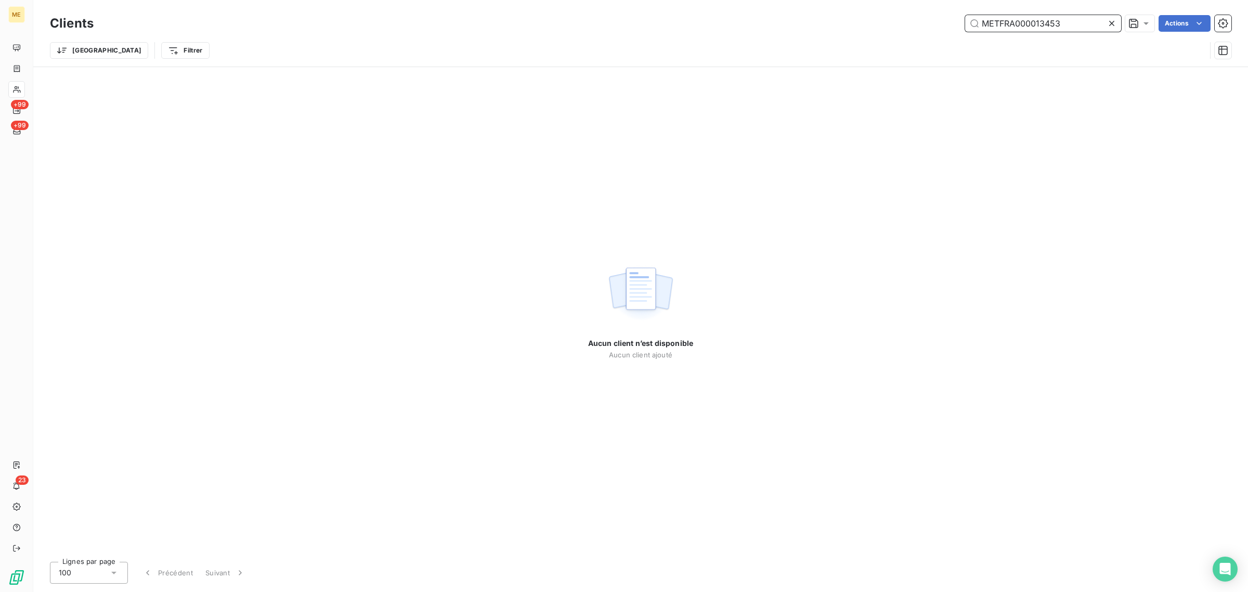
click at [1021, 21] on input "METFRA000013453" at bounding box center [1043, 23] width 156 height 17
click at [979, 24] on input "METFRA000013453" at bounding box center [1043, 23] width 156 height 17
click at [1039, 23] on input "METFRA000013453" at bounding box center [1043, 23] width 156 height 17
click at [1030, 24] on input "METFRA000013453" at bounding box center [1043, 23] width 156 height 17
click at [1018, 30] on input "METFRA0013453" at bounding box center [1043, 23] width 156 height 17
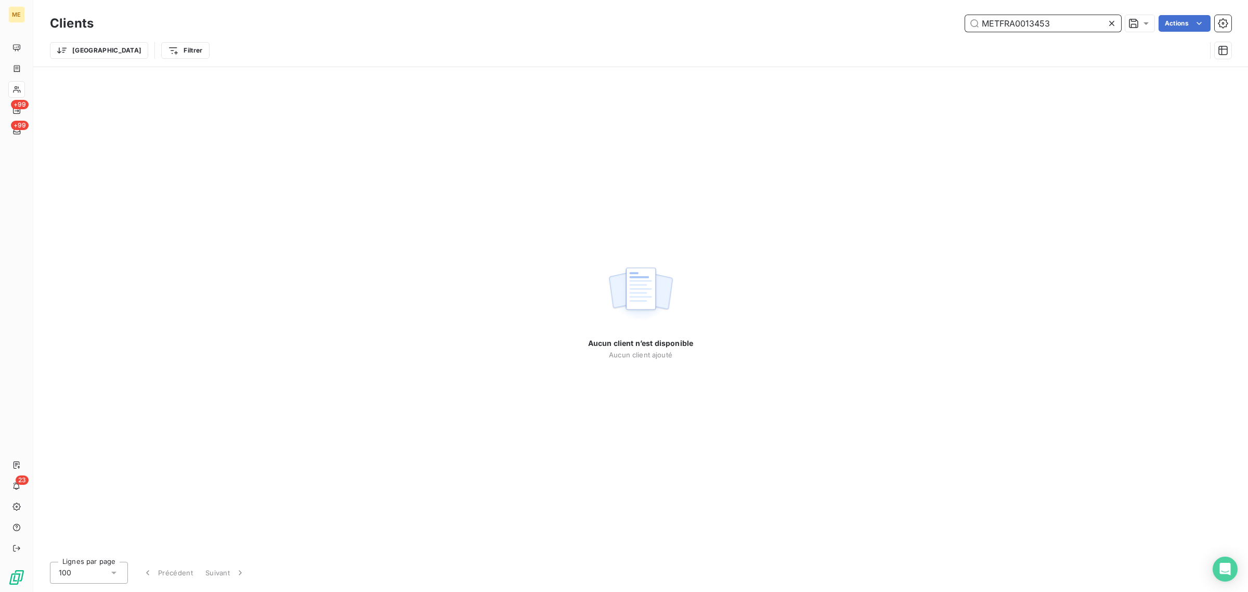
click at [1038, 22] on input "METFRA0013453" at bounding box center [1043, 23] width 156 height 17
click at [1022, 24] on input "METFRA0014353" at bounding box center [1043, 23] width 156 height 17
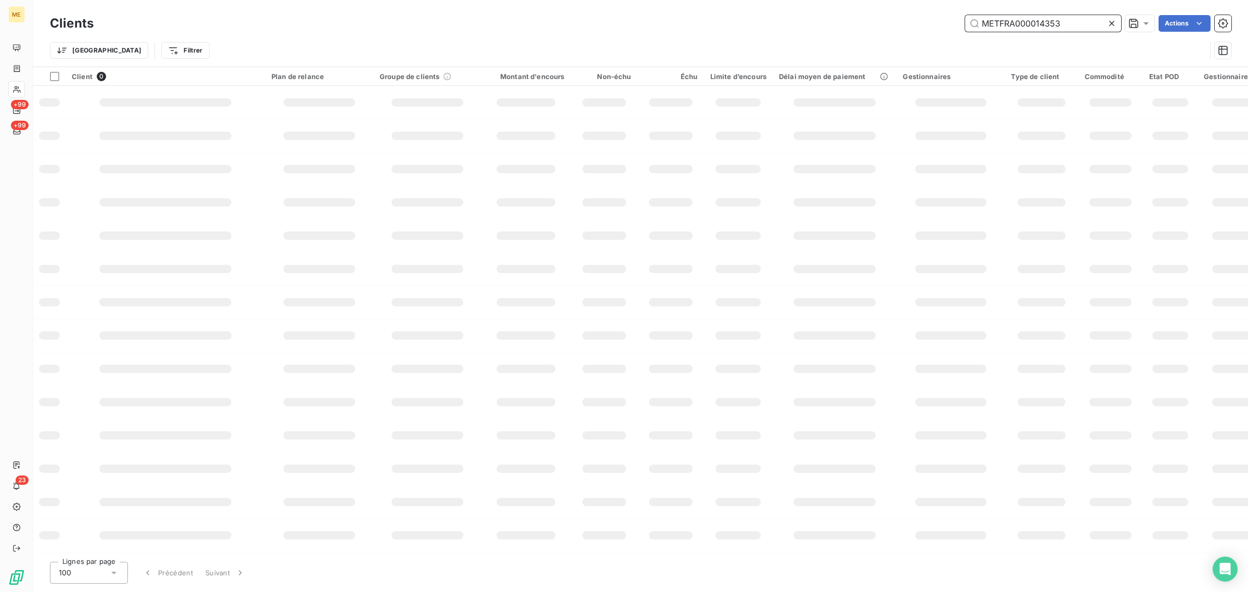
type input "METFRA000014353"
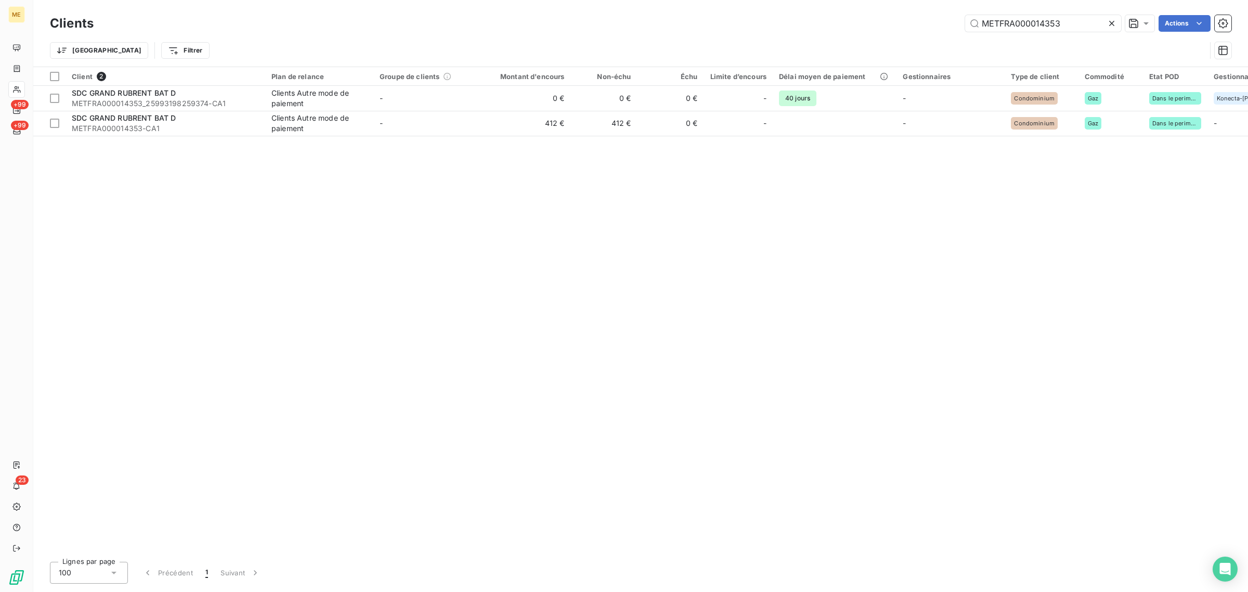
click at [883, 58] on div "Trier Filtrer" at bounding box center [628, 51] width 1156 height 20
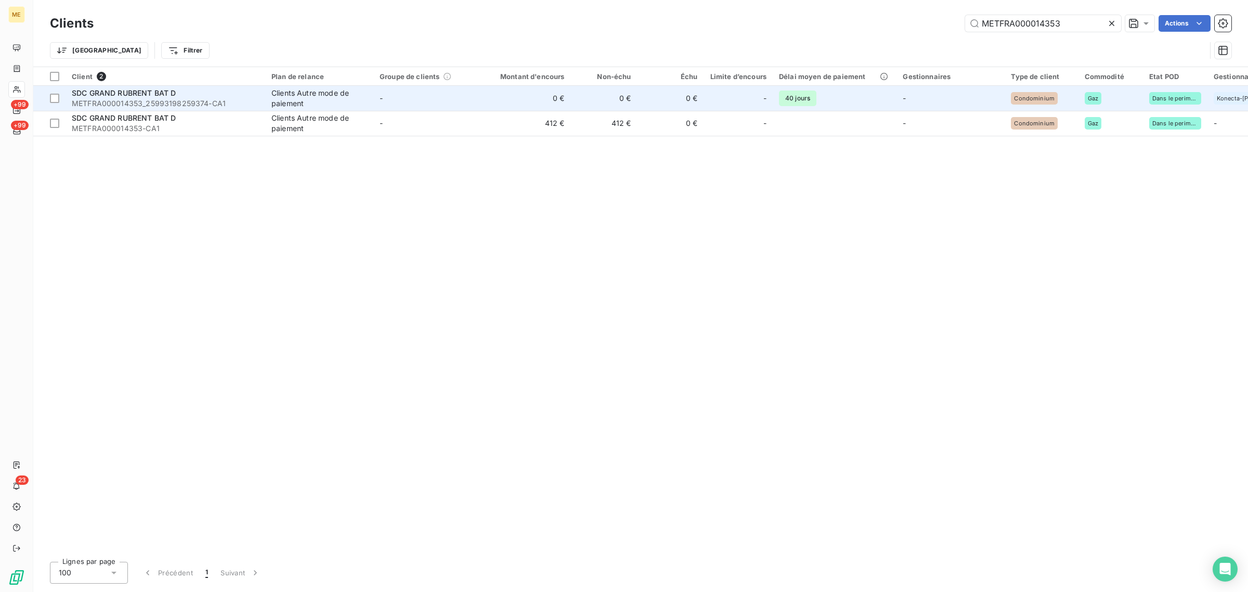
click at [438, 102] on td "-" at bounding box center [427, 98] width 108 height 25
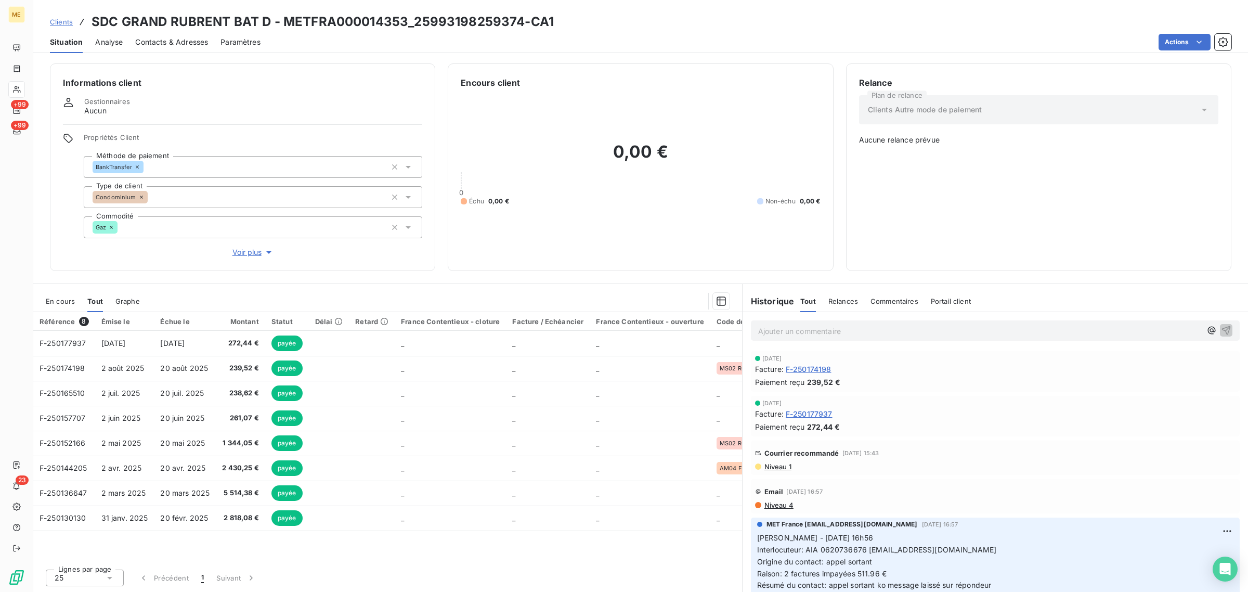
click at [67, 30] on div "Clients SDC GRAND RUBRENT BAT D - METFRA000014353_25993198259374-CA1" at bounding box center [302, 21] width 504 height 19
click at [60, 20] on span "Clients" at bounding box center [61, 22] width 23 height 8
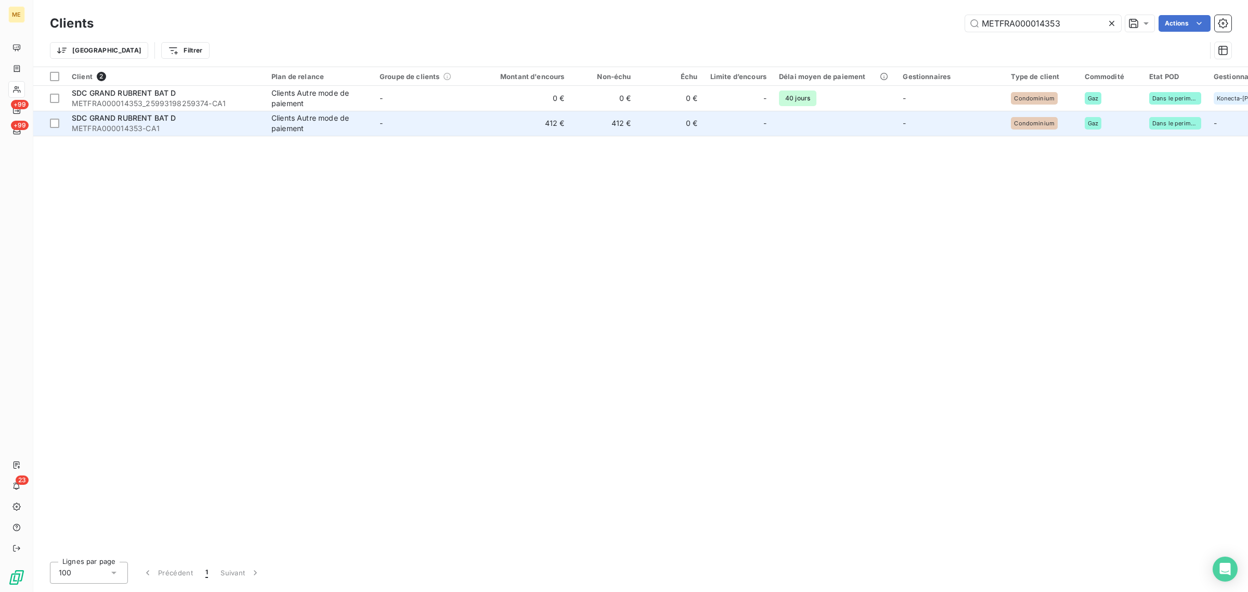
click at [493, 124] on td "412 €" at bounding box center [525, 123] width 89 height 25
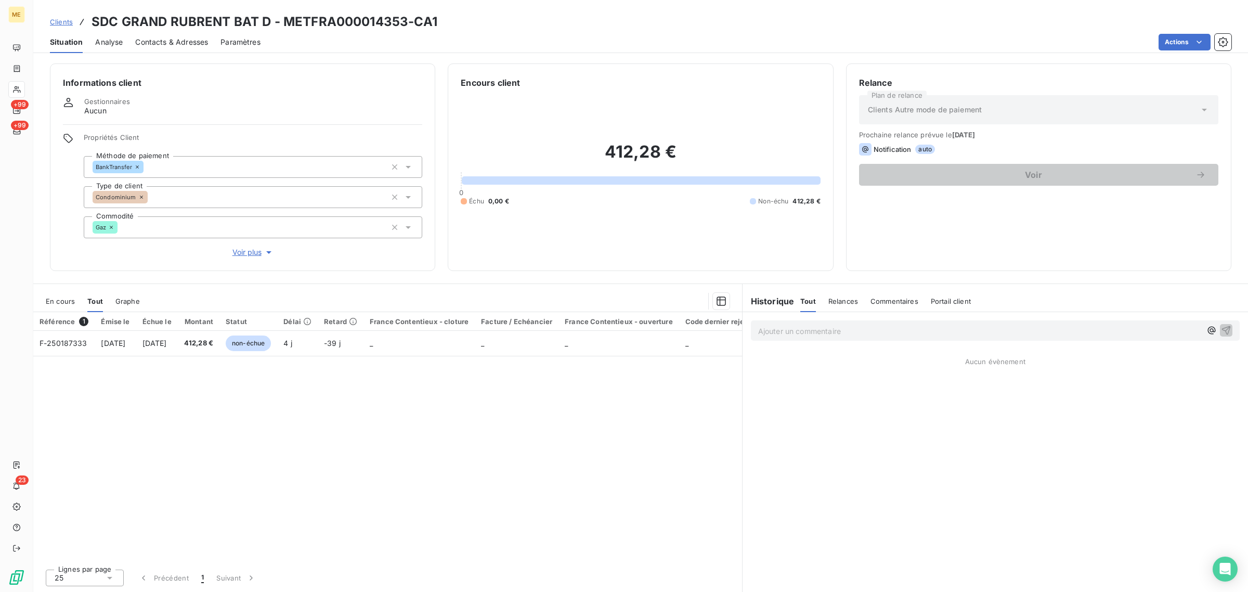
click at [94, 297] on span "Tout" at bounding box center [95, 301] width 16 height 8
click at [64, 299] on span "En cours" at bounding box center [60, 301] width 29 height 8
click at [92, 299] on span "Tout" at bounding box center [94, 301] width 15 height 8
click at [70, 26] on span "Clients" at bounding box center [61, 22] width 23 height 8
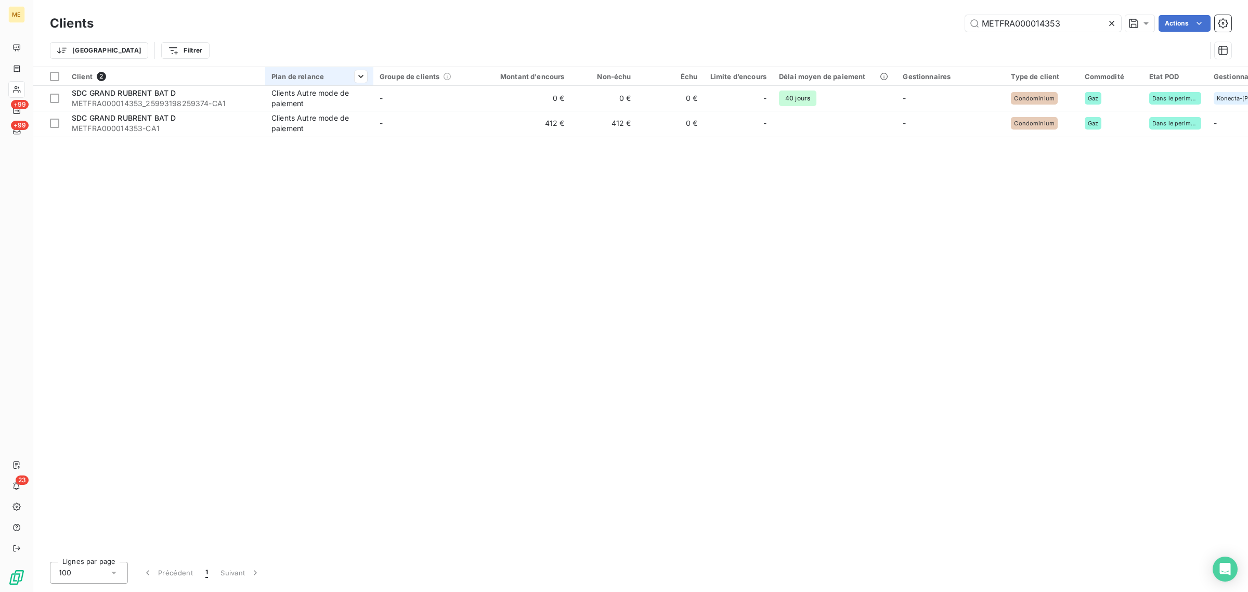
click at [349, 86] on div at bounding box center [319, 85] width 108 height 1
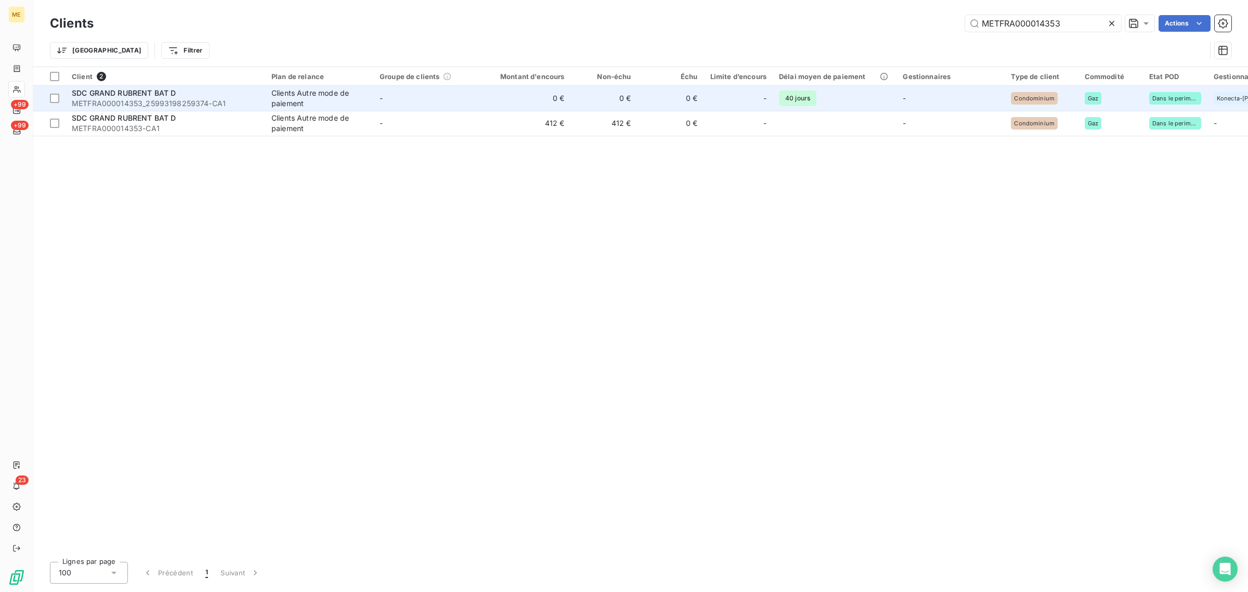
click at [350, 92] on div "Clients Autre mode de paiement" at bounding box center [319, 98] width 96 height 21
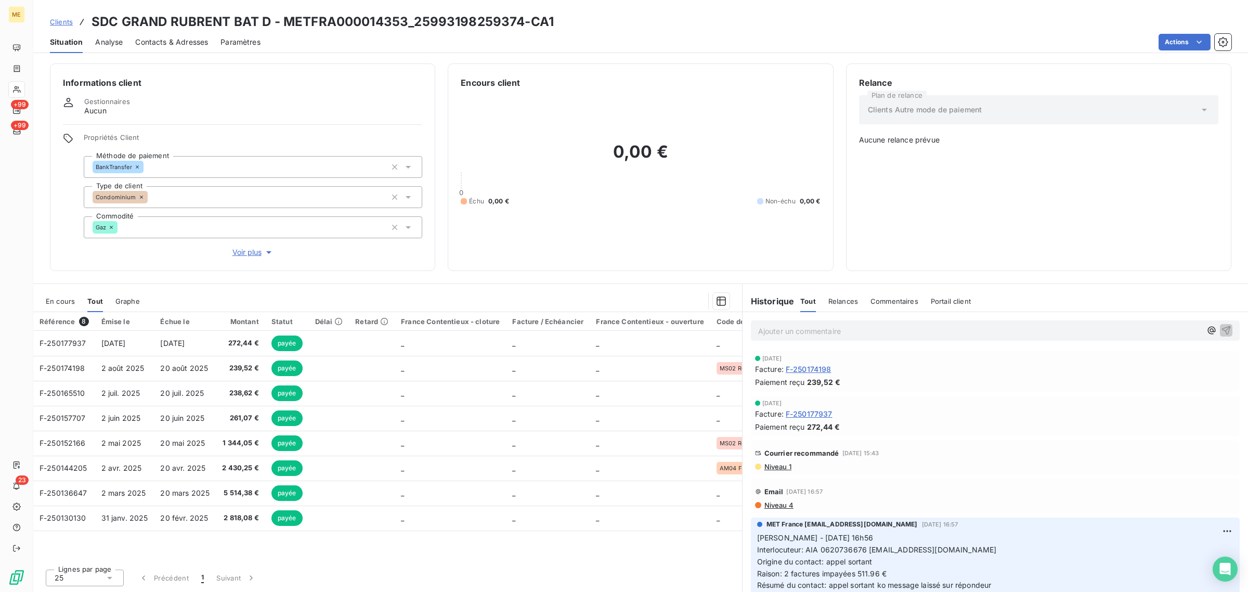
click at [60, 306] on div "En cours" at bounding box center [60, 301] width 29 height 22
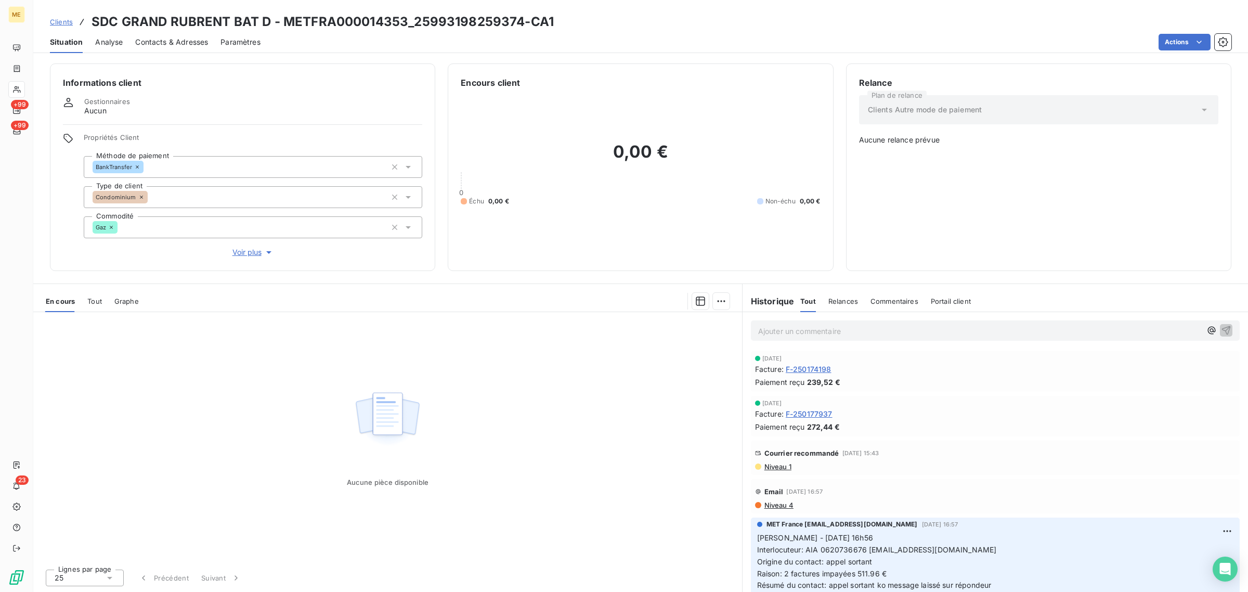
click at [88, 302] on span "Tout" at bounding box center [94, 301] width 15 height 8
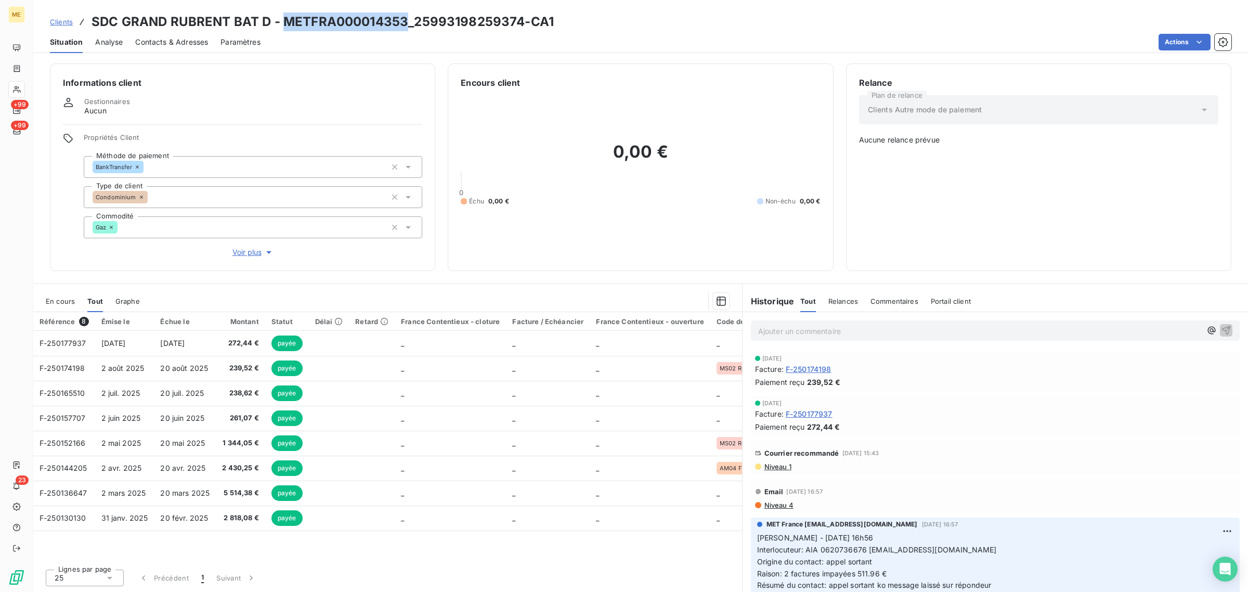
drag, startPoint x: 407, startPoint y: 19, endPoint x: 286, endPoint y: 20, distance: 120.1
click at [286, 20] on h3 "SDC GRAND RUBRENT BAT D - METFRA000014353_25993198259374-CA1" at bounding box center [322, 21] width 462 height 19
copy h3 "METFRA000014353"
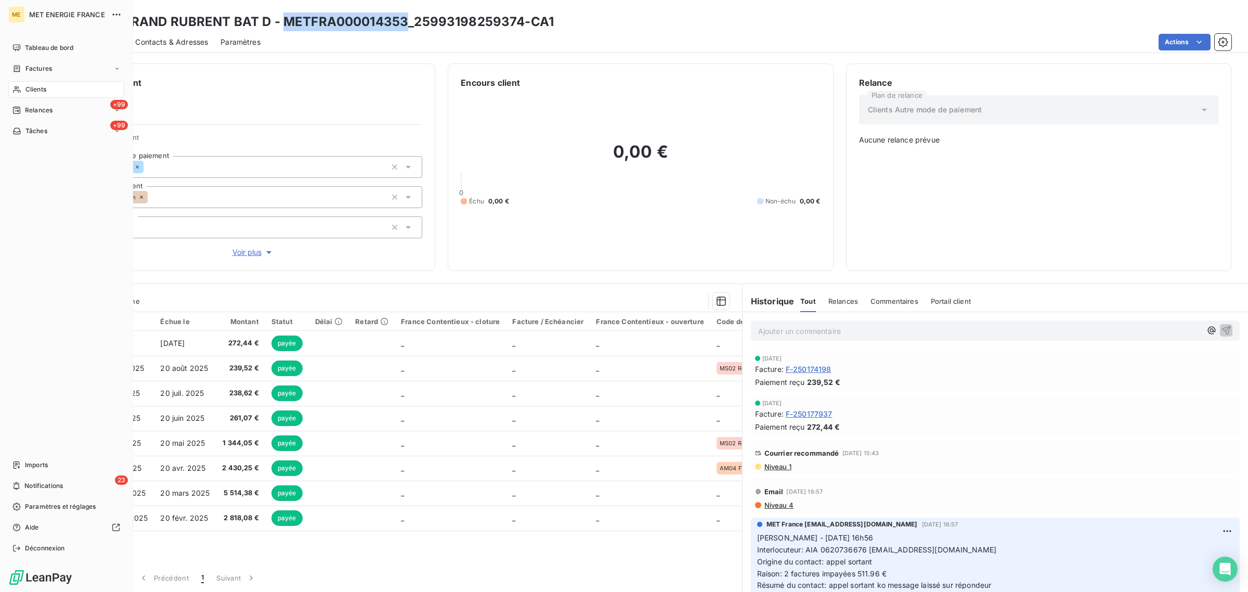
click at [21, 84] on div "Clients" at bounding box center [66, 89] width 116 height 17
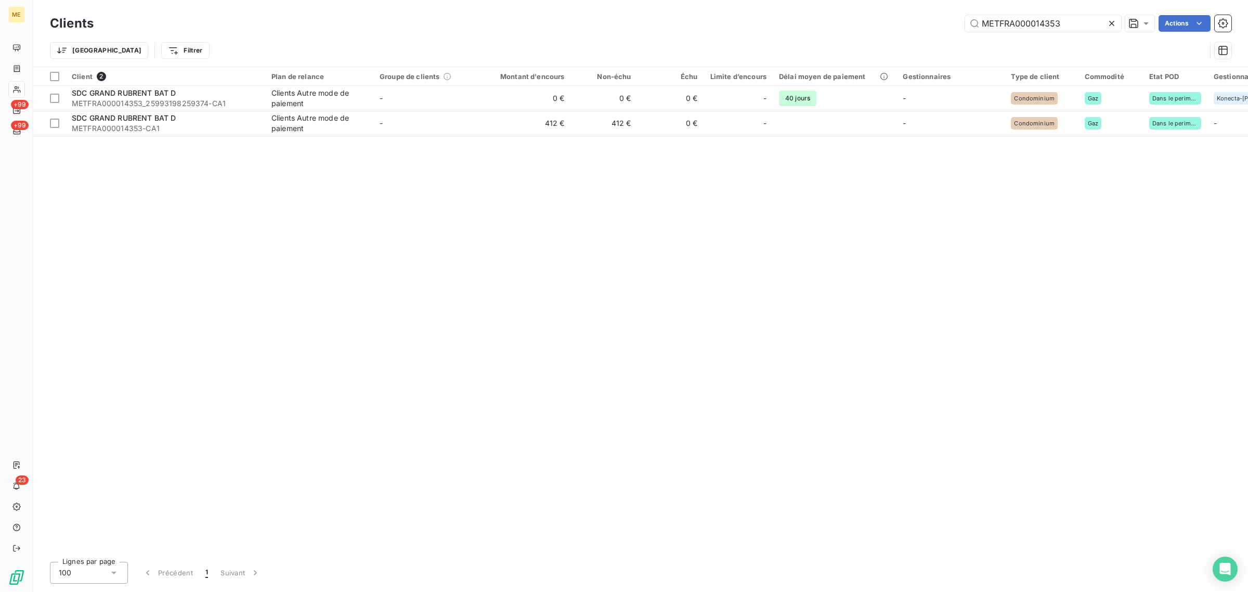
drag, startPoint x: 1081, startPoint y: 22, endPoint x: 871, endPoint y: 22, distance: 210.0
click at [873, 22] on div "METFRA000014353 Actions" at bounding box center [668, 23] width 1125 height 17
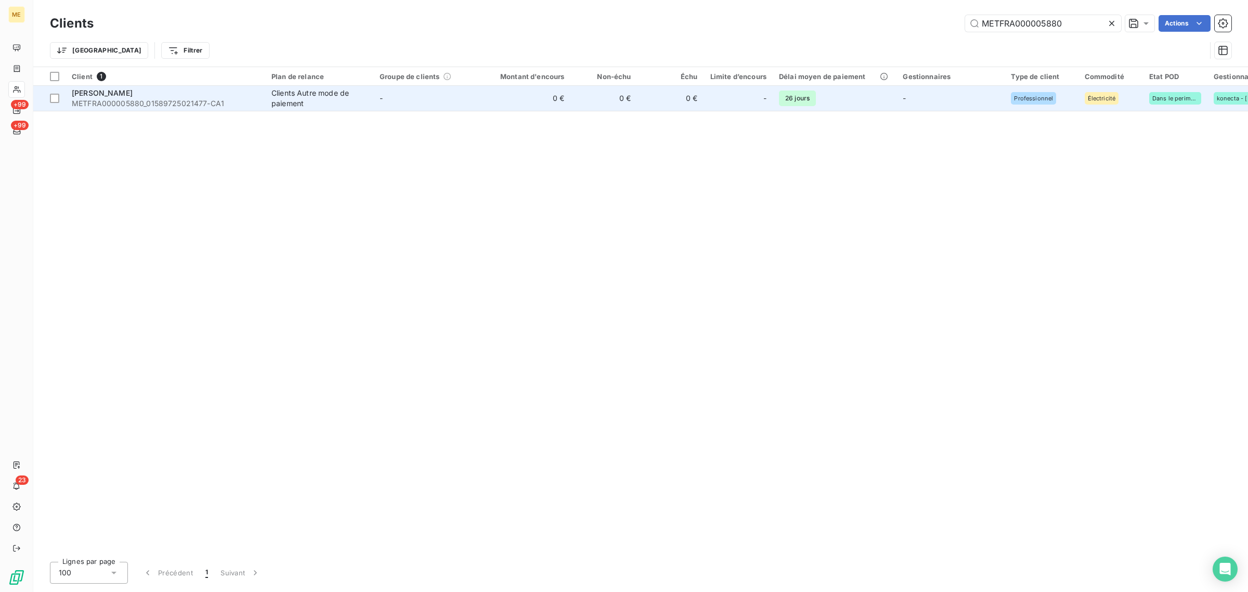
type input "METFRA000005880"
click at [544, 105] on td "0 €" at bounding box center [525, 98] width 89 height 25
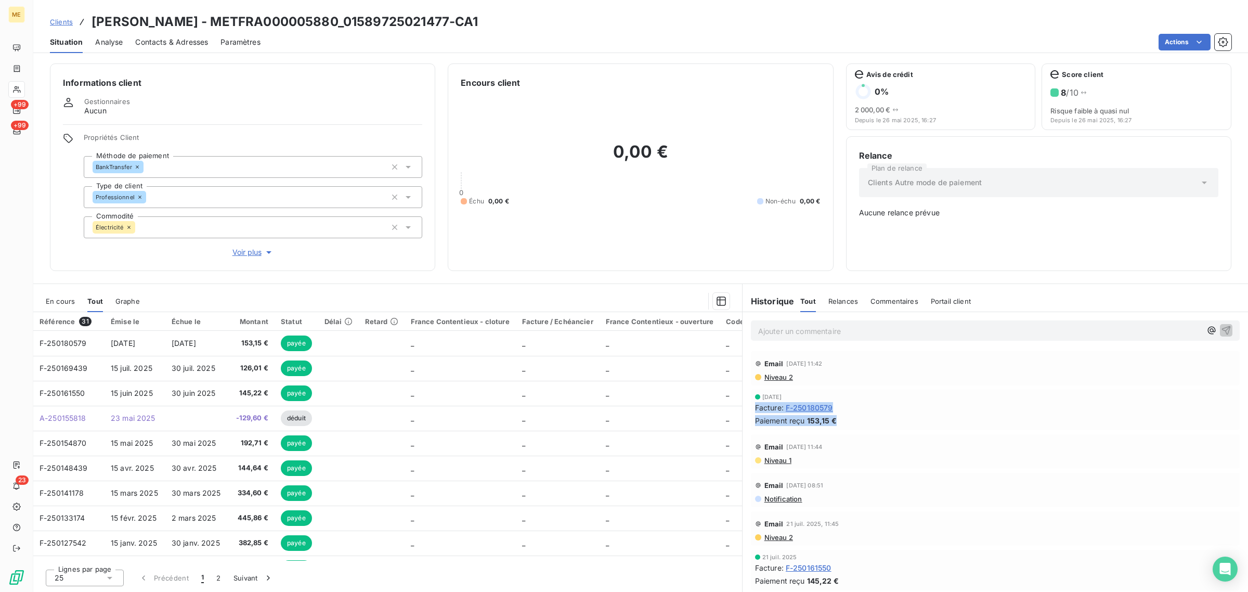
drag, startPoint x: 847, startPoint y: 425, endPoint x: 755, endPoint y: 412, distance: 93.4
click at [755, 412] on div "[DATE] Facture : F-250180579 Paiement reçu 153,15 €" at bounding box center [995, 410] width 480 height 32
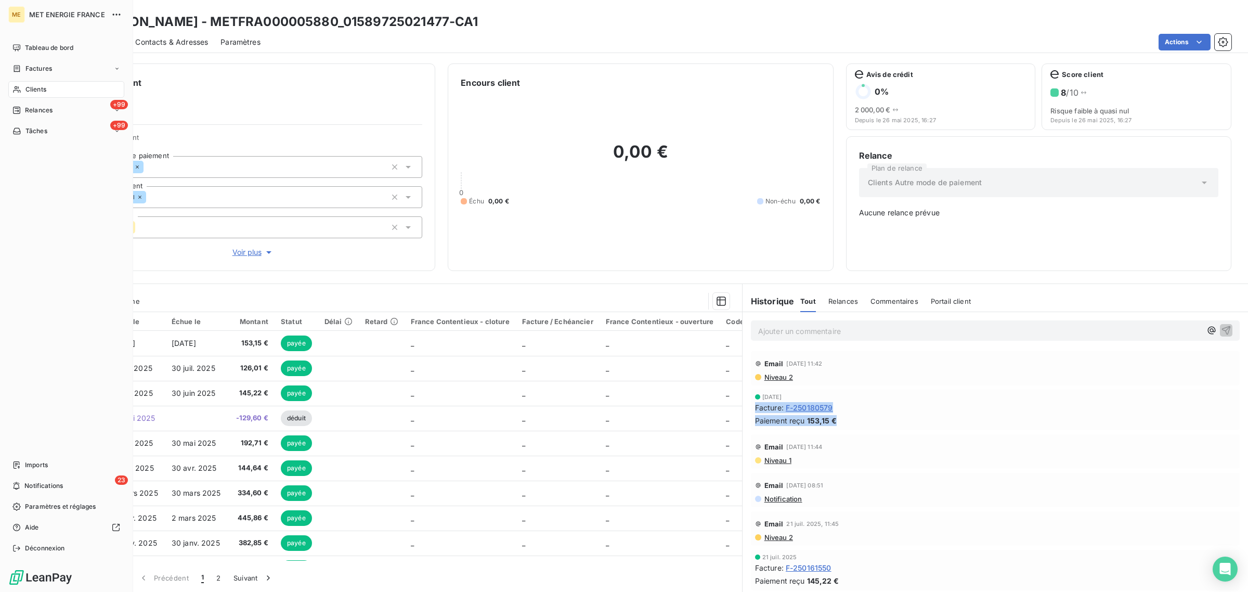
click at [16, 87] on icon at bounding box center [16, 89] width 9 height 8
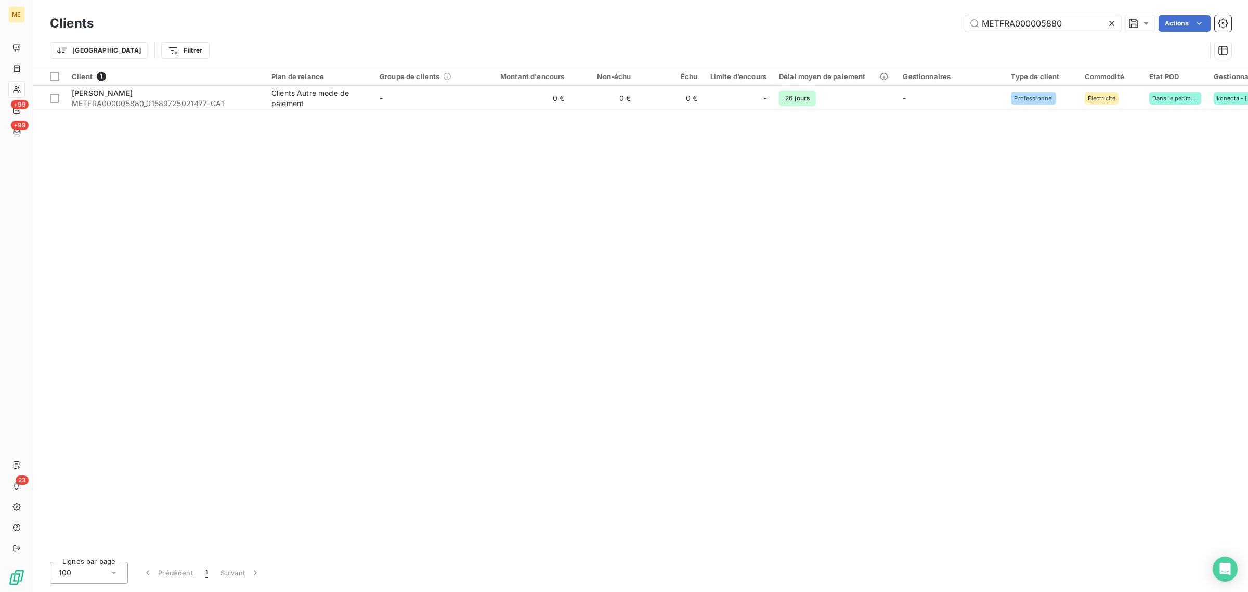
drag, startPoint x: 1068, startPoint y: 21, endPoint x: 796, endPoint y: 23, distance: 271.9
click at [828, 22] on div "METFRA000005880 Actions" at bounding box center [668, 23] width 1125 height 17
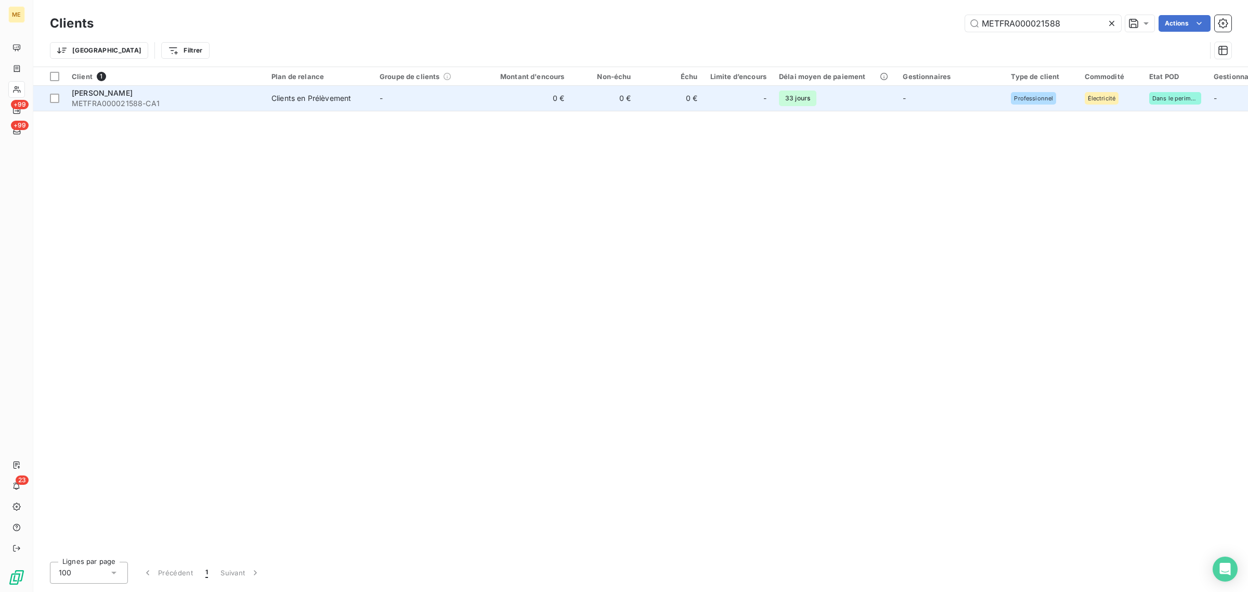
type input "METFRA000021588"
click at [438, 103] on td "-" at bounding box center [427, 98] width 108 height 25
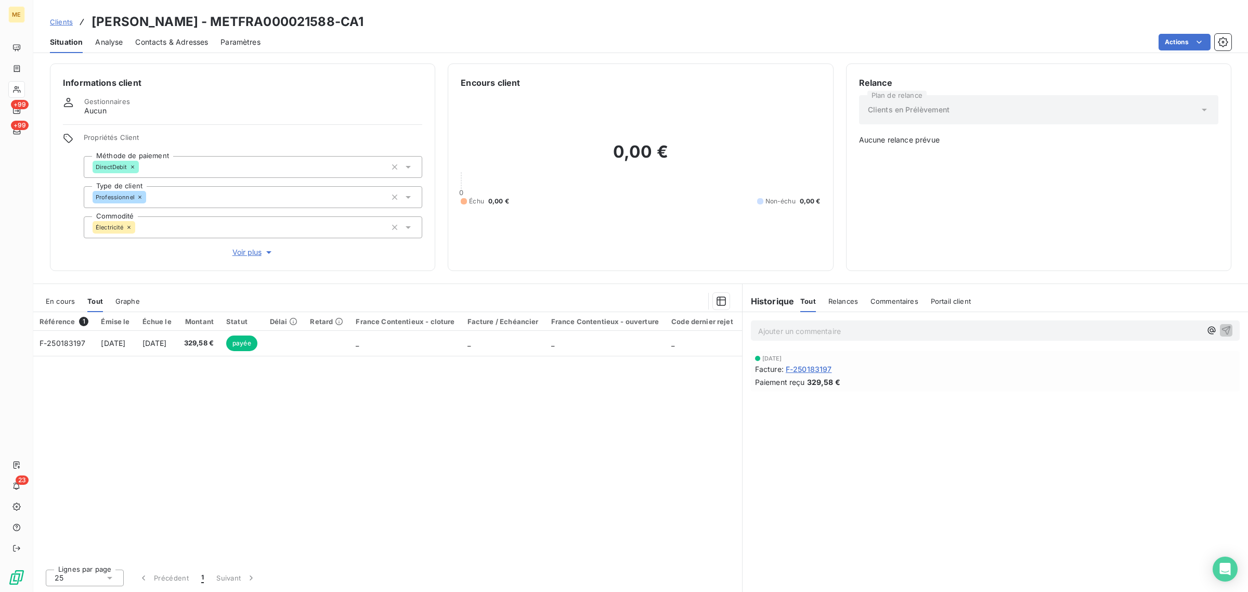
click at [57, 307] on div "En cours" at bounding box center [60, 301] width 29 height 22
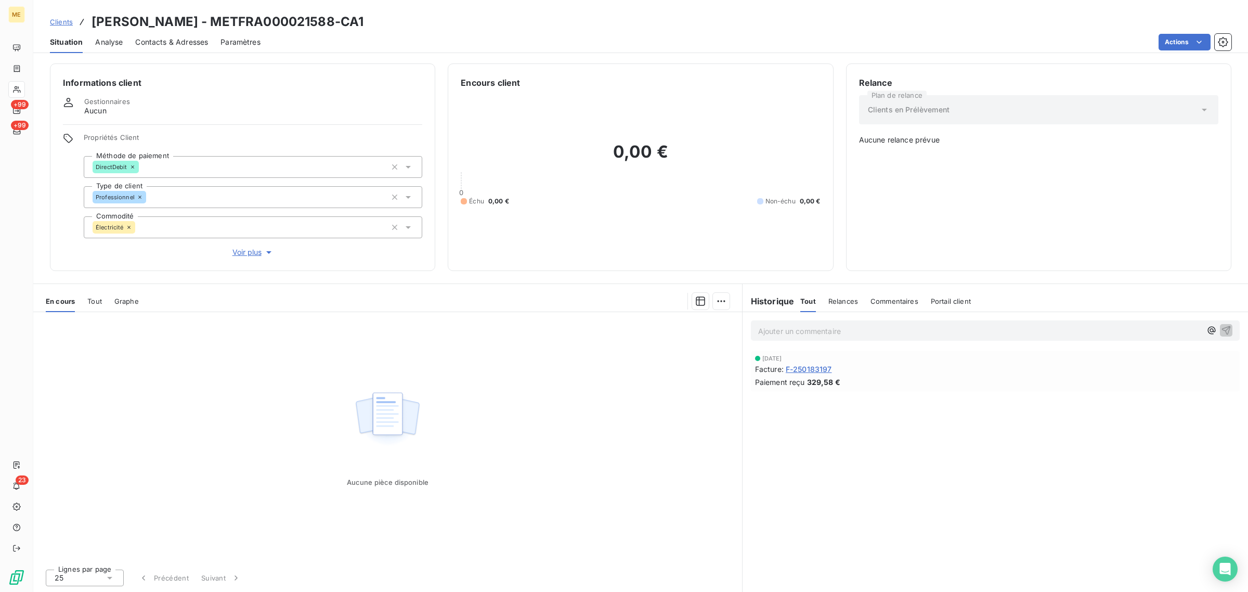
click at [762, 312] on div "Ajouter un commentaire ﻿" at bounding box center [994, 330] width 505 height 37
click at [772, 298] on h6 "Historique" at bounding box center [768, 301] width 52 height 12
click at [817, 304] on div "Tout Relances Commentaires Portail client" at bounding box center [885, 301] width 171 height 22
click at [306, 396] on div "Aucune pièce disponible" at bounding box center [387, 436] width 709 height 248
click at [95, 297] on span "Tout" at bounding box center [94, 301] width 15 height 8
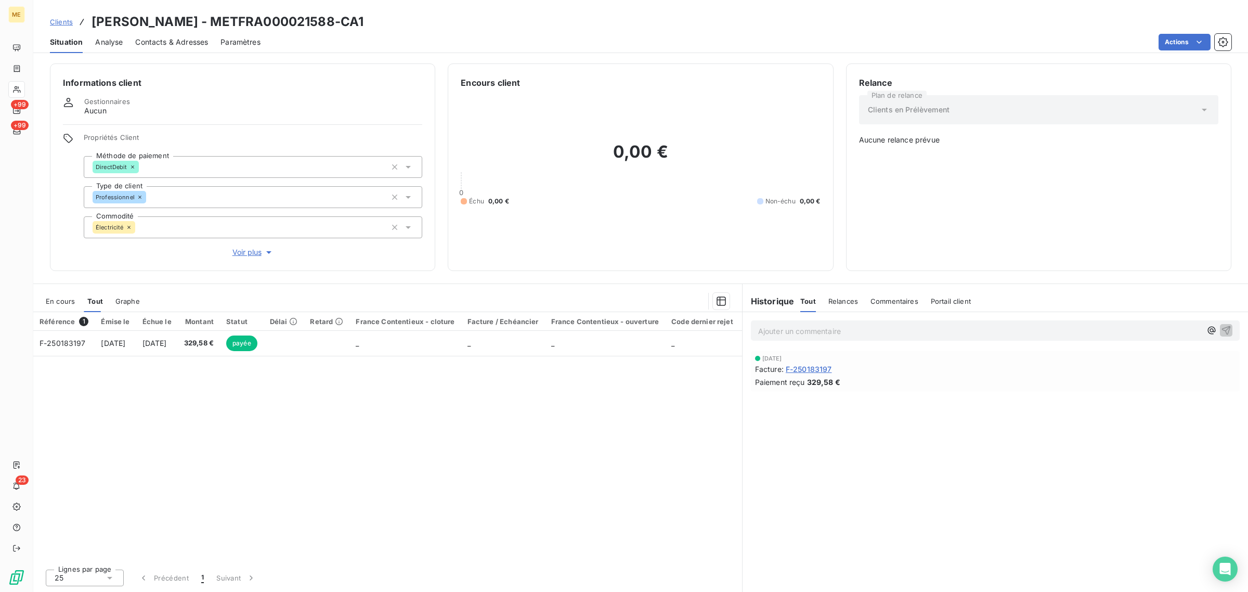
click at [55, 303] on span "En cours" at bounding box center [60, 301] width 29 height 8
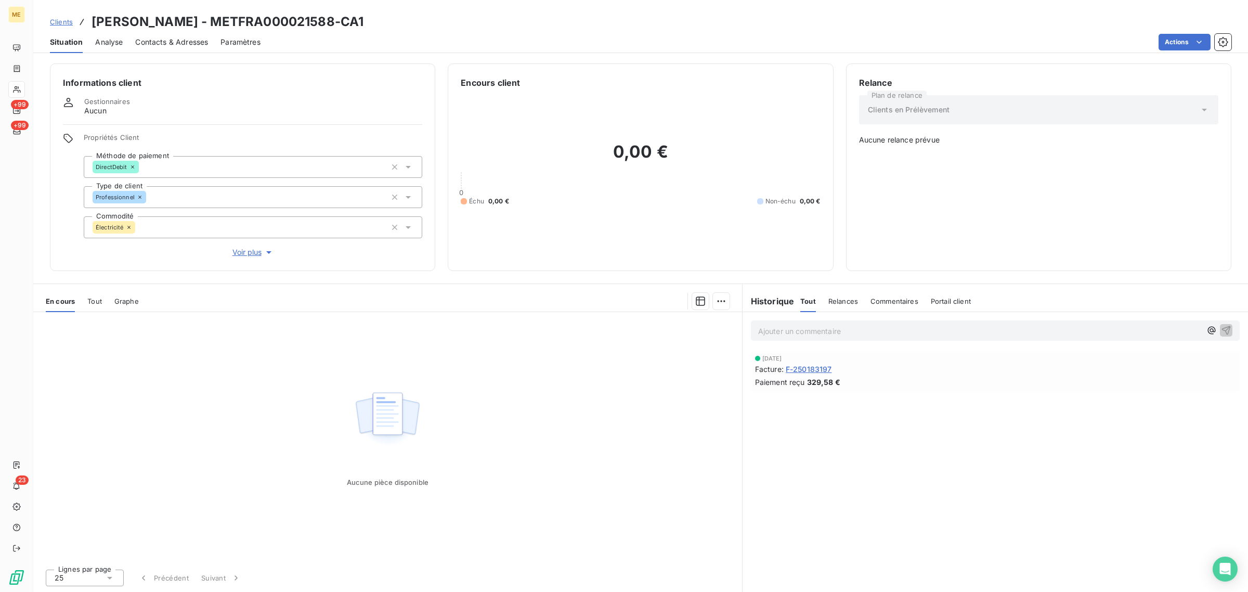
click at [149, 28] on h3 "[PERSON_NAME] - METFRA000021588-CA1" at bounding box center [227, 21] width 272 height 19
click at [153, 39] on span "Contacts & Adresses" at bounding box center [171, 42] width 73 height 10
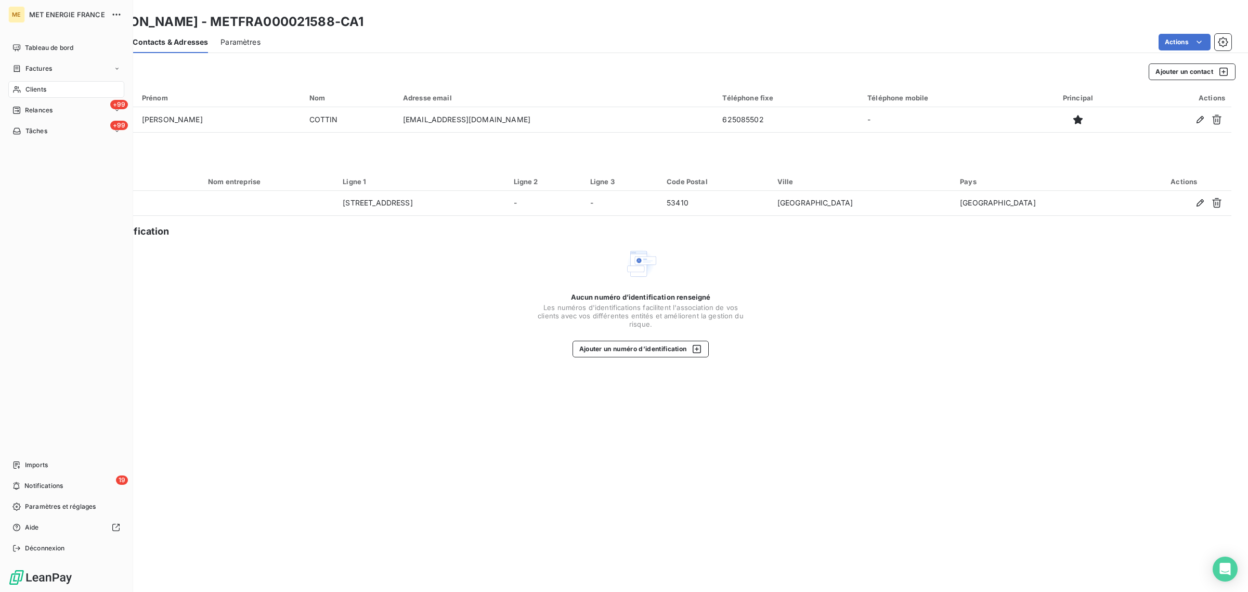
click at [26, 86] on span "Clients" at bounding box center [35, 89] width 21 height 9
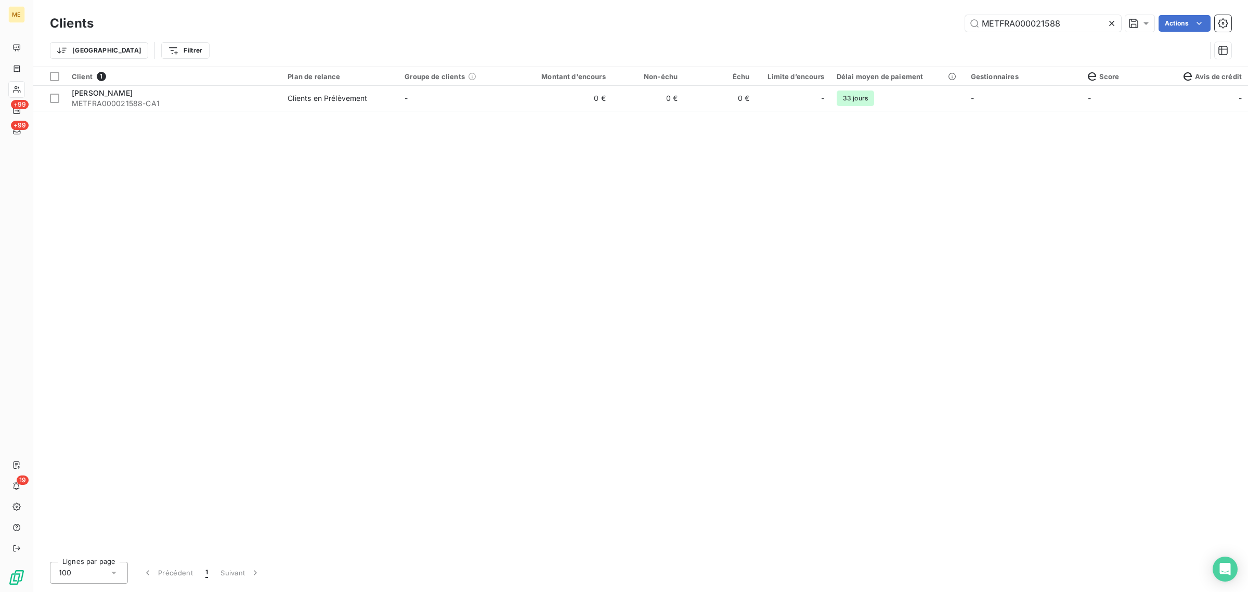
drag, startPoint x: 1071, startPoint y: 20, endPoint x: 861, endPoint y: 30, distance: 210.8
click at [861, 30] on div "METFRA000021588 Actions" at bounding box center [668, 23] width 1125 height 17
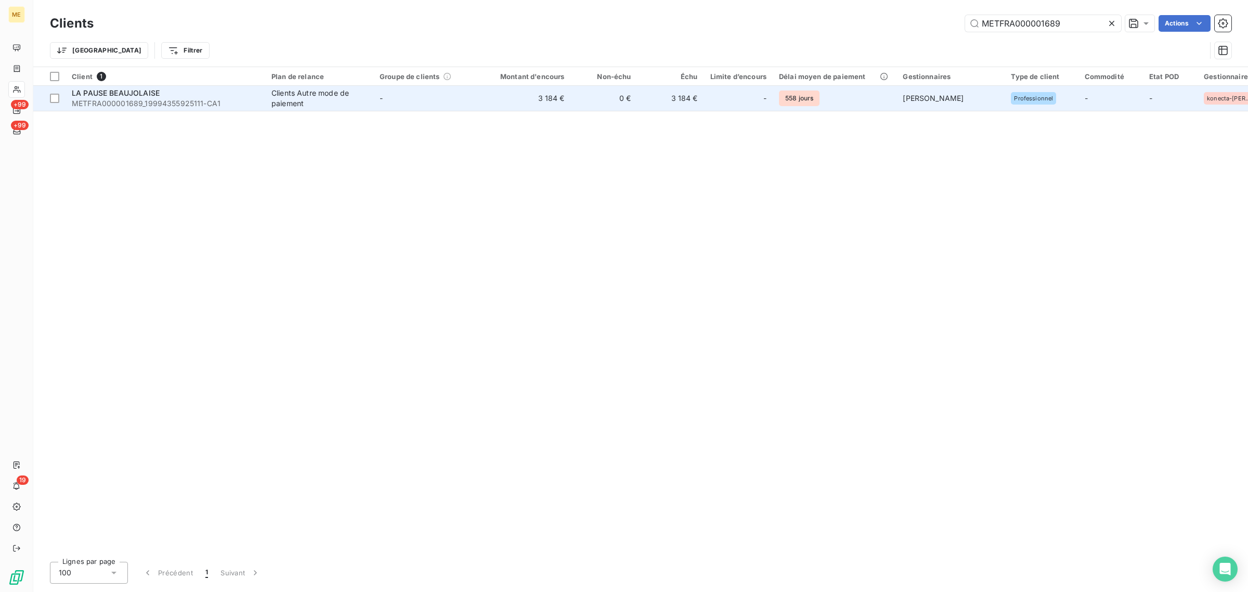
type input "METFRA000001689"
click at [505, 104] on td "3 184 €" at bounding box center [525, 98] width 89 height 25
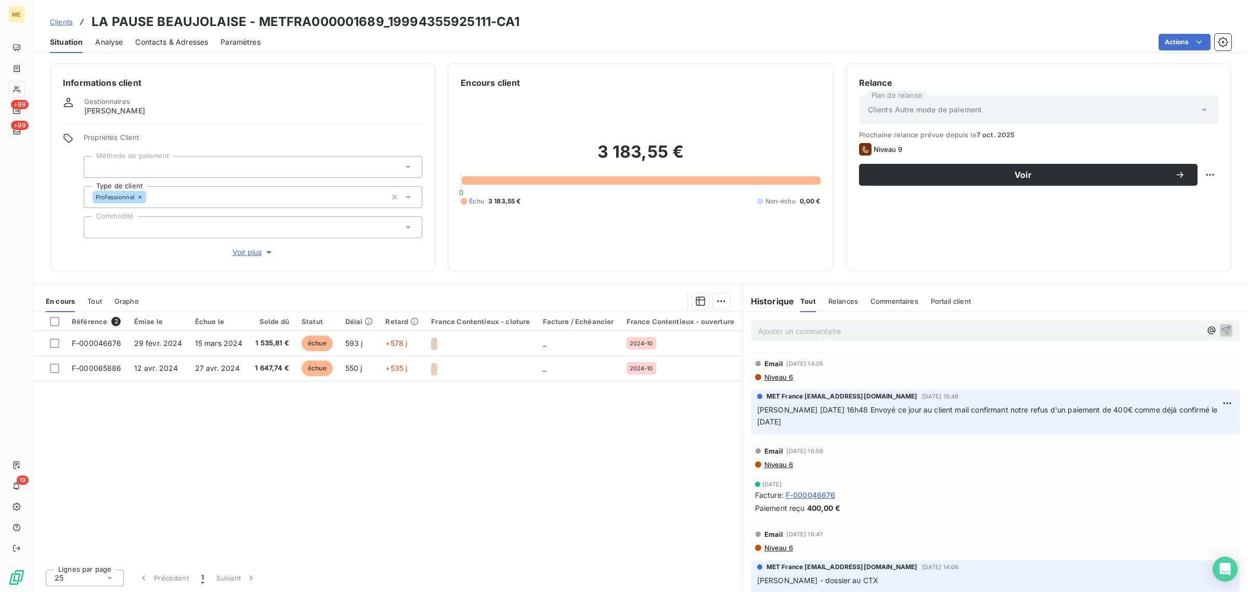
click at [234, 252] on span "Voir plus" at bounding box center [253, 252] width 42 height 10
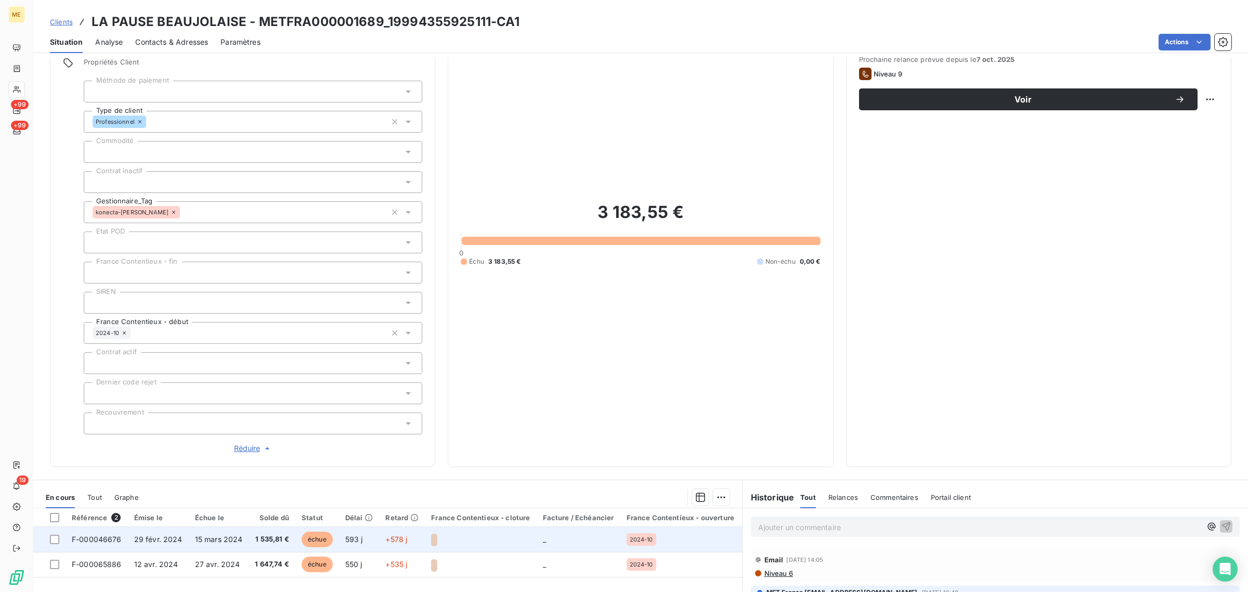
scroll to position [222, 0]
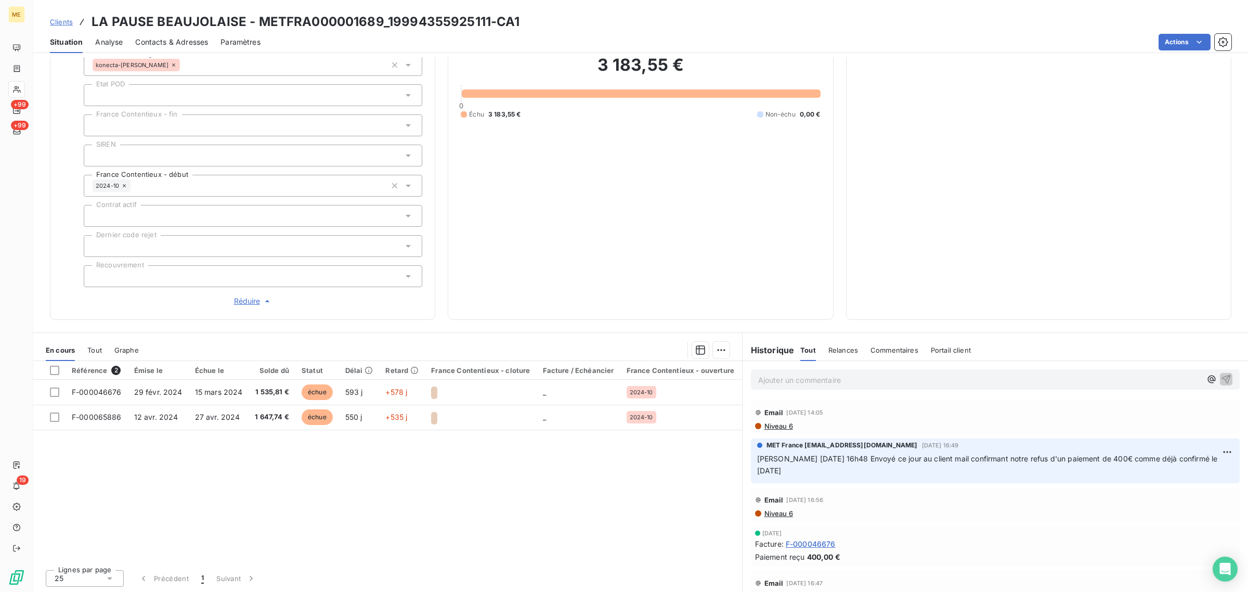
drag, startPoint x: 887, startPoint y: 461, endPoint x: 857, endPoint y: 471, distance: 31.7
click at [857, 471] on p "[PERSON_NAME] [DATE] 16h48 Envoyé ce jour au client mail confirmant notre refus…" at bounding box center [995, 465] width 476 height 24
click at [890, 464] on p "[PERSON_NAME] [DATE] 16h48 Envoyé ce jour au client mail confirmant notre refus…" at bounding box center [995, 465] width 476 height 24
drag, startPoint x: 957, startPoint y: 456, endPoint x: 822, endPoint y: 468, distance: 135.2
click at [822, 468] on p "[PERSON_NAME] [DATE] 16h48 Envoyé ce jour au client mail confirmant notre refus…" at bounding box center [995, 465] width 476 height 24
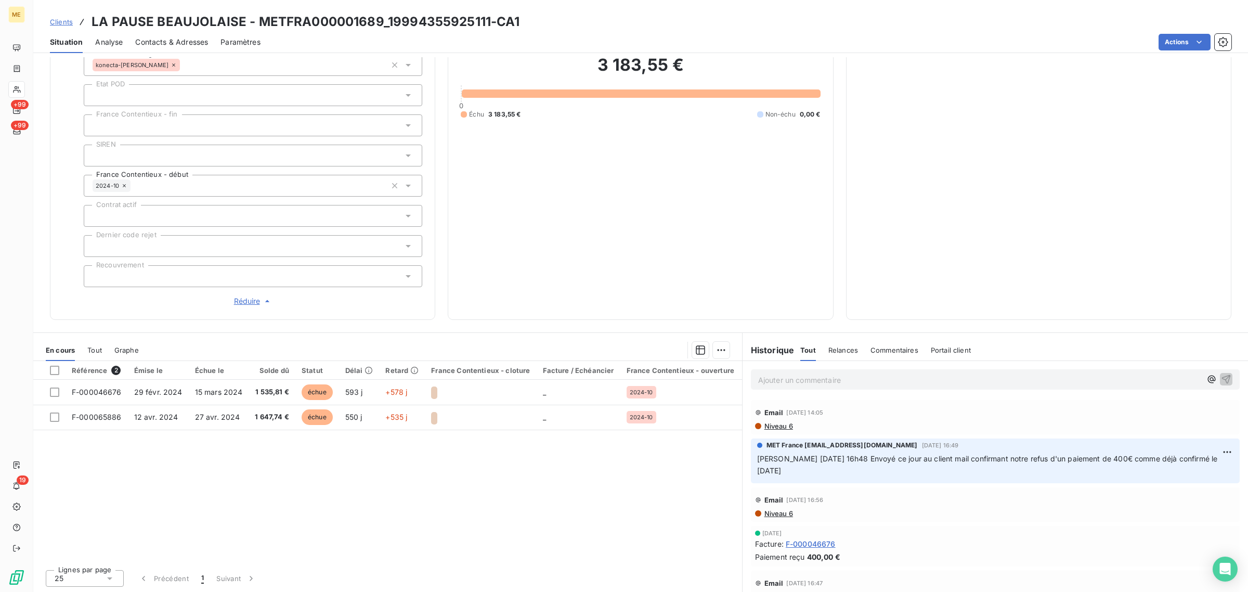
click at [822, 468] on p "[PERSON_NAME] [DATE] 16h48 Envoyé ce jour au client mail confirmant notre refus…" at bounding box center [995, 465] width 476 height 24
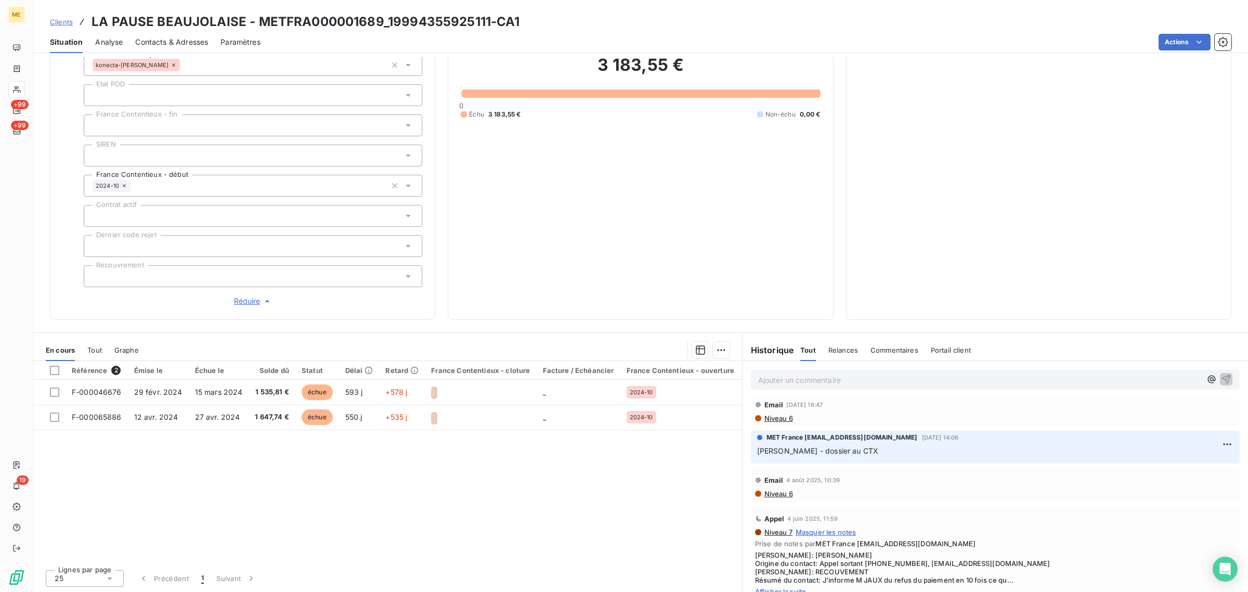
scroll to position [0, 0]
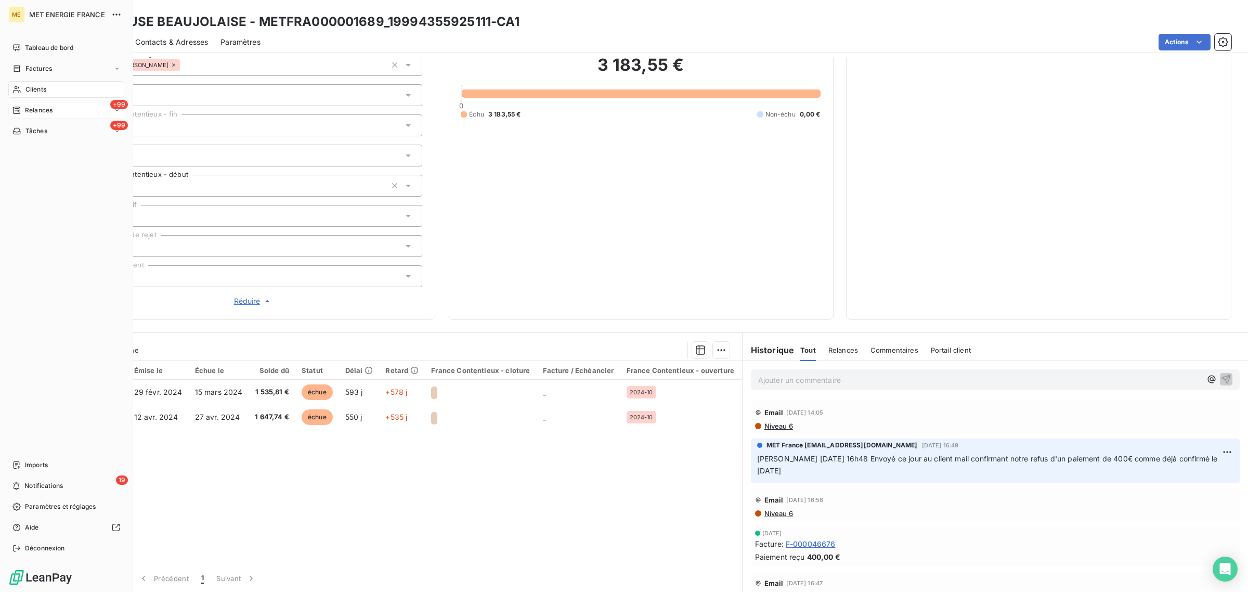
click at [25, 107] on span "Relances" at bounding box center [39, 110] width 28 height 9
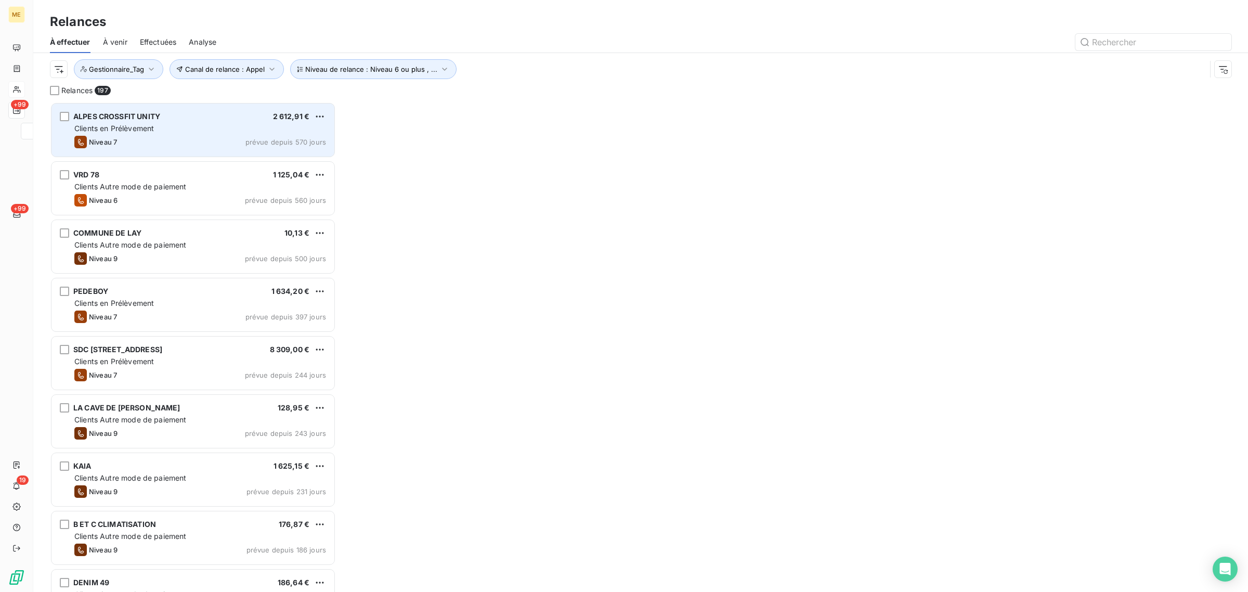
scroll to position [480, 276]
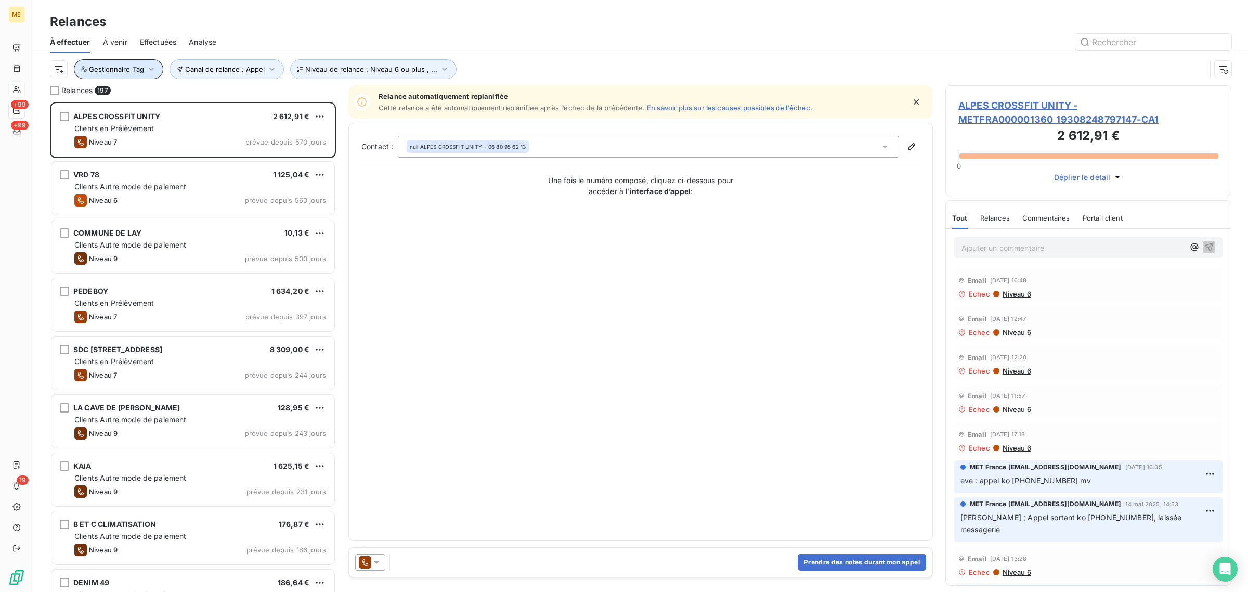
click at [105, 66] on span "Gestionnaire_Tag" at bounding box center [116, 69] width 55 height 8
click at [222, 61] on button "Canal de relance : Appel" at bounding box center [226, 69] width 114 height 20
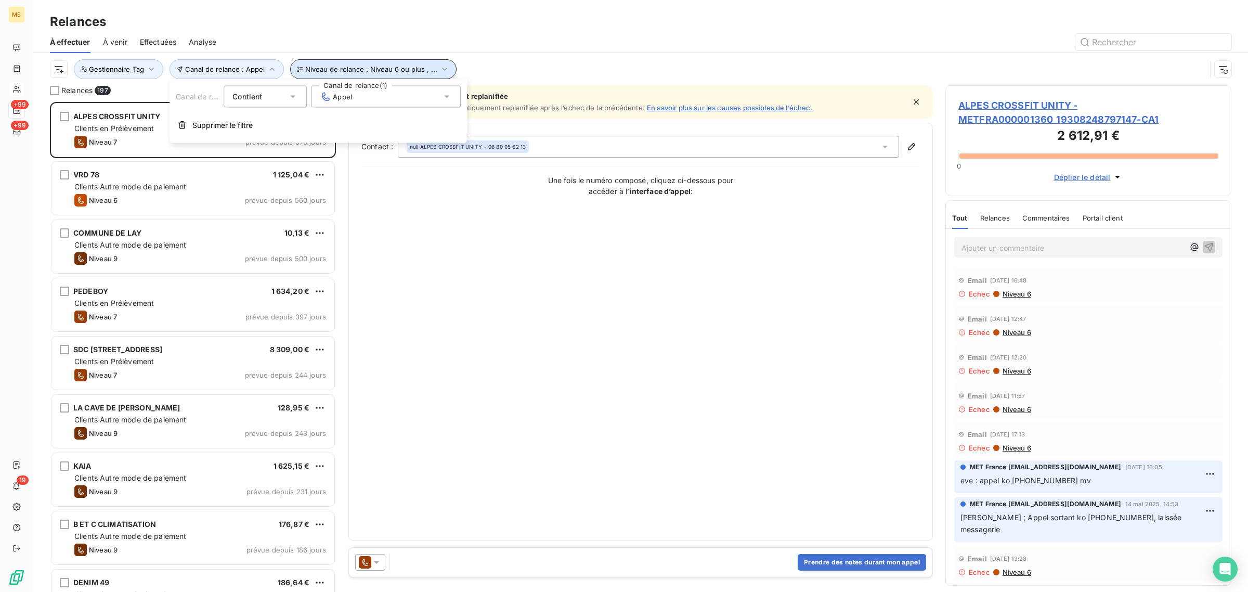
click at [345, 68] on span "Niveau de relance : Niveau 6 ou plus , ..." at bounding box center [371, 69] width 132 height 8
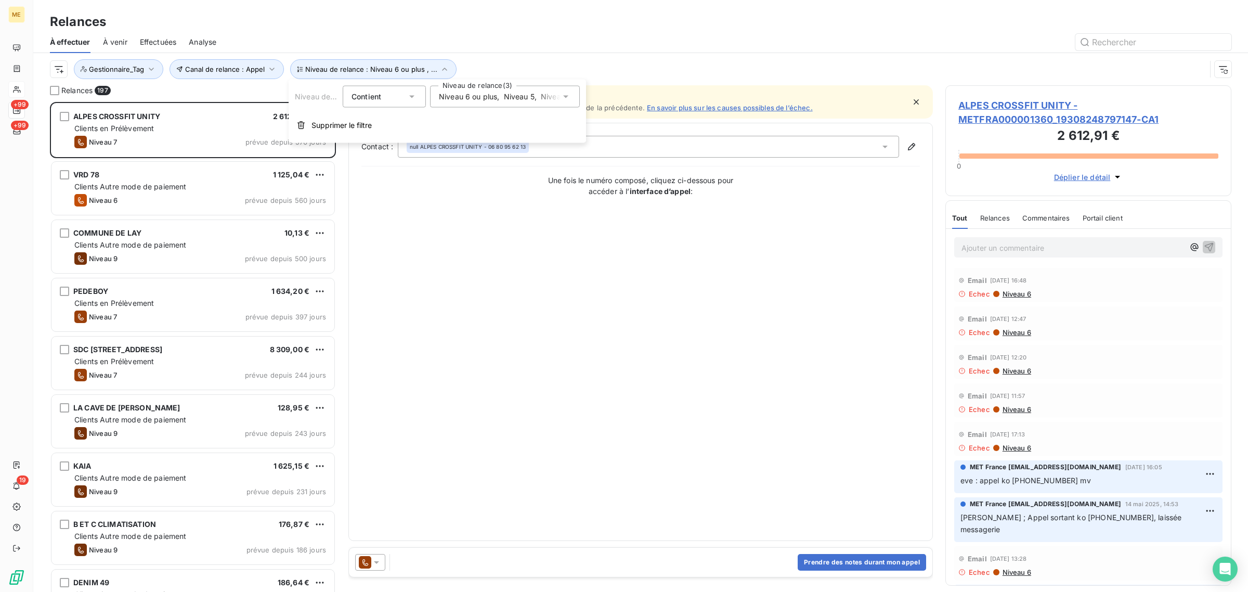
click at [477, 91] on span "Niveau 6 ou plus" at bounding box center [468, 96] width 58 height 10
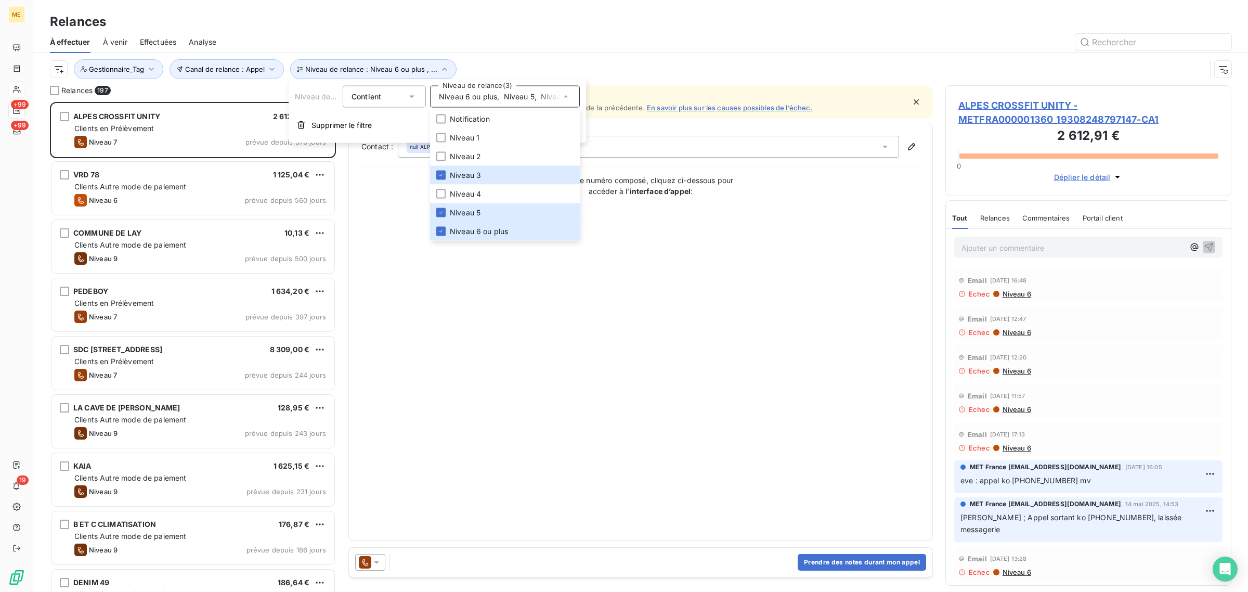
click at [409, 261] on div "Contact : null ALPES CROSSFIT UNITY - 06 80 95 62 13 Une fois le numéro composé…" at bounding box center [640, 332] width 558 height 392
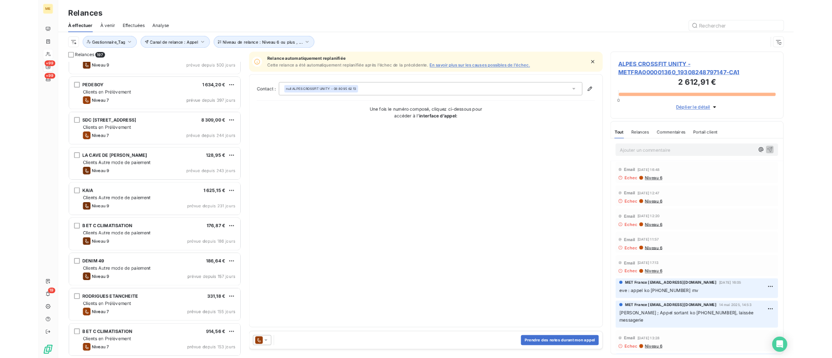
scroll to position [195, 0]
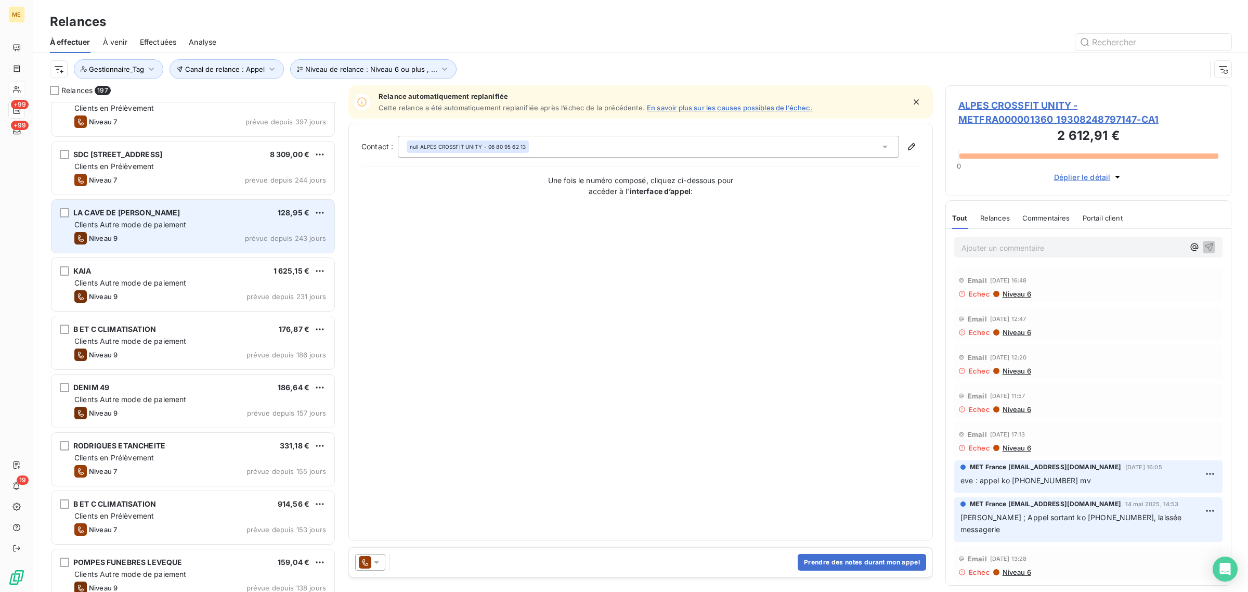
click at [154, 232] on div "Niveau 9 prévue depuis 243 jours" at bounding box center [200, 238] width 252 height 12
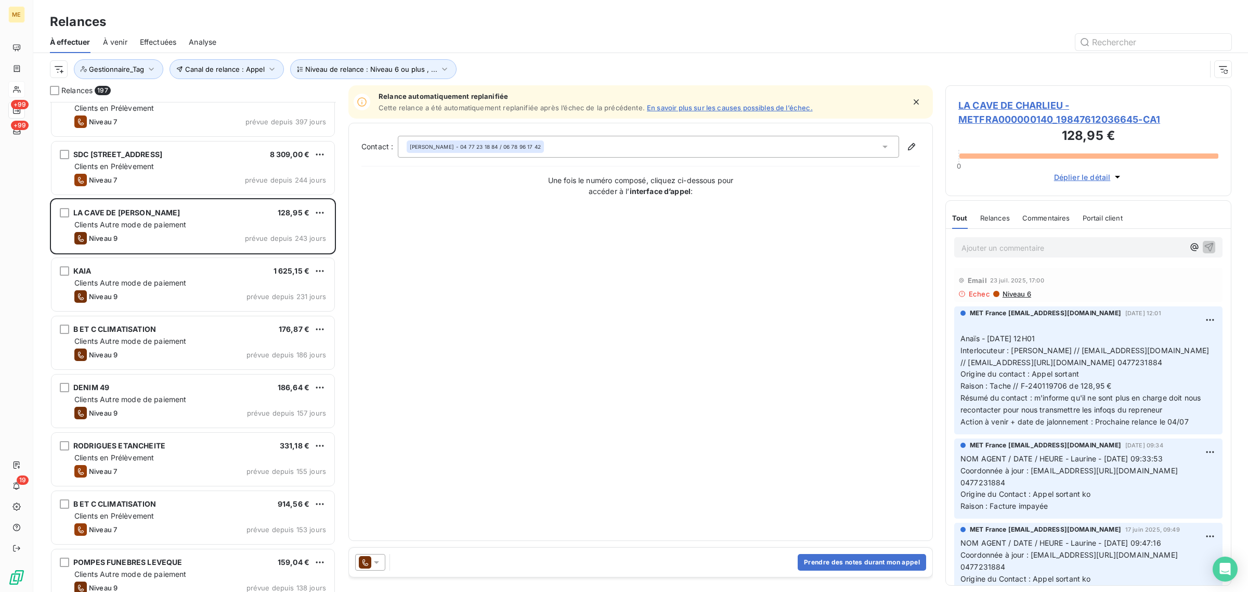
click at [999, 112] on span "LA CAVE DE CHARLIEU - METFRA000000140_19847612036645-CA1" at bounding box center [1088, 112] width 260 height 28
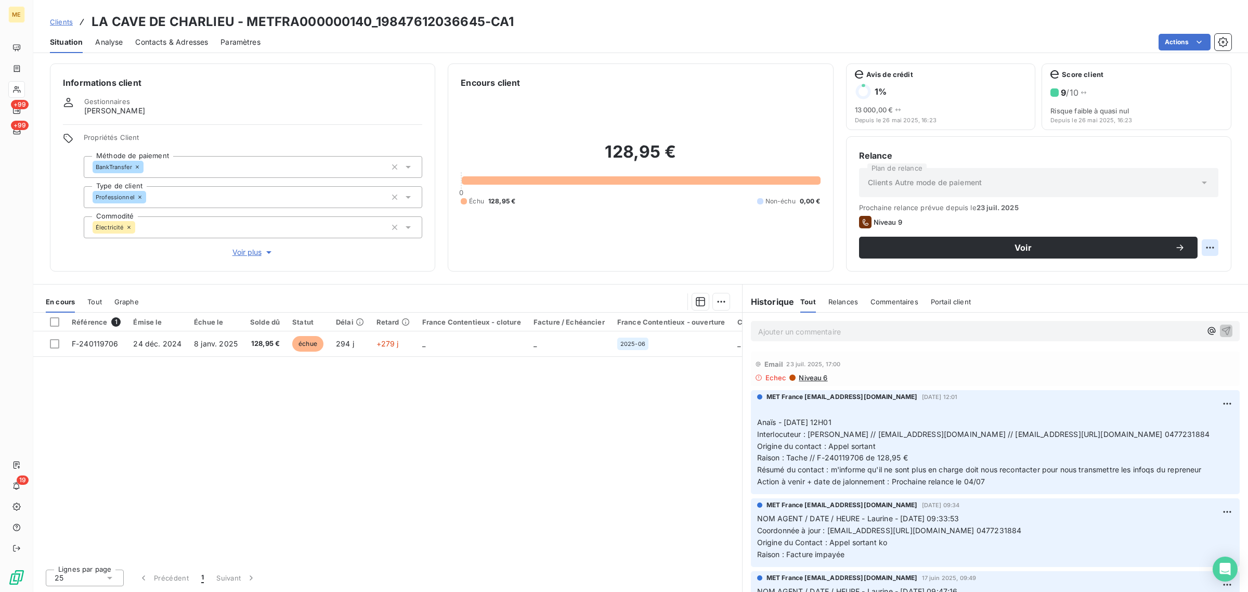
click at [1210, 243] on html "ME +99 +99 19 Clients LA CAVE DE CHARLIEU - METFRA000000140_19847612036645-CA1 …" at bounding box center [624, 296] width 1248 height 592
click at [430, 438] on html "ME +99 +99 19 Clients LA CAVE DE CHARLIEU - METFRA000000140_19847612036645-CA1 …" at bounding box center [624, 296] width 1248 height 592
click at [523, 384] on div "Référence 1 Émise le Échue le Solde dû Statut Délai Retard France Contentieux -…" at bounding box center [387, 436] width 709 height 248
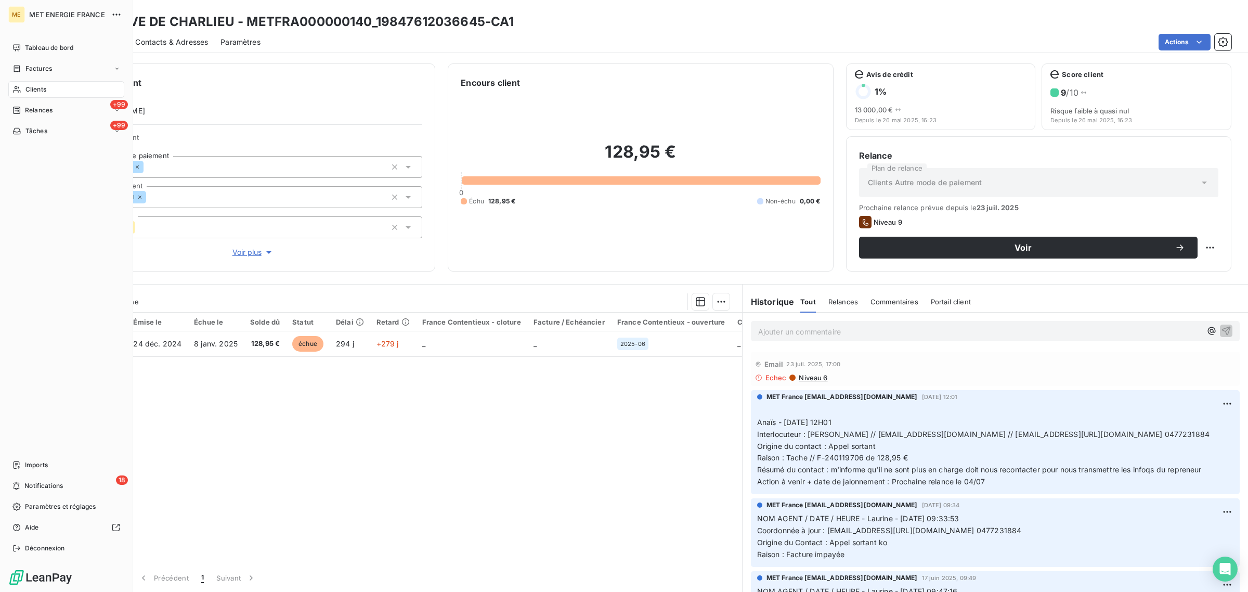
click at [16, 86] on icon at bounding box center [16, 89] width 7 height 7
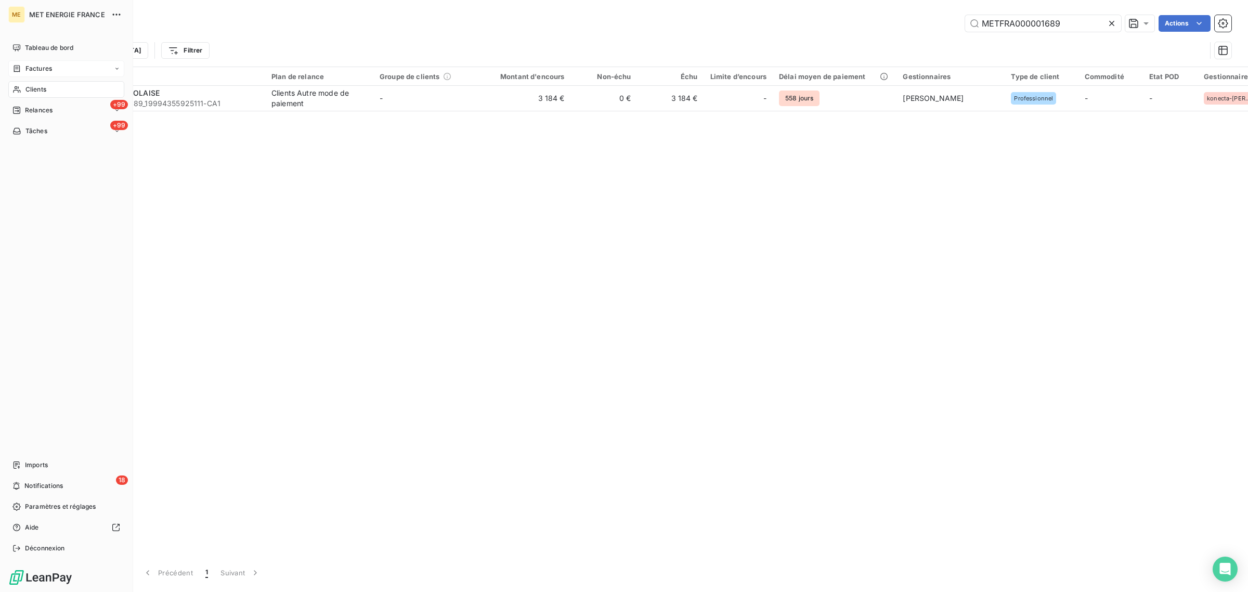
click at [24, 61] on div "Factures" at bounding box center [66, 68] width 116 height 17
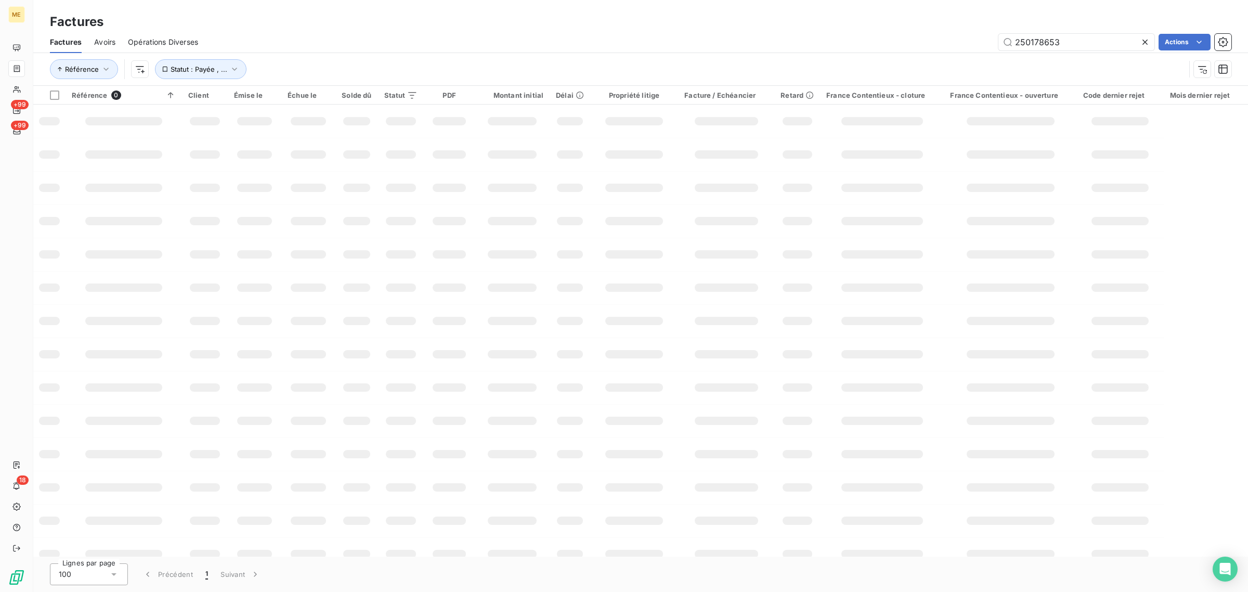
drag, startPoint x: 1062, startPoint y: 35, endPoint x: 946, endPoint y: 40, distance: 116.0
click at [946, 40] on div "250178653 Actions" at bounding box center [721, 42] width 1020 height 17
type input "250178642"
click at [936, 50] on div "250178642 Actions" at bounding box center [721, 42] width 1020 height 17
click at [931, 71] on div "Référence Statut : Payée , ..." at bounding box center [617, 69] width 1135 height 20
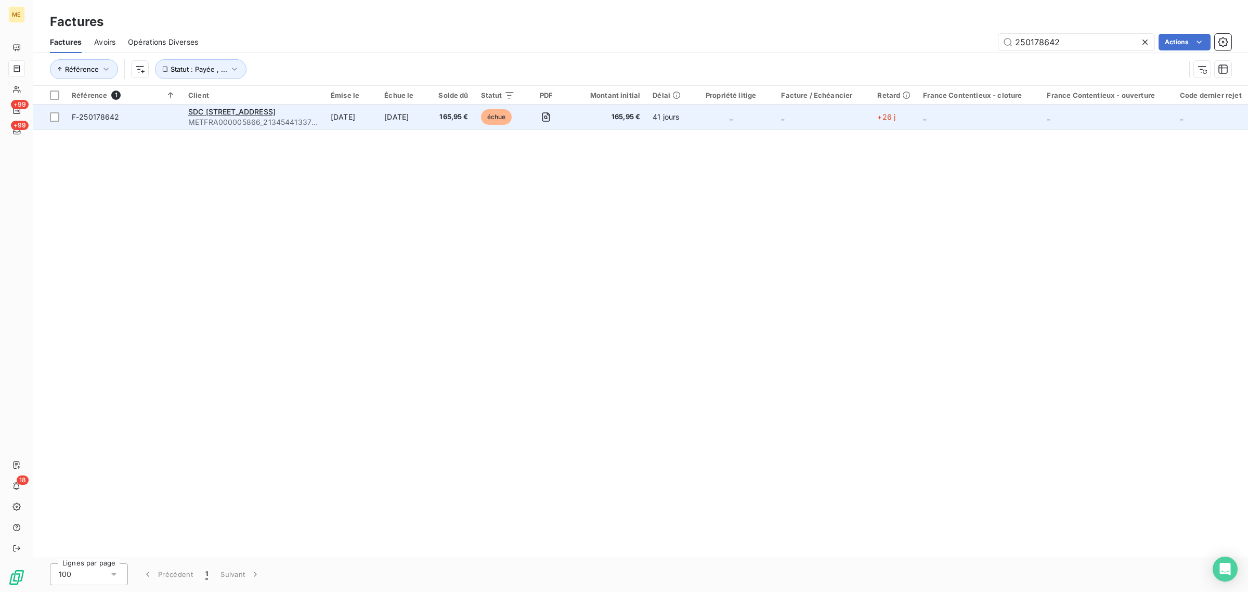
click at [414, 106] on td "[DATE]" at bounding box center [405, 116] width 54 height 25
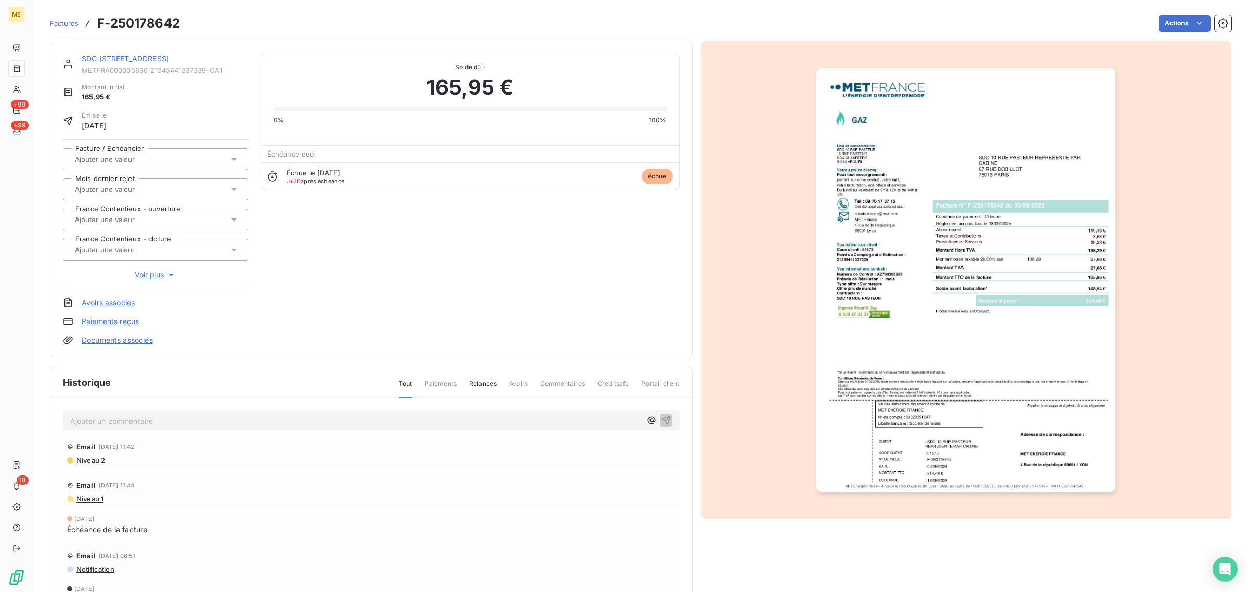
click at [120, 61] on link "SDC [STREET_ADDRESS]" at bounding box center [125, 58] width 87 height 9
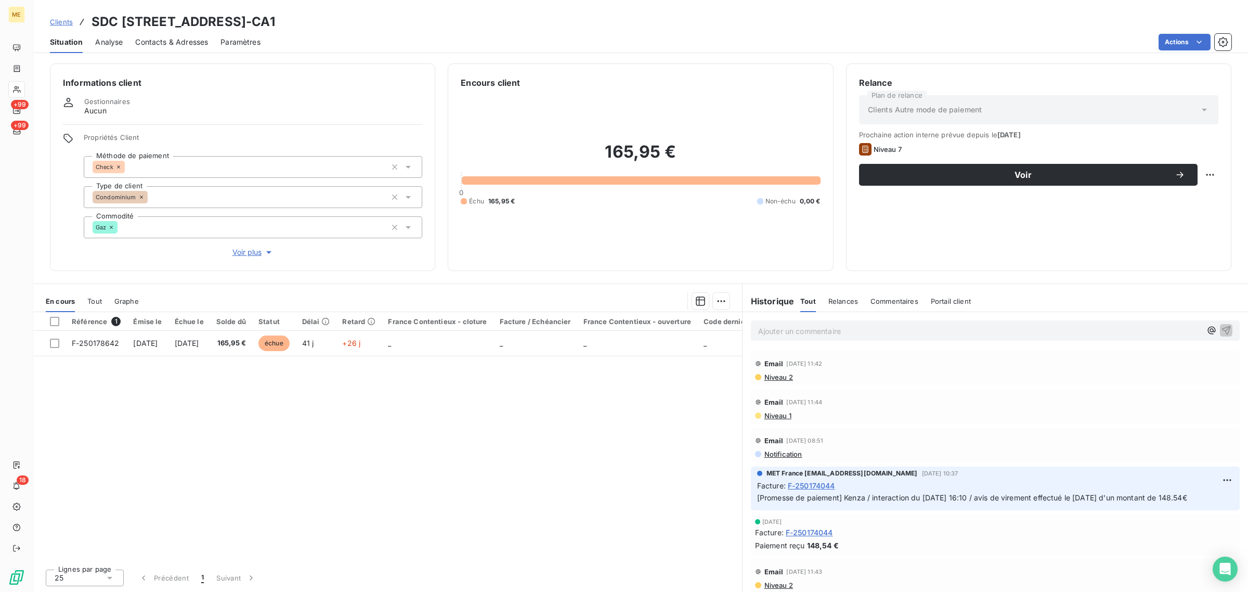
click at [814, 333] on p "Ajouter un commentaire ﻿" at bounding box center [979, 330] width 443 height 13
click at [807, 329] on p "Ajouter un commentaire ﻿" at bounding box center [979, 330] width 443 height 13
click at [876, 333] on p "Avis de paiement - 165,96€ -" at bounding box center [979, 330] width 443 height 12
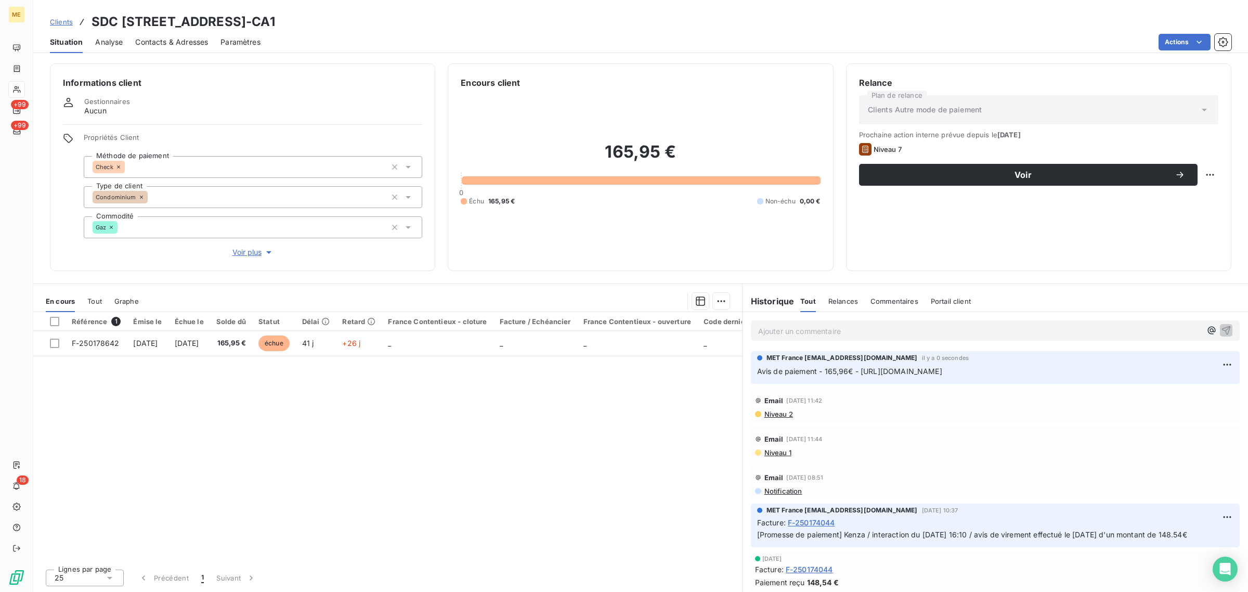
click at [461, 384] on div "Référence 1 Émise le Échue le Solde dû Statut Délai Retard France Contentieux -…" at bounding box center [387, 436] width 709 height 248
click at [441, 404] on div "Référence 1 Émise le Échue le Solde dû Statut Délai Retard France Contentieux -…" at bounding box center [387, 436] width 709 height 248
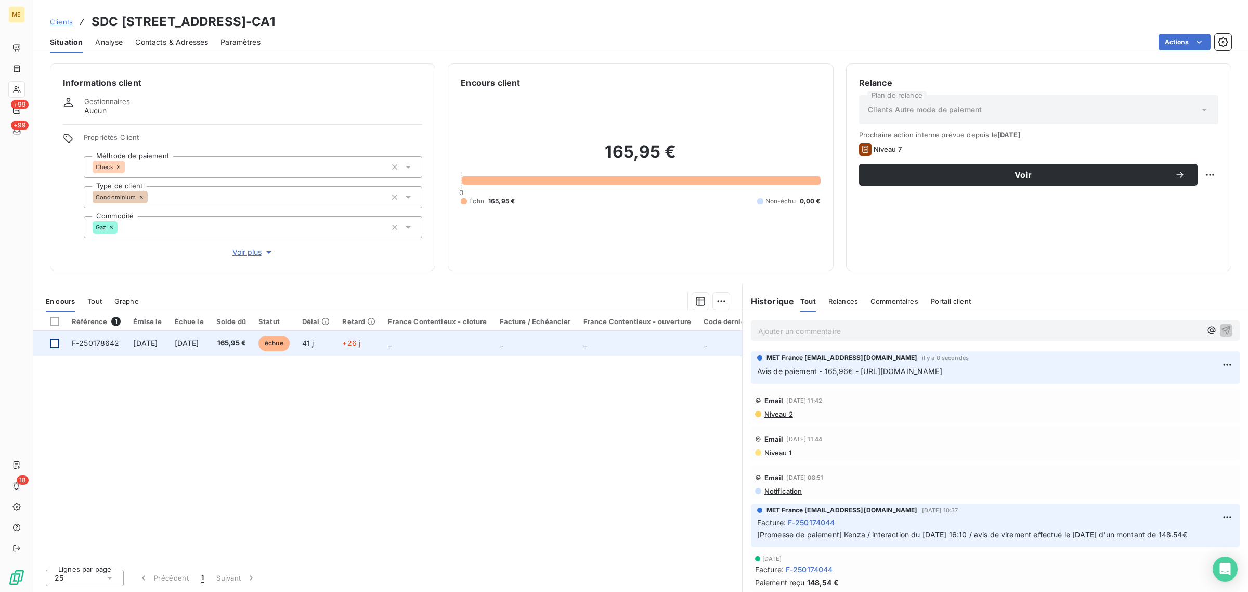
click at [55, 347] on div at bounding box center [54, 342] width 9 height 9
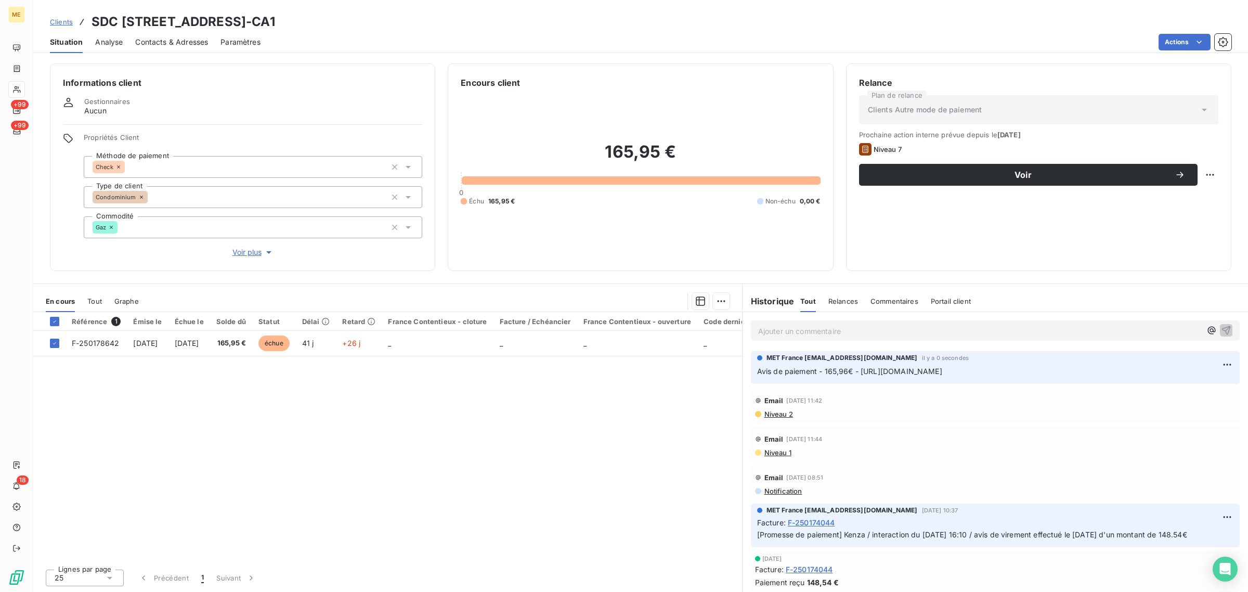
drag, startPoint x: 1182, startPoint y: 381, endPoint x: 739, endPoint y: 367, distance: 442.6
click at [739, 367] on div "En cours Tout Graphe Référence 1 Émise le Échue le Solde dû Statut Délai Retard…" at bounding box center [640, 437] width 1214 height 308
drag, startPoint x: 750, startPoint y: 372, endPoint x: 757, endPoint y: 372, distance: 7.3
click at [751, 372] on div "MET France [EMAIL_ADDRESS][DOMAIN_NAME] il y a 0 secondes Avis de paiement - 16…" at bounding box center [995, 367] width 489 height 33
click at [759, 372] on span "Avis de paiement - 165,96€ - [URL][DOMAIN_NAME]" at bounding box center [849, 370] width 185 height 9
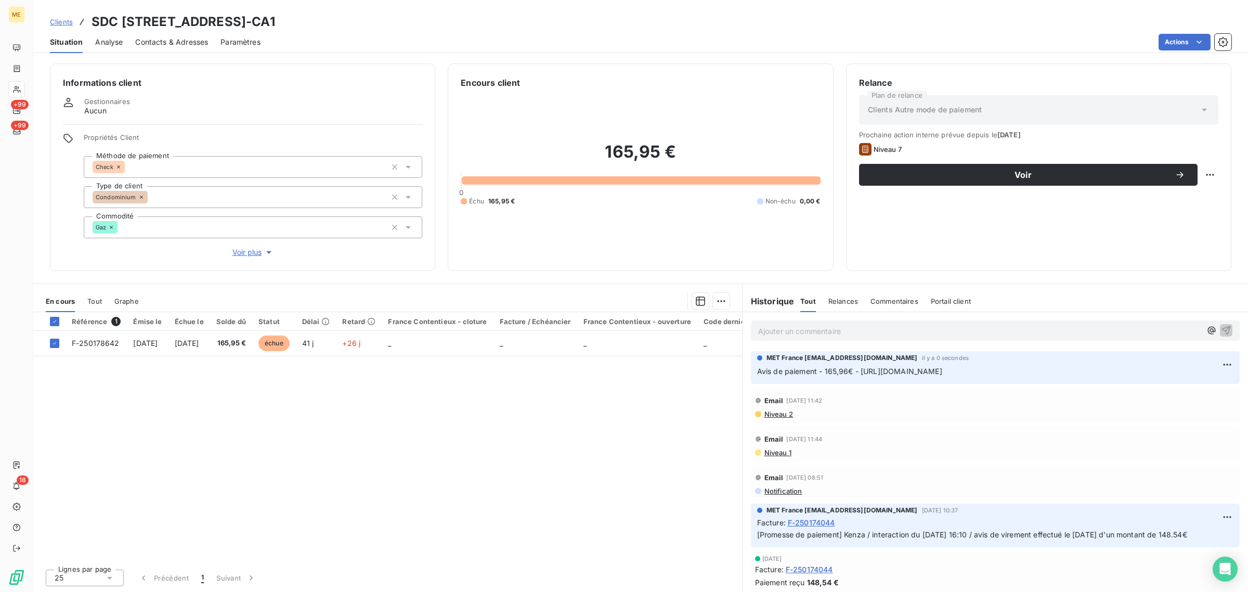
drag, startPoint x: 757, startPoint y: 373, endPoint x: 1182, endPoint y: 390, distance: 425.0
click at [1182, 384] on div "MET France [EMAIL_ADDRESS][DOMAIN_NAME] il y a 0 secondes Avis de paiement - 16…" at bounding box center [995, 367] width 489 height 33
copy span "Avis de paiement - 165,96€ - [URL][DOMAIN_NAME]"
click at [619, 414] on div "Référence 1 Émise le Échue le Solde dû Statut Délai Retard France Contentieux -…" at bounding box center [387, 436] width 709 height 248
click at [723, 303] on html "ME +99 +99 18 Clients SDC [STREET_ADDRESS] - METFRA000005866_21345441337339-CA1…" at bounding box center [624, 296] width 1248 height 592
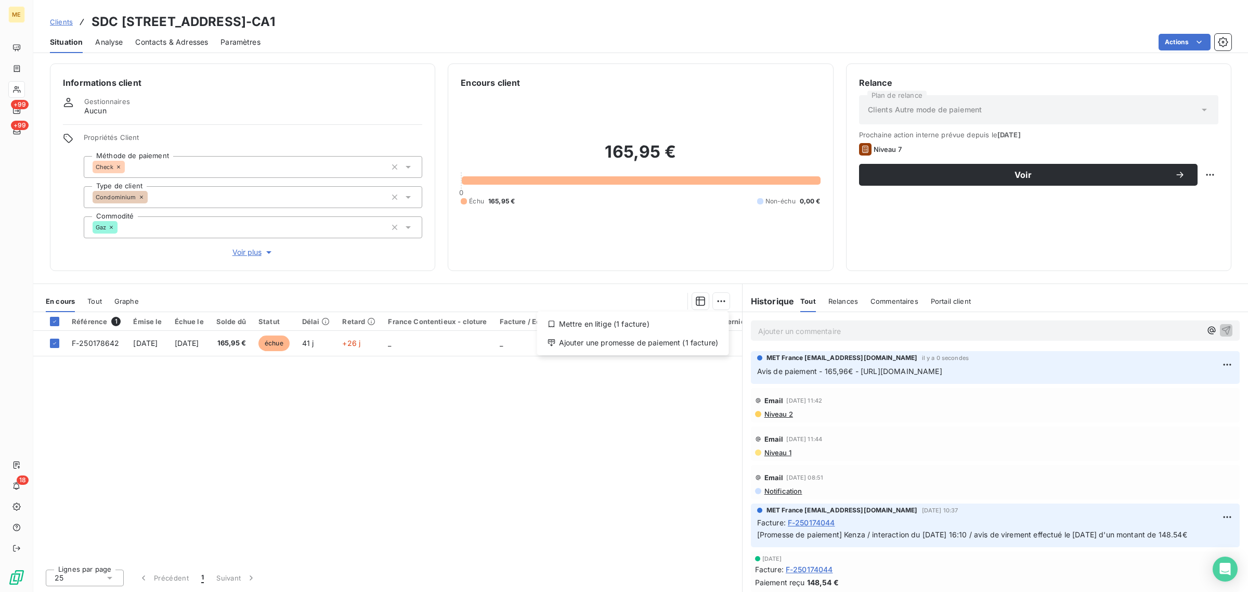
click at [684, 351] on div "Mettre en litige (1 facture) Ajouter une promesse de paiement (1 facture)" at bounding box center [633, 333] width 192 height 44
click at [682, 344] on div "Ajouter une promesse de paiement (1 facture)" at bounding box center [633, 342] width 184 height 17
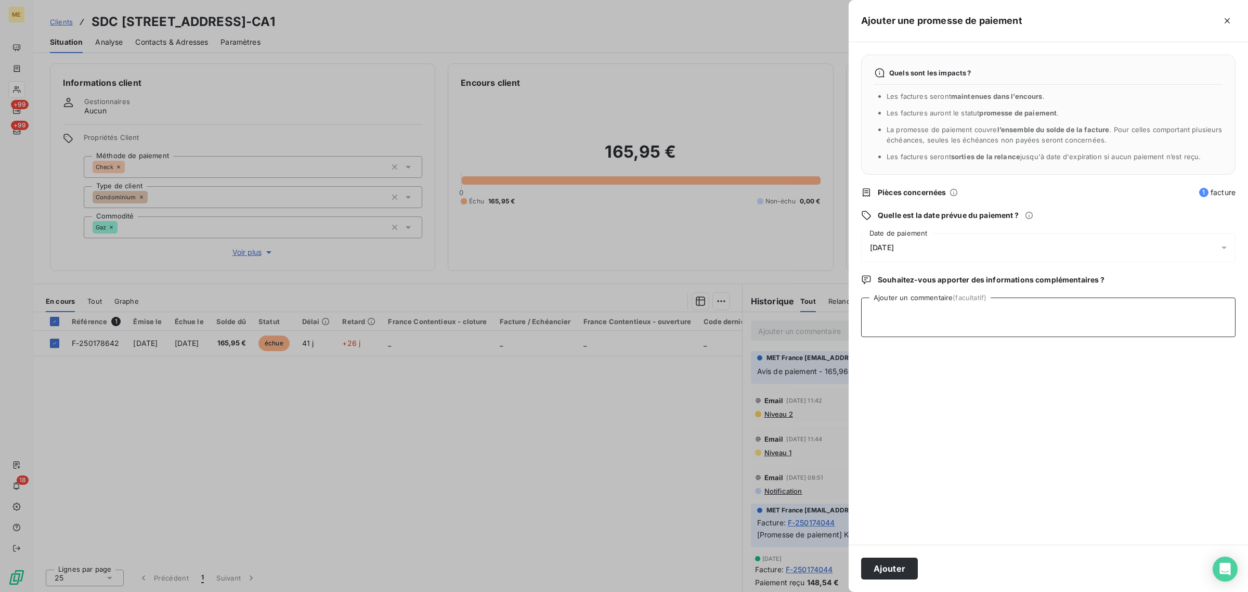
click at [955, 312] on textarea "Ajouter un commentaire (facultatif)" at bounding box center [1048, 317] width 374 height 40
paste textarea "Avis de paiement - 165,96€ - [URL][DOMAIN_NAME]"
type textarea "Avis de paiement - 165,96€ - [URL][DOMAIN_NAME]"
click at [946, 255] on div "[DATE]" at bounding box center [1048, 247] width 374 height 29
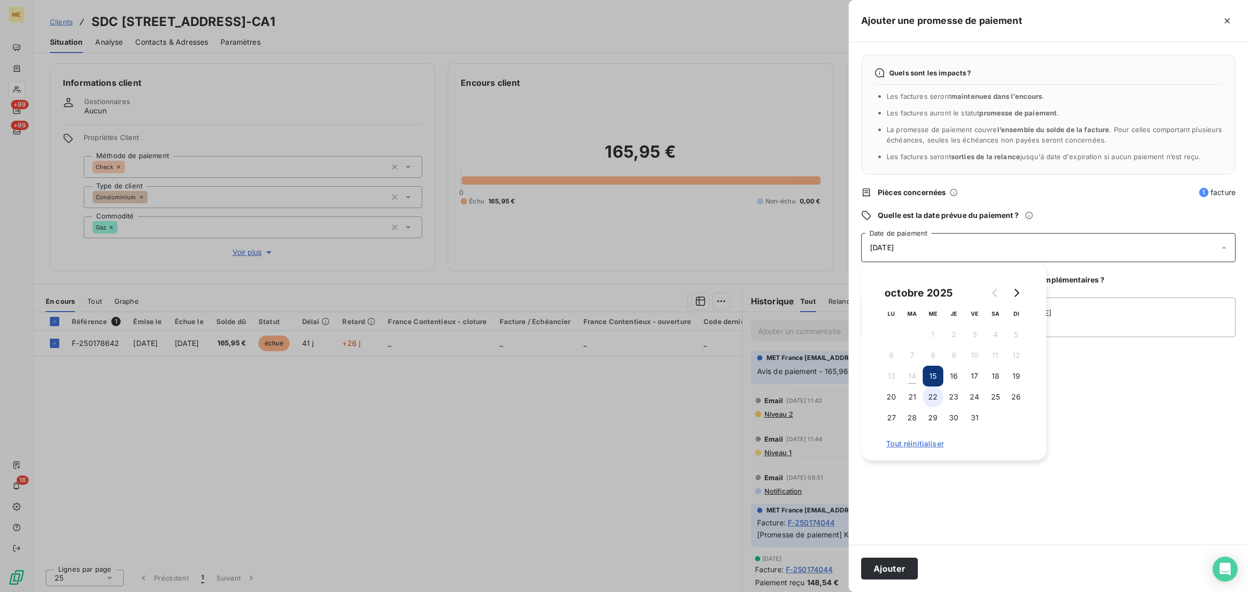
click at [934, 391] on button "22" at bounding box center [932, 396] width 21 height 21
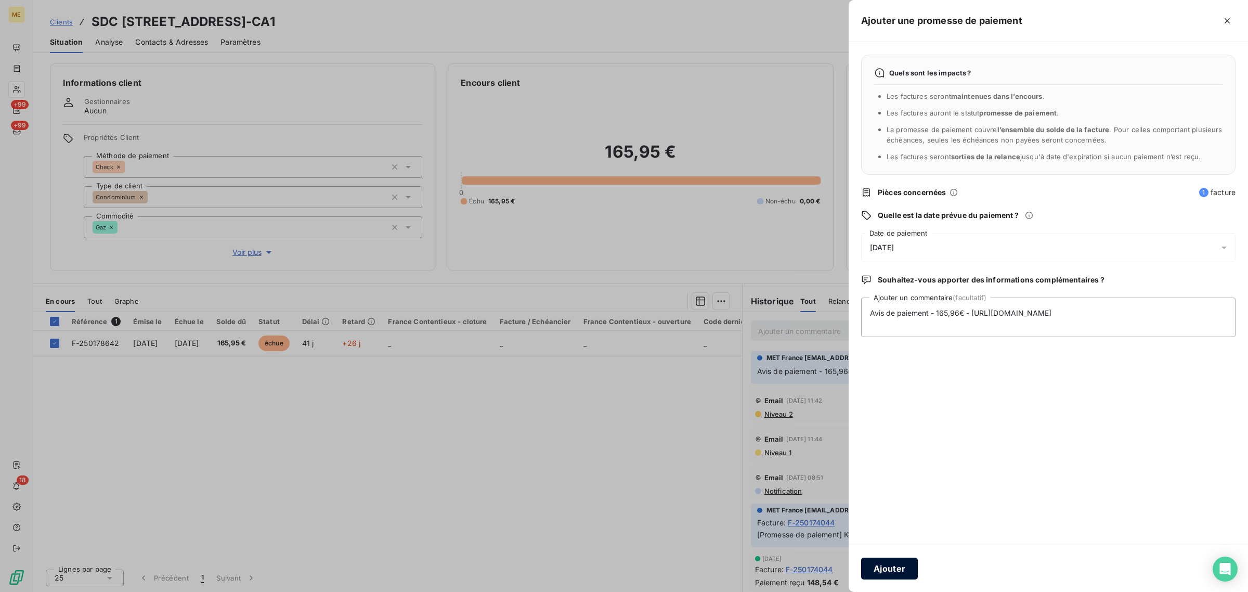
click at [903, 566] on button "Ajouter" at bounding box center [889, 568] width 57 height 22
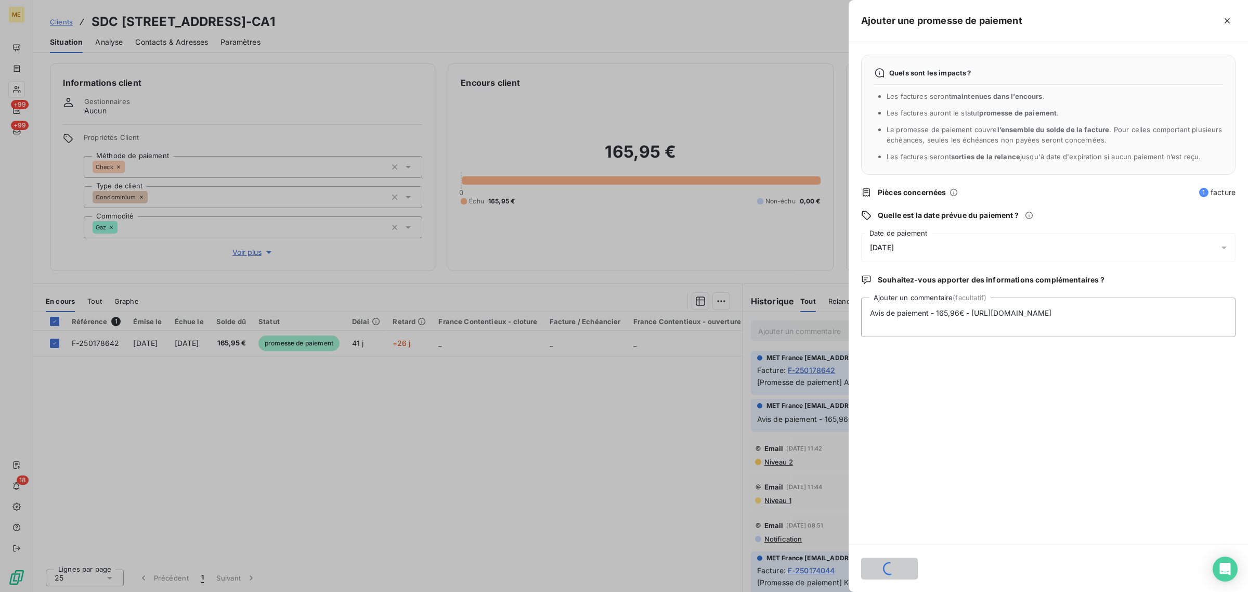
click at [344, 440] on div at bounding box center [624, 296] width 1248 height 592
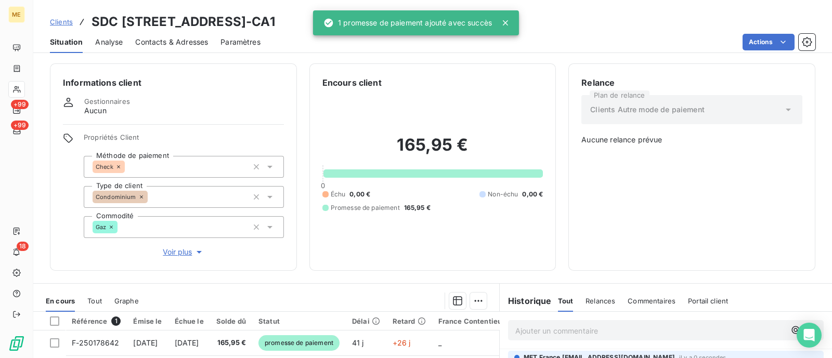
click at [57, 21] on span "Clients" at bounding box center [61, 22] width 23 height 8
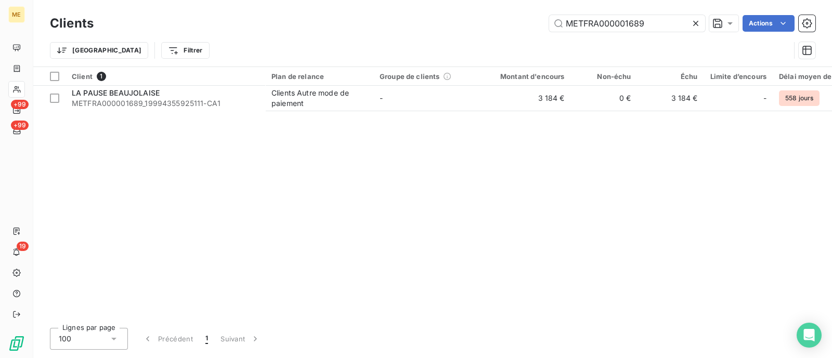
drag, startPoint x: 658, startPoint y: 24, endPoint x: 457, endPoint y: 26, distance: 200.7
click at [460, 25] on div "METFRA000001689 Actions" at bounding box center [460, 23] width 709 height 17
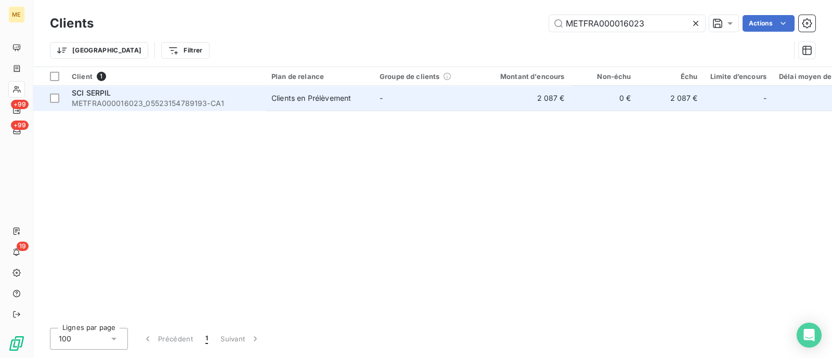
type input "METFRA000016023"
click at [298, 101] on div "Clients en Prélèvement" at bounding box center [311, 98] width 80 height 10
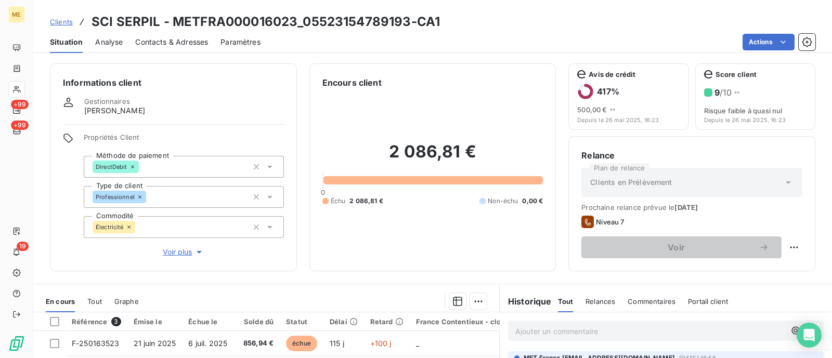
scroll to position [185, 0]
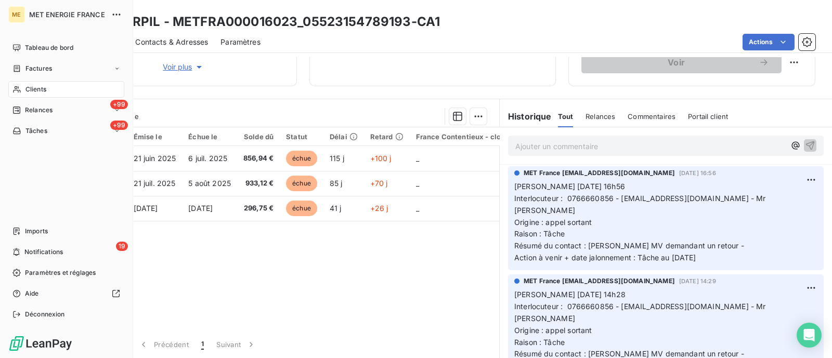
click at [32, 85] on span "Clients" at bounding box center [35, 89] width 21 height 9
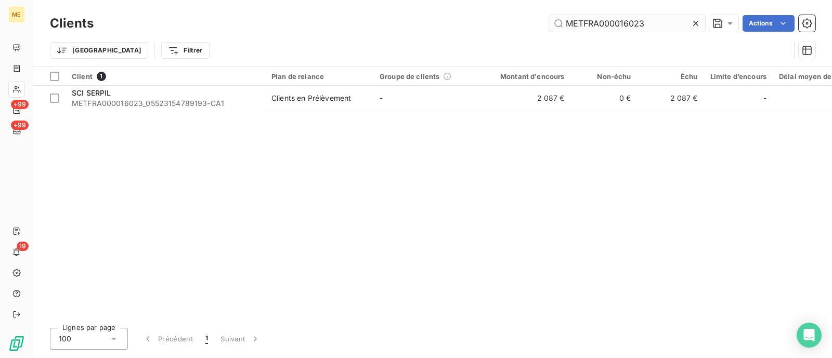
drag, startPoint x: 639, startPoint y: 24, endPoint x: 648, endPoint y: 24, distance: 8.8
click at [639, 24] on input "METFRA000016023" at bounding box center [627, 23] width 156 height 17
drag, startPoint x: 657, startPoint y: 24, endPoint x: 508, endPoint y: 34, distance: 149.5
click at [511, 33] on div "Clients METFRA000016023 Actions" at bounding box center [432, 23] width 765 height 22
type input "METFRA000008122"
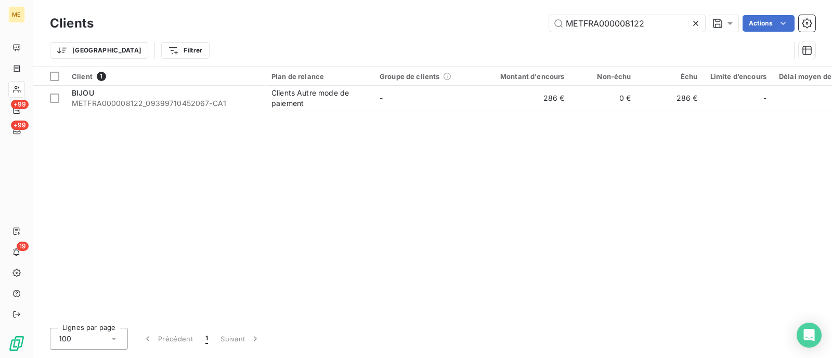
click at [347, 114] on div "Client 1 Plan de relance Groupe de clients Montant d'encours Non-échu Échu Limi…" at bounding box center [432, 193] width 798 height 253
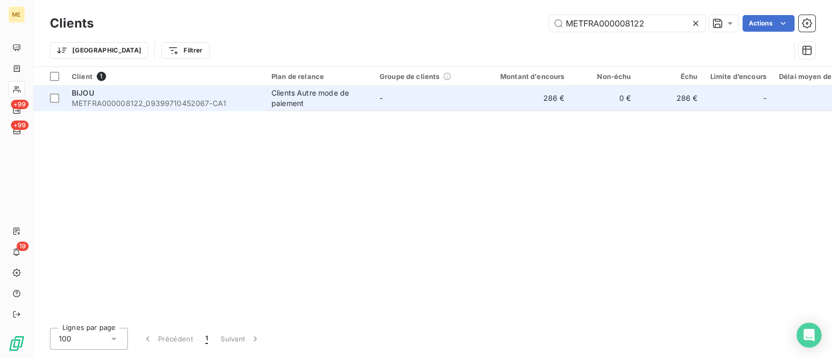
click at [352, 108] on div "Clients Autre mode de paiement" at bounding box center [319, 98] width 96 height 21
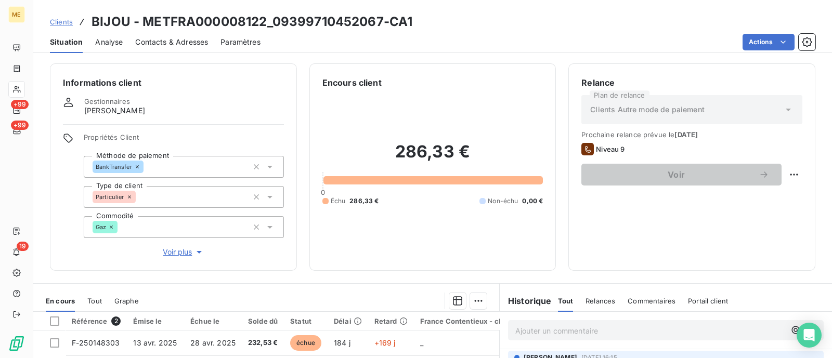
click at [175, 250] on span "Voir plus" at bounding box center [184, 252] width 42 height 10
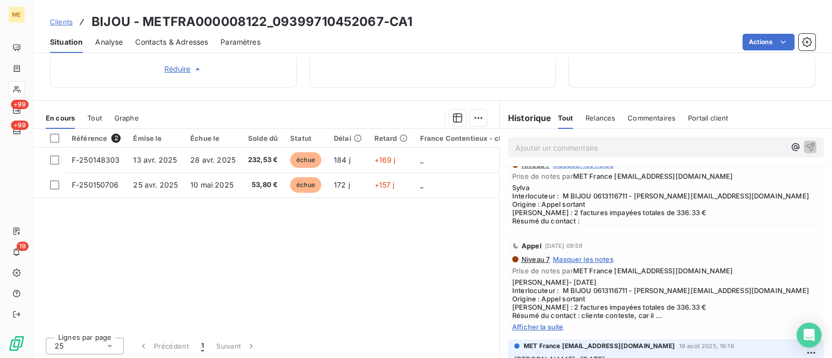
scroll to position [390, 0]
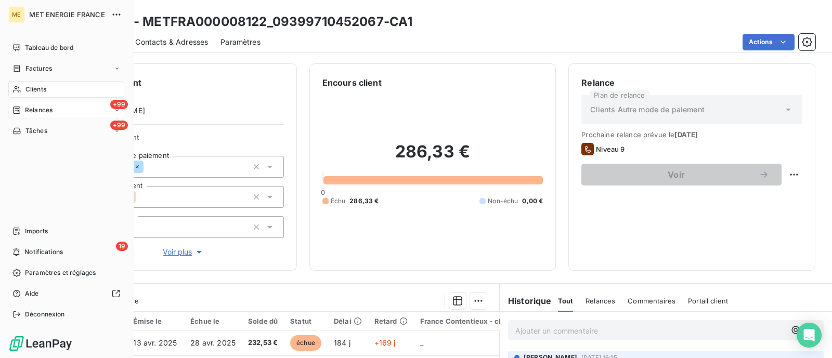
click at [16, 108] on icon at bounding box center [16, 110] width 7 height 7
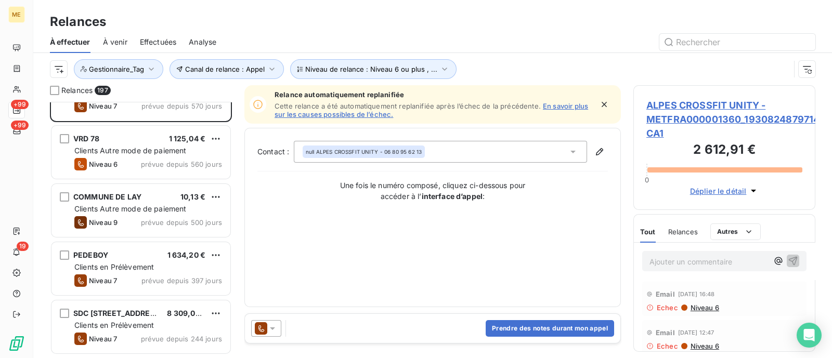
scroll to position [65, 0]
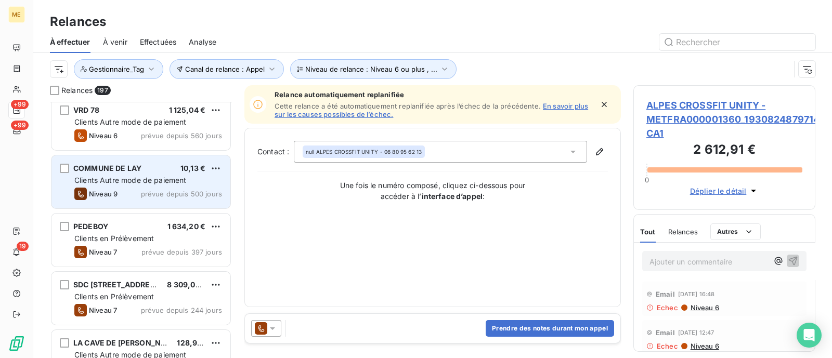
click at [128, 181] on span "Clients Autre mode de paiement" at bounding box center [130, 180] width 112 height 9
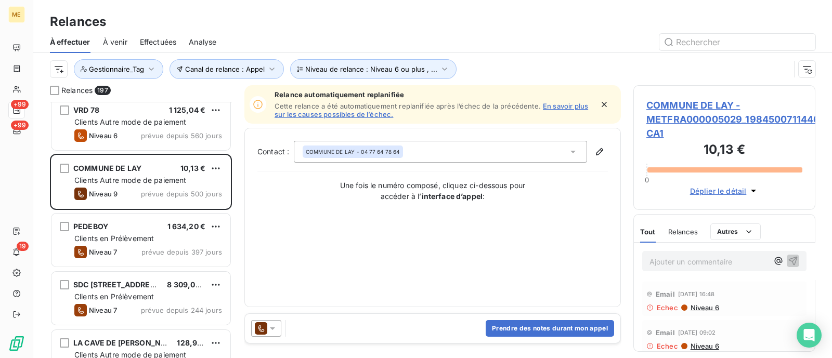
click at [330, 329] on div "Prendre des notes durant mon appel" at bounding box center [432, 328] width 375 height 29
click at [504, 333] on button "Prendre des notes durant mon appel" at bounding box center [550, 328] width 128 height 17
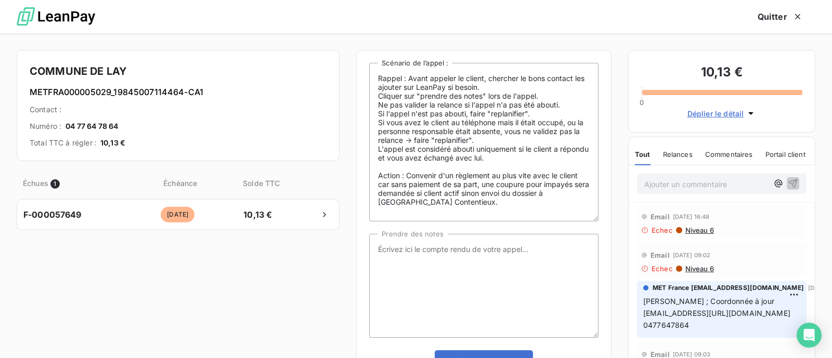
drag, startPoint x: 592, startPoint y: 161, endPoint x: 588, endPoint y: 216, distance: 54.7
click at [588, 216] on textarea "Rappel : Avant appeler le client, chercher le bons contact les ajouter sur Lean…" at bounding box center [483, 142] width 229 height 159
drag, startPoint x: 446, startPoint y: 203, endPoint x: 403, endPoint y: 169, distance: 54.8
click at [403, 169] on textarea "Rappel : Avant appeler le client, chercher le bons contact les ajouter sur Lean…" at bounding box center [483, 142] width 229 height 159
click at [433, 224] on div "Rappel : Avant appeler le client, chercher le bons contact les ajouter sur Lean…" at bounding box center [483, 217] width 229 height 309
